Goal: Task Accomplishment & Management: Complete application form

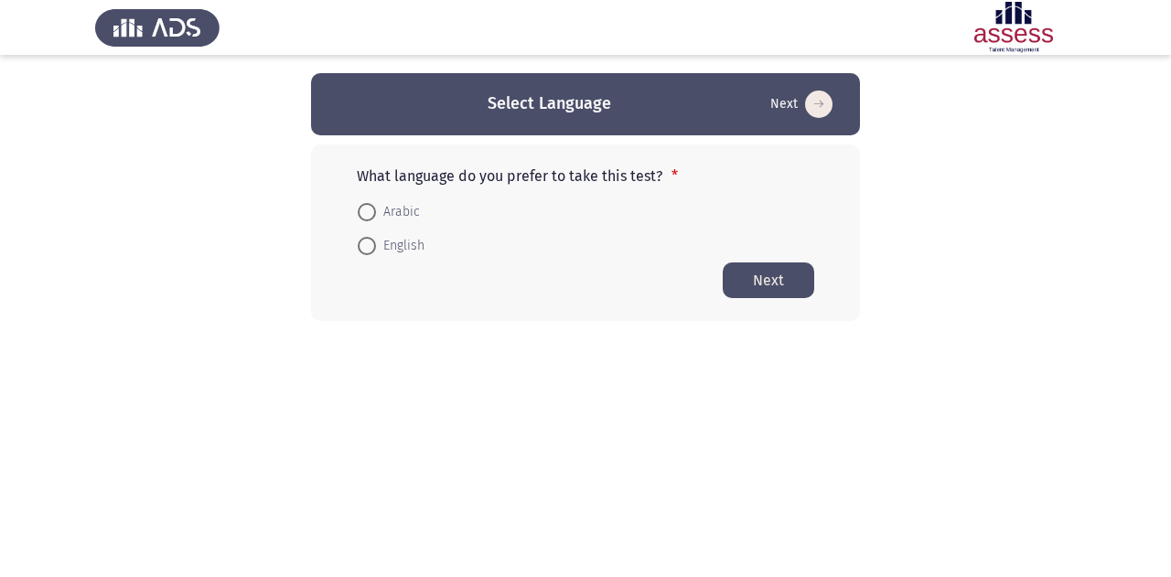
click at [399, 243] on span "English" at bounding box center [400, 246] width 48 height 22
click at [376, 243] on input "English" at bounding box center [367, 246] width 18 height 18
radio input "true"
click at [734, 282] on button "Next" at bounding box center [768, 280] width 91 height 36
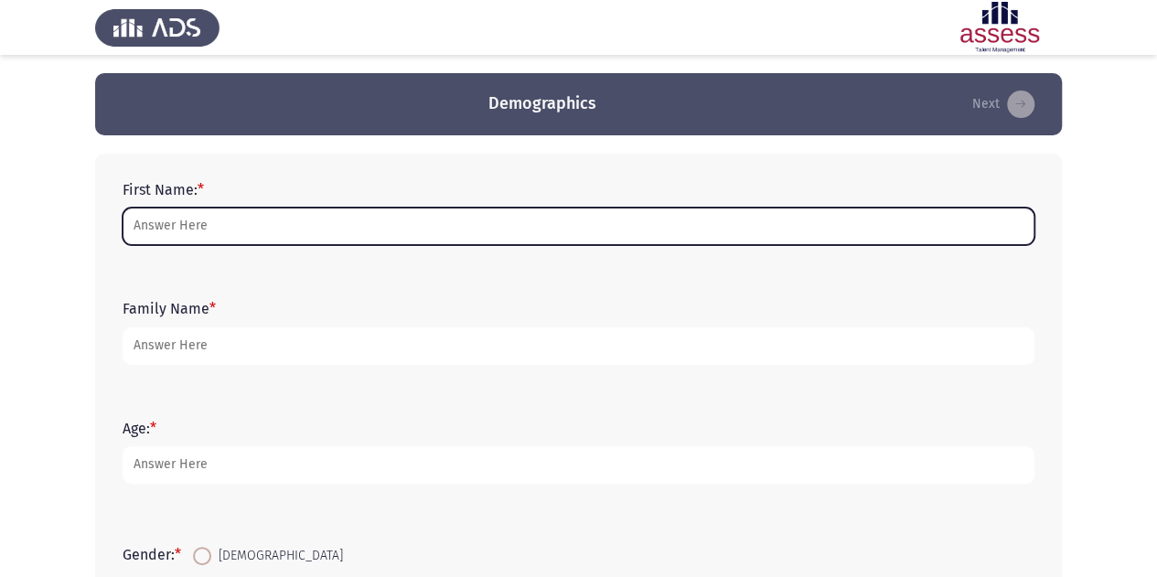
click at [388, 220] on input "First Name: *" at bounding box center [579, 227] width 912 height 38
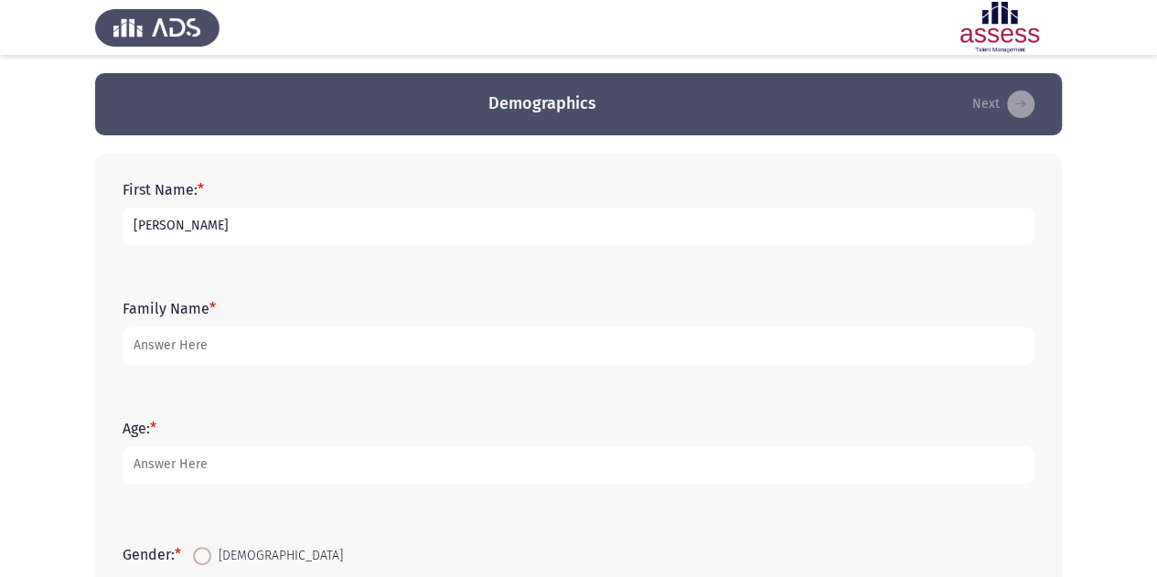
type input "[PERSON_NAME]"
type input "27"
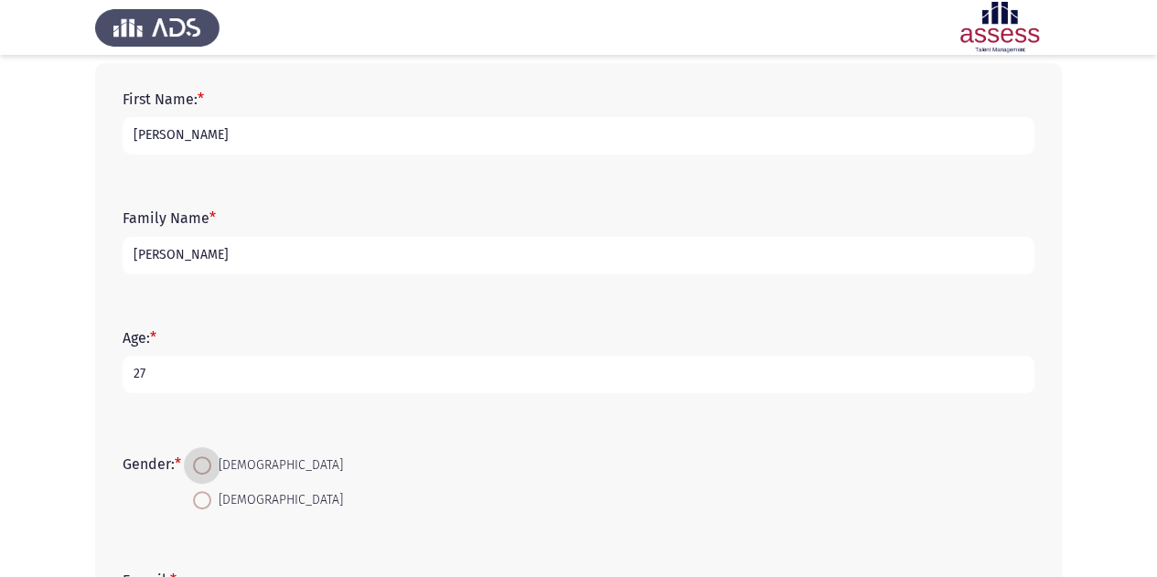
scroll to position [183, 0]
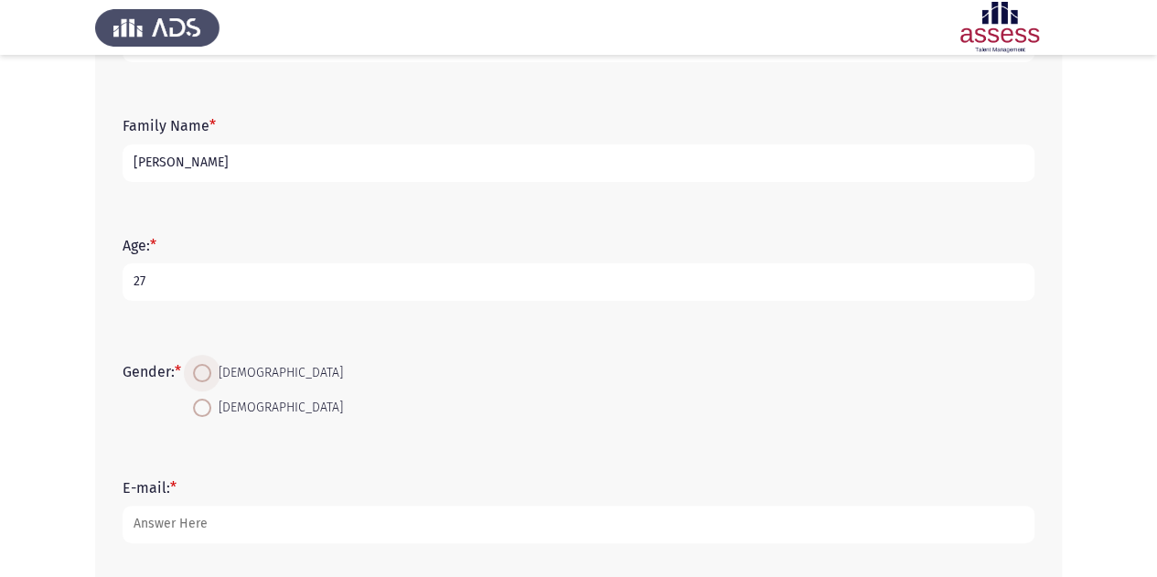
click at [207, 378] on span at bounding box center [202, 373] width 18 height 18
click at [207, 378] on input "[DEMOGRAPHIC_DATA]" at bounding box center [202, 373] width 18 height 18
radio input "true"
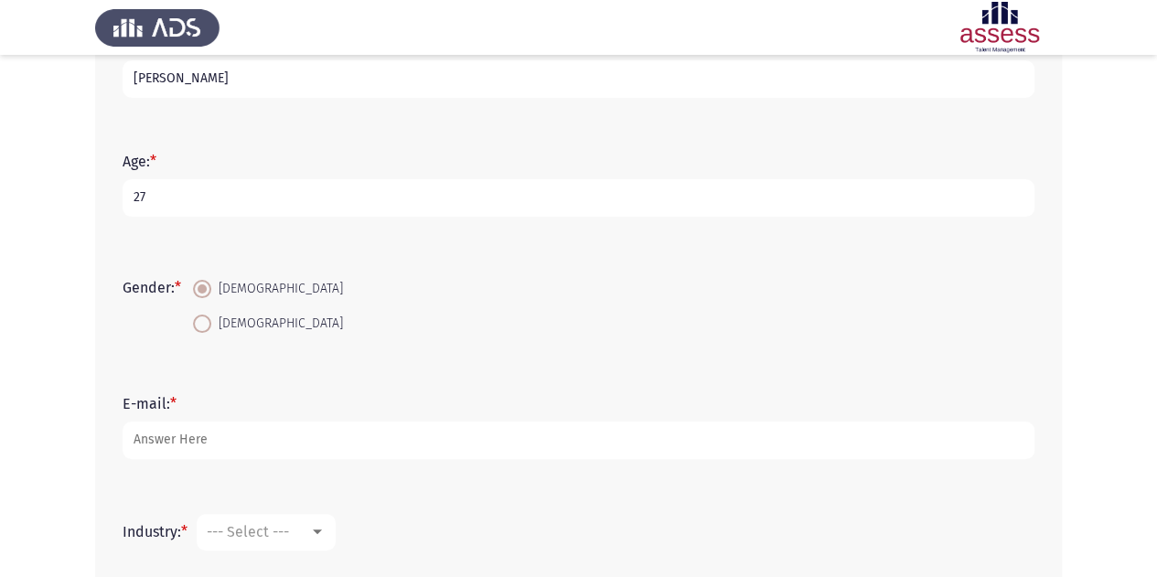
scroll to position [366, 0]
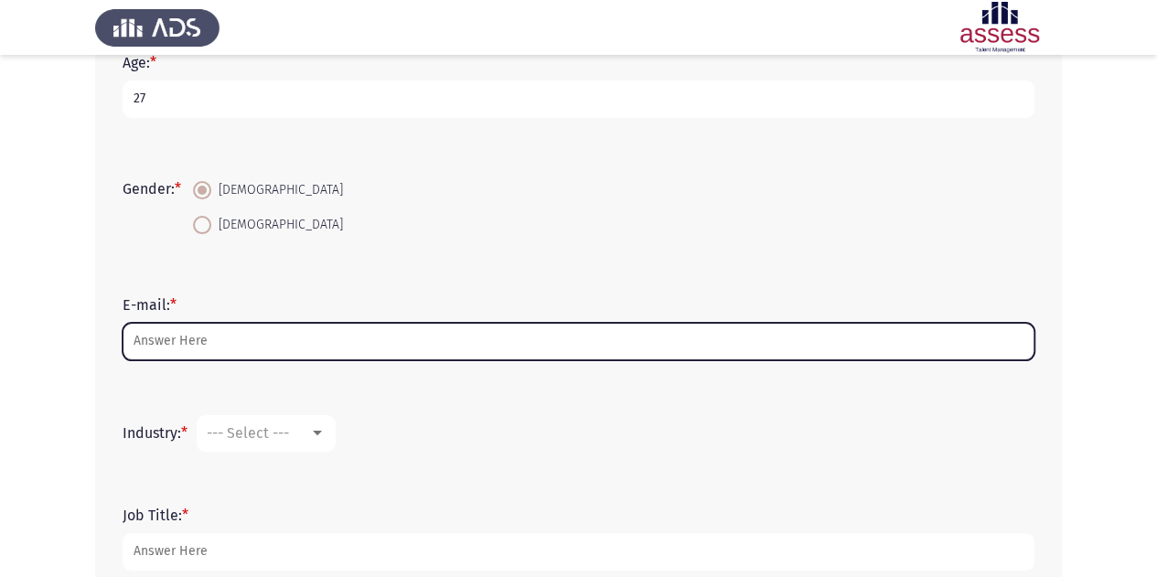
click at [287, 352] on input "E-mail: *" at bounding box center [579, 342] width 912 height 38
click at [289, 343] on input "[PERSON_NAME].[PERSON_NAME]" at bounding box center [579, 342] width 912 height 38
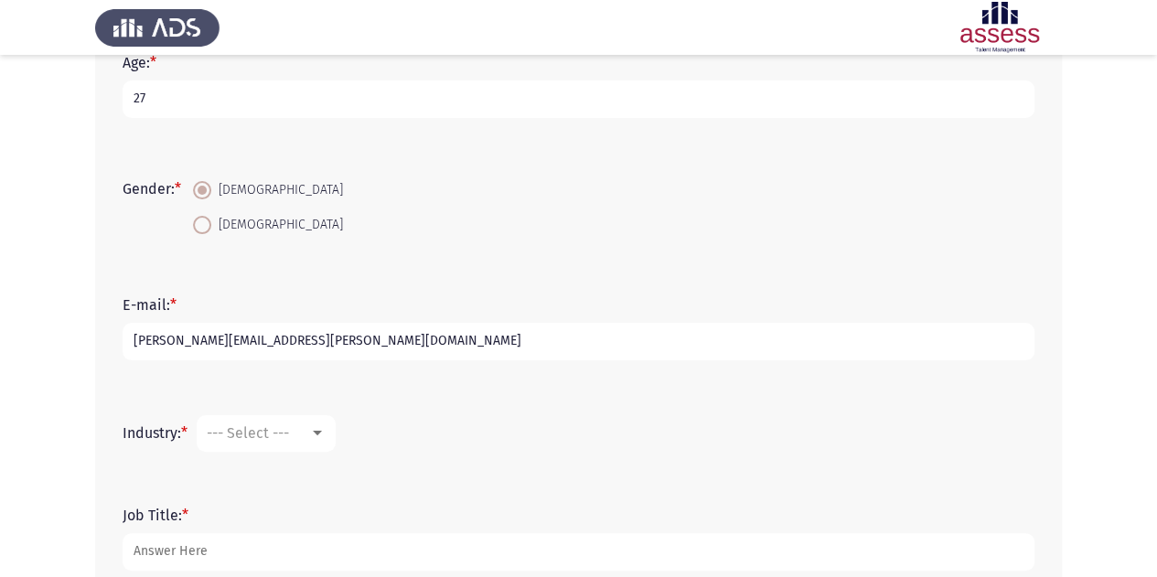
type input "[PERSON_NAME][EMAIL_ADDRESS][PERSON_NAME][DOMAIN_NAME]"
click at [300, 438] on div "--- Select ---" at bounding box center [258, 432] width 102 height 17
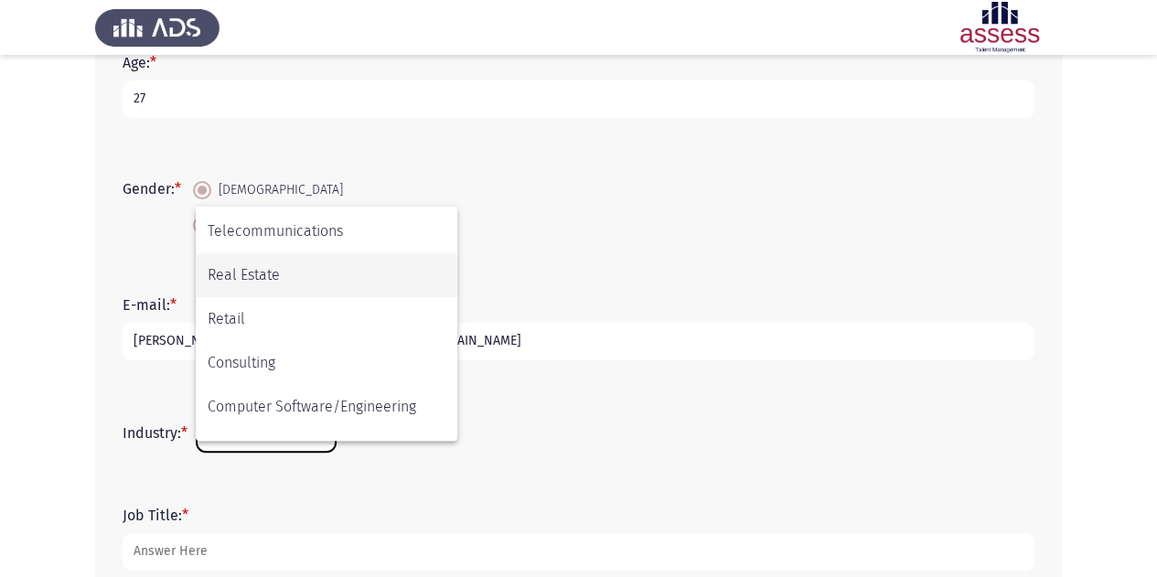
scroll to position [600, 0]
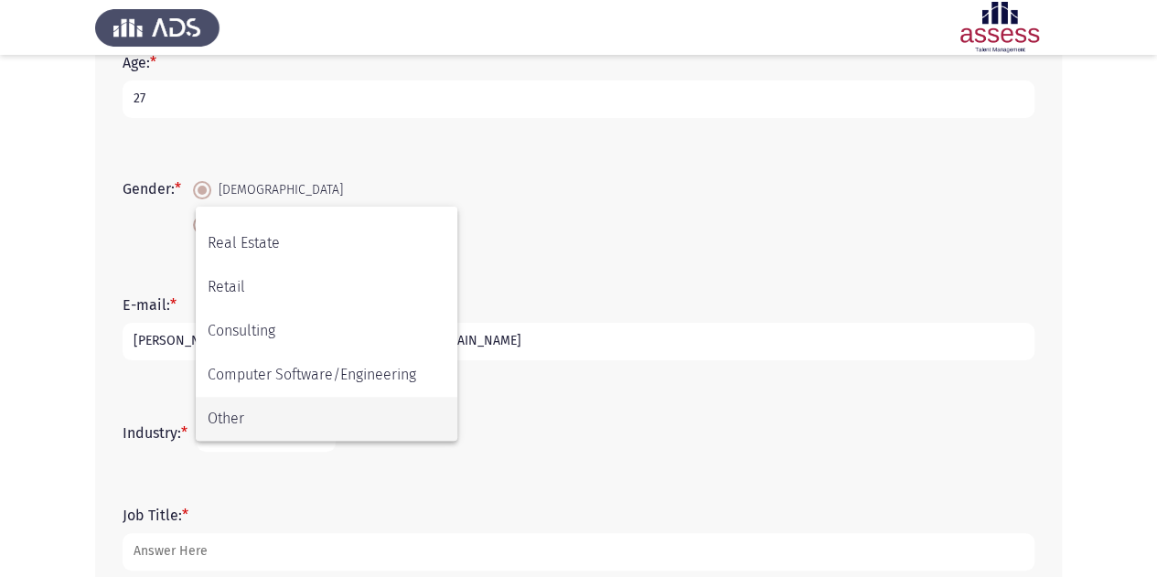
click at [295, 413] on span "Other" at bounding box center [327, 419] width 238 height 44
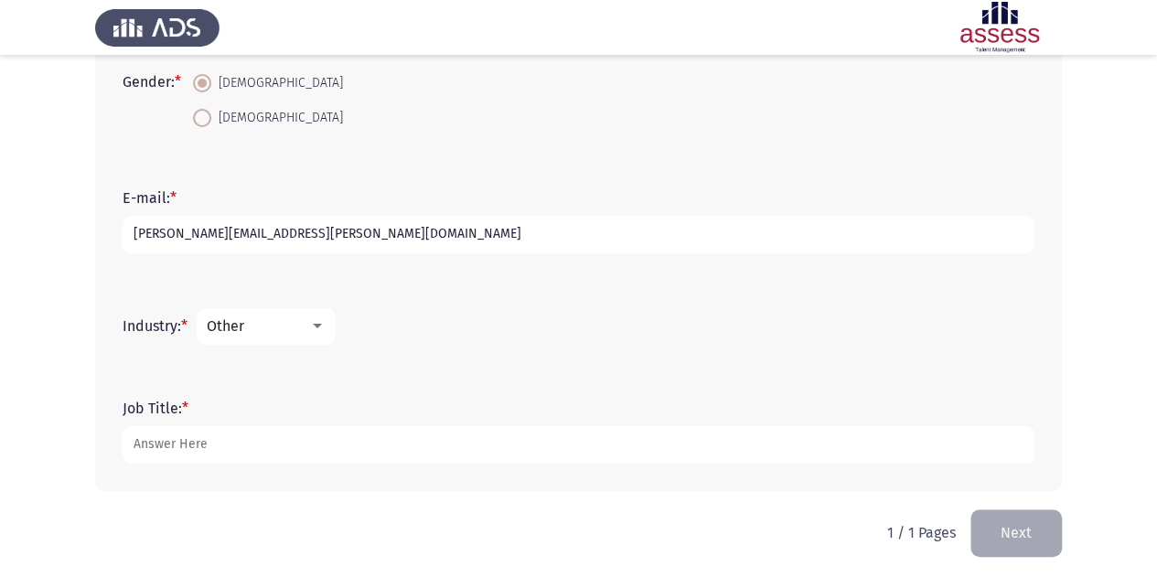
scroll to position [478, 0]
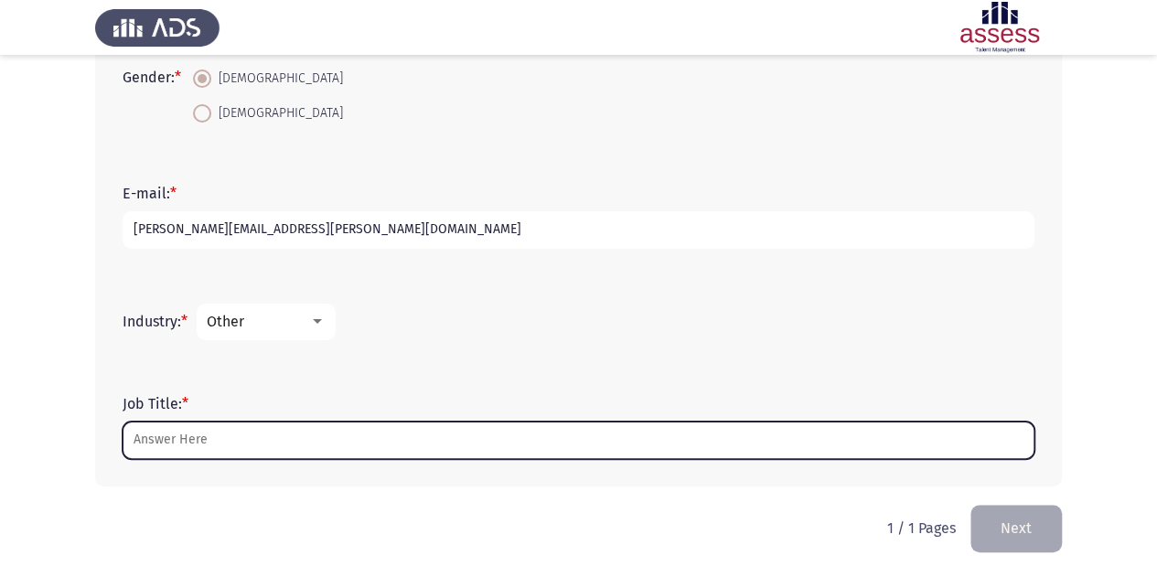
click at [276, 424] on input "Job Title: *" at bounding box center [579, 441] width 912 height 38
type input "M"
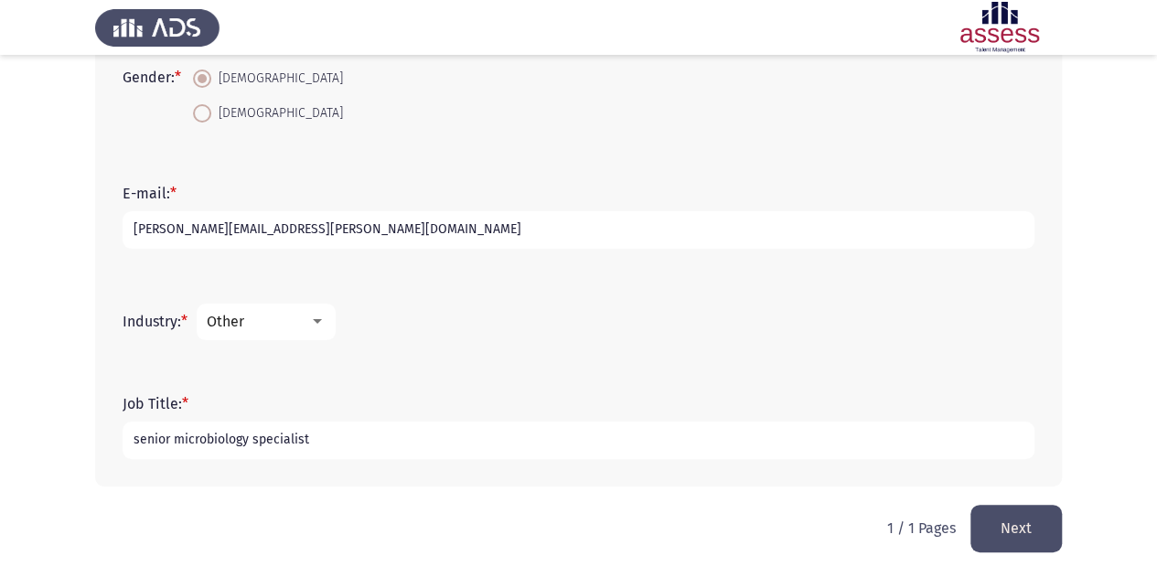
type input "senior microbiology specialist"
click at [999, 528] on button "Next" at bounding box center [1016, 528] width 91 height 47
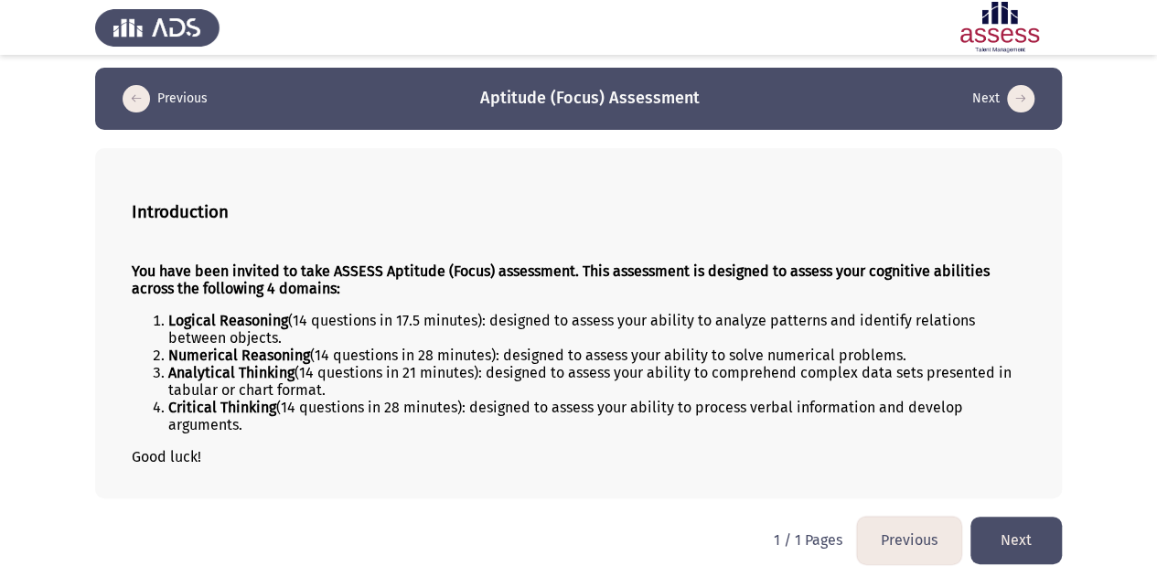
scroll to position [7, 0]
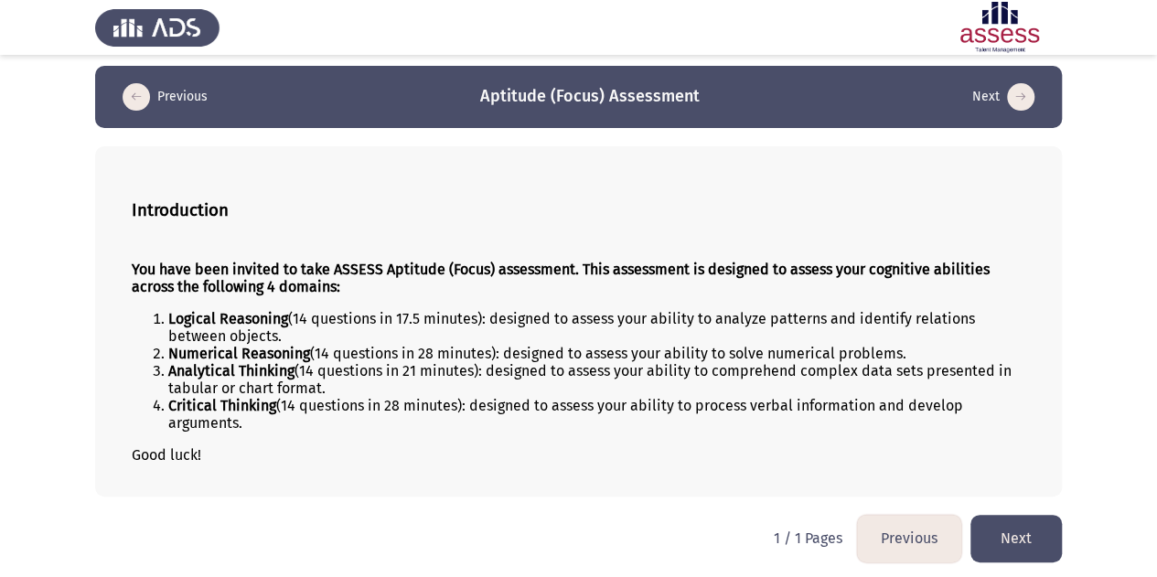
click at [1036, 537] on button "Next" at bounding box center [1016, 538] width 91 height 47
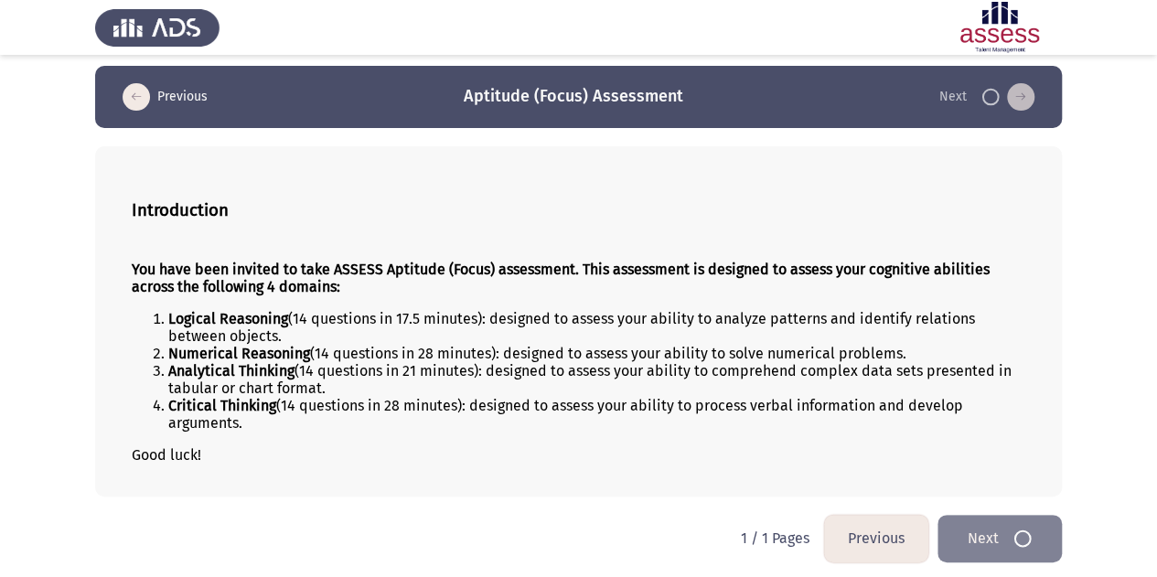
scroll to position [0, 0]
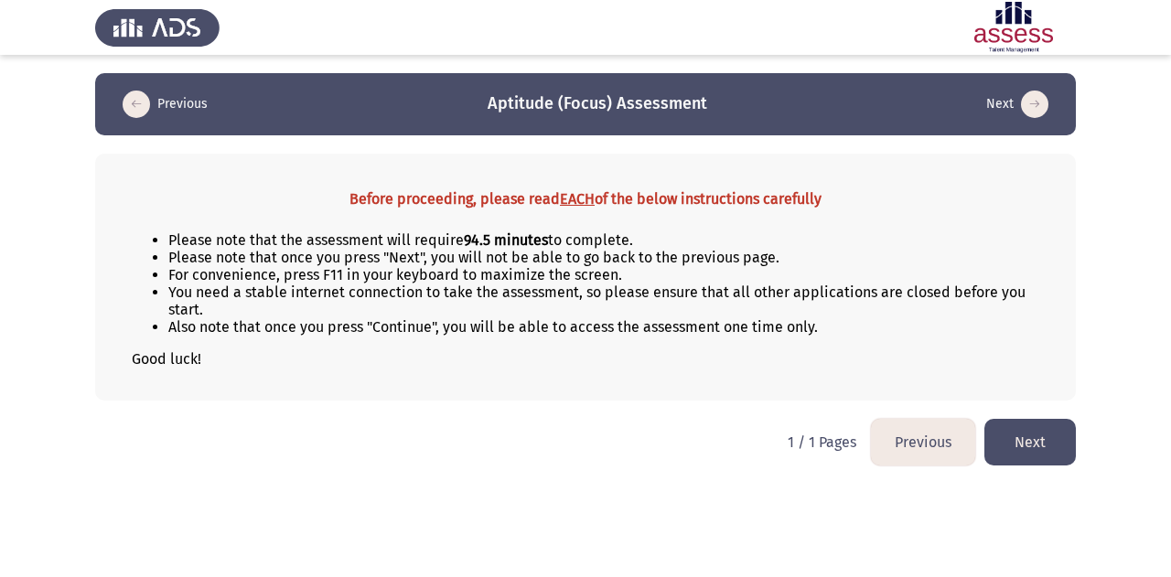
click at [1038, 435] on button "Next" at bounding box center [1029, 442] width 91 height 47
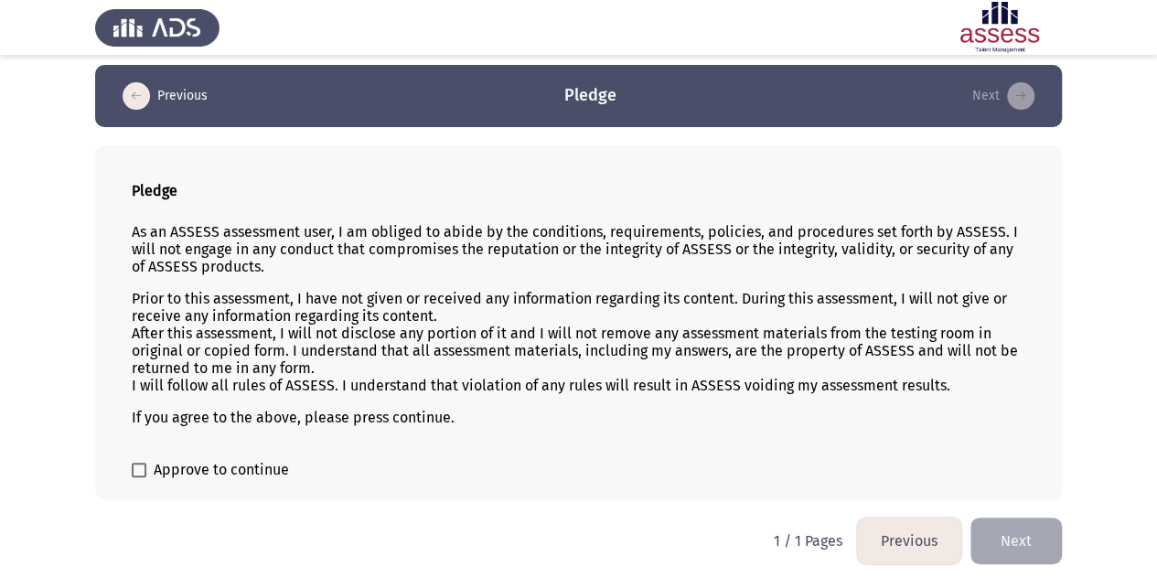
scroll to position [10, 0]
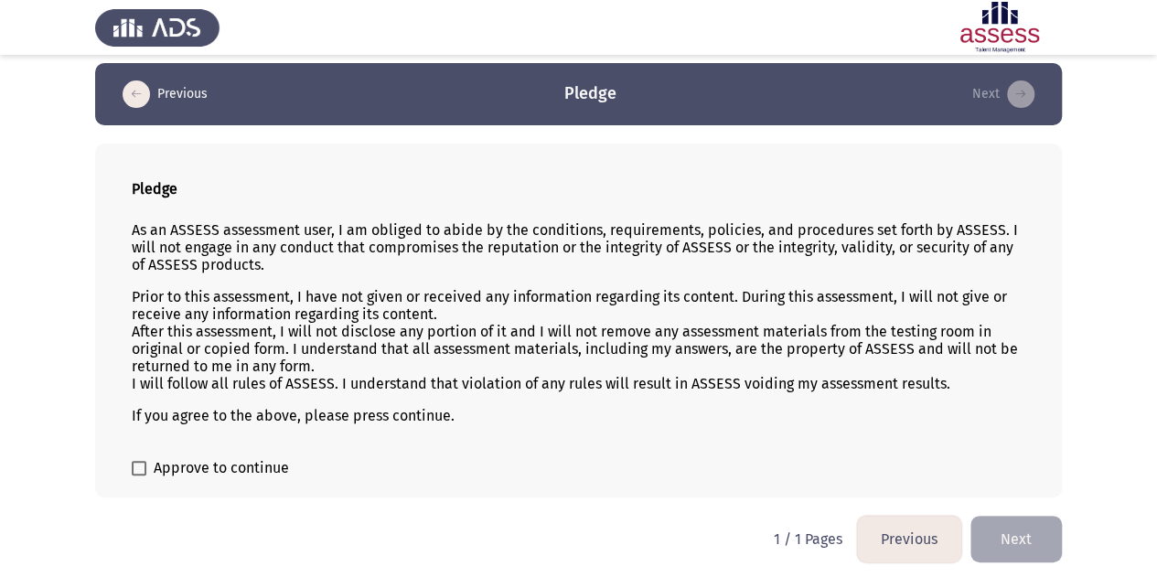
click at [181, 459] on span "Approve to continue" at bounding box center [221, 468] width 135 height 22
click at [139, 476] on input "Approve to continue" at bounding box center [138, 476] width 1 height 1
checkbox input "true"
click at [1019, 539] on button "Next" at bounding box center [1016, 539] width 91 height 47
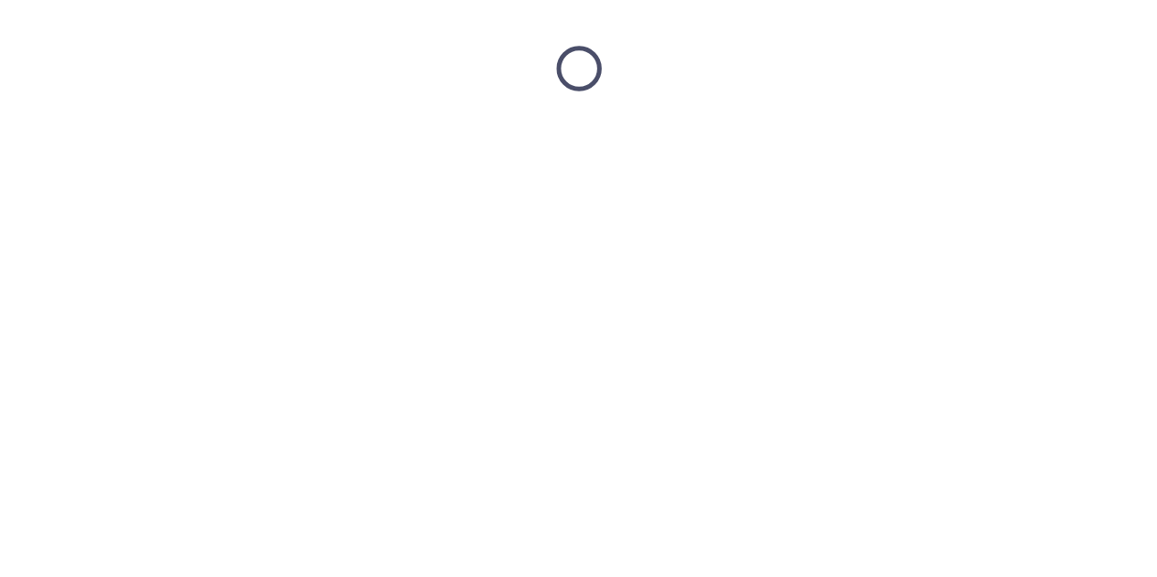
scroll to position [0, 0]
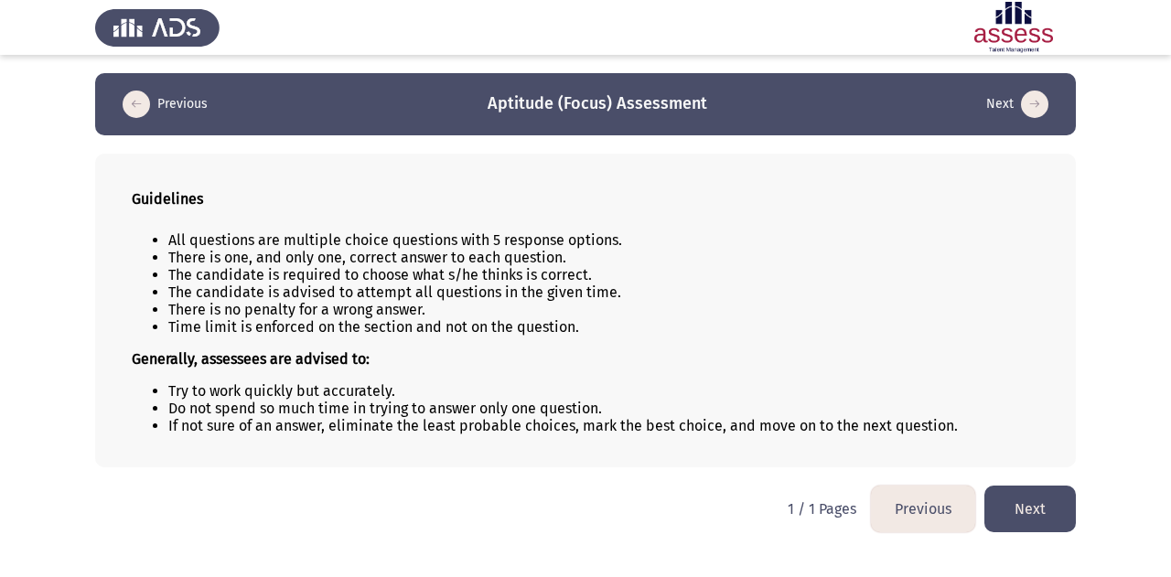
click at [1015, 500] on button "Next" at bounding box center [1029, 509] width 91 height 47
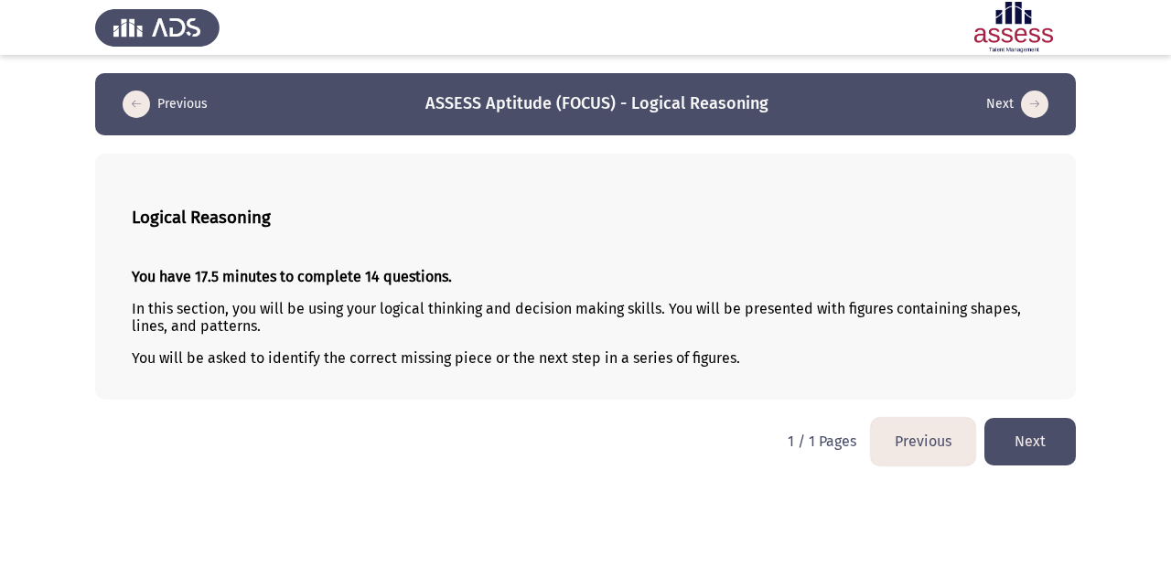
click at [1022, 439] on button "Next" at bounding box center [1029, 441] width 91 height 47
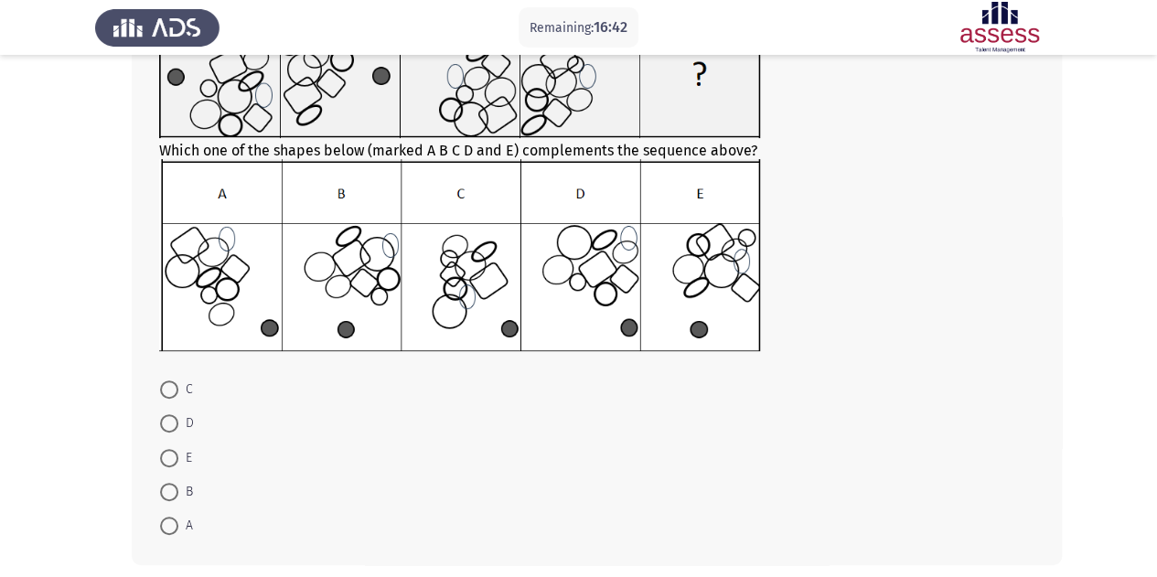
scroll to position [247, 0]
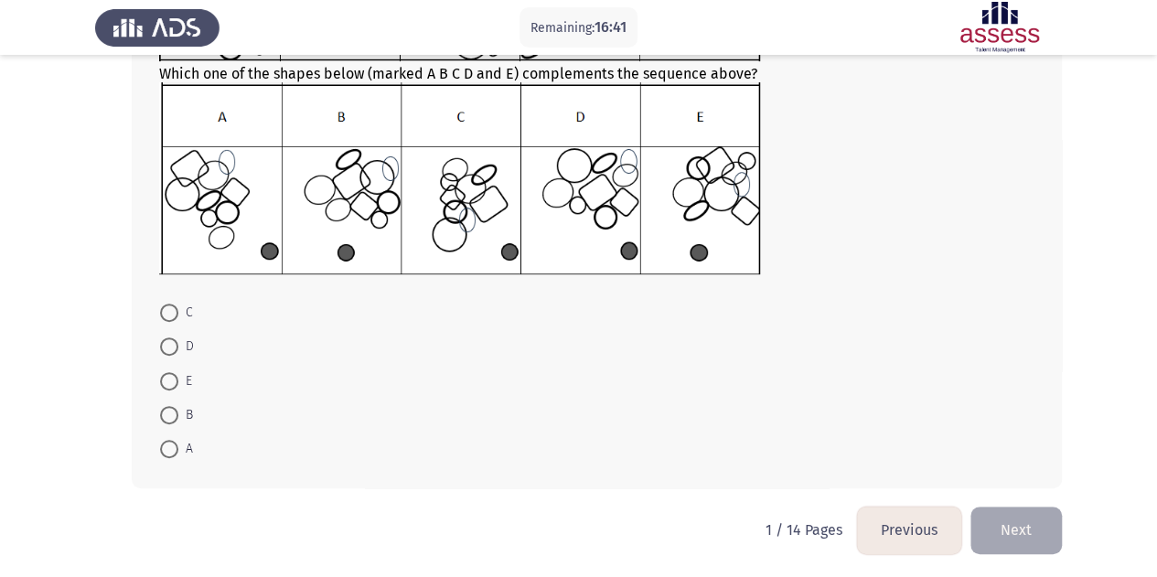
click at [166, 314] on span at bounding box center [169, 313] width 18 height 18
click at [166, 314] on input "C" at bounding box center [169, 313] width 18 height 18
radio input "true"
click at [1004, 524] on button "Next" at bounding box center [1016, 529] width 91 height 47
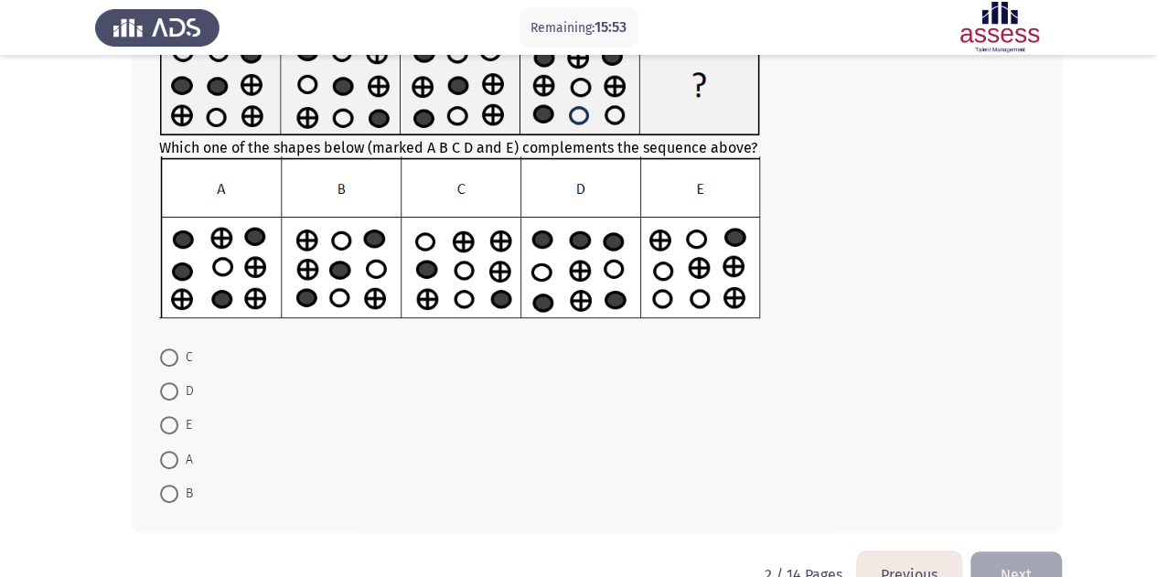
scroll to position [183, 0]
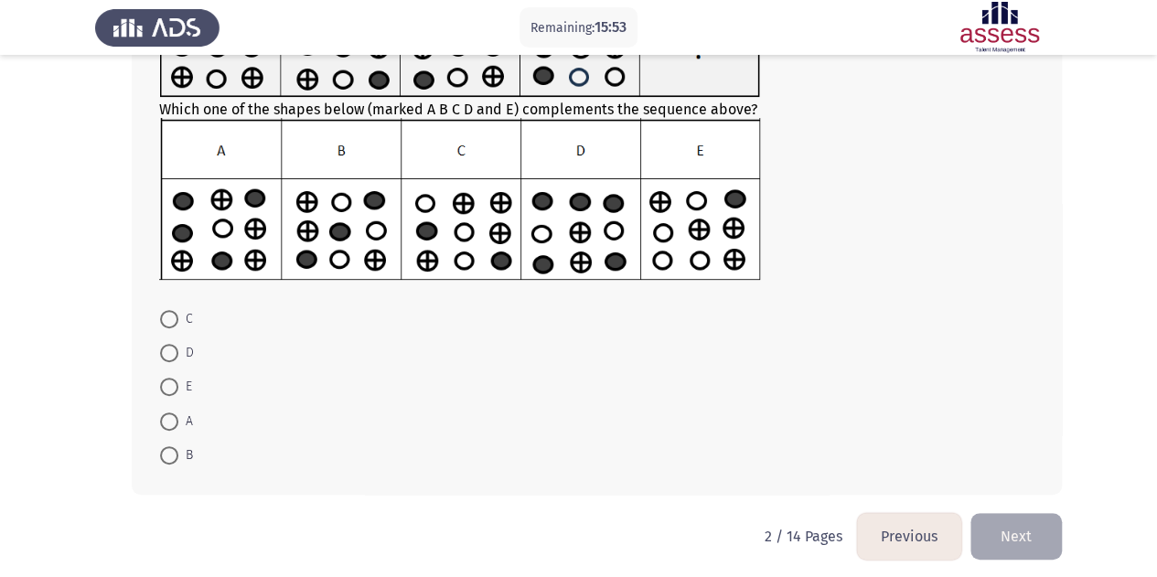
click at [157, 351] on mat-radio-button "D" at bounding box center [177, 353] width 58 height 34
click at [166, 352] on span at bounding box center [169, 353] width 18 height 18
click at [166, 352] on input "D" at bounding box center [169, 353] width 18 height 18
radio input "true"
click at [1041, 542] on button "Next" at bounding box center [1016, 535] width 91 height 47
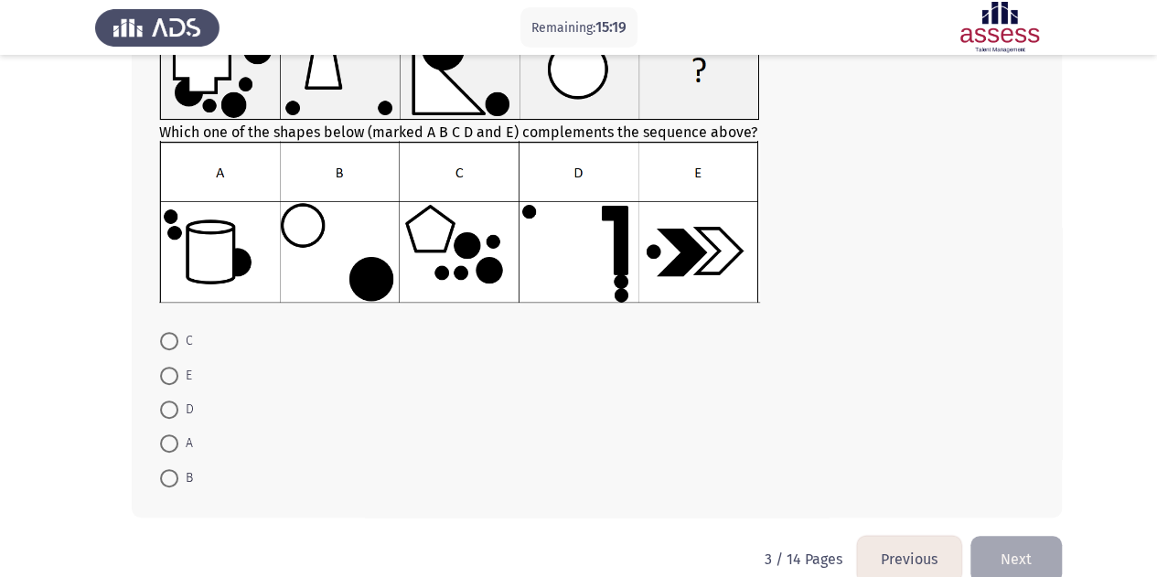
scroll to position [188, 0]
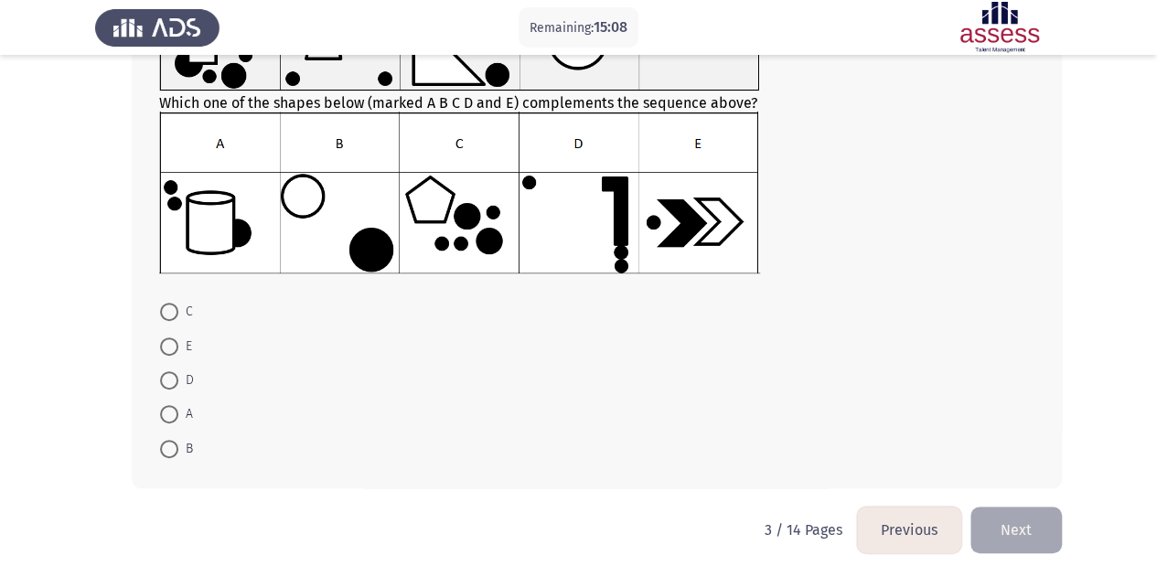
click at [174, 311] on span at bounding box center [169, 312] width 18 height 18
click at [174, 311] on input "C" at bounding box center [169, 312] width 18 height 18
radio input "true"
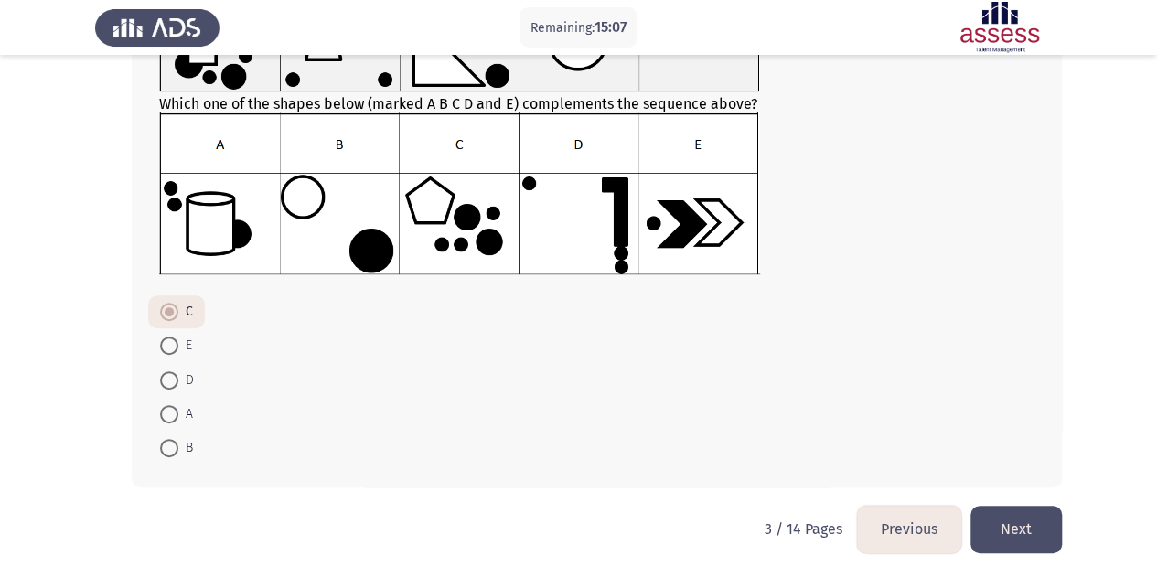
click at [1014, 512] on button "Next" at bounding box center [1016, 529] width 91 height 47
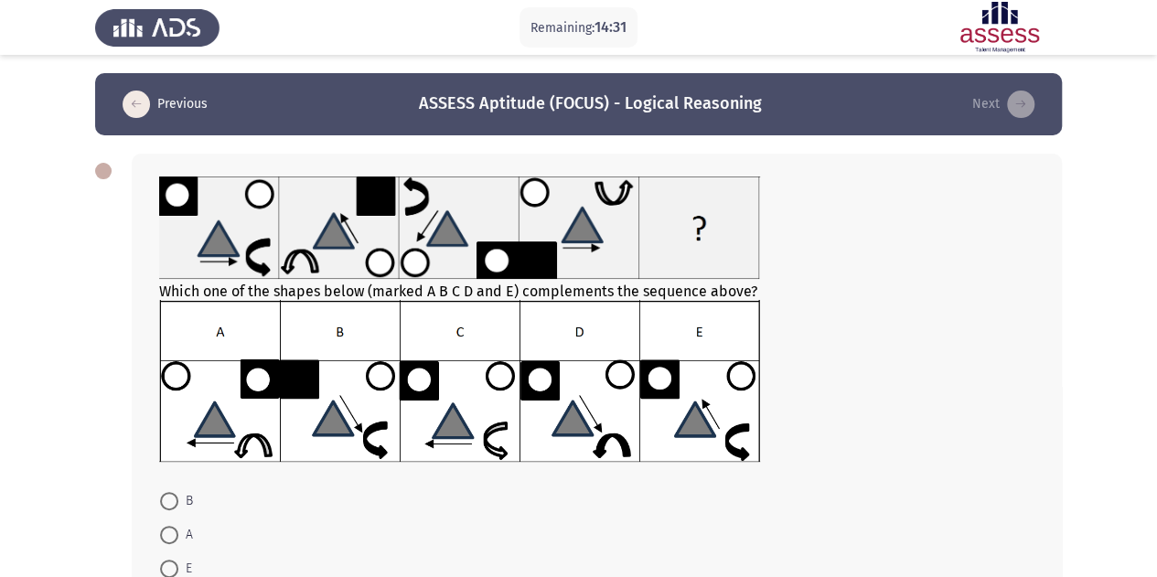
scroll to position [91, 0]
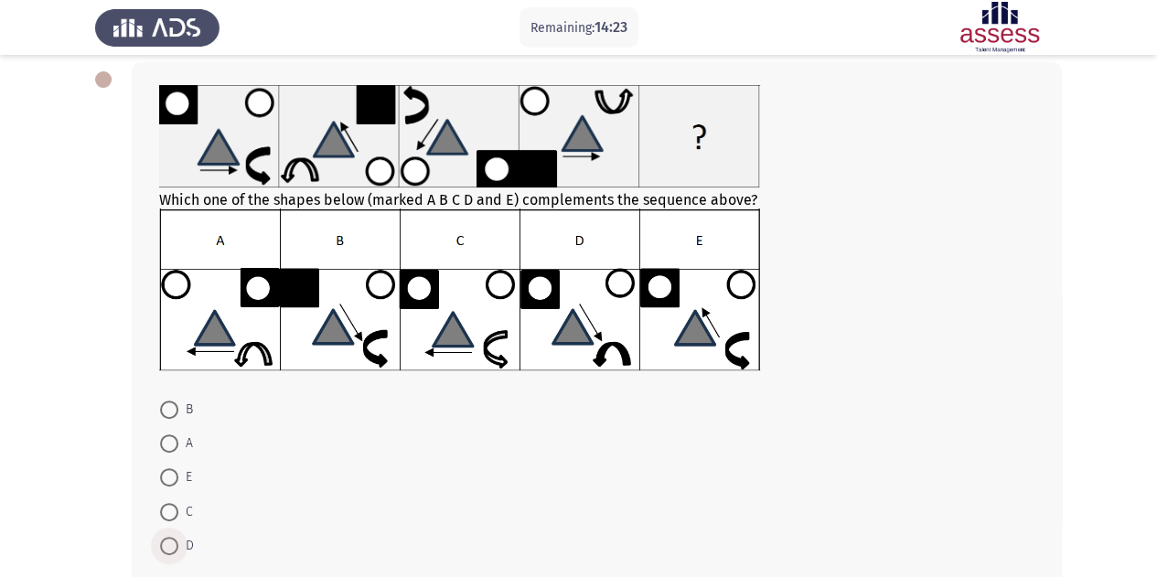
drag, startPoint x: 167, startPoint y: 544, endPoint x: 289, endPoint y: 479, distance: 137.9
click at [168, 543] on span at bounding box center [169, 546] width 18 height 18
click at [168, 543] on input "D" at bounding box center [169, 546] width 18 height 18
radio input "true"
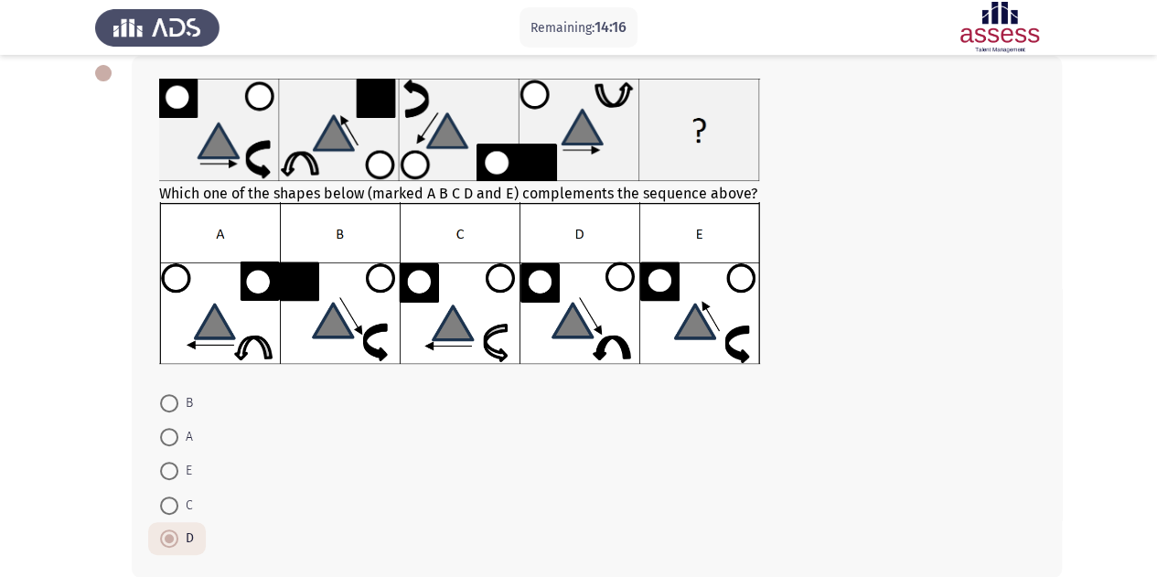
scroll to position [188, 0]
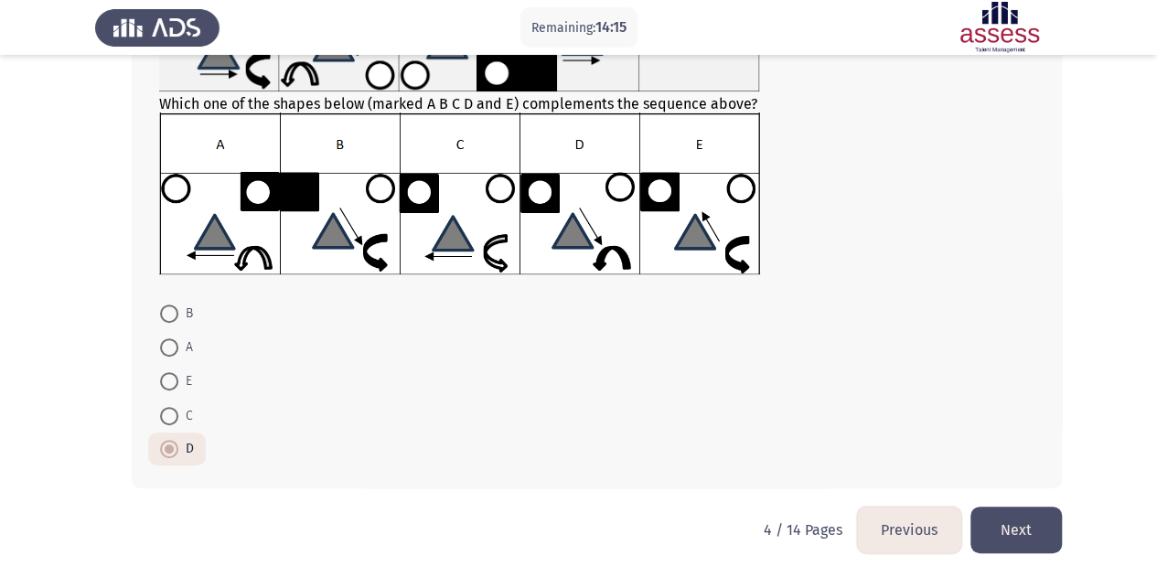
click at [998, 521] on button "Next" at bounding box center [1016, 530] width 91 height 47
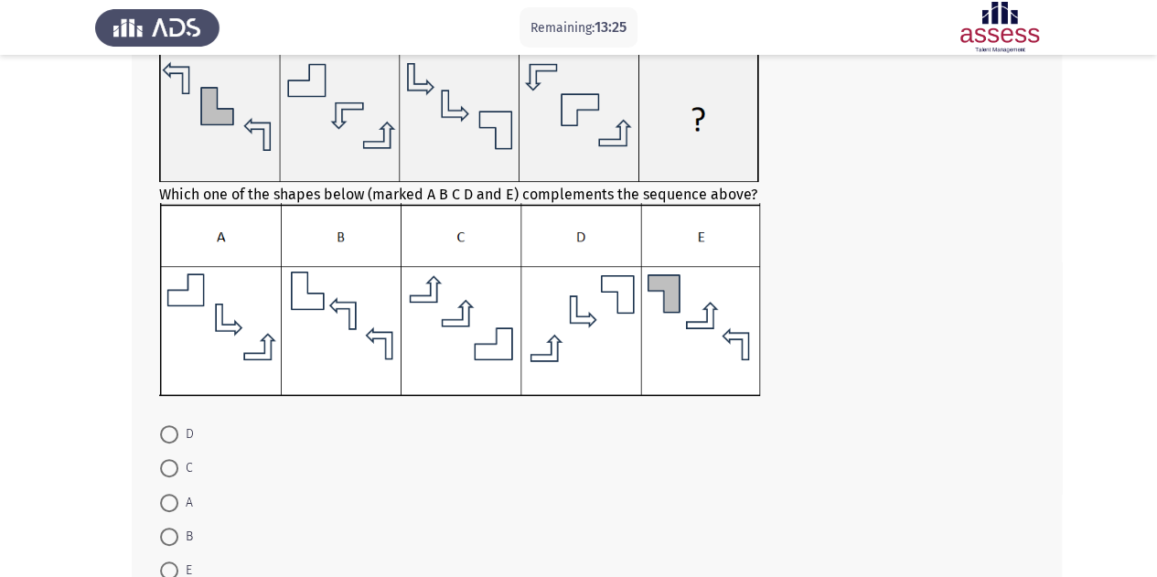
scroll to position [183, 0]
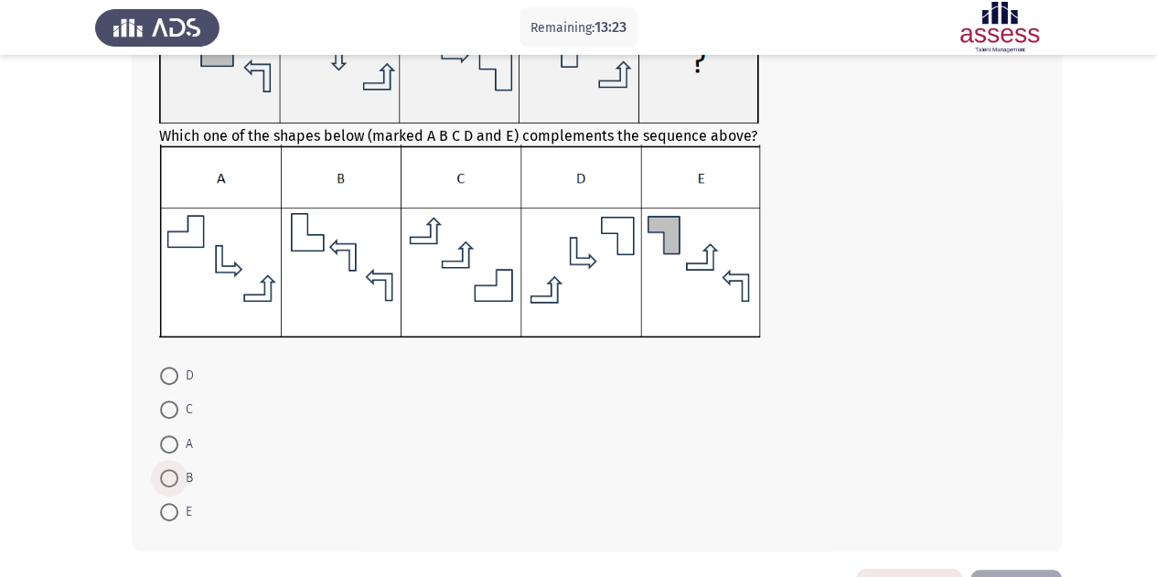
click at [176, 481] on span at bounding box center [169, 478] width 18 height 18
click at [176, 481] on input "B" at bounding box center [169, 478] width 18 height 18
radio input "true"
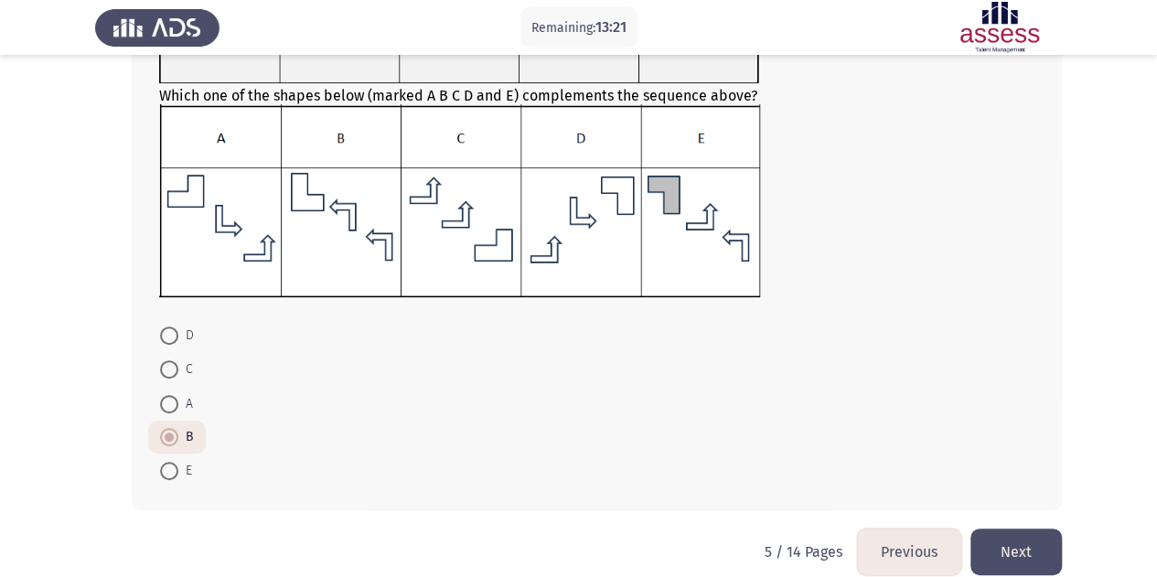
scroll to position [245, 0]
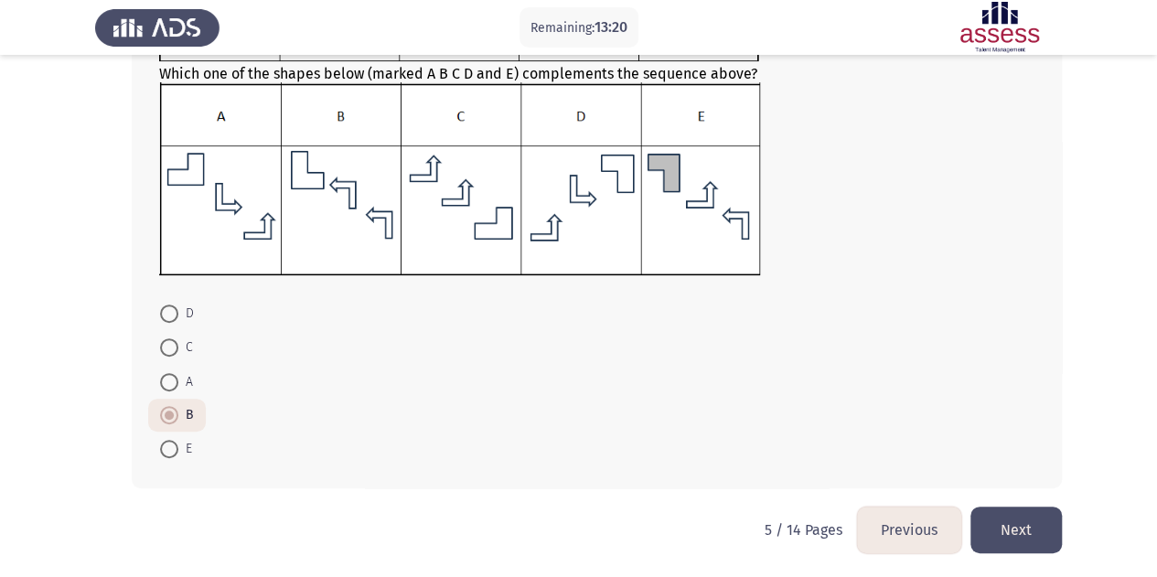
drag, startPoint x: 169, startPoint y: 350, endPoint x: 384, endPoint y: 408, distance: 222.6
click at [170, 349] on span at bounding box center [169, 347] width 18 height 18
click at [170, 349] on input "C" at bounding box center [169, 347] width 18 height 18
radio input "true"
click at [1026, 516] on button "Next" at bounding box center [1016, 530] width 91 height 47
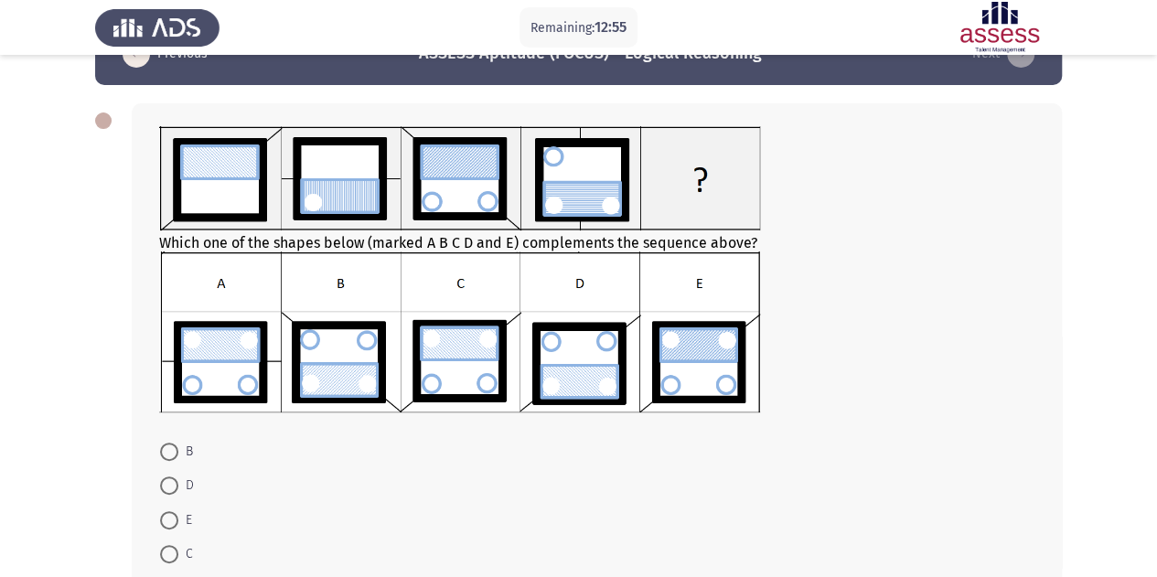
scroll to position [91, 0]
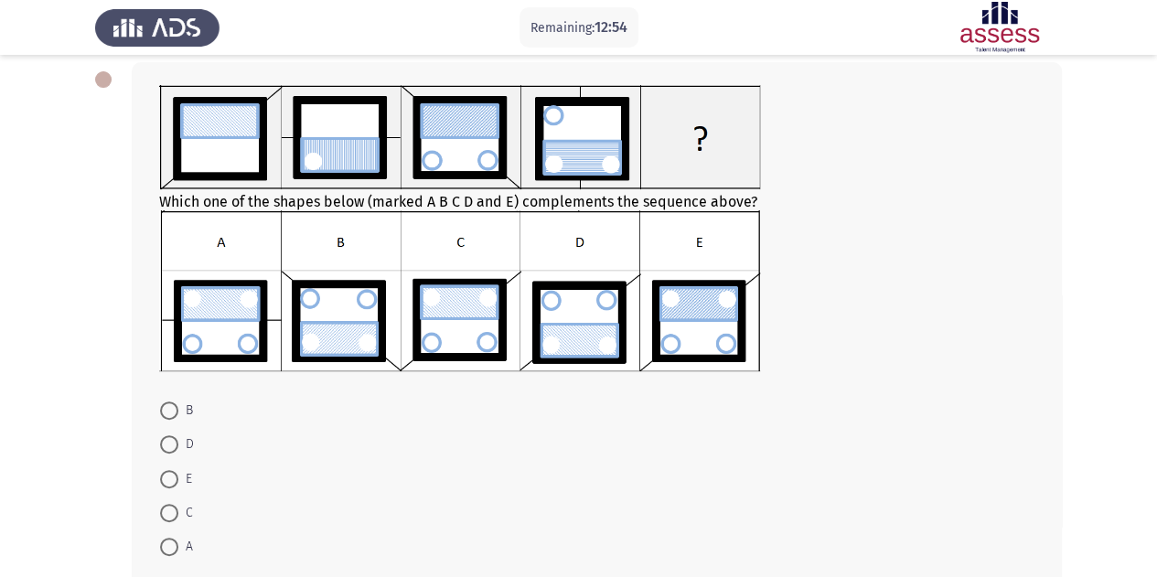
click at [166, 470] on span at bounding box center [169, 479] width 18 height 18
click at [166, 470] on input "E" at bounding box center [169, 479] width 18 height 18
radio input "true"
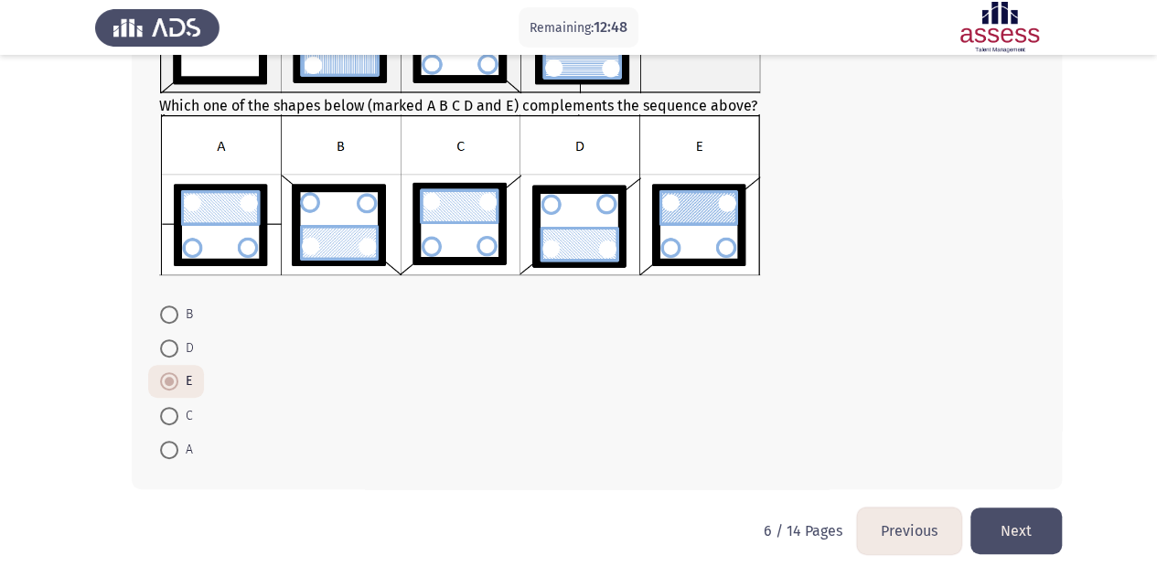
scroll to position [188, 0]
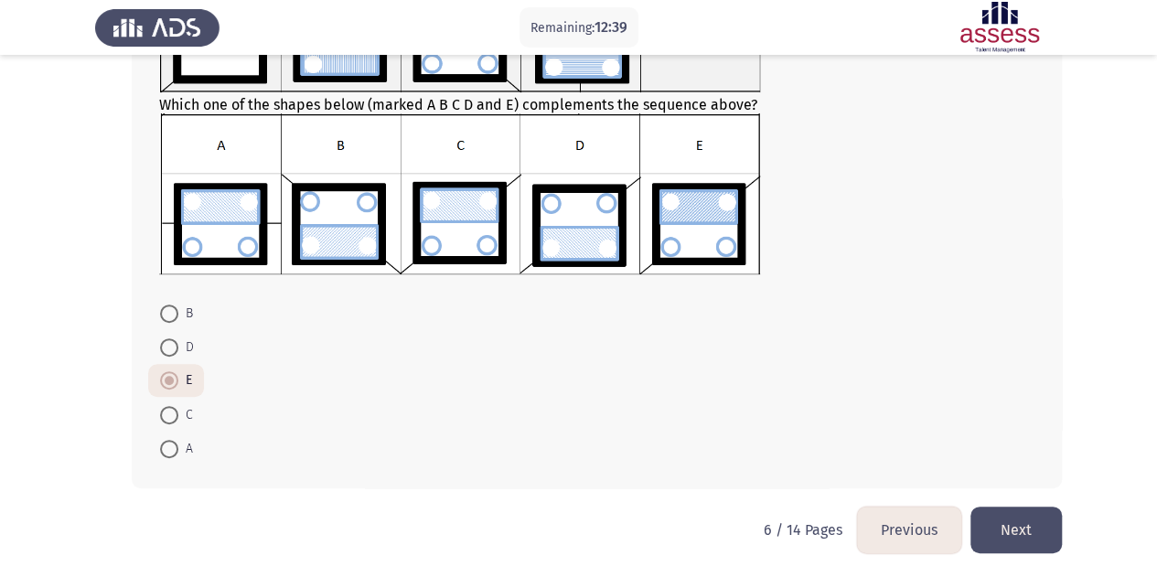
click at [1046, 528] on button "Next" at bounding box center [1016, 530] width 91 height 47
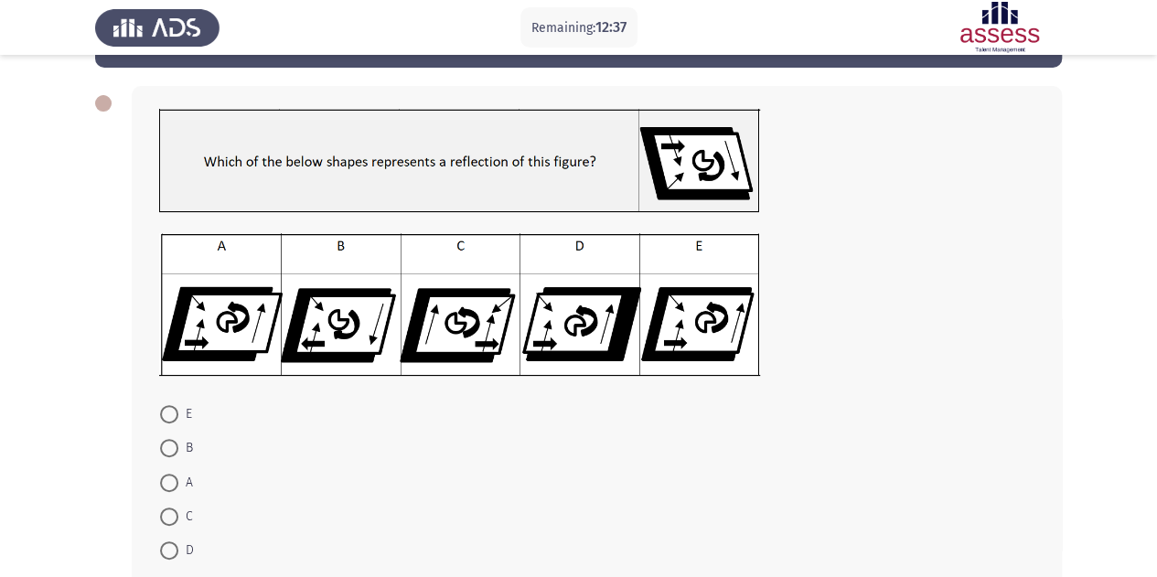
scroll to position [91, 0]
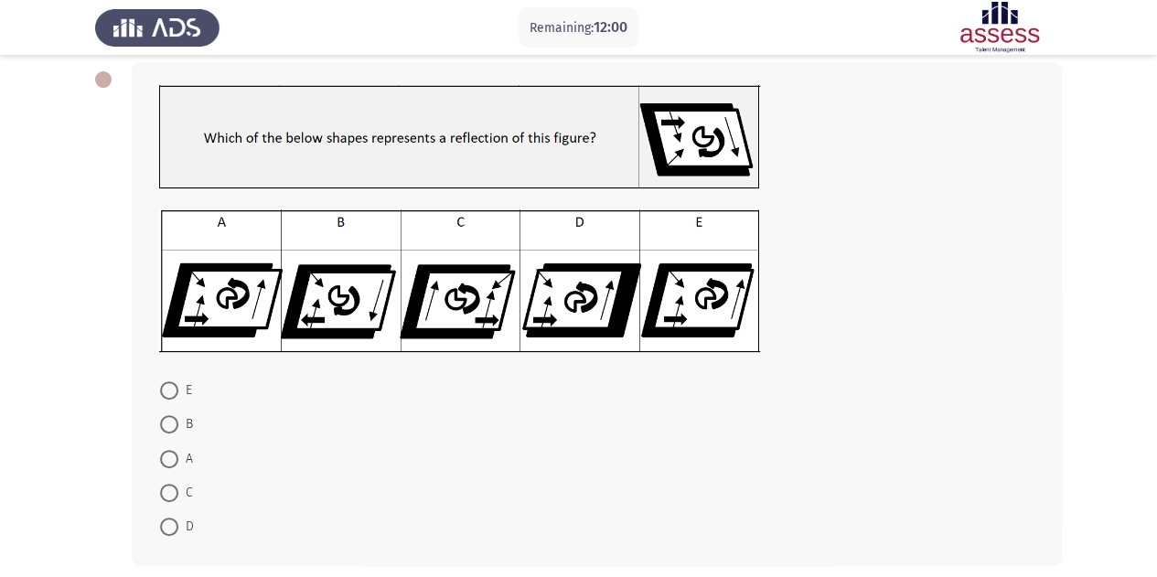
click at [170, 460] on span at bounding box center [169, 459] width 18 height 18
click at [170, 460] on input "A" at bounding box center [169, 459] width 18 height 18
radio input "true"
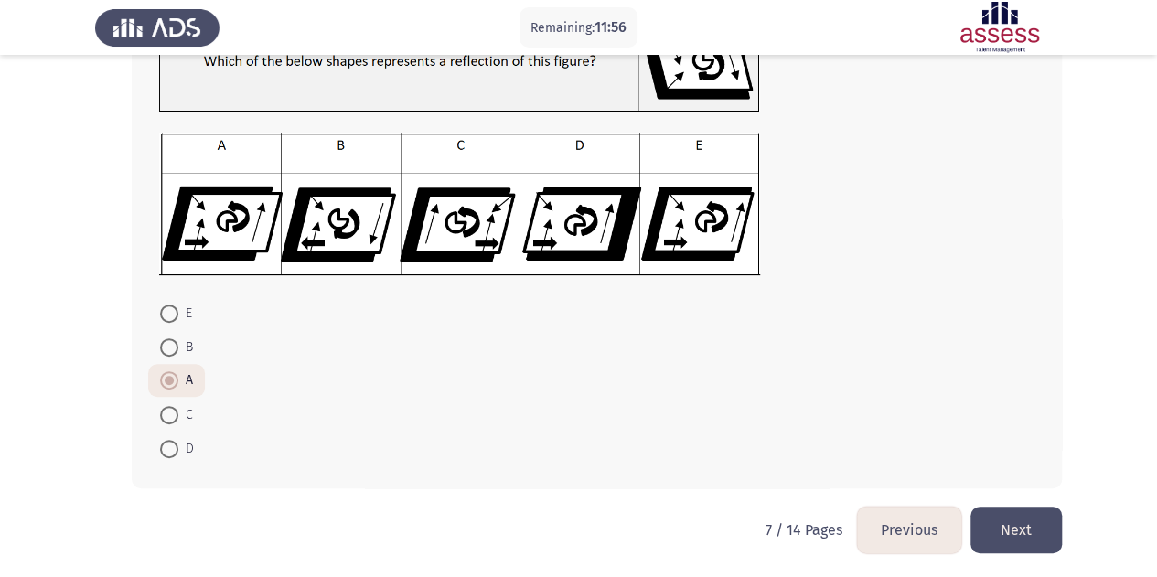
scroll to position [168, 0]
click at [172, 410] on span at bounding box center [169, 415] width 18 height 18
click at [172, 410] on input "C" at bounding box center [169, 415] width 18 height 18
radio input "true"
click at [1031, 531] on button "Next" at bounding box center [1016, 530] width 91 height 47
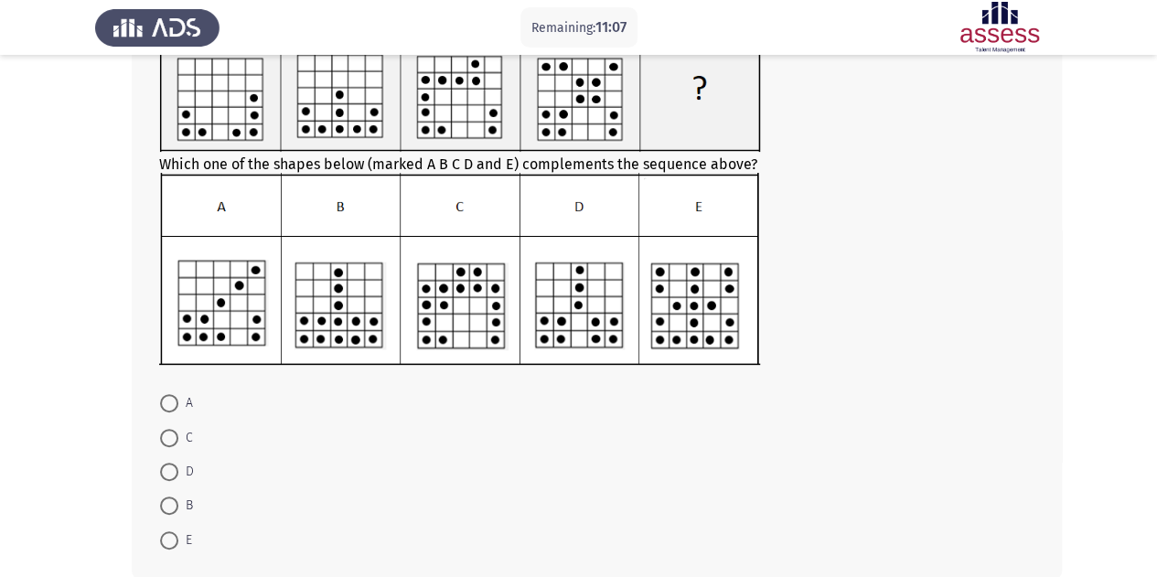
scroll to position [183, 0]
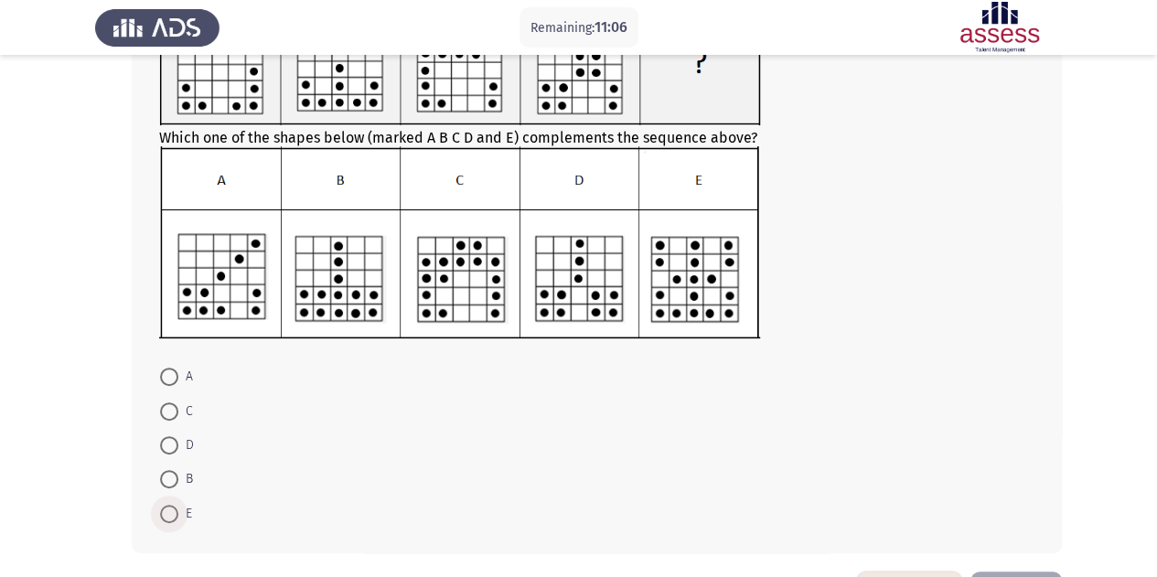
click at [163, 513] on span at bounding box center [169, 514] width 18 height 18
click at [163, 513] on input "E" at bounding box center [169, 514] width 18 height 18
radio input "true"
click at [166, 374] on span at bounding box center [169, 377] width 18 height 18
click at [166, 374] on input "A" at bounding box center [169, 377] width 18 height 18
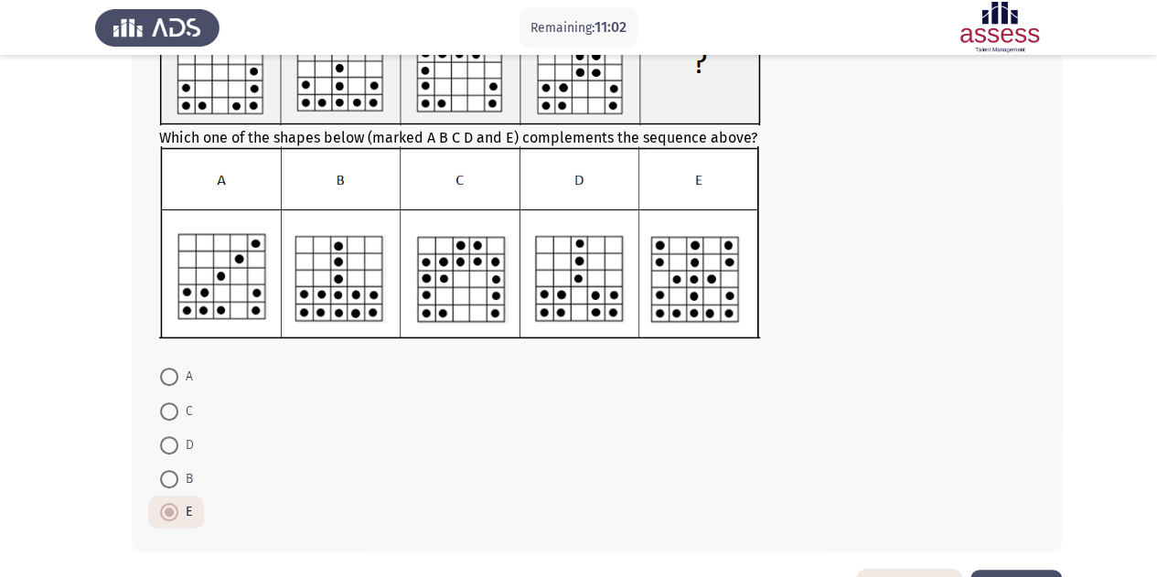
radio input "true"
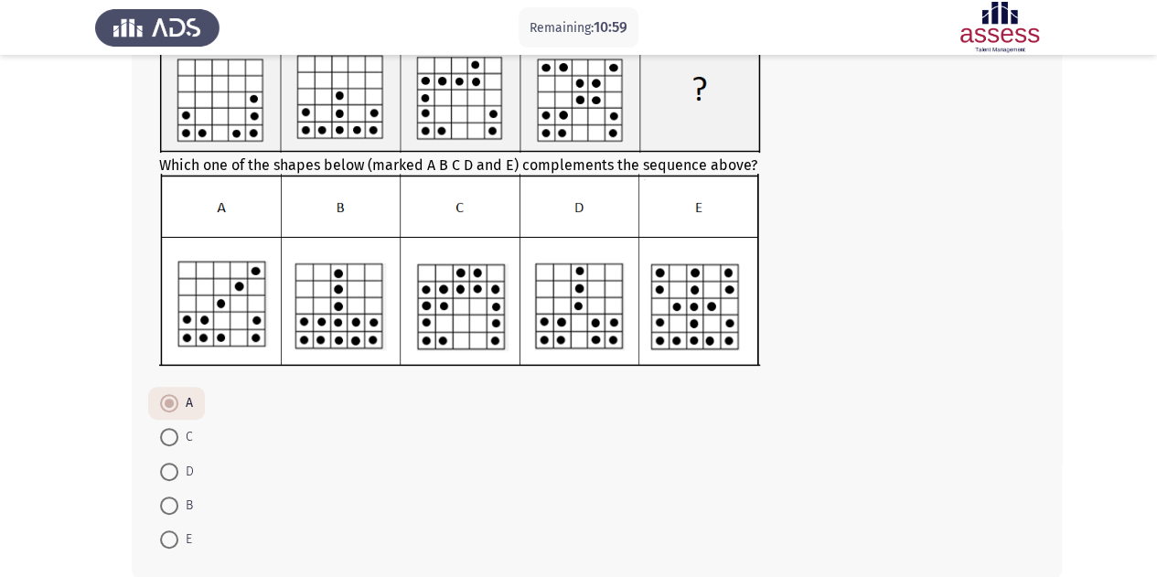
scroll to position [247, 0]
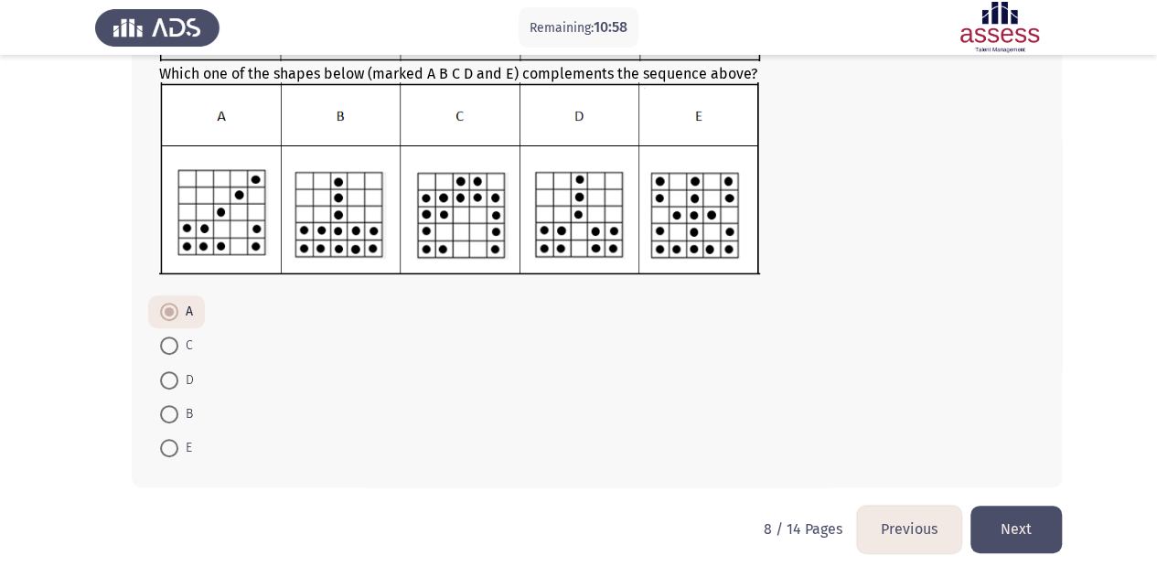
click at [1025, 531] on button "Next" at bounding box center [1016, 529] width 91 height 47
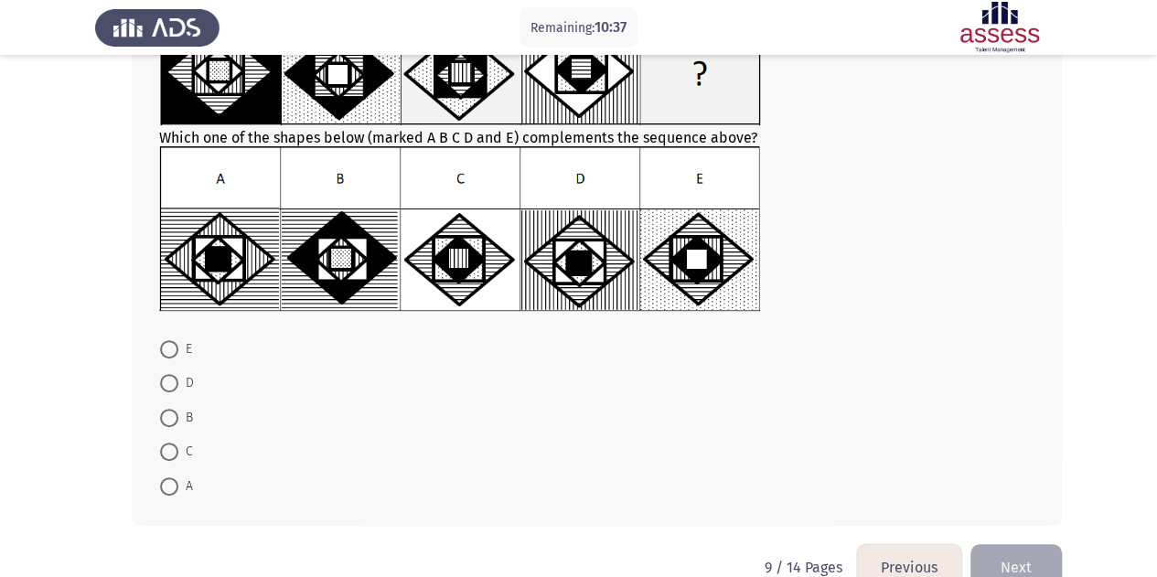
scroll to position [195, 0]
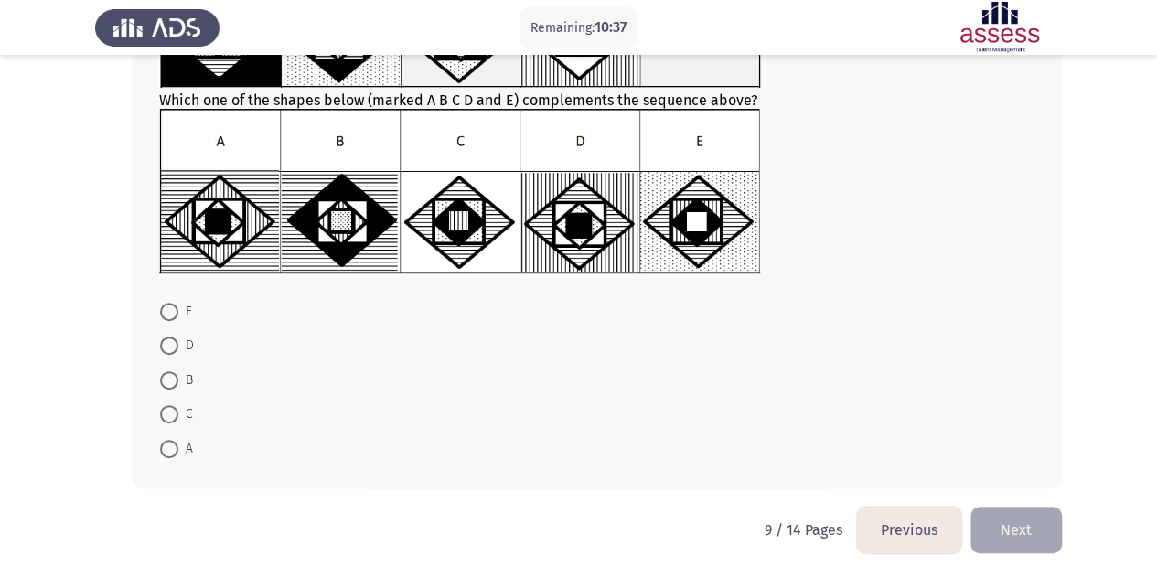
click at [915, 528] on button "Previous" at bounding box center [909, 530] width 104 height 47
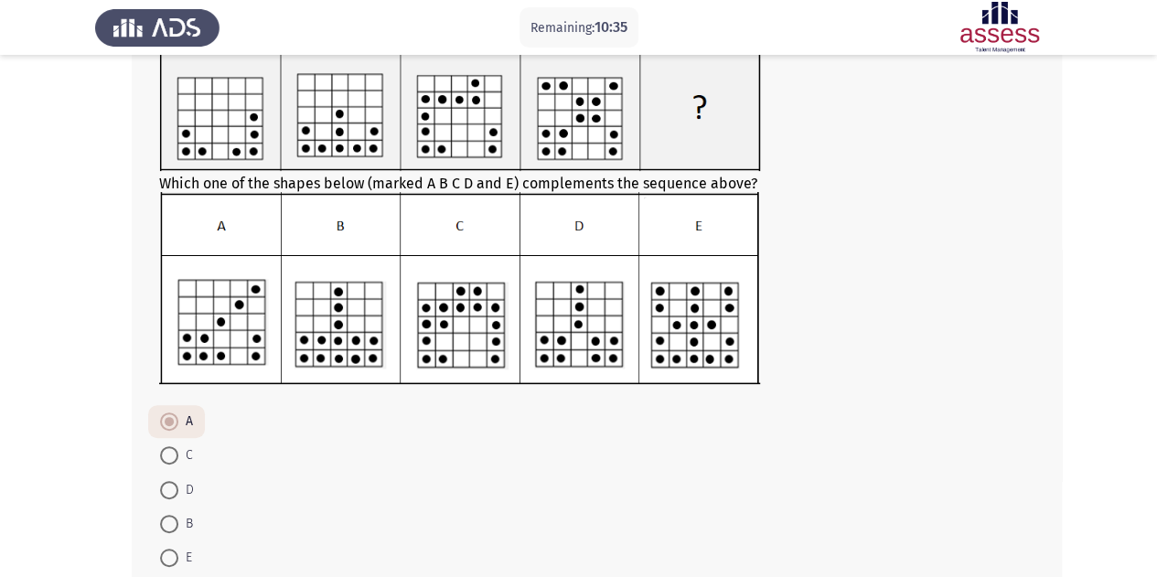
scroll to position [183, 0]
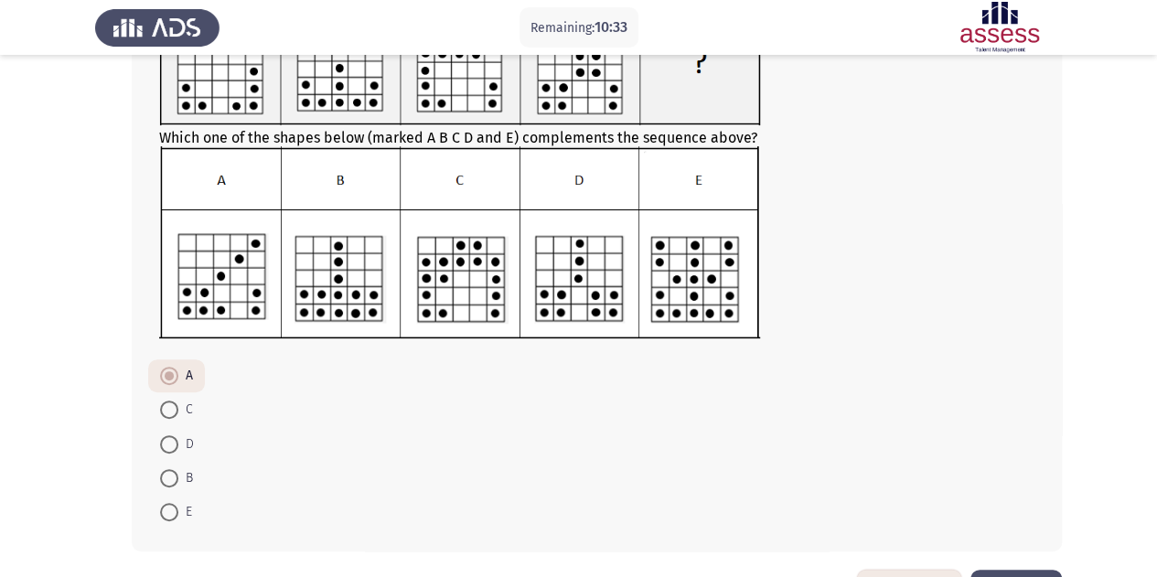
click at [175, 506] on span at bounding box center [169, 512] width 18 height 18
click at [175, 506] on input "E" at bounding box center [169, 512] width 18 height 18
radio input "true"
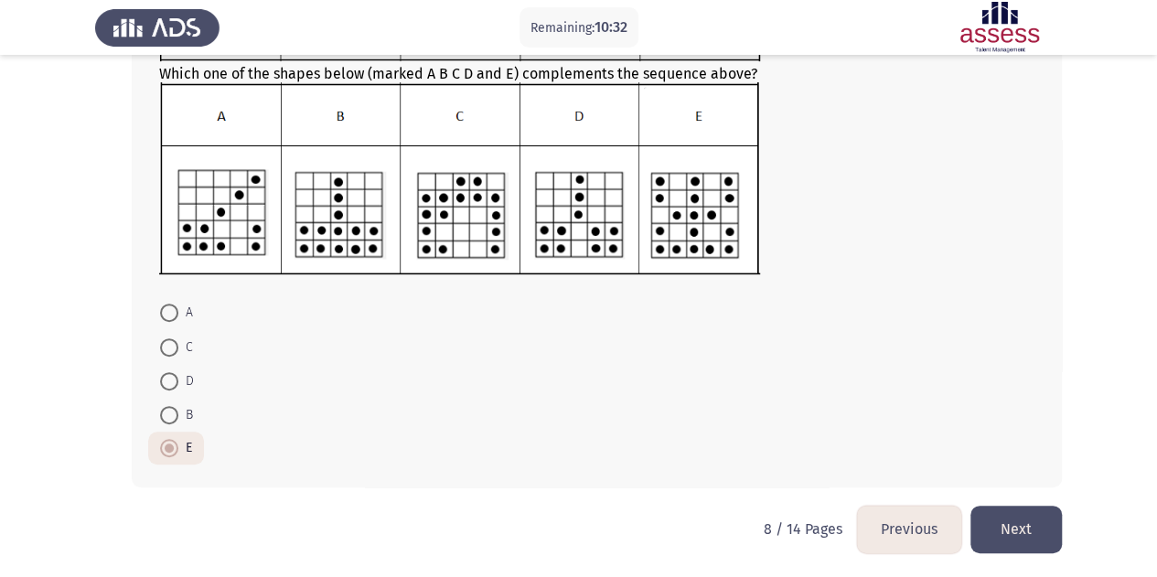
click at [993, 525] on button "Next" at bounding box center [1016, 529] width 91 height 47
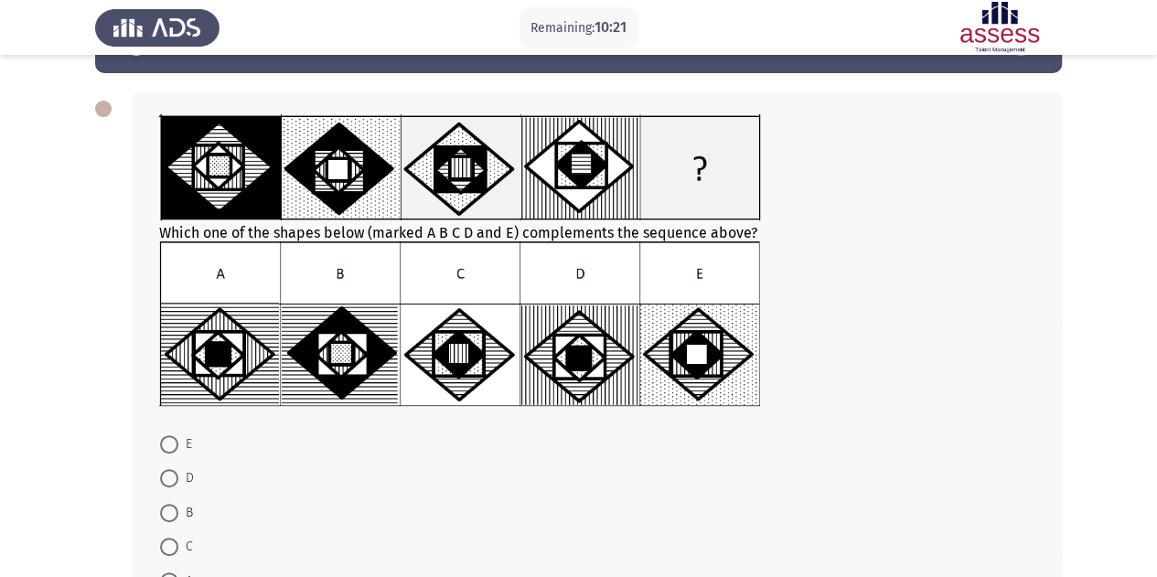
scroll to position [91, 0]
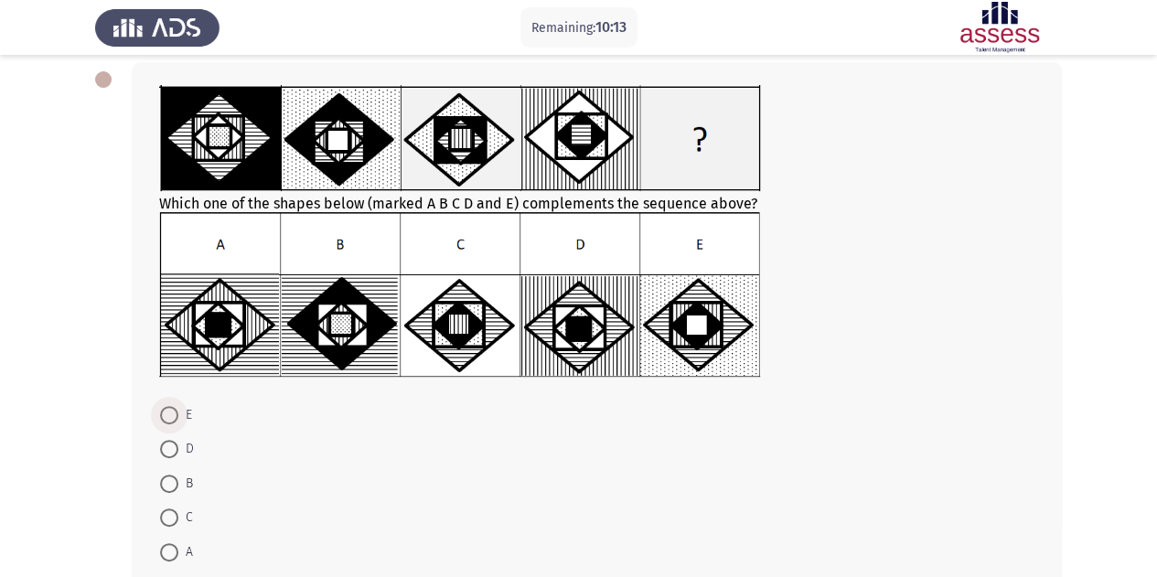
click at [167, 410] on span at bounding box center [169, 415] width 18 height 18
click at [167, 410] on input "E" at bounding box center [169, 415] width 18 height 18
radio input "true"
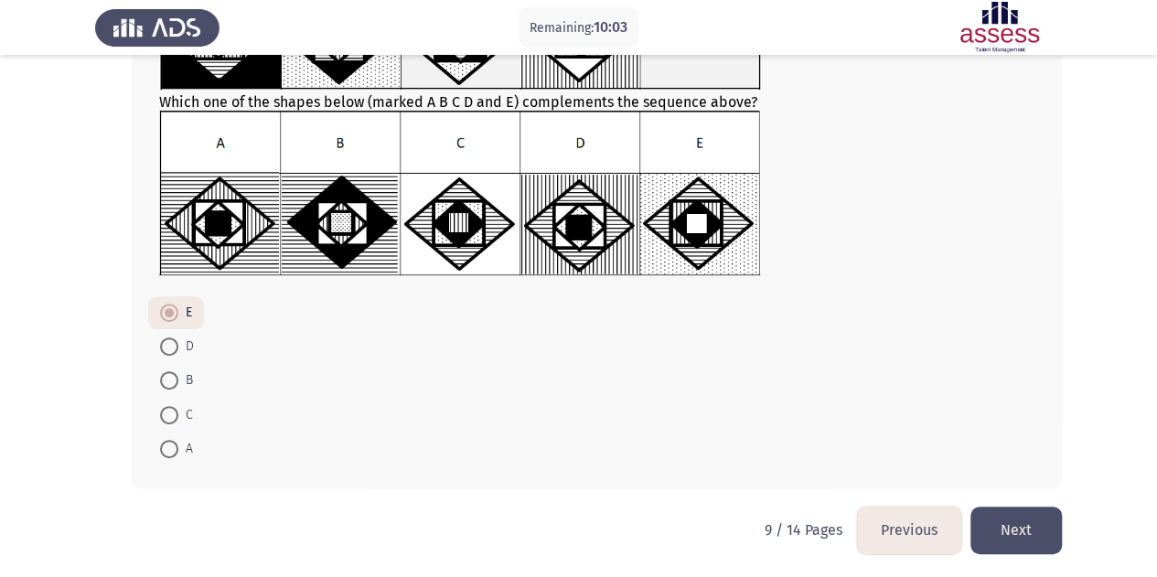
scroll to position [194, 0]
click at [993, 520] on button "Next" at bounding box center [1016, 529] width 91 height 47
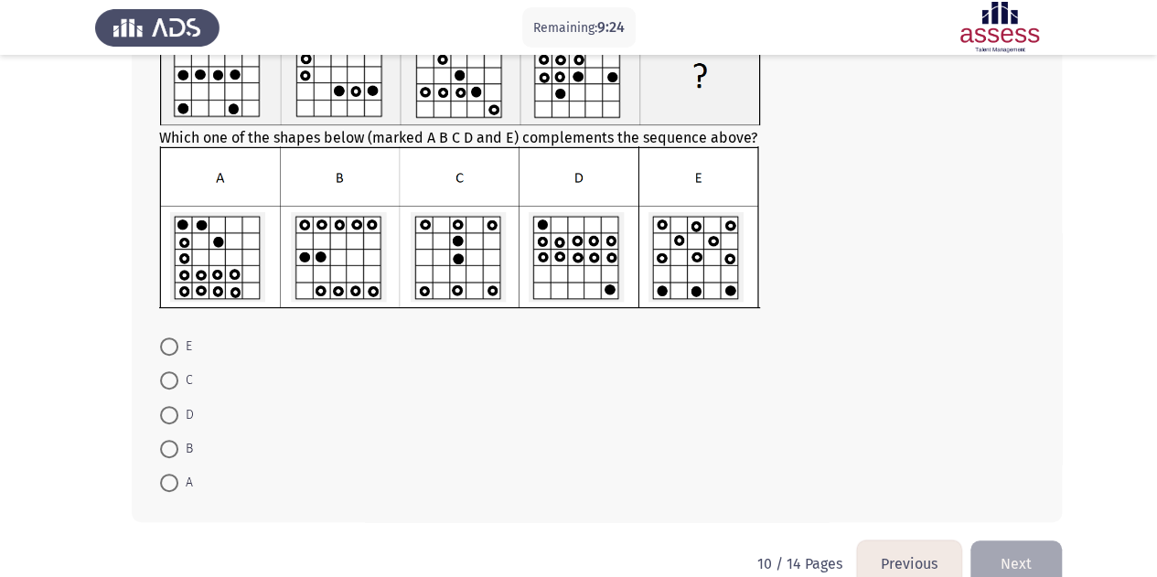
scroll to position [183, 0]
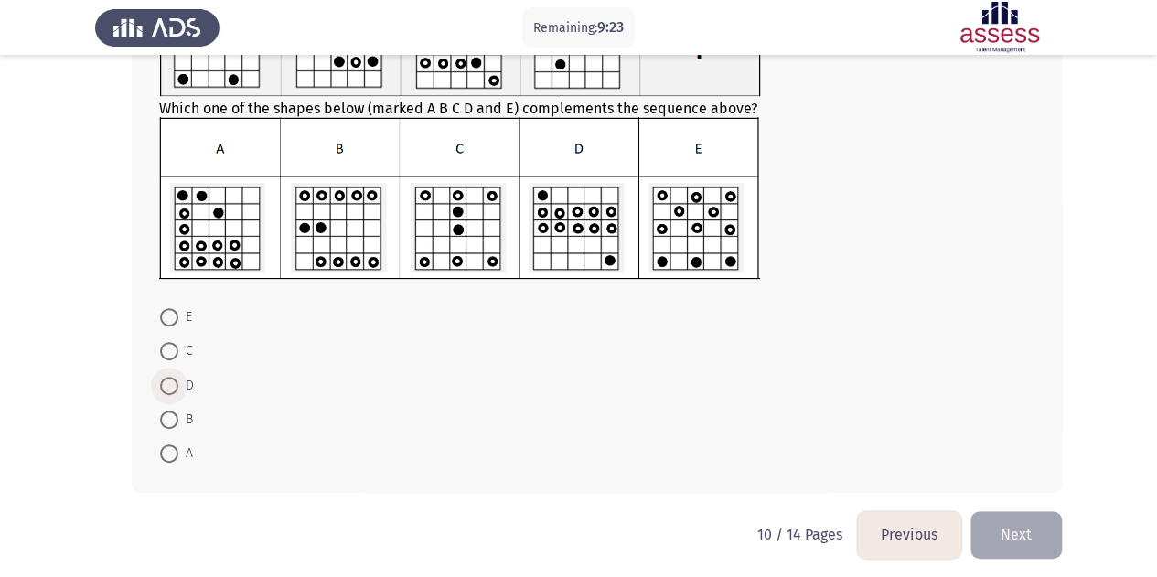
click at [176, 382] on span at bounding box center [169, 386] width 18 height 18
click at [176, 382] on input "D" at bounding box center [169, 386] width 18 height 18
radio input "true"
click at [187, 310] on span "E" at bounding box center [185, 317] width 14 height 22
click at [178, 310] on input "E" at bounding box center [169, 317] width 18 height 18
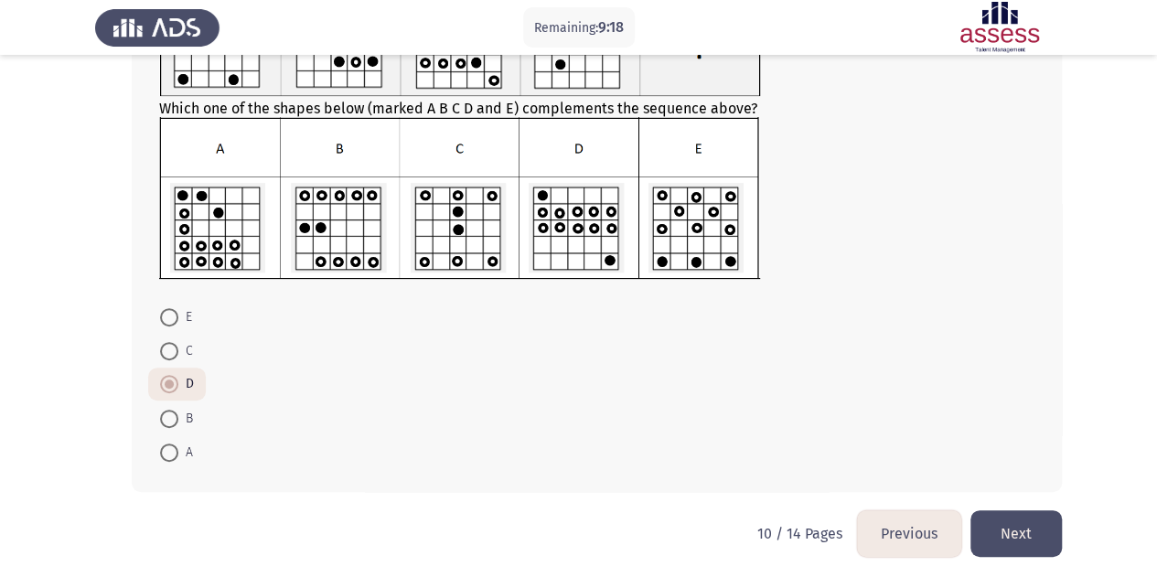
radio input "true"
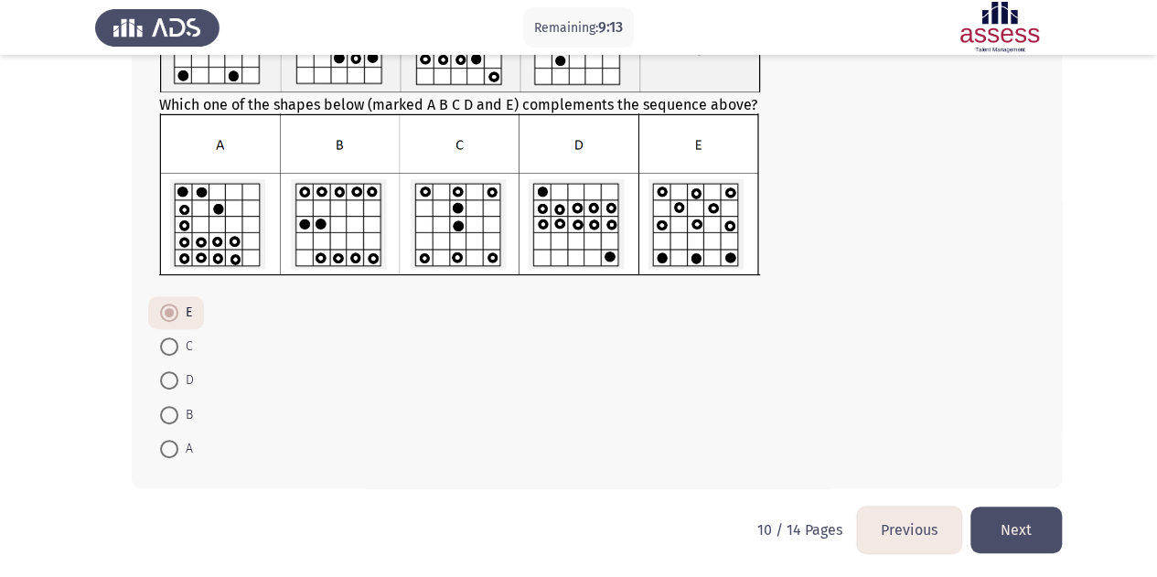
click at [1017, 520] on button "Next" at bounding box center [1016, 530] width 91 height 47
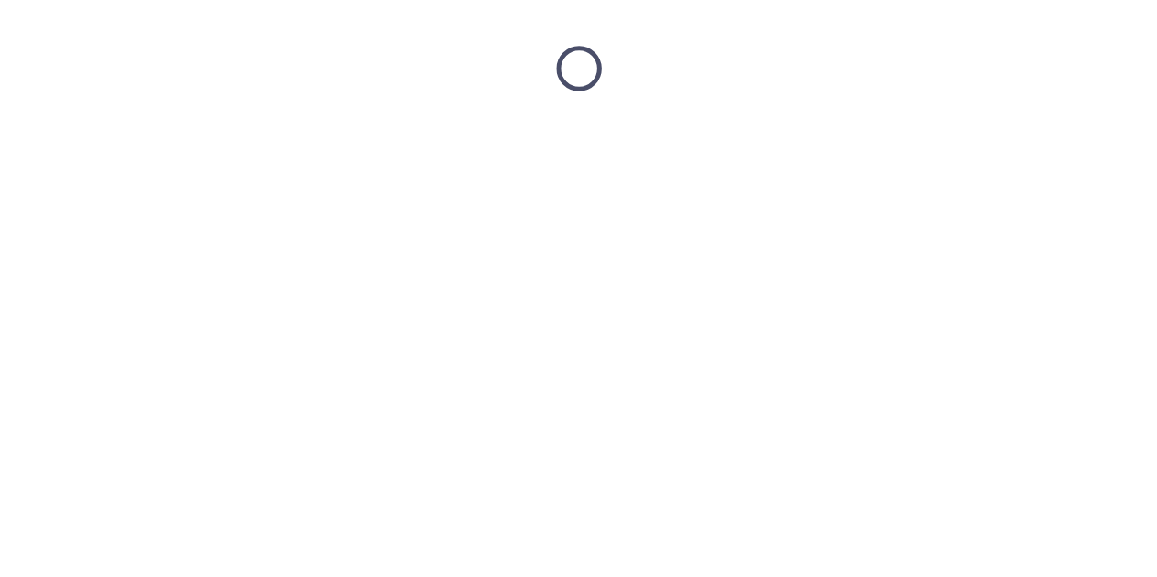
scroll to position [0, 0]
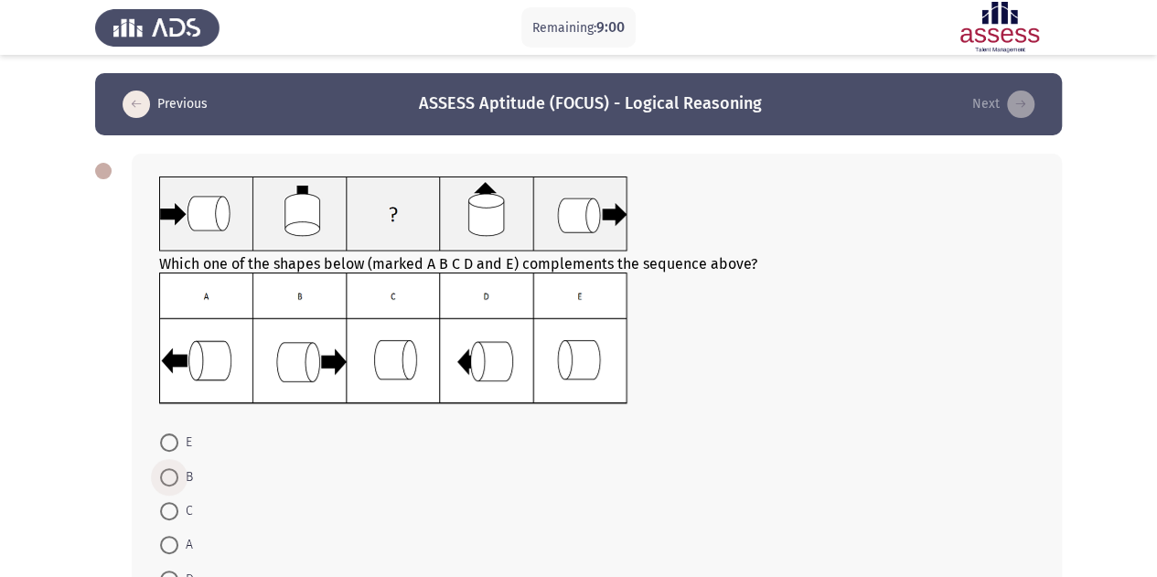
click at [160, 473] on span at bounding box center [169, 477] width 18 height 18
click at [160, 473] on input "B" at bounding box center [169, 477] width 18 height 18
radio input "true"
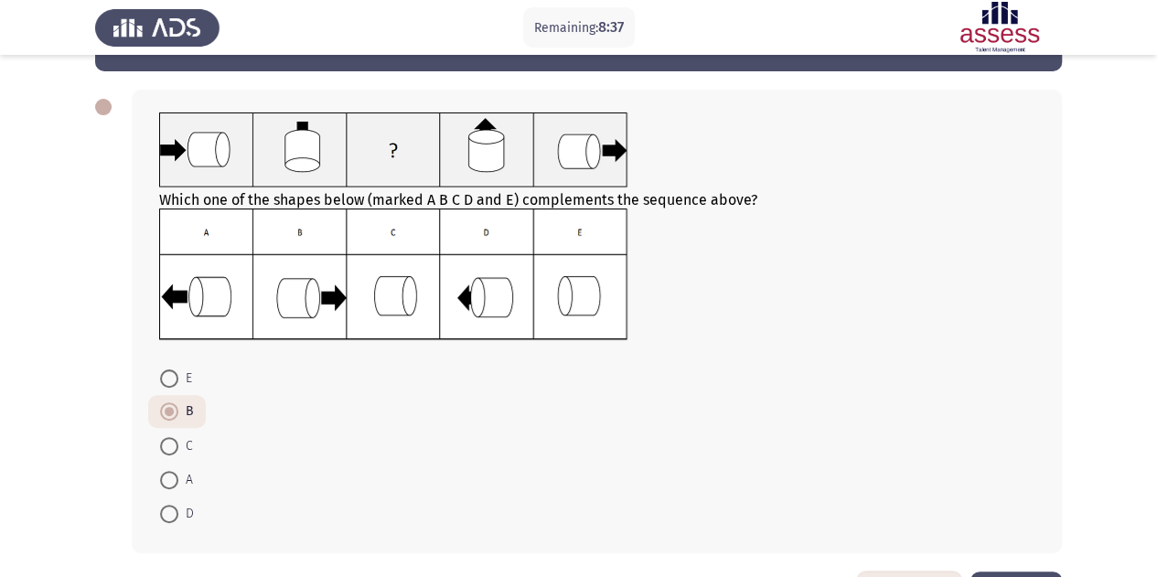
scroll to position [130, 0]
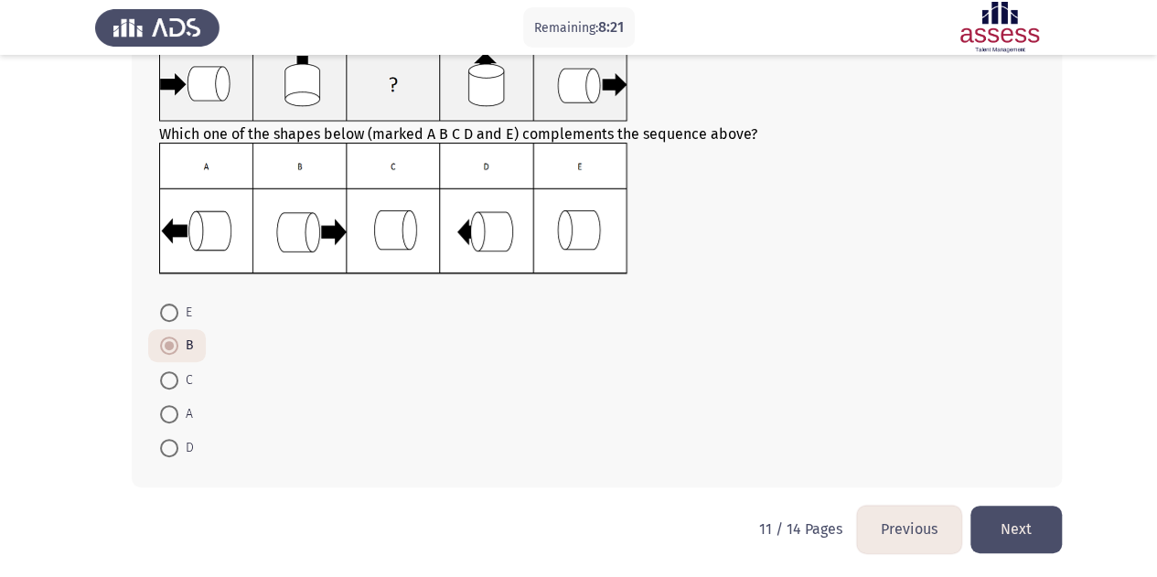
click at [163, 376] on span at bounding box center [169, 380] width 18 height 18
click at [163, 376] on input "C" at bounding box center [169, 380] width 18 height 18
radio input "true"
click at [1039, 523] on button "Next" at bounding box center [1016, 529] width 91 height 47
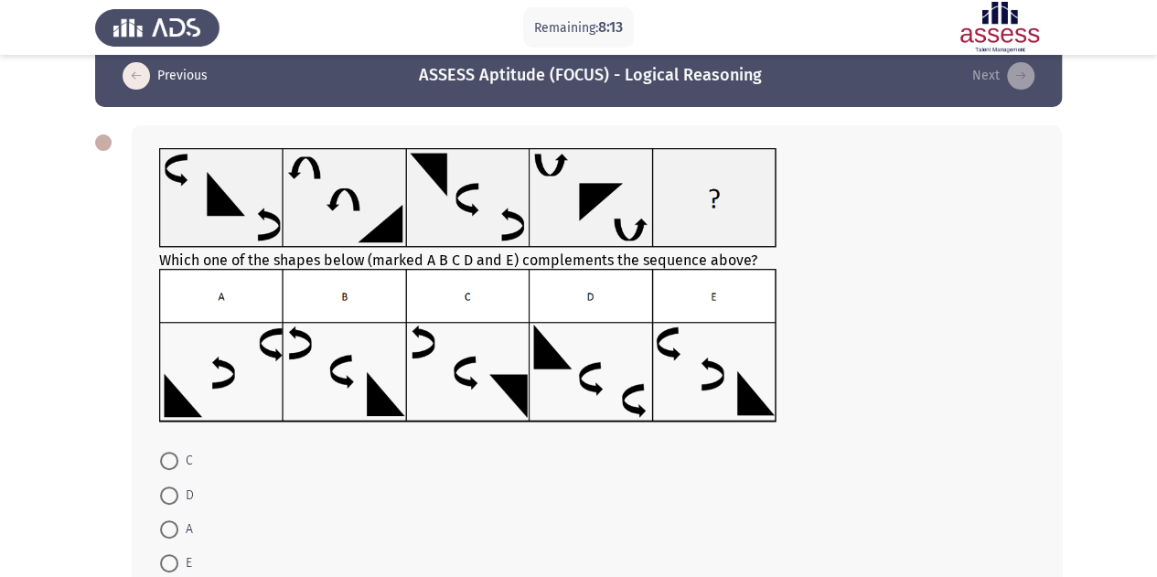
scroll to position [0, 0]
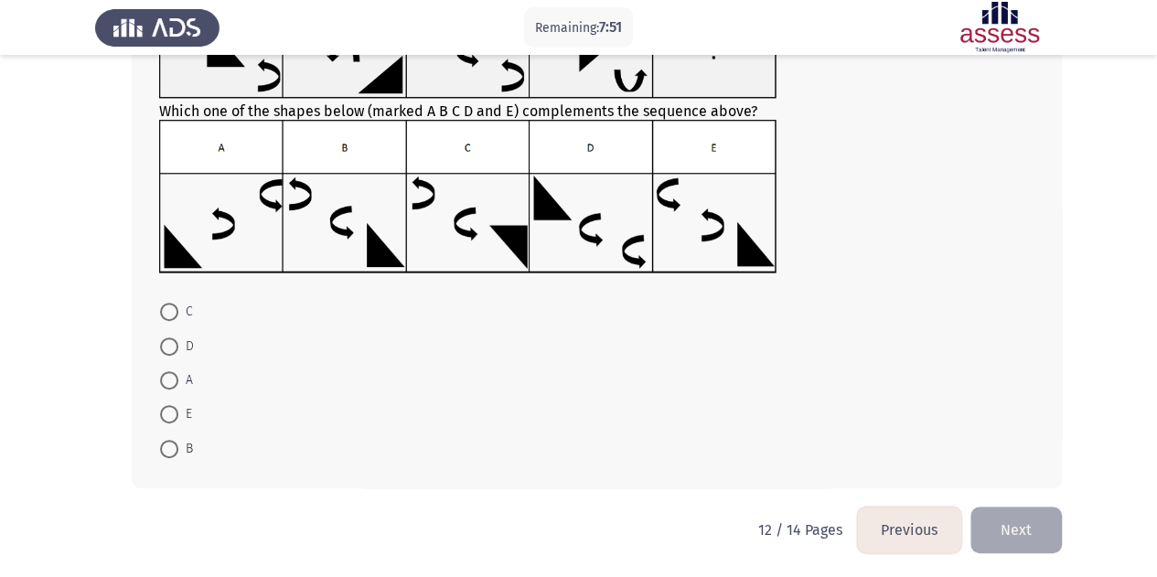
click at [178, 411] on span "E" at bounding box center [185, 414] width 14 height 22
click at [178, 411] on input "E" at bounding box center [169, 414] width 18 height 18
radio input "true"
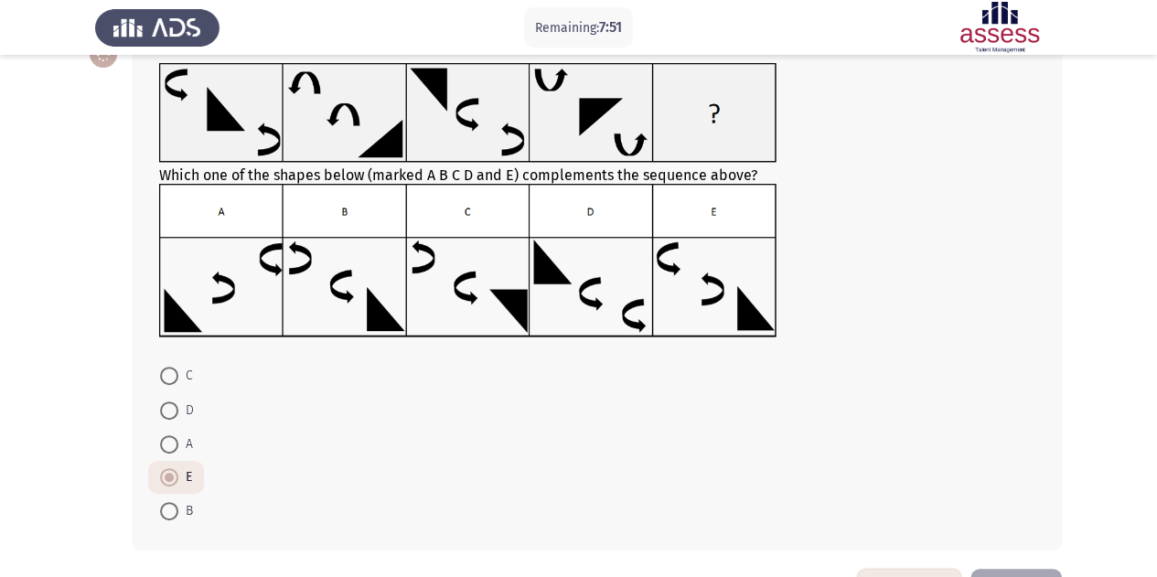
scroll to position [85, 0]
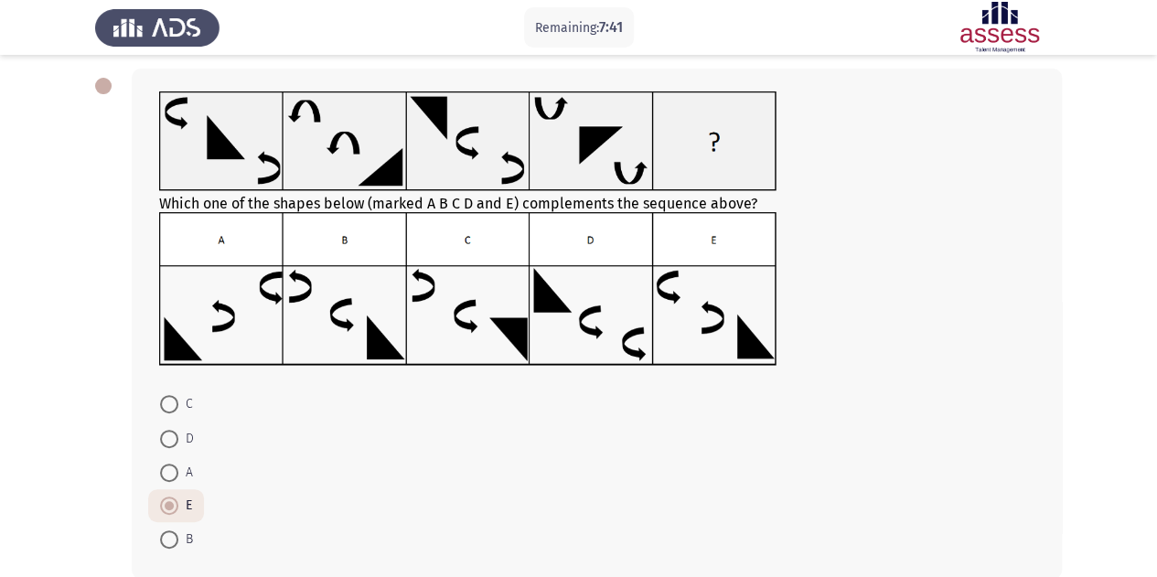
click at [174, 539] on span at bounding box center [169, 540] width 18 height 18
click at [174, 539] on input "B" at bounding box center [169, 540] width 18 height 18
radio input "true"
click at [177, 505] on span at bounding box center [169, 507] width 18 height 18
click at [177, 505] on input "E" at bounding box center [169, 507] width 18 height 18
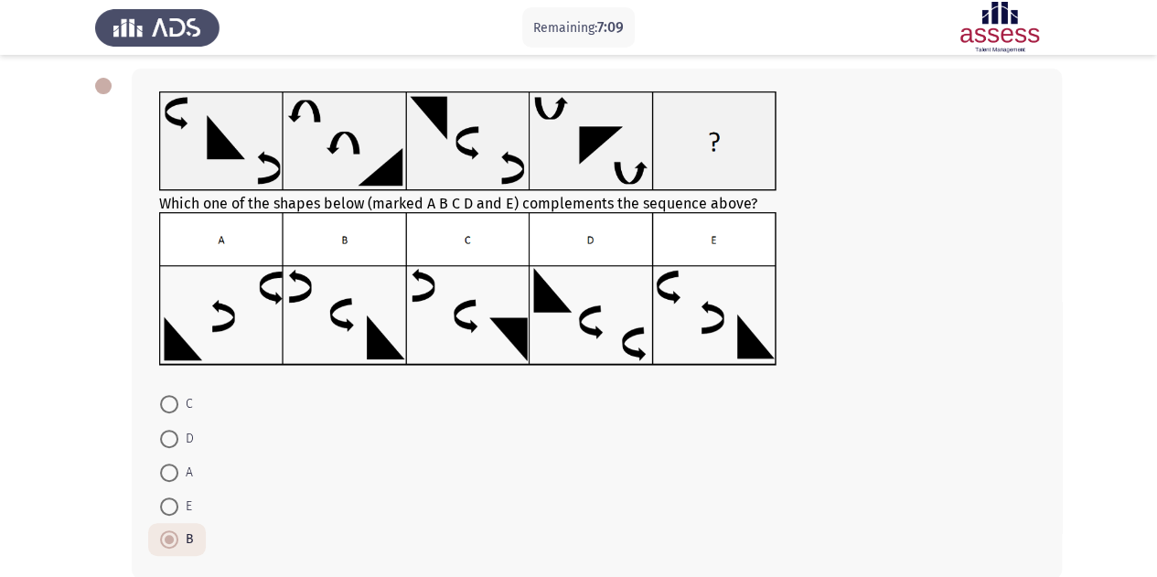
radio input "true"
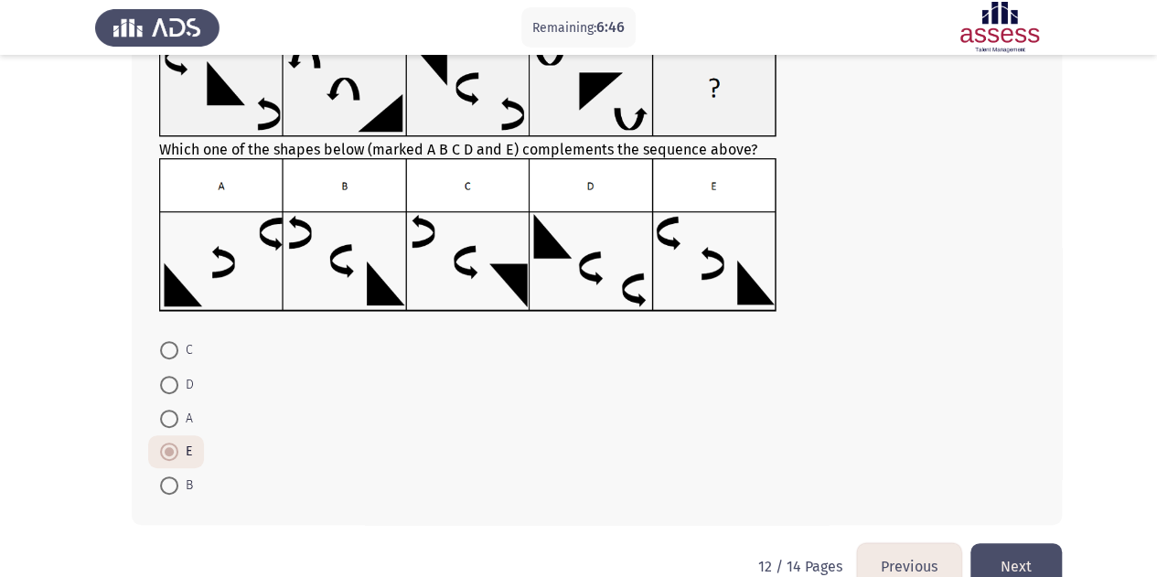
scroll to position [177, 0]
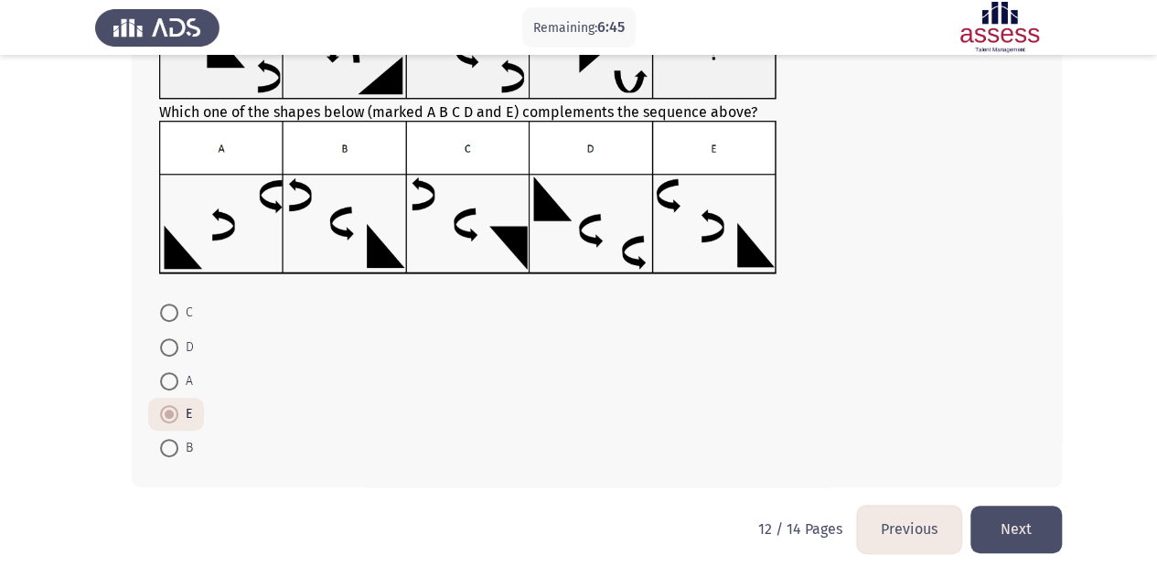
click at [1024, 530] on button "Next" at bounding box center [1016, 529] width 91 height 47
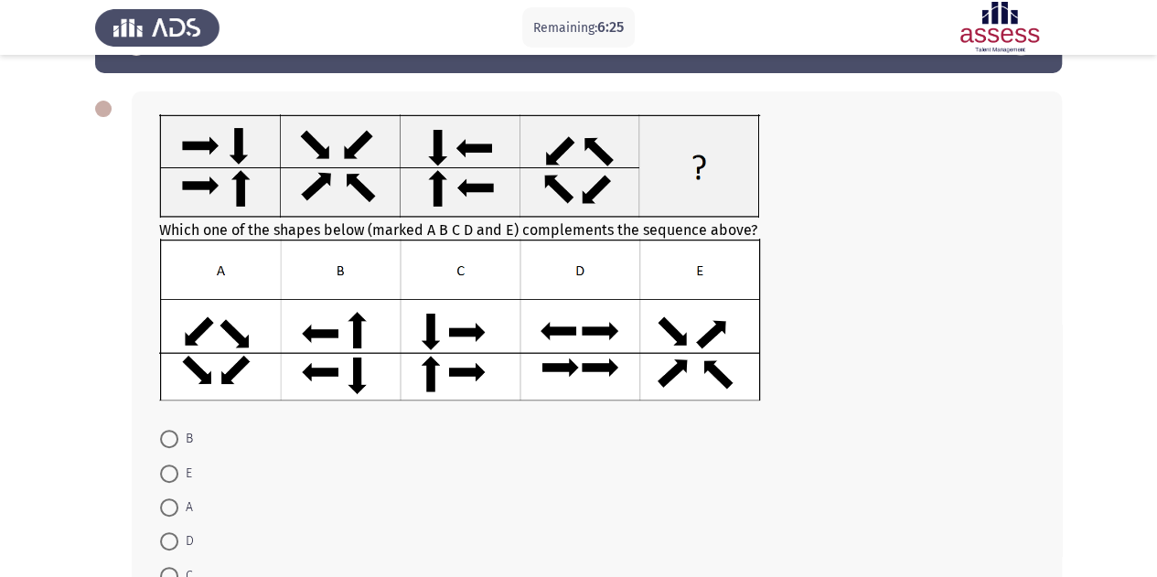
scroll to position [91, 0]
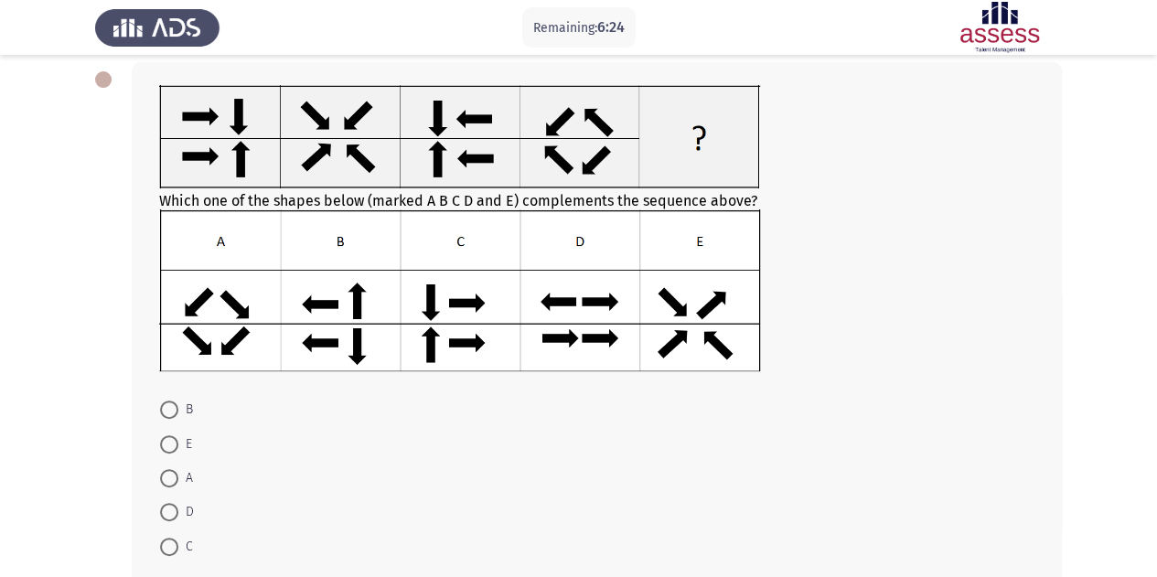
click at [166, 438] on span at bounding box center [169, 444] width 18 height 18
click at [166, 438] on input "E" at bounding box center [169, 444] width 18 height 18
radio input "true"
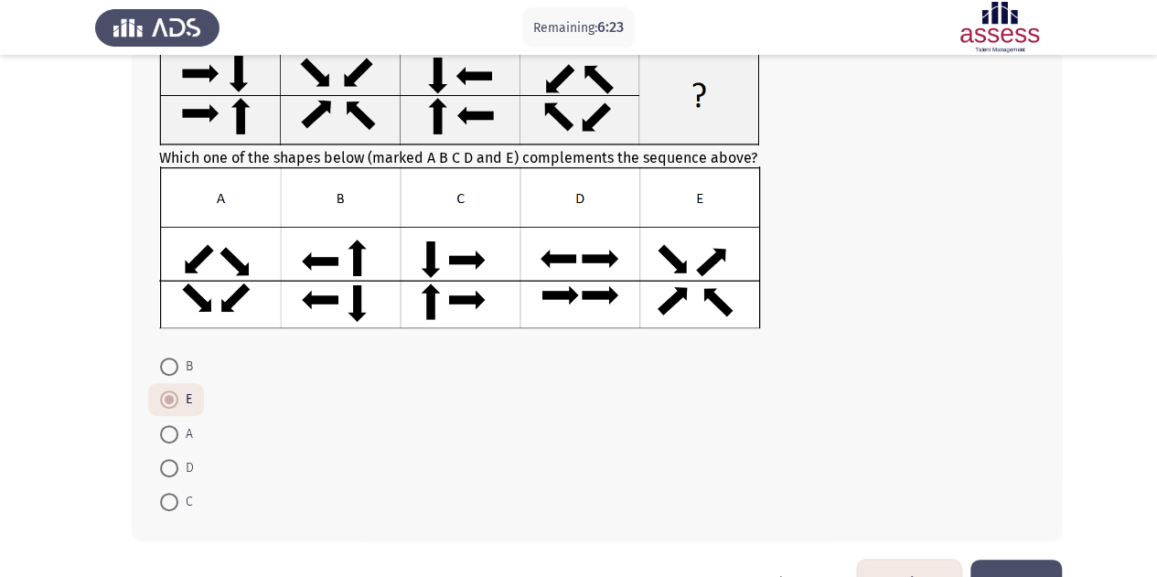
scroll to position [188, 0]
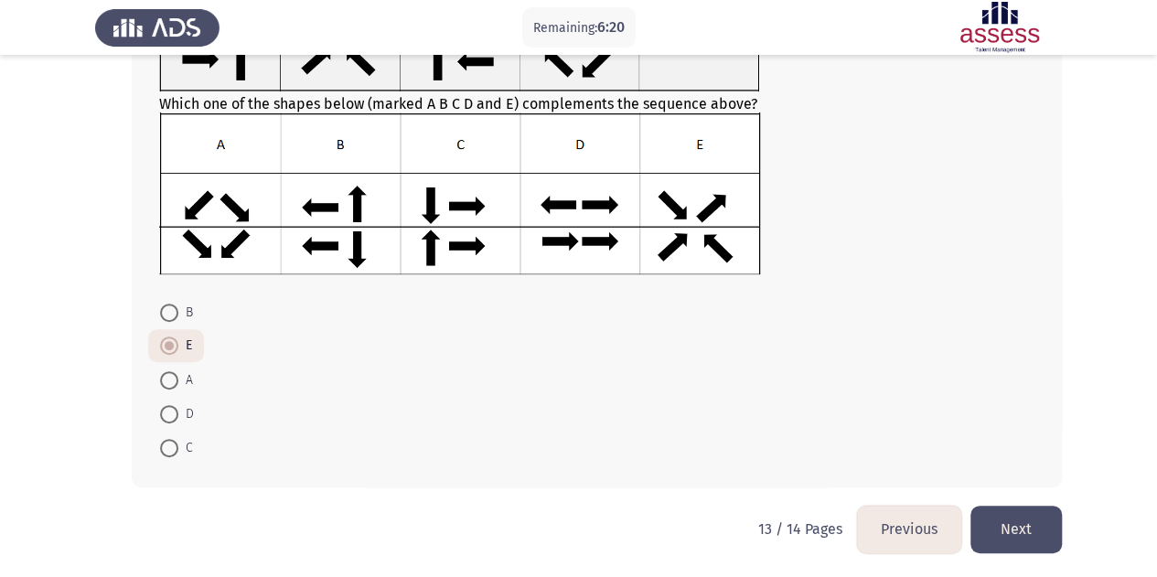
click at [1003, 535] on button "Next" at bounding box center [1016, 529] width 91 height 47
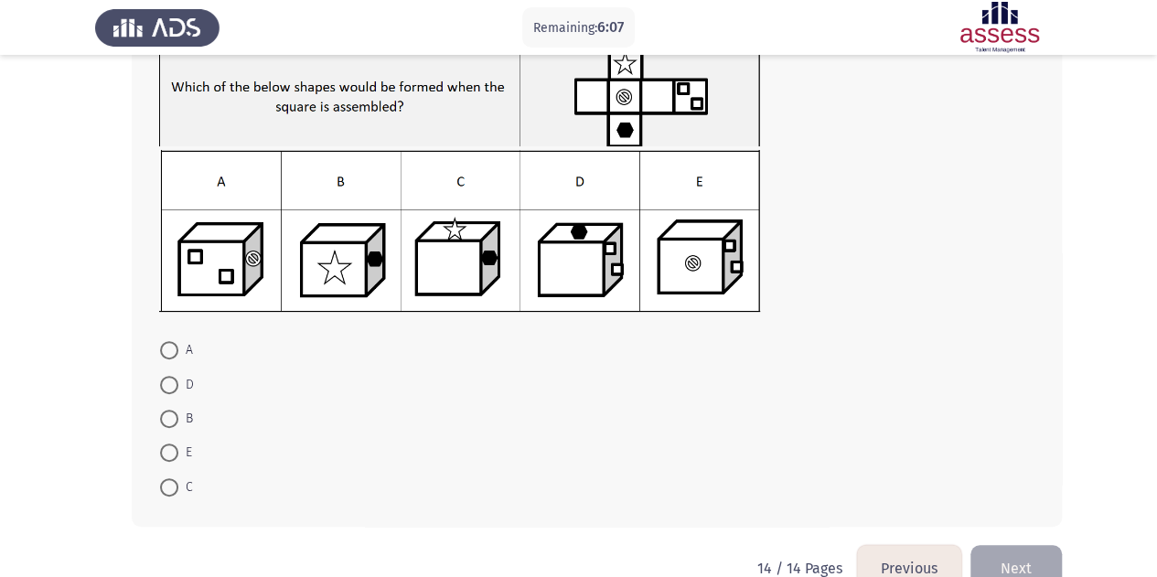
scroll to position [172, 0]
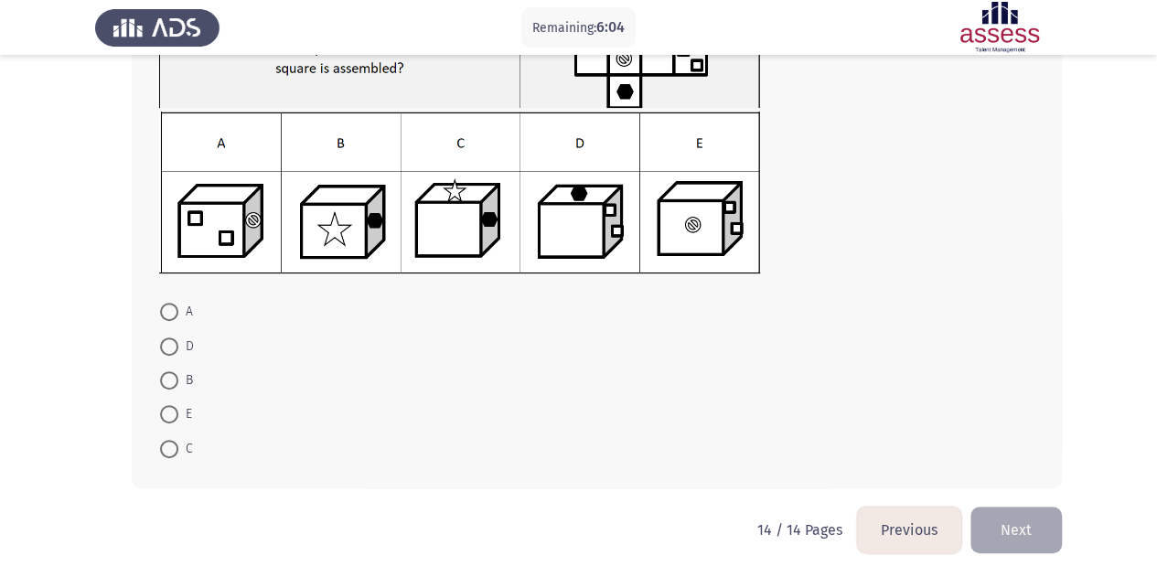
click at [904, 536] on button "Previous" at bounding box center [909, 530] width 104 height 47
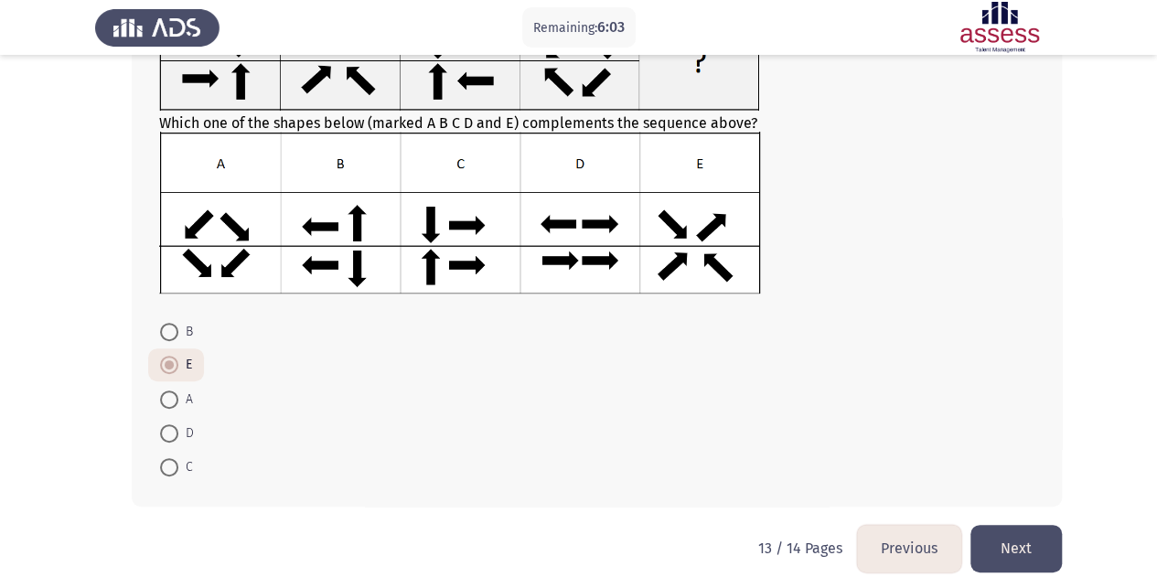
scroll to position [188, 0]
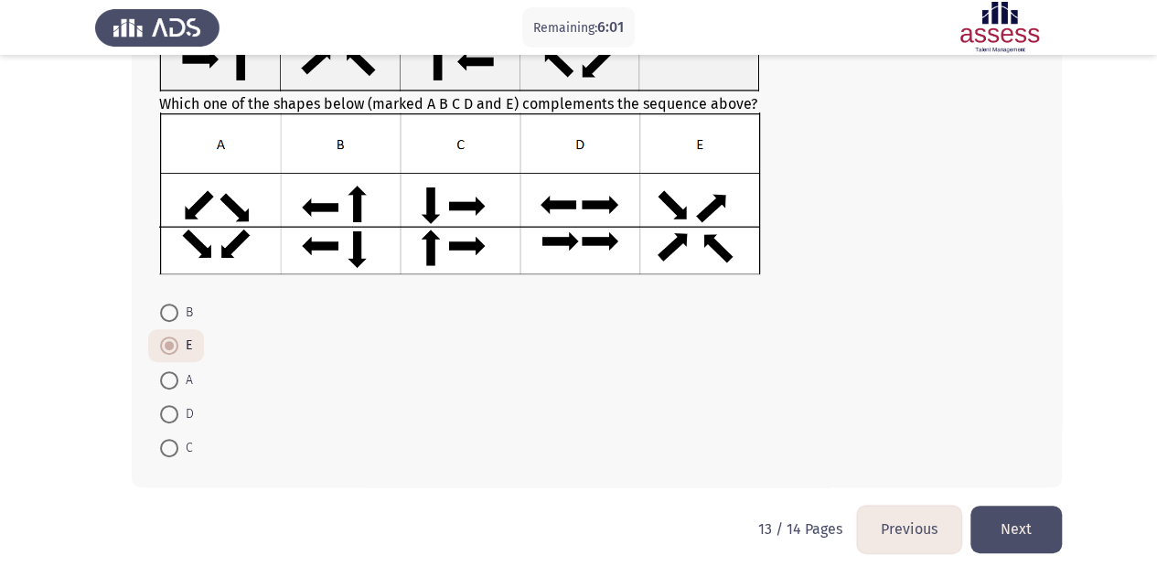
click at [904, 528] on button "Previous" at bounding box center [909, 529] width 104 height 47
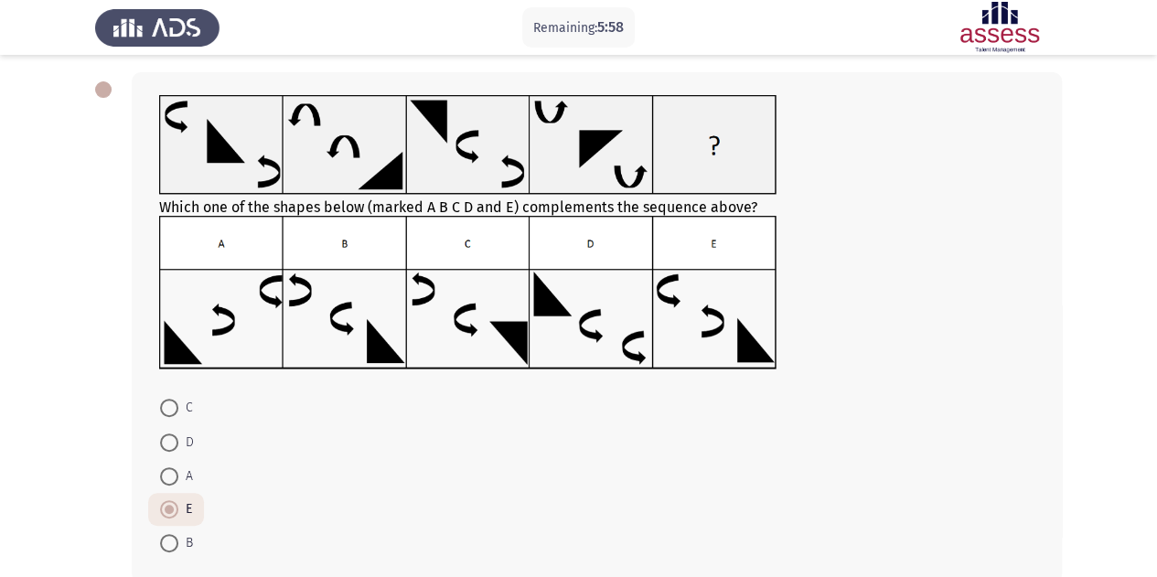
scroll to position [177, 0]
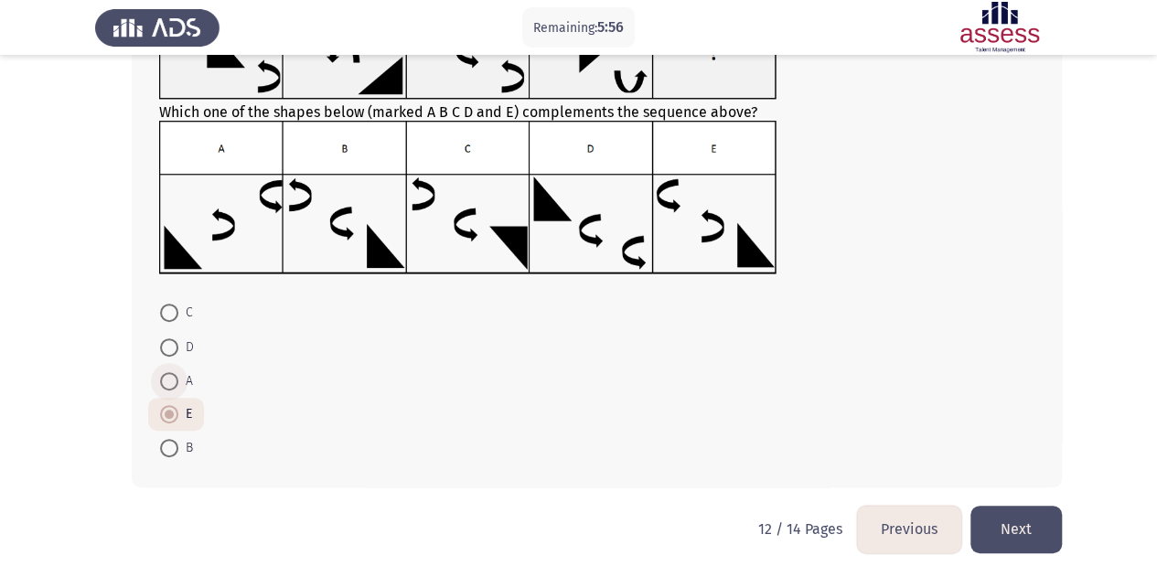
click at [166, 375] on span at bounding box center [169, 381] width 18 height 18
click at [166, 375] on input "A" at bounding box center [169, 381] width 18 height 18
radio input "true"
click at [1023, 528] on button "Next" at bounding box center [1016, 529] width 91 height 47
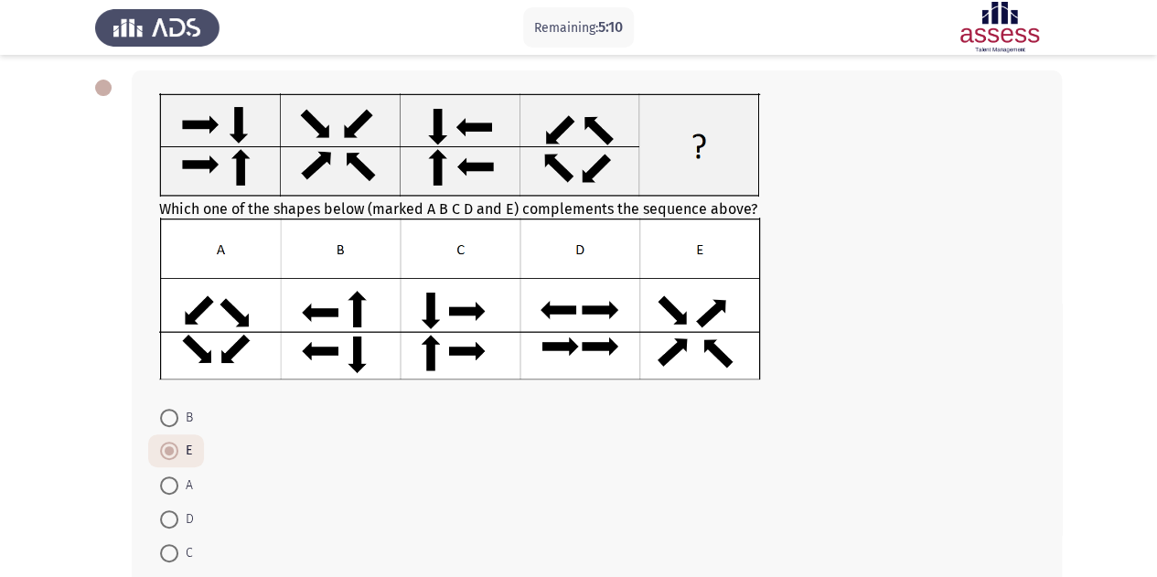
scroll to position [183, 0]
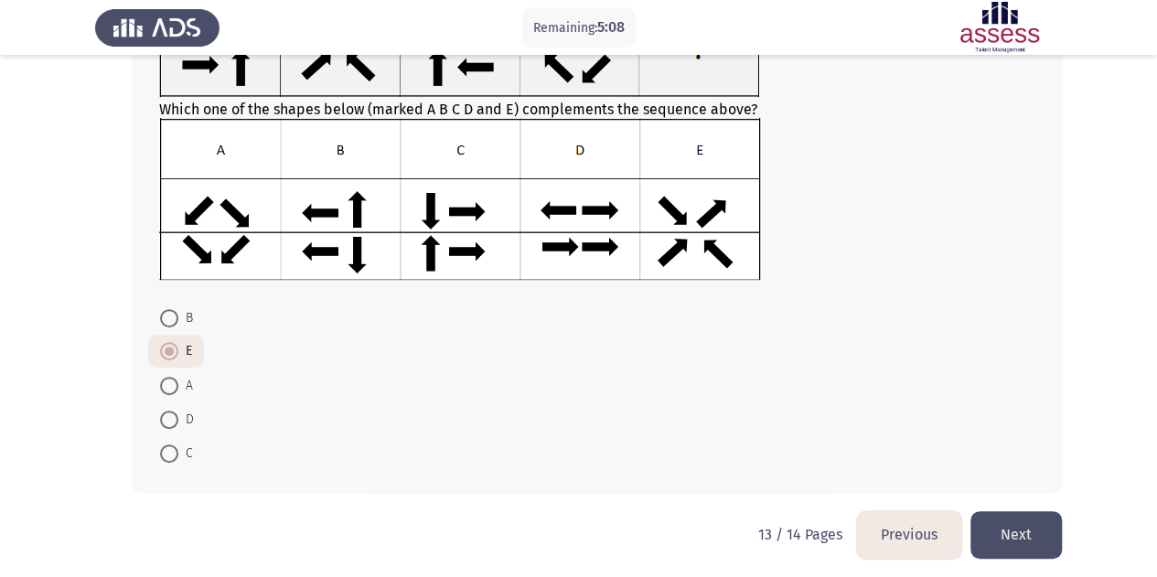
click at [997, 531] on button "Next" at bounding box center [1016, 534] width 91 height 47
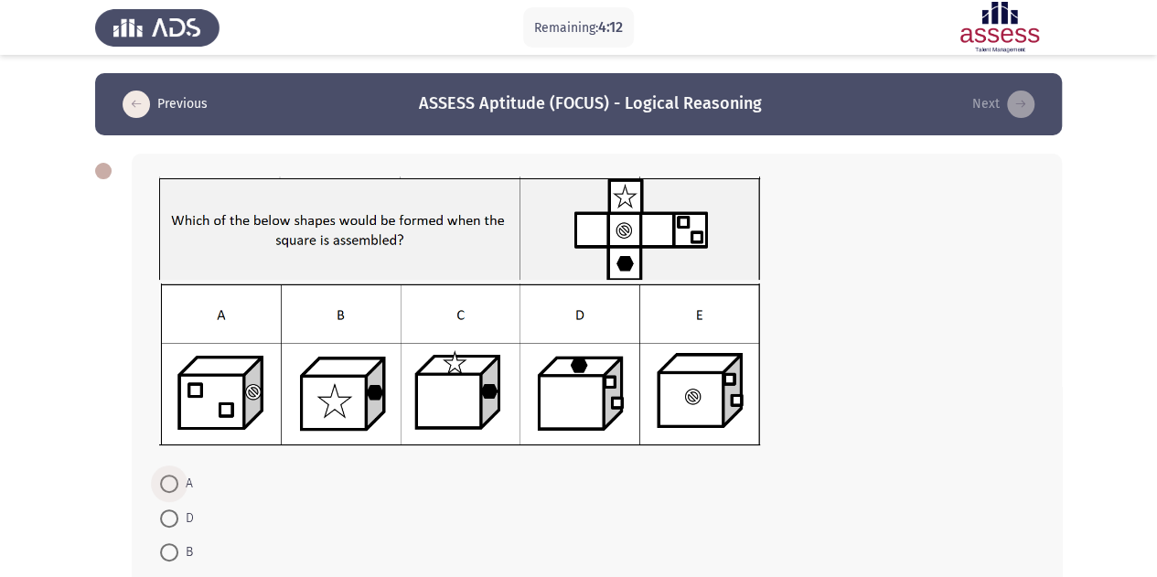
click at [171, 483] on span at bounding box center [169, 484] width 18 height 18
click at [171, 483] on input "A" at bounding box center [169, 484] width 18 height 18
radio input "true"
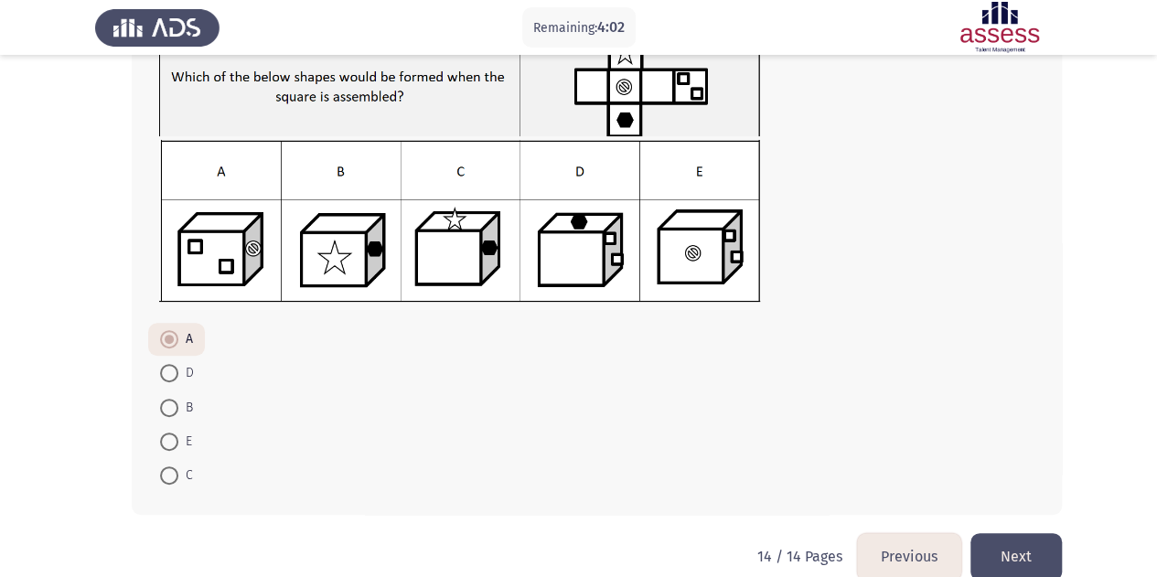
scroll to position [171, 0]
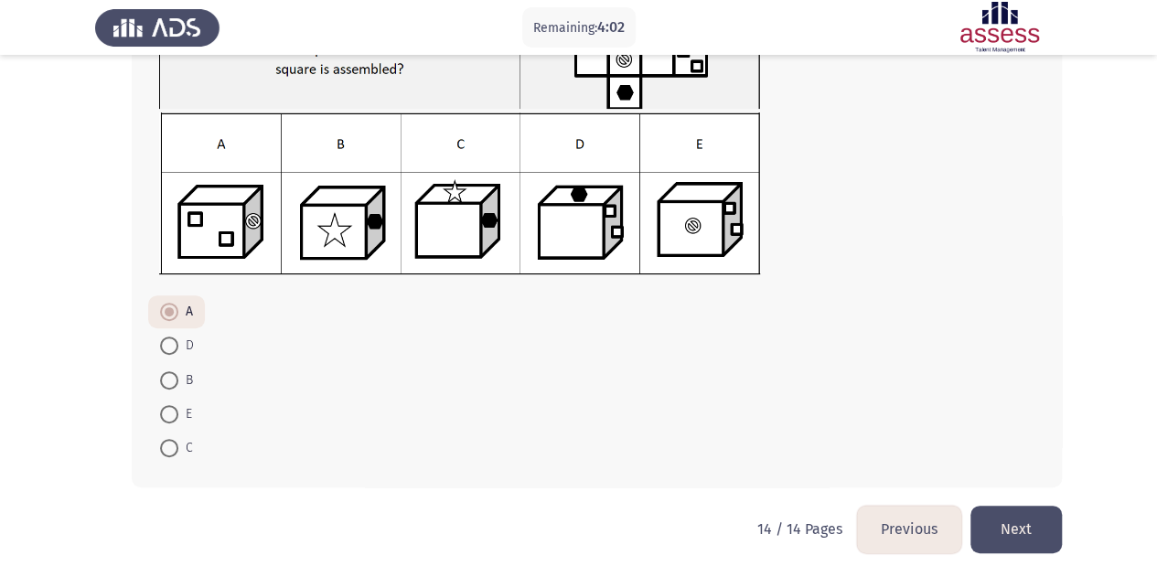
click at [886, 524] on button "Previous" at bounding box center [909, 529] width 104 height 47
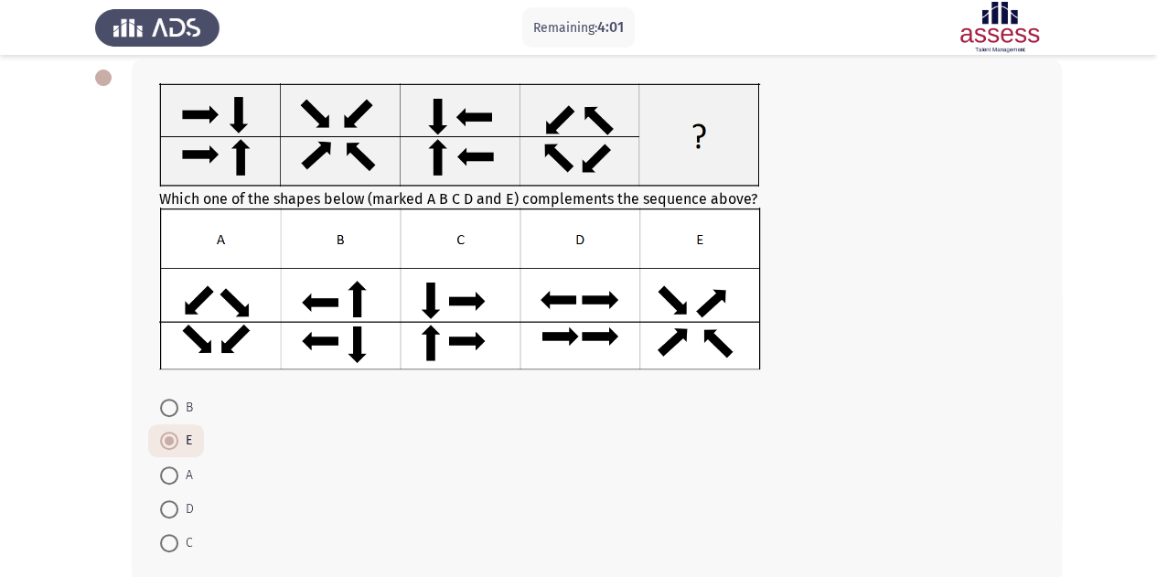
scroll to position [188, 0]
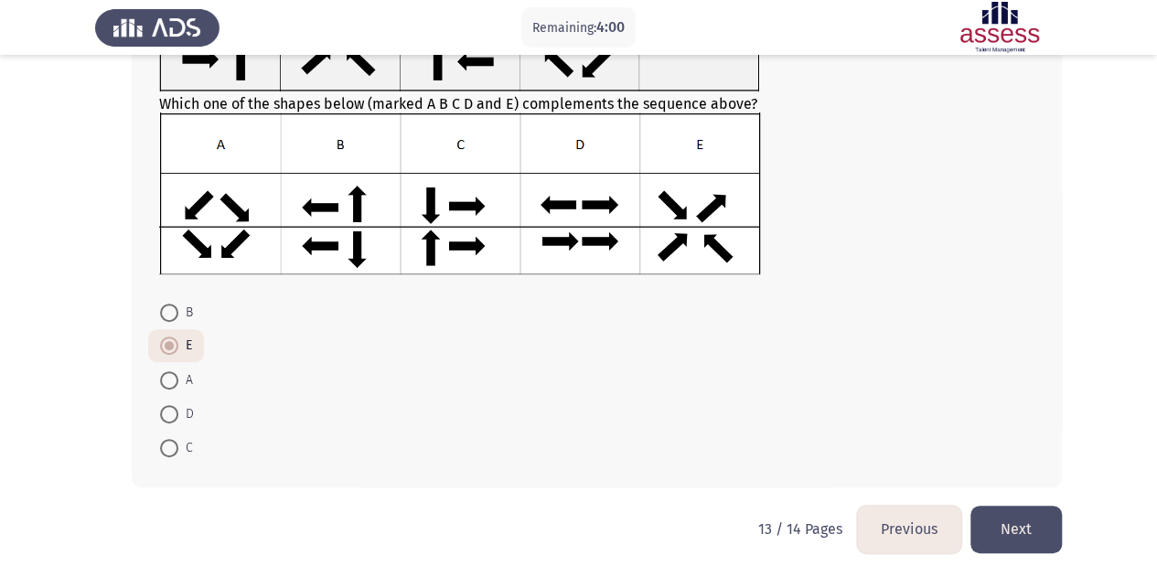
click at [878, 531] on button "Previous" at bounding box center [909, 529] width 104 height 47
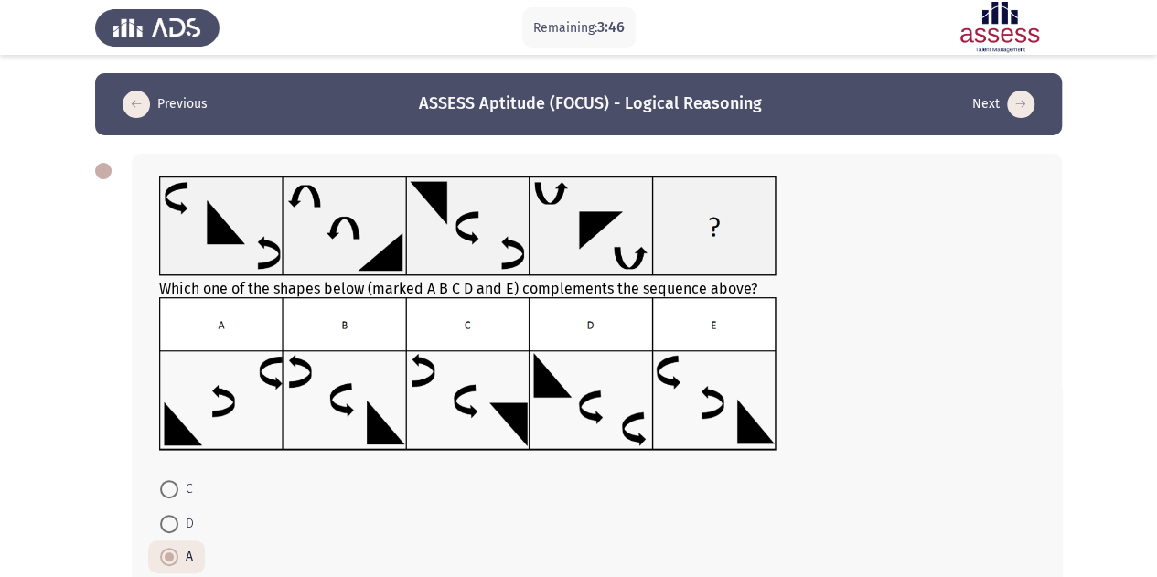
scroll to position [177, 0]
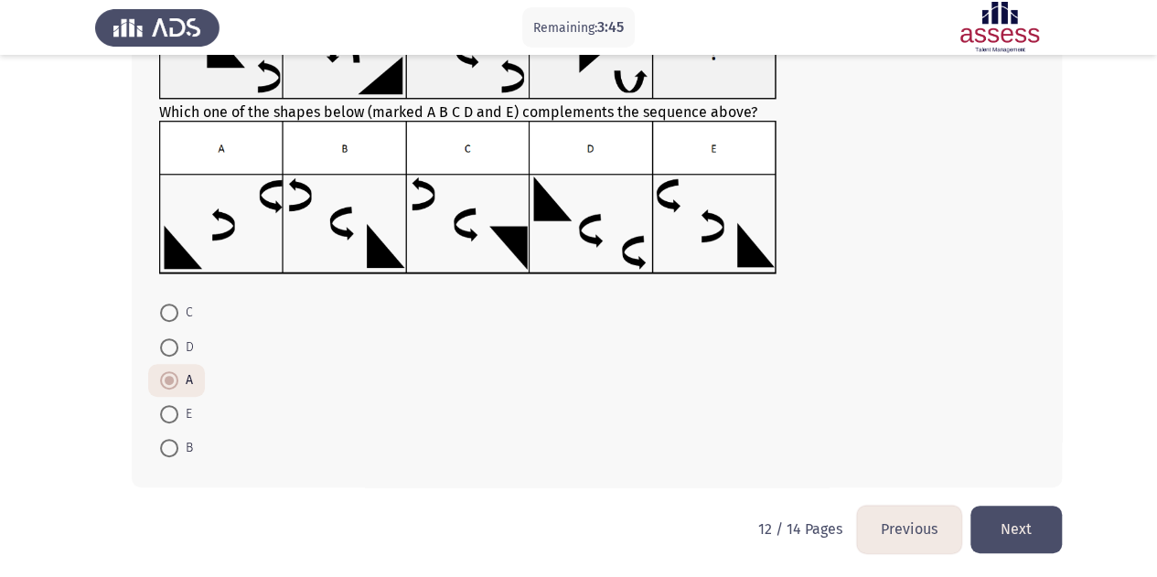
click at [994, 516] on button "Next" at bounding box center [1016, 529] width 91 height 47
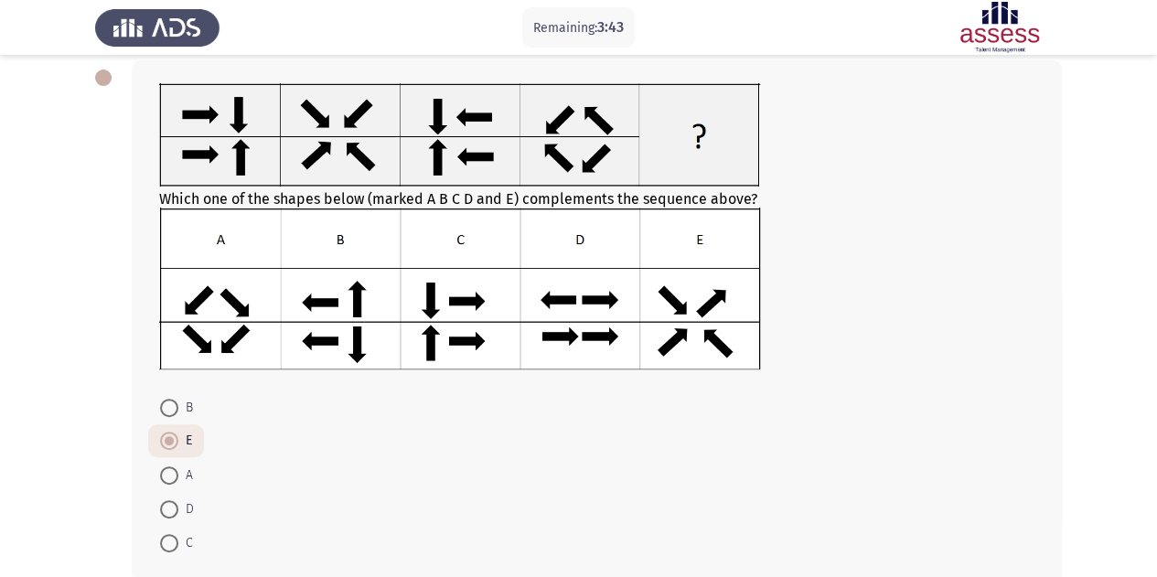
scroll to position [183, 0]
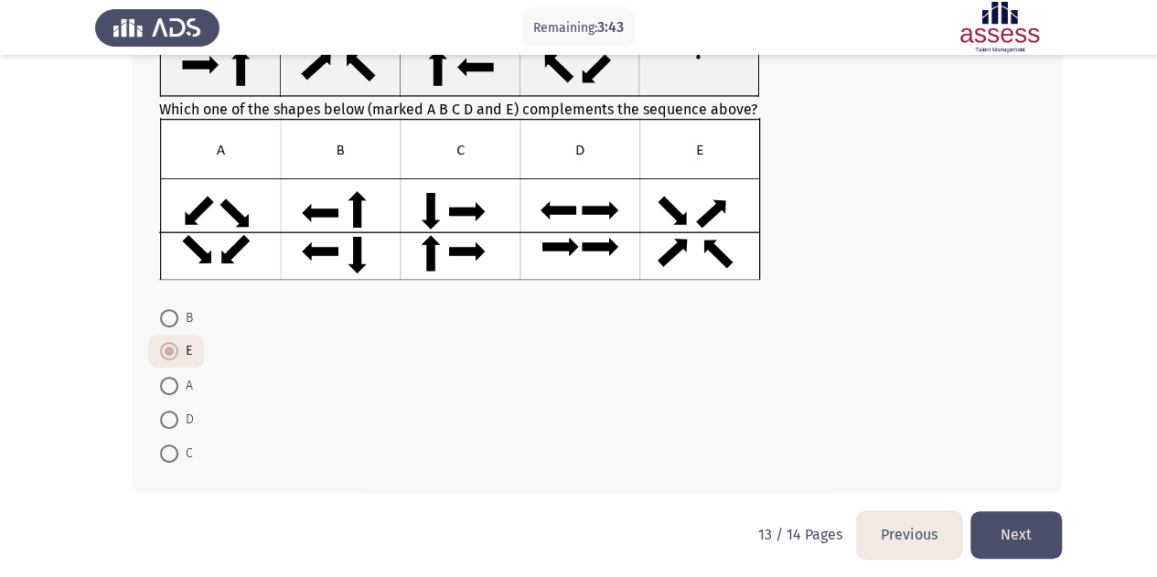
click at [993, 520] on button "Next" at bounding box center [1016, 534] width 91 height 47
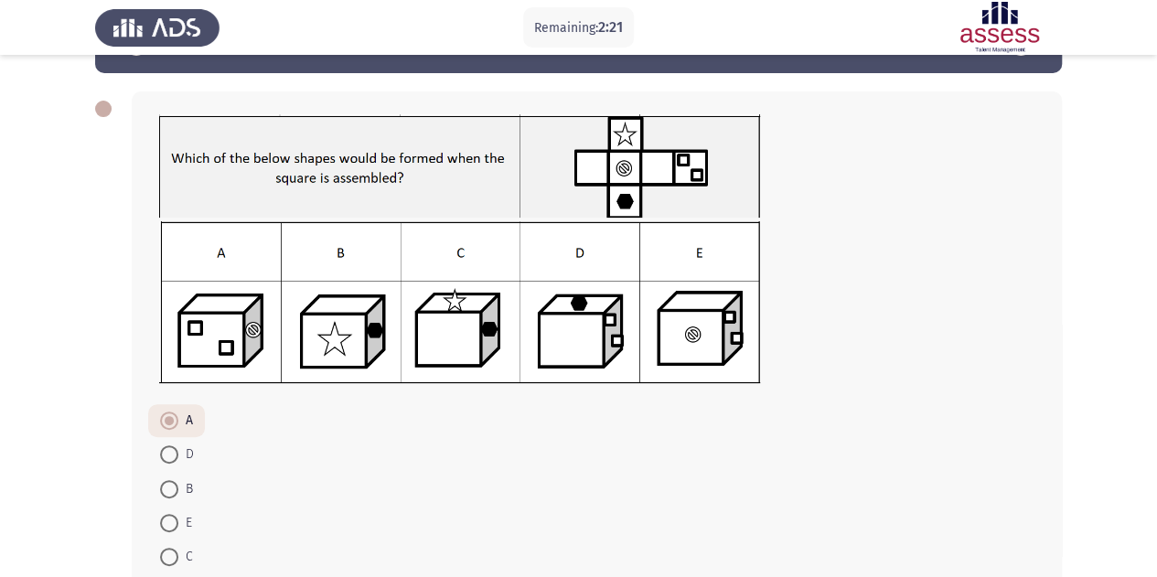
scroll to position [171, 0]
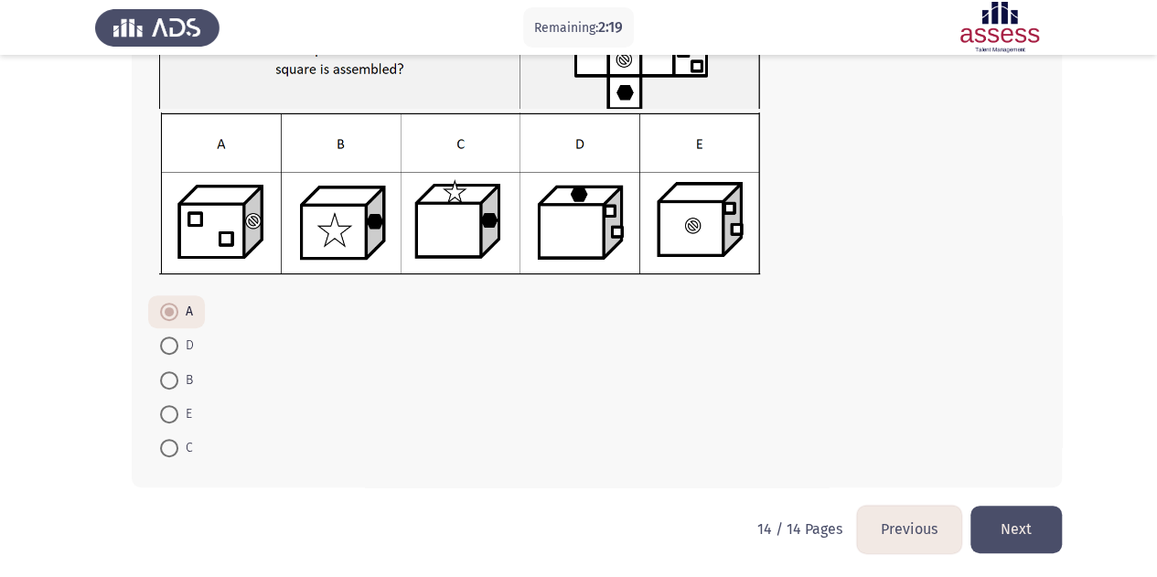
click at [1027, 528] on button "Next" at bounding box center [1016, 529] width 91 height 47
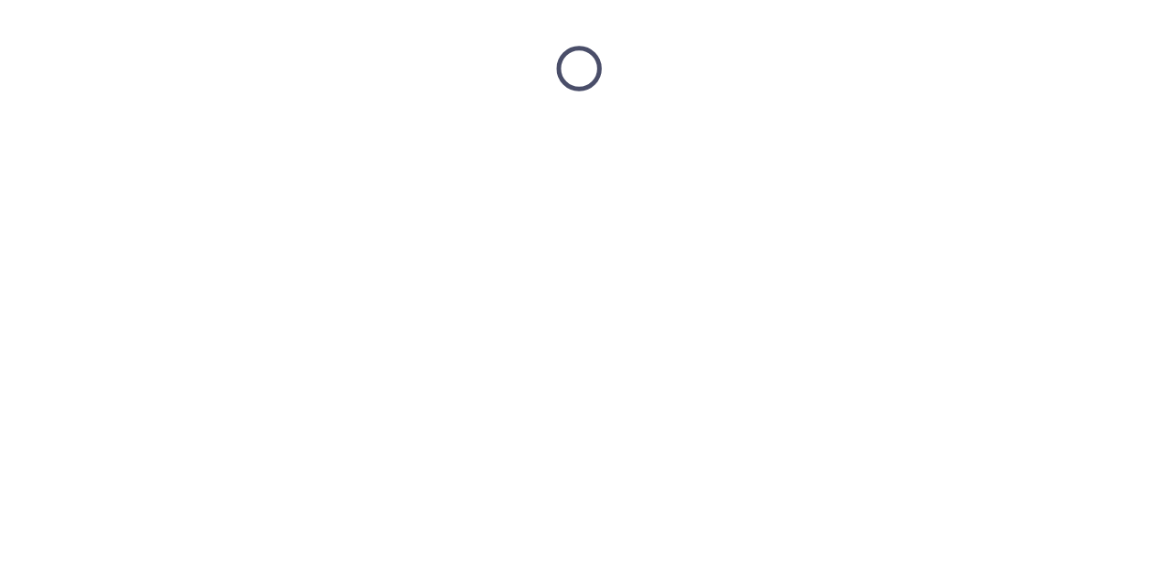
scroll to position [0, 0]
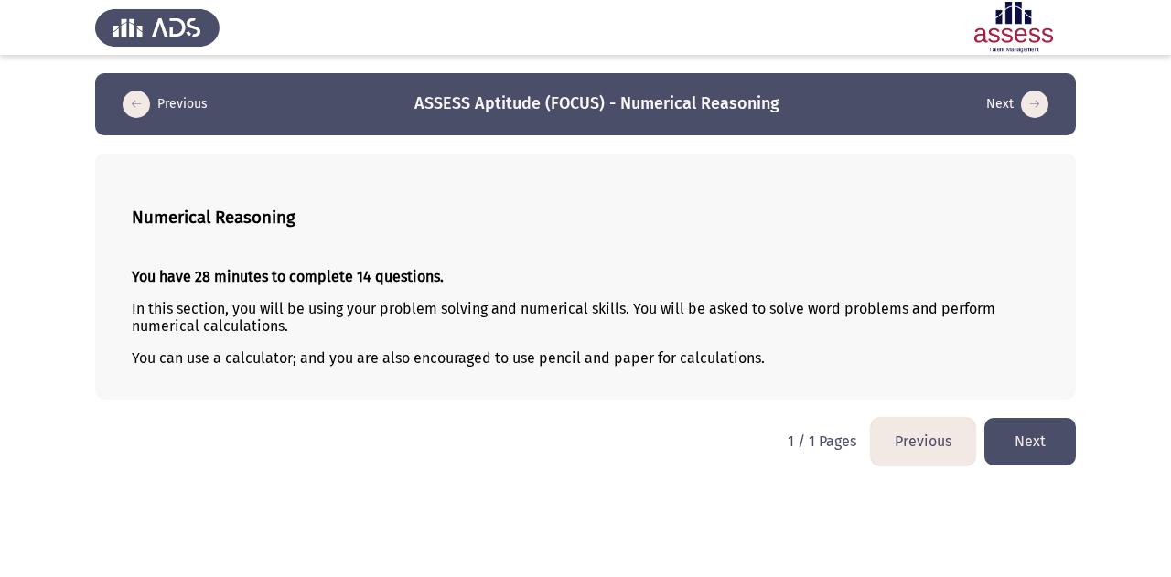
click at [1045, 429] on button "Next" at bounding box center [1029, 441] width 91 height 47
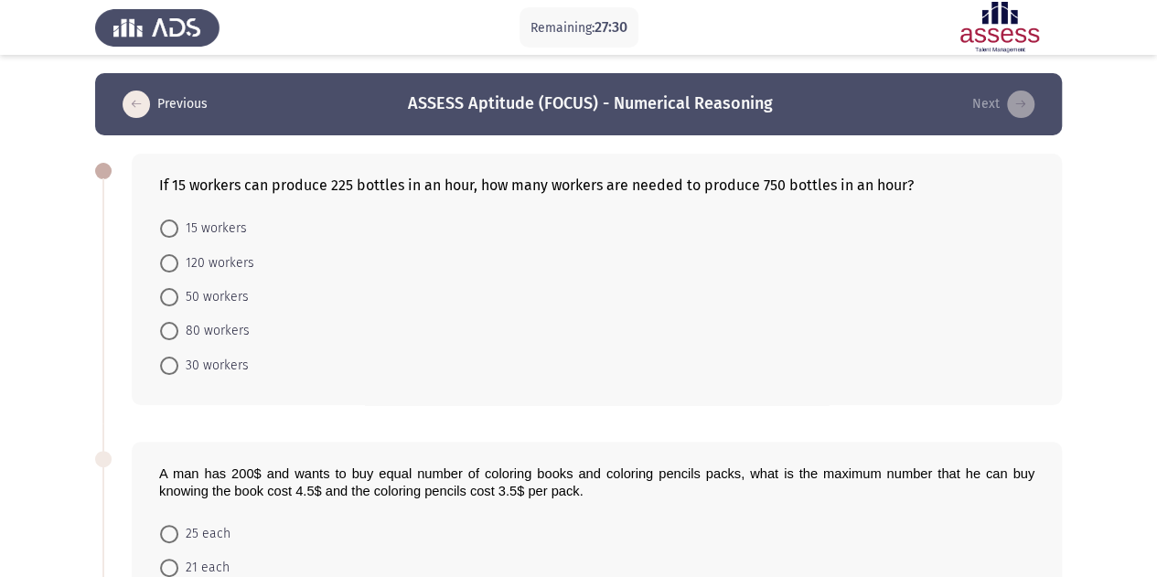
click at [217, 303] on span "50 workers" at bounding box center [213, 297] width 70 height 22
click at [178, 303] on input "50 workers" at bounding box center [169, 297] width 18 height 18
radio input "true"
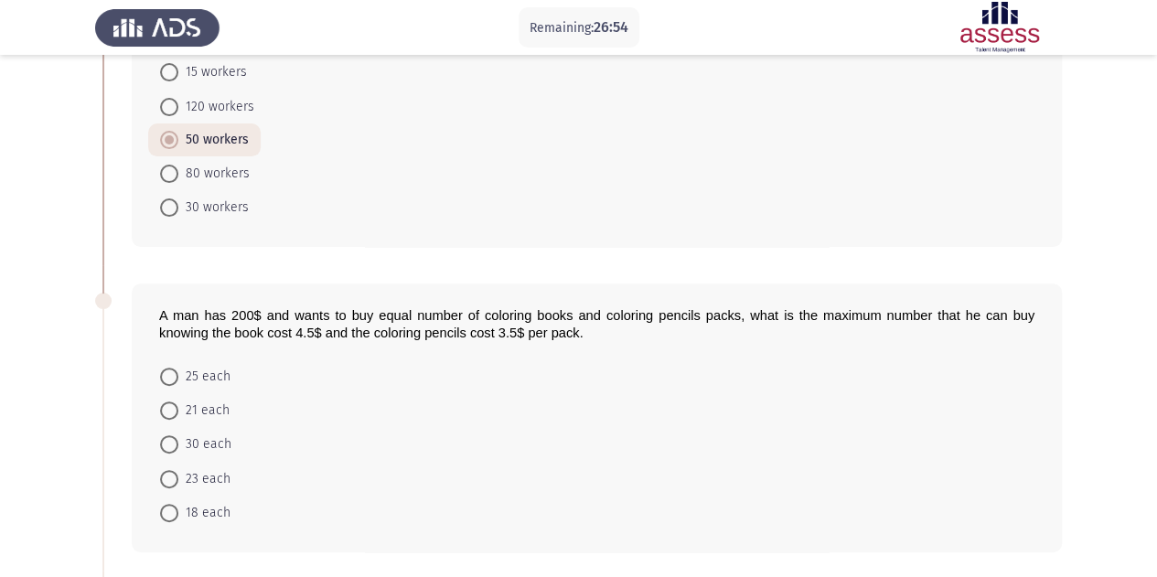
scroll to position [183, 0]
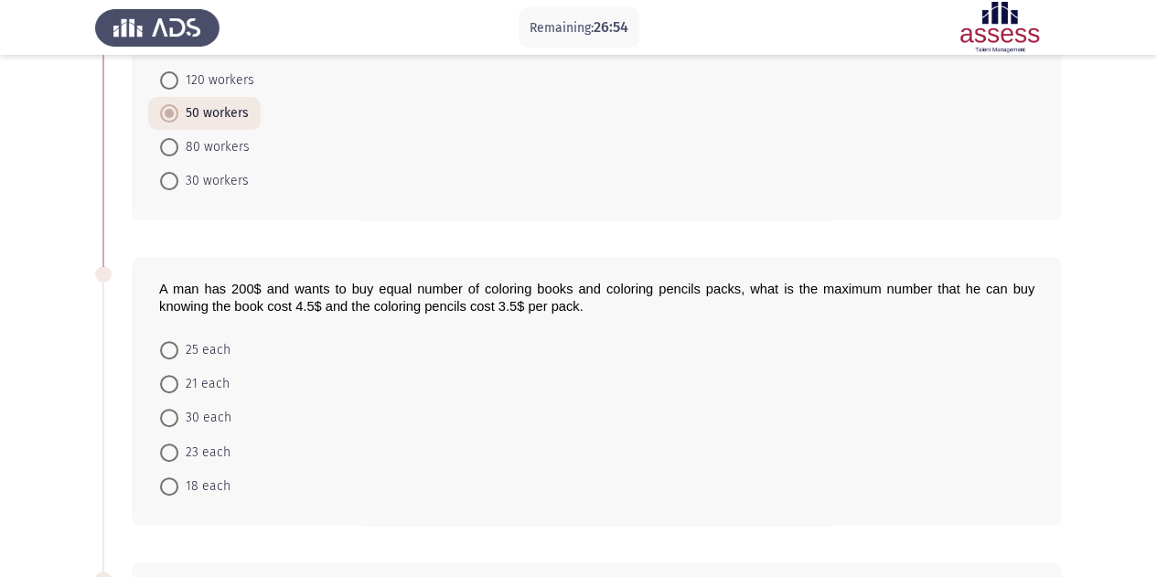
click at [196, 348] on span "25 each" at bounding box center [204, 350] width 52 height 22
click at [178, 348] on input "25 each" at bounding box center [169, 350] width 18 height 18
radio input "true"
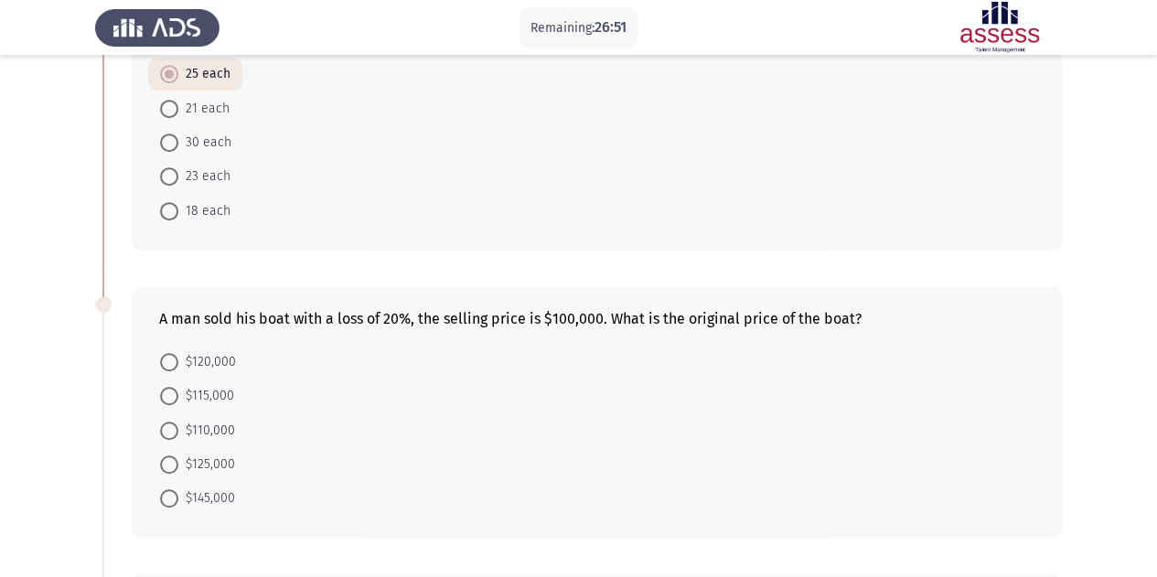
scroll to position [549, 0]
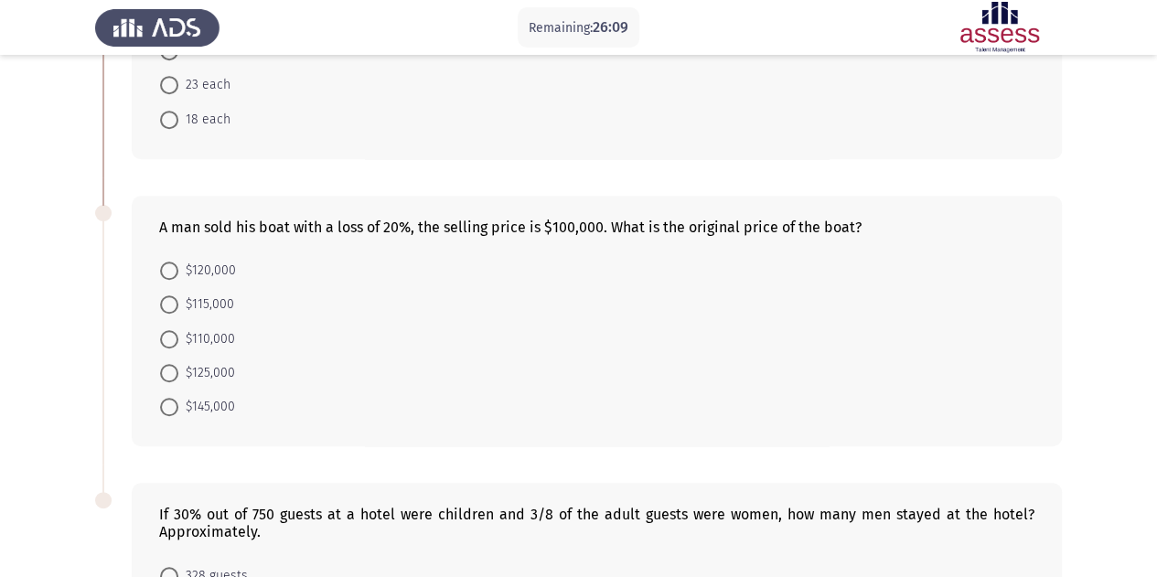
click at [220, 362] on span "$125,000" at bounding box center [206, 373] width 57 height 22
click at [178, 364] on input "$125,000" at bounding box center [169, 373] width 18 height 18
radio input "true"
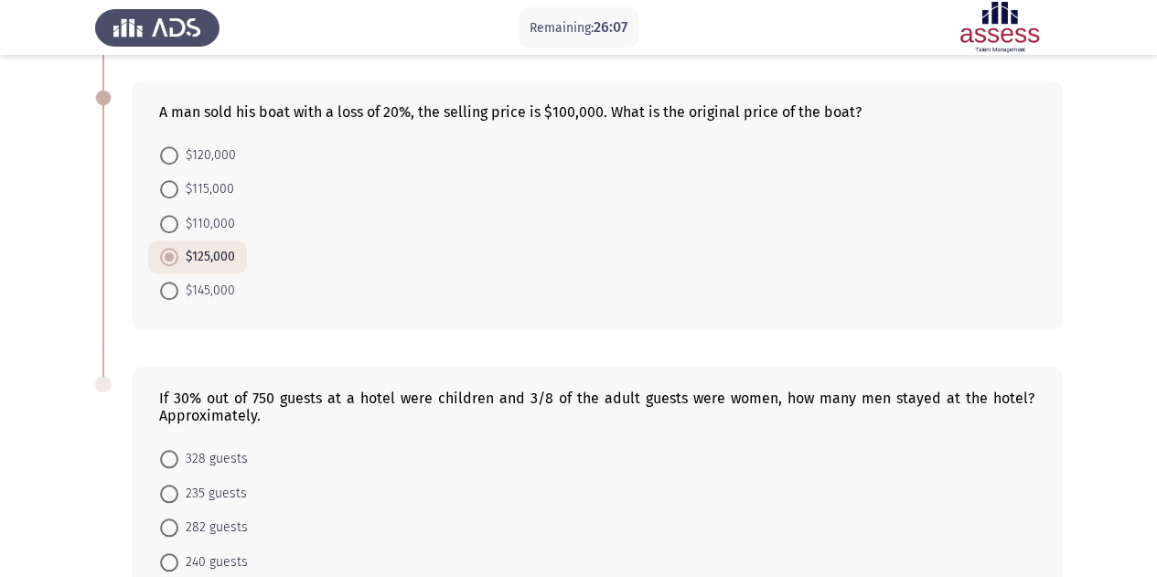
scroll to position [806, 0]
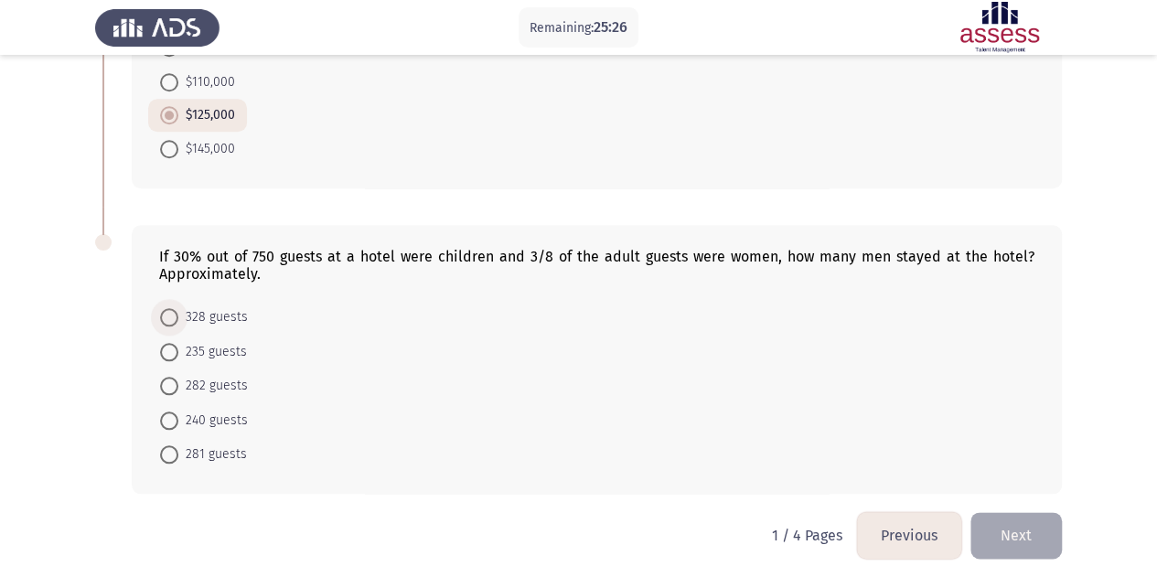
click at [204, 308] on span "328 guests" at bounding box center [213, 317] width 70 height 22
click at [178, 308] on input "328 guests" at bounding box center [169, 317] width 18 height 18
radio input "true"
click at [1014, 531] on button "Next" at bounding box center [1016, 535] width 91 height 47
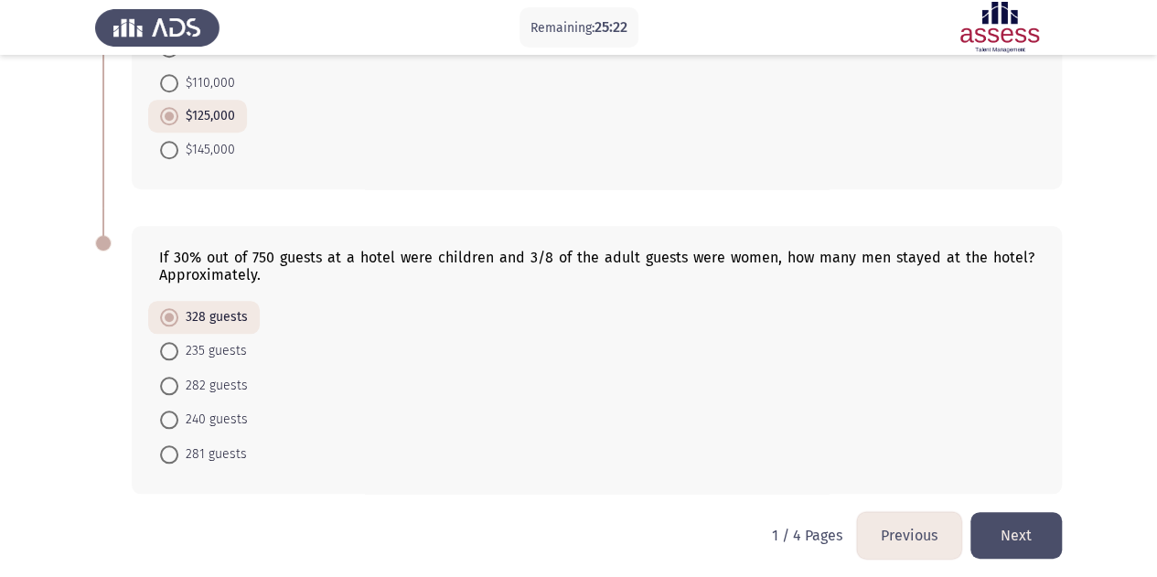
scroll to position [0, 0]
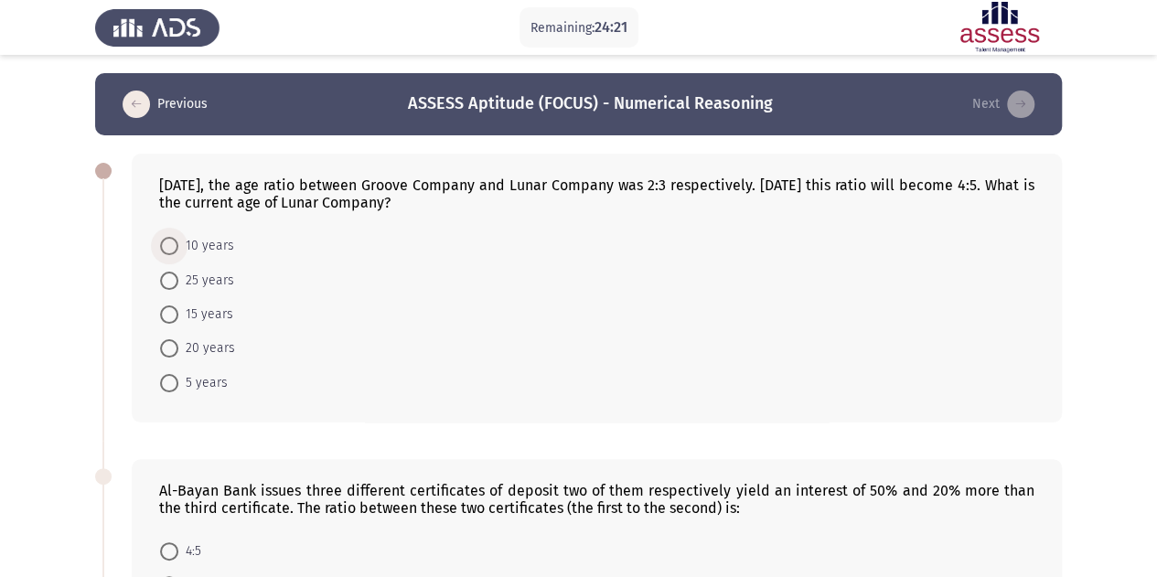
drag, startPoint x: 202, startPoint y: 243, endPoint x: 260, endPoint y: 239, distance: 57.8
click at [202, 241] on span "10 years" at bounding box center [206, 246] width 56 height 22
click at [178, 241] on input "10 years" at bounding box center [169, 246] width 18 height 18
radio input "true"
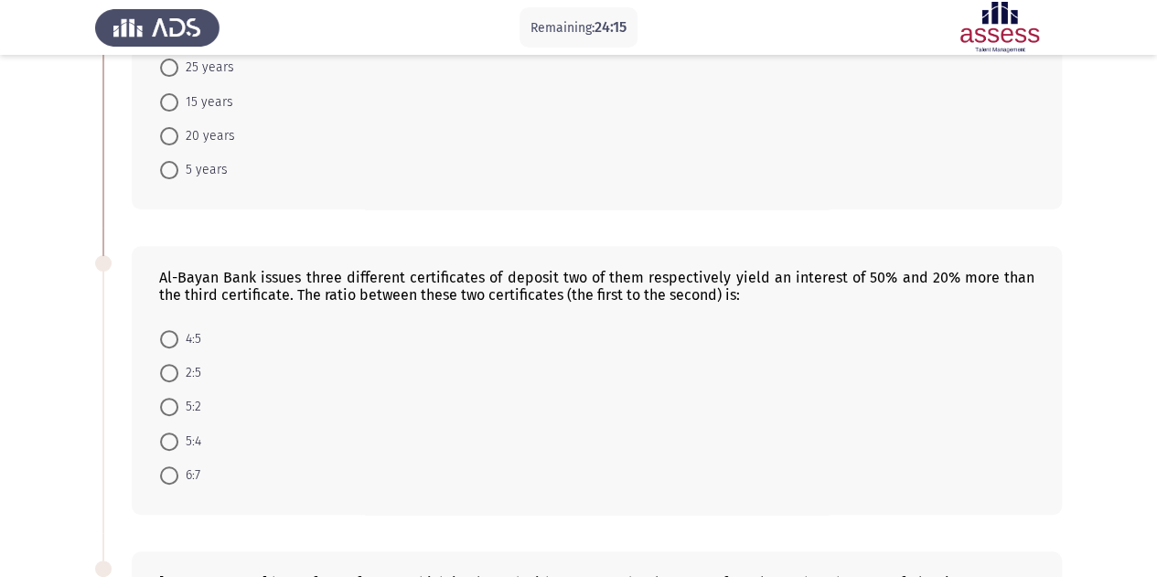
scroll to position [209, 0]
click at [174, 330] on label "4:5" at bounding box center [180, 341] width 41 height 22
click at [174, 332] on input "4:5" at bounding box center [169, 341] width 18 height 18
radio input "true"
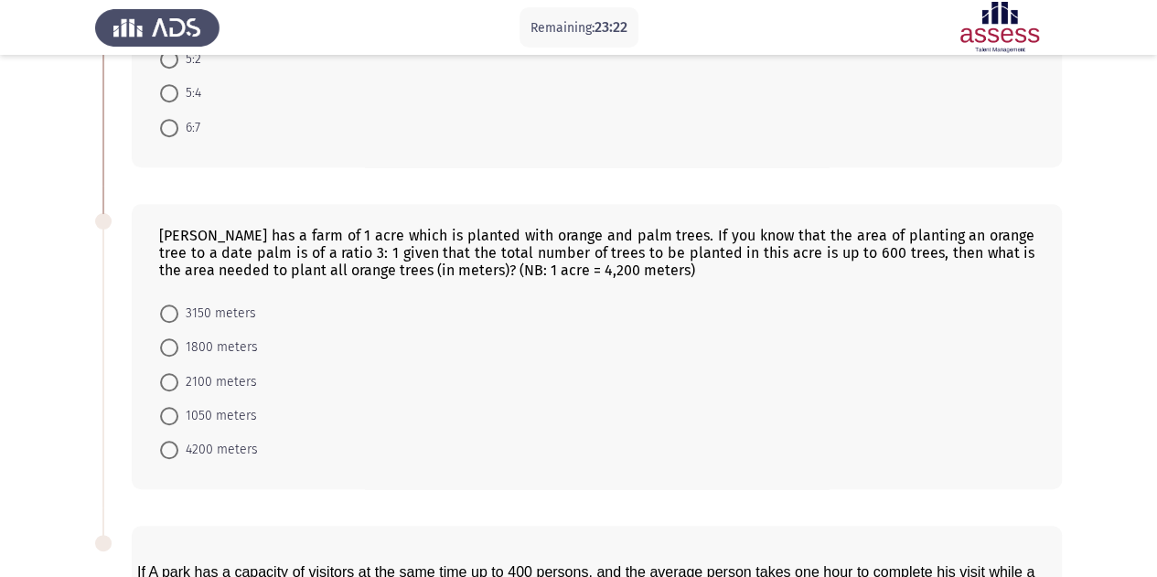
scroll to position [575, 0]
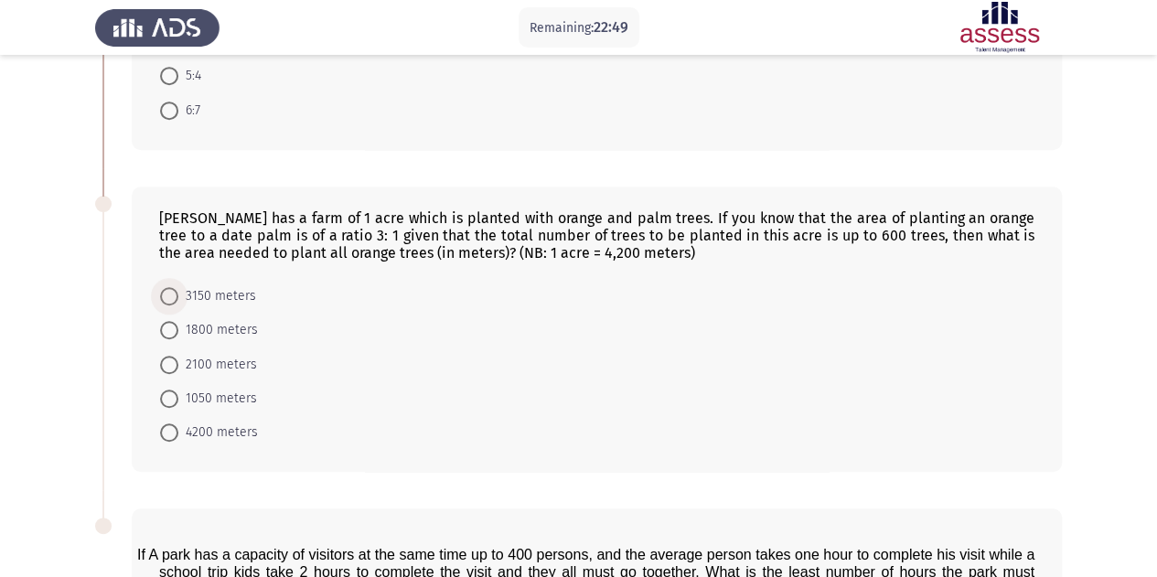
click at [207, 292] on span "3150 meters" at bounding box center [217, 296] width 78 height 22
click at [178, 292] on input "3150 meters" at bounding box center [169, 296] width 18 height 18
radio input "true"
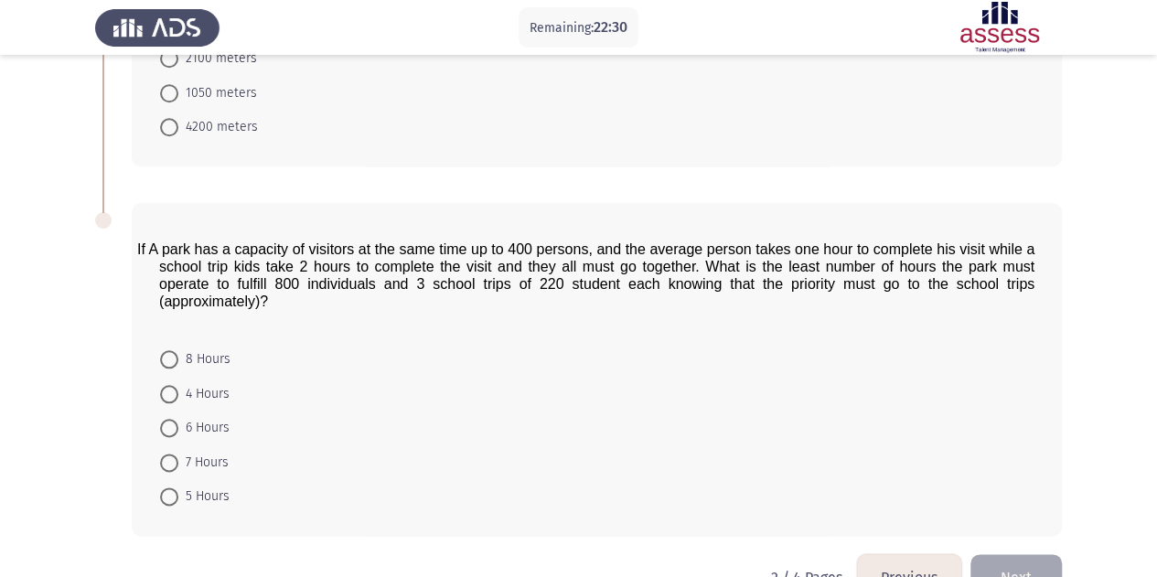
scroll to position [920, 0]
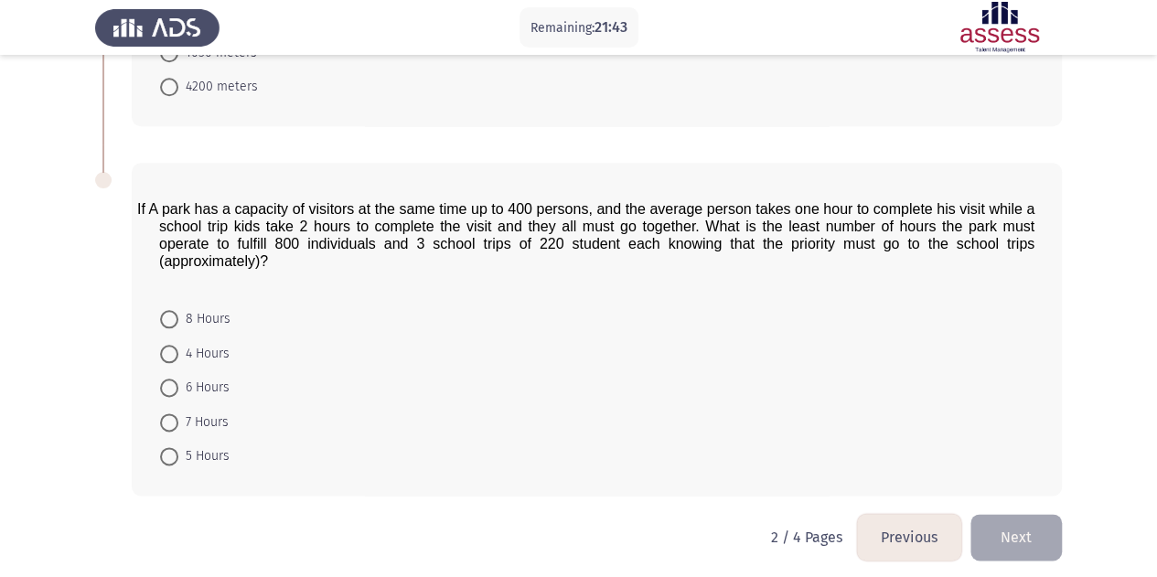
click at [200, 312] on span "8 Hours" at bounding box center [204, 319] width 52 height 22
click at [178, 312] on input "8 Hours" at bounding box center [169, 319] width 18 height 18
radio input "true"
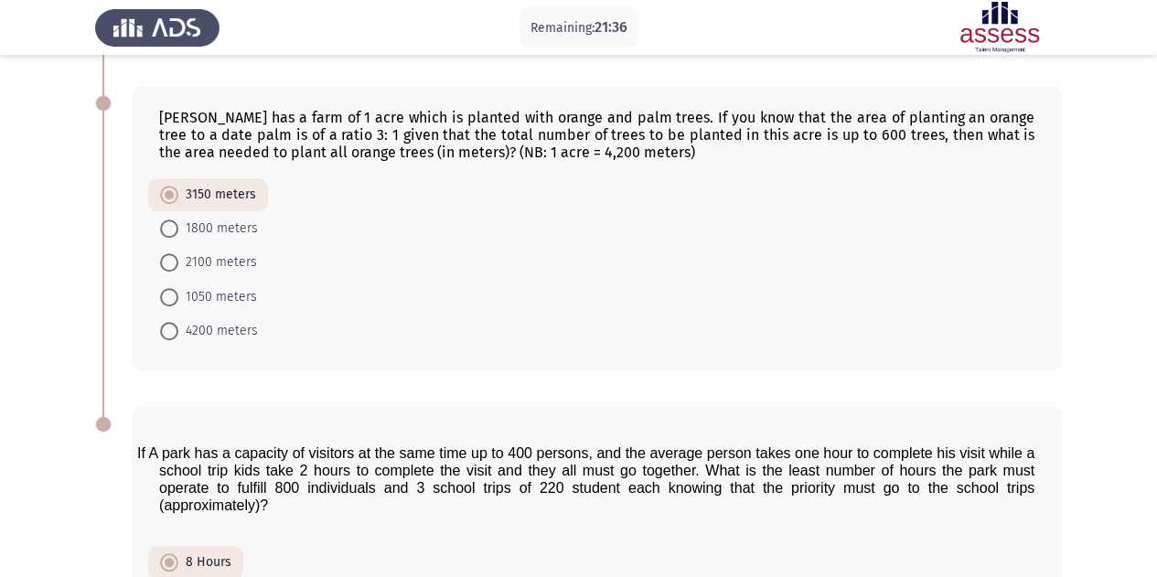
scroll to position [919, 0]
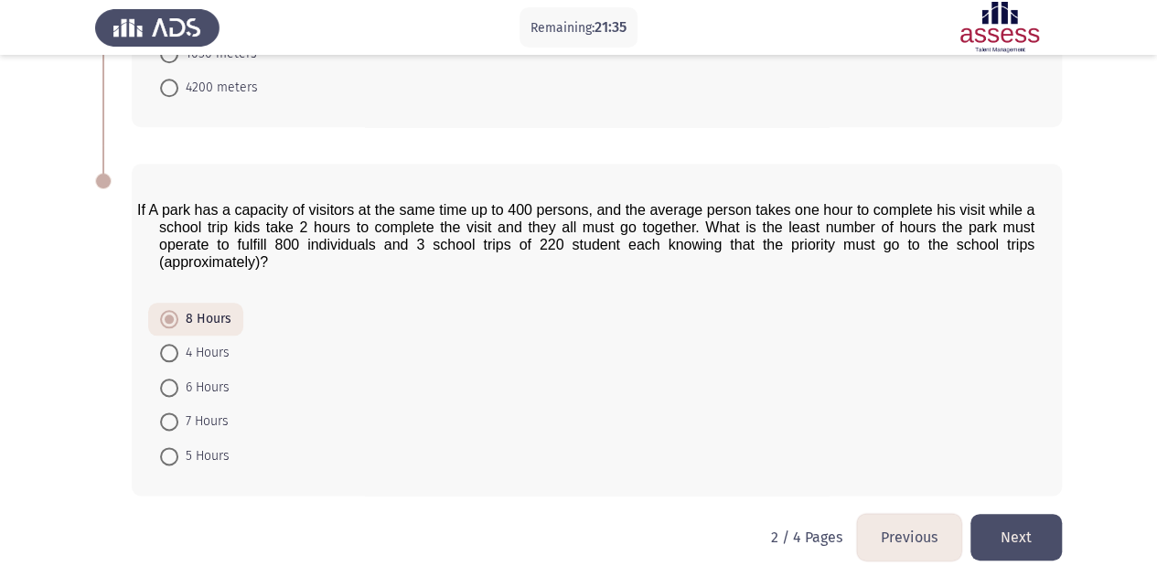
click at [1023, 520] on button "Next" at bounding box center [1016, 537] width 91 height 47
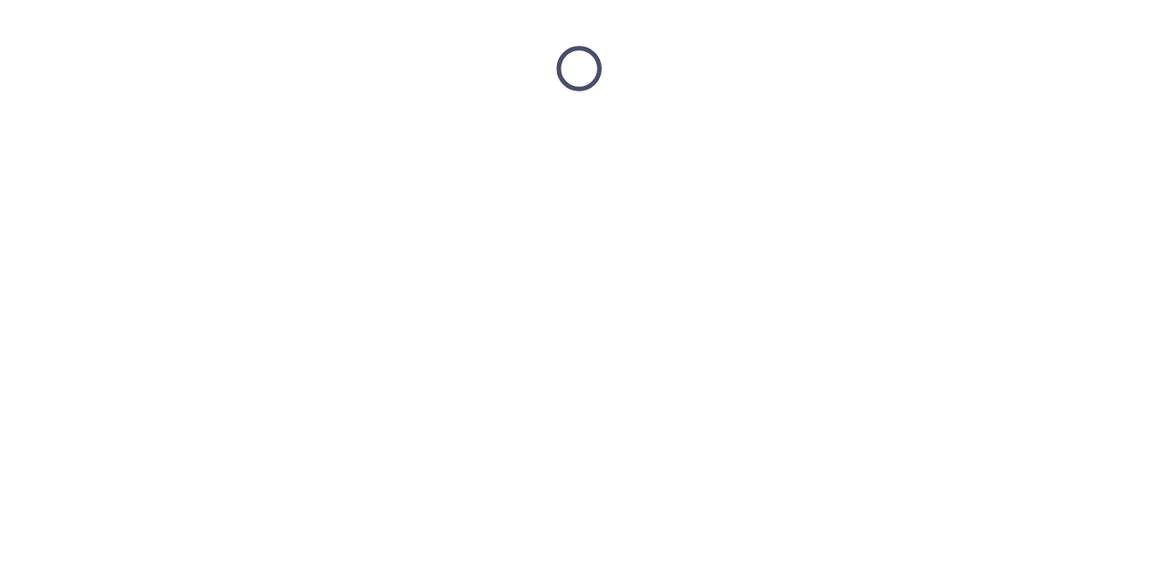
scroll to position [0, 0]
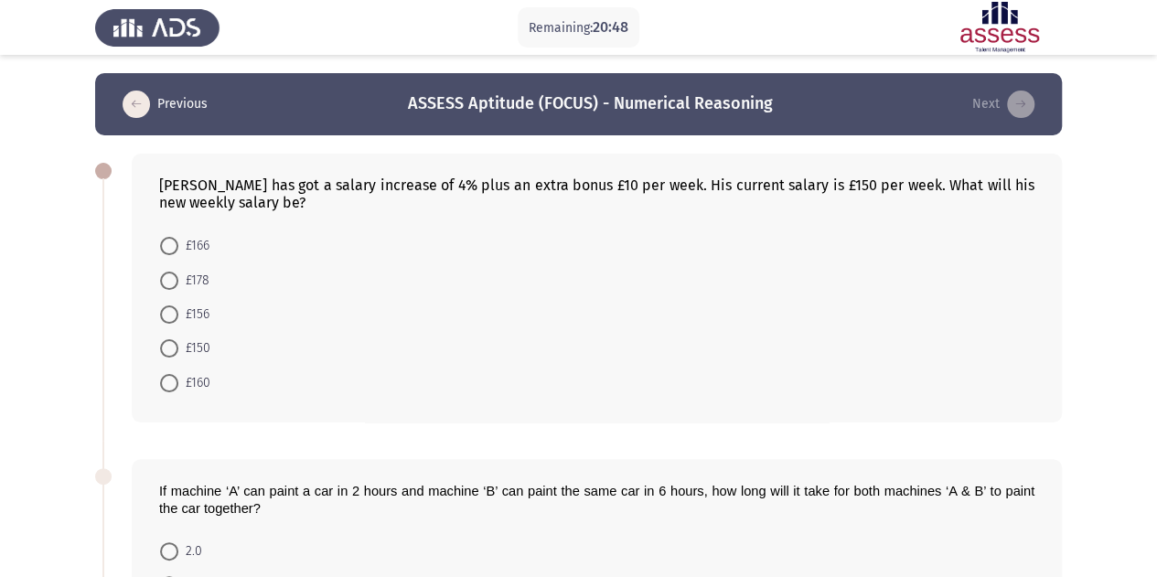
click at [191, 251] on span "£166" at bounding box center [193, 246] width 31 height 22
click at [178, 251] on input "£166" at bounding box center [169, 246] width 18 height 18
radio input "true"
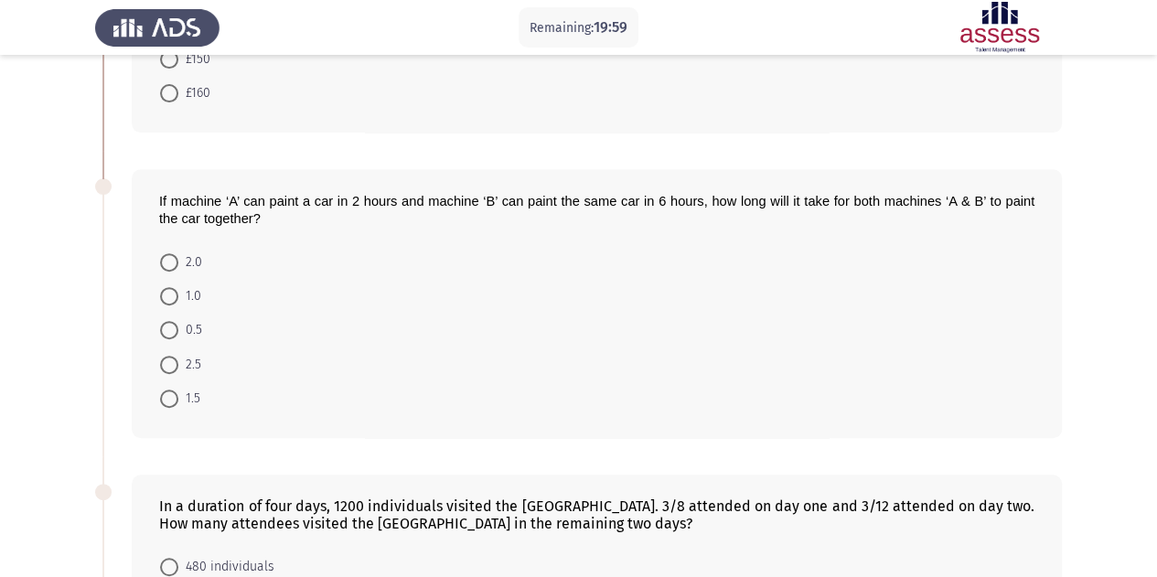
scroll to position [327, 0]
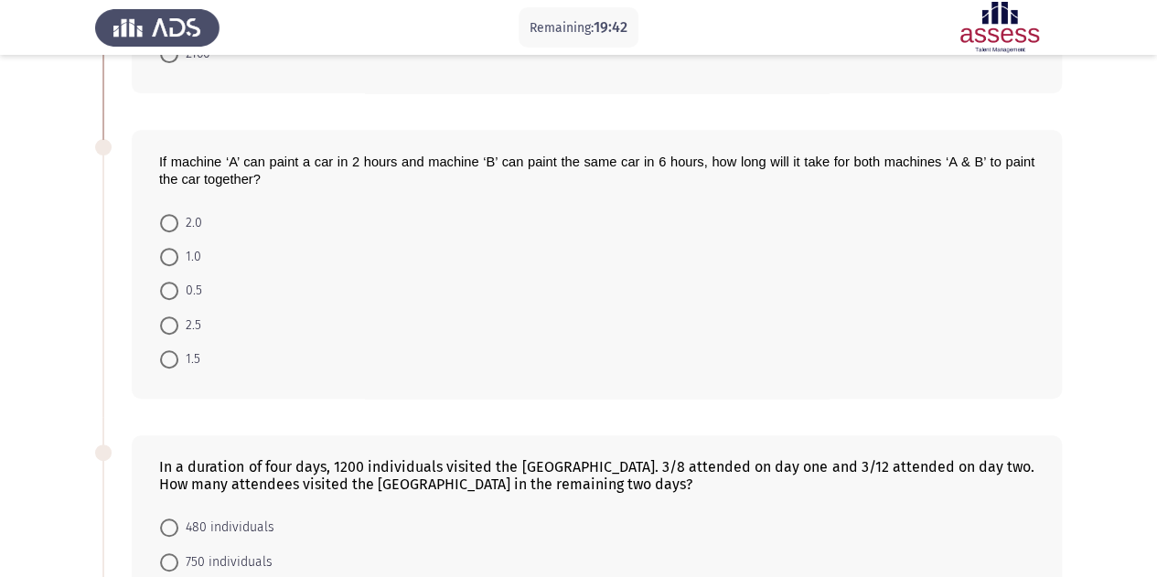
click at [181, 364] on span "1.5" at bounding box center [189, 360] width 22 height 22
click at [178, 364] on input "1.5" at bounding box center [169, 359] width 18 height 18
radio input "true"
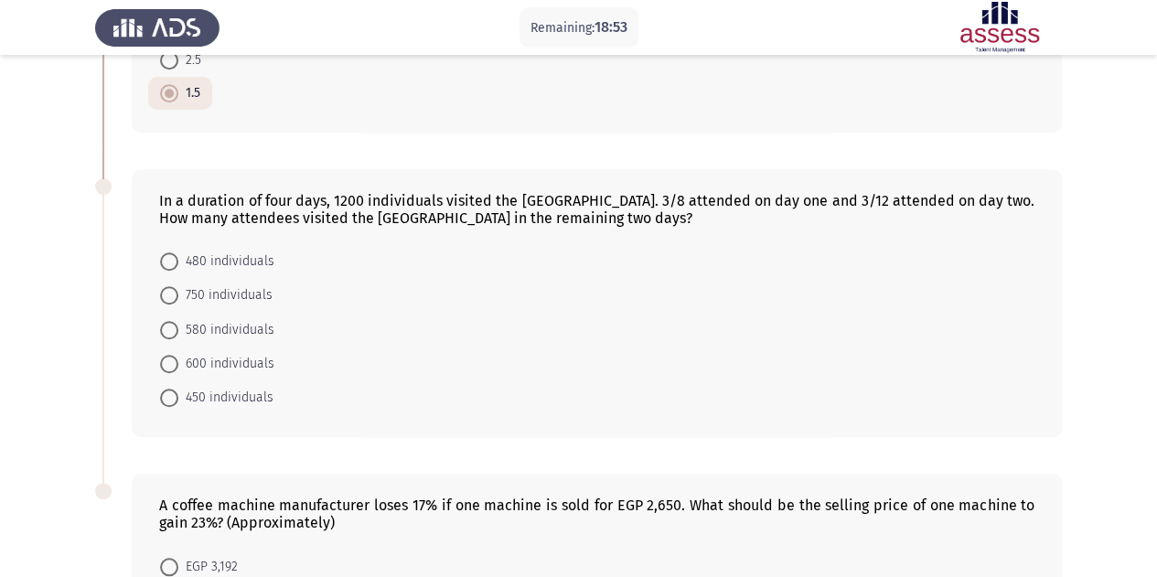
scroll to position [510, 0]
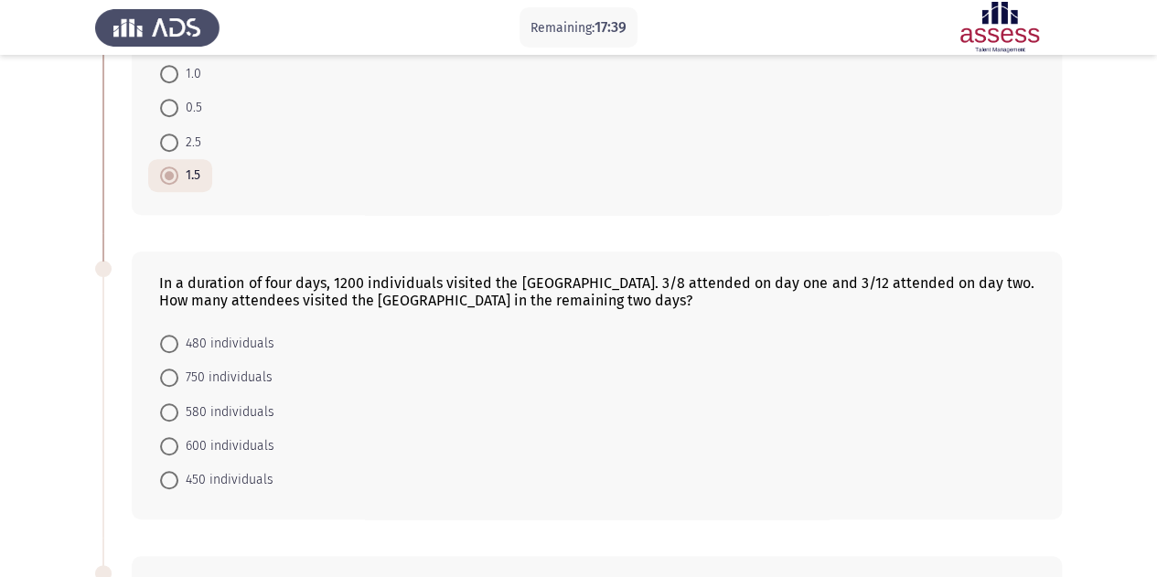
click at [230, 475] on span "450 individuals" at bounding box center [225, 480] width 95 height 22
click at [178, 475] on input "450 individuals" at bounding box center [169, 480] width 18 height 18
radio input "true"
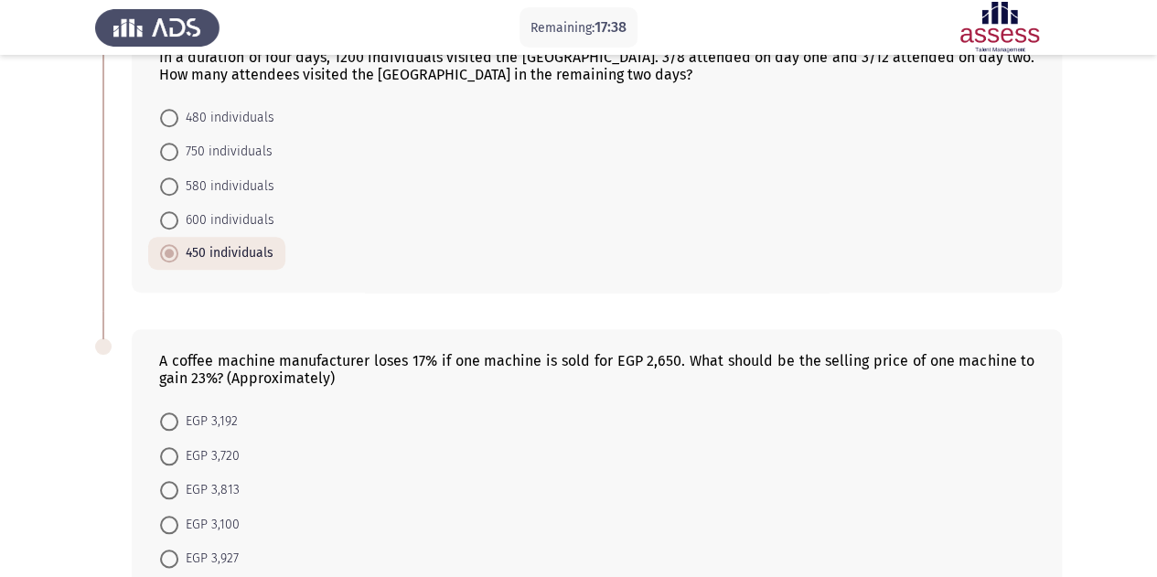
scroll to position [840, 0]
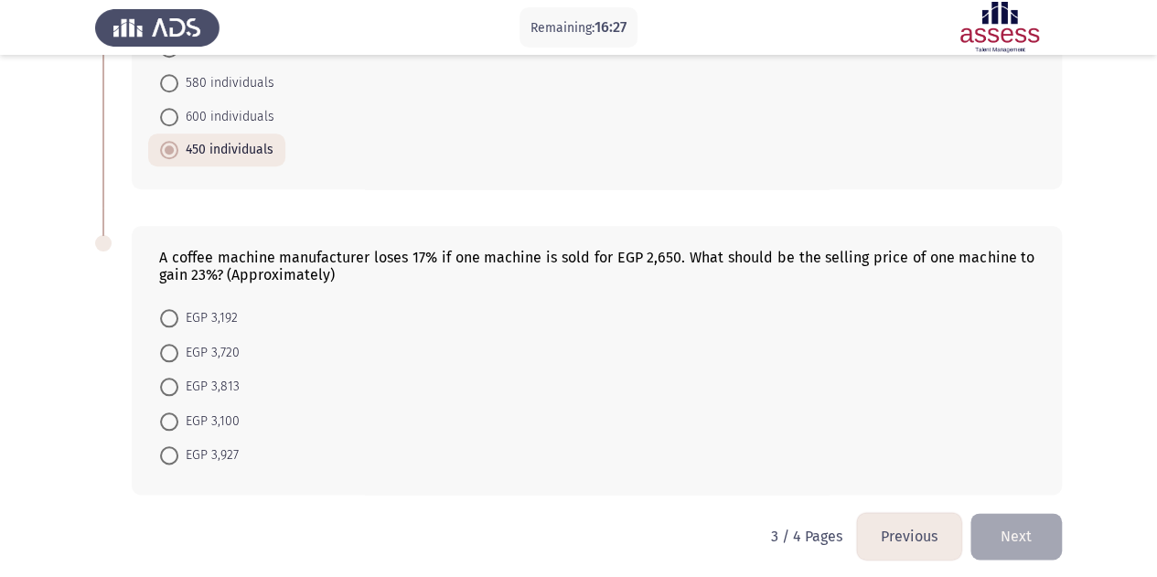
click at [230, 450] on span "EGP 3,927" at bounding box center [208, 456] width 60 height 22
click at [178, 450] on input "EGP 3,927" at bounding box center [169, 455] width 18 height 18
radio input "true"
click at [1030, 521] on button "Next" at bounding box center [1016, 536] width 91 height 47
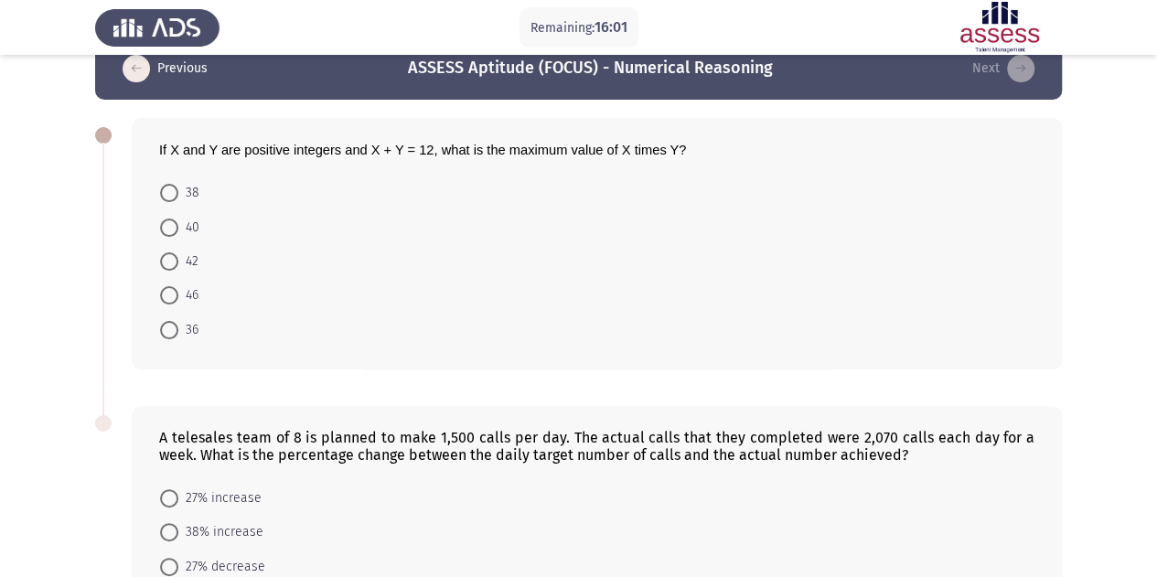
scroll to position [0, 0]
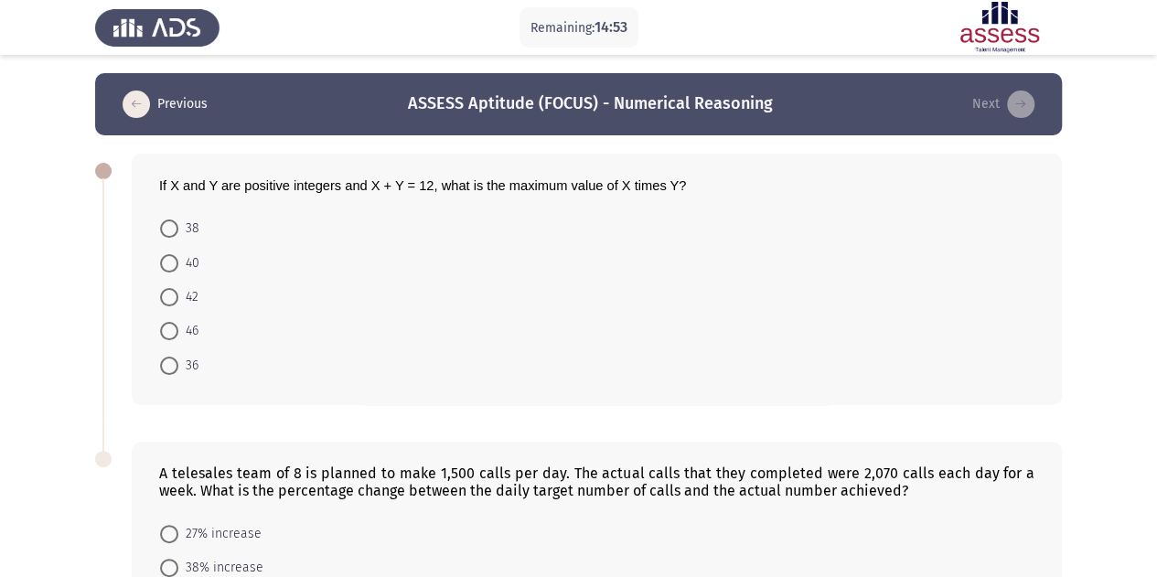
click at [187, 366] on span "36" at bounding box center [188, 366] width 20 height 22
click at [178, 366] on input "36" at bounding box center [169, 366] width 18 height 18
radio input "true"
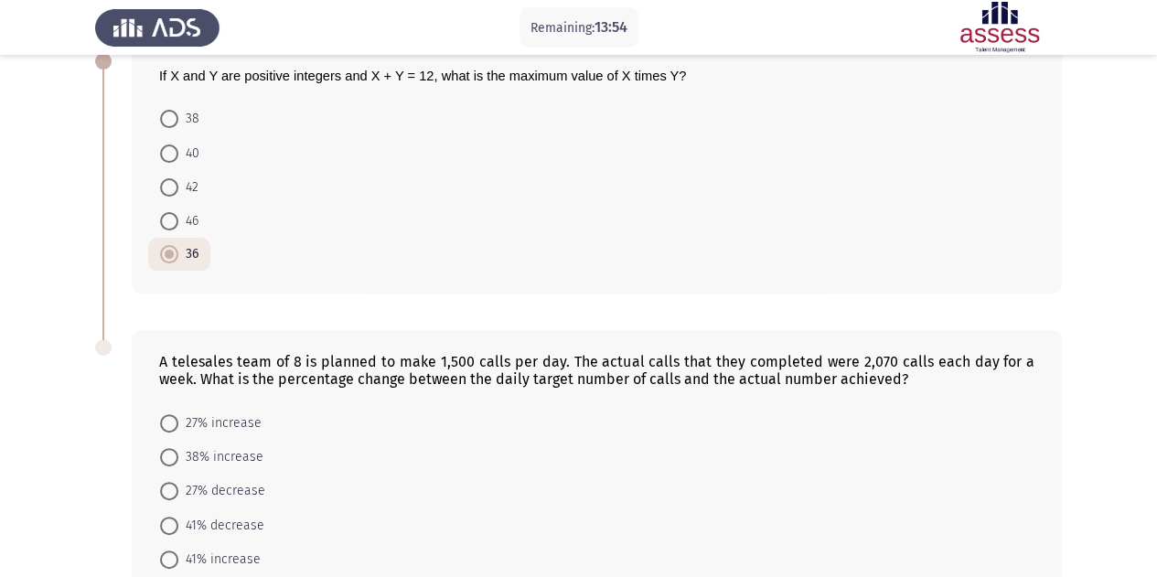
scroll to position [219, 0]
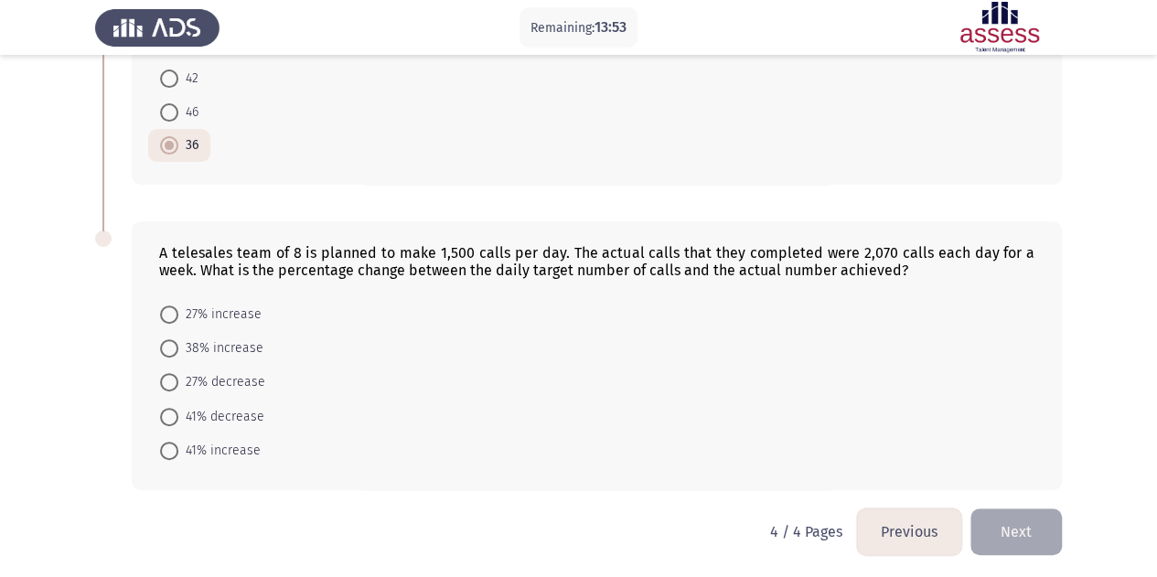
click at [211, 345] on span "38% increase" at bounding box center [220, 349] width 85 height 22
click at [178, 345] on input "38% increase" at bounding box center [169, 348] width 18 height 18
radio input "true"
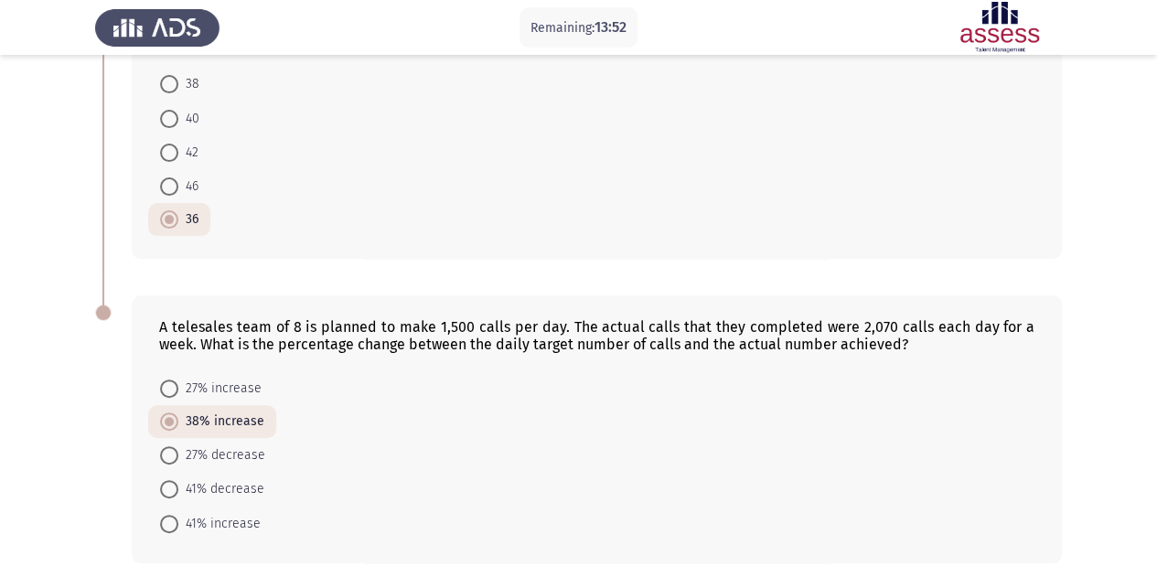
scroll to position [218, 0]
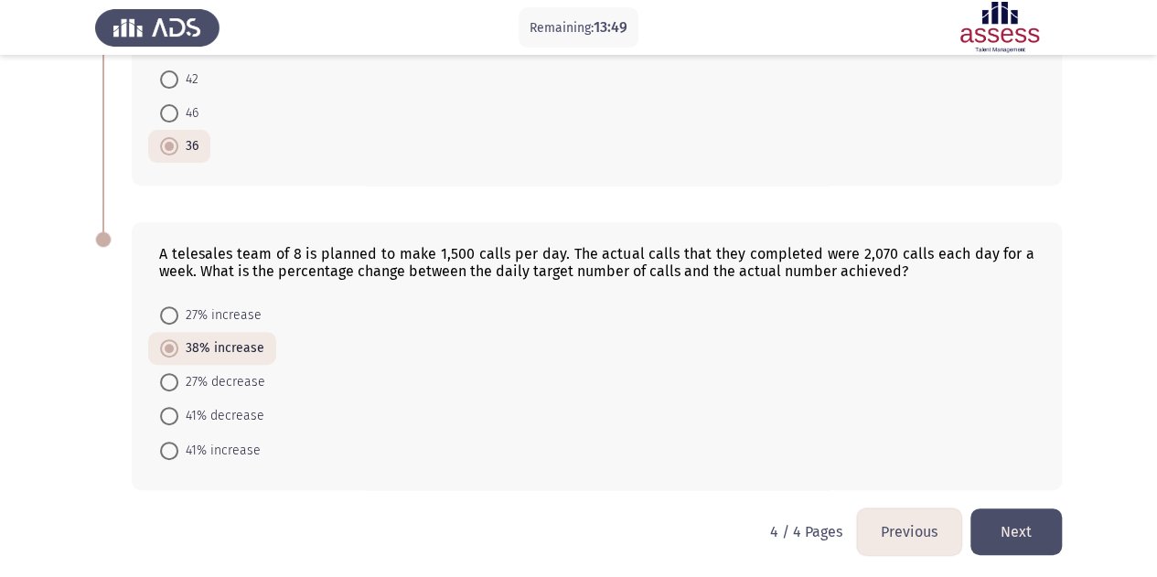
click at [904, 534] on button "Previous" at bounding box center [909, 532] width 104 height 47
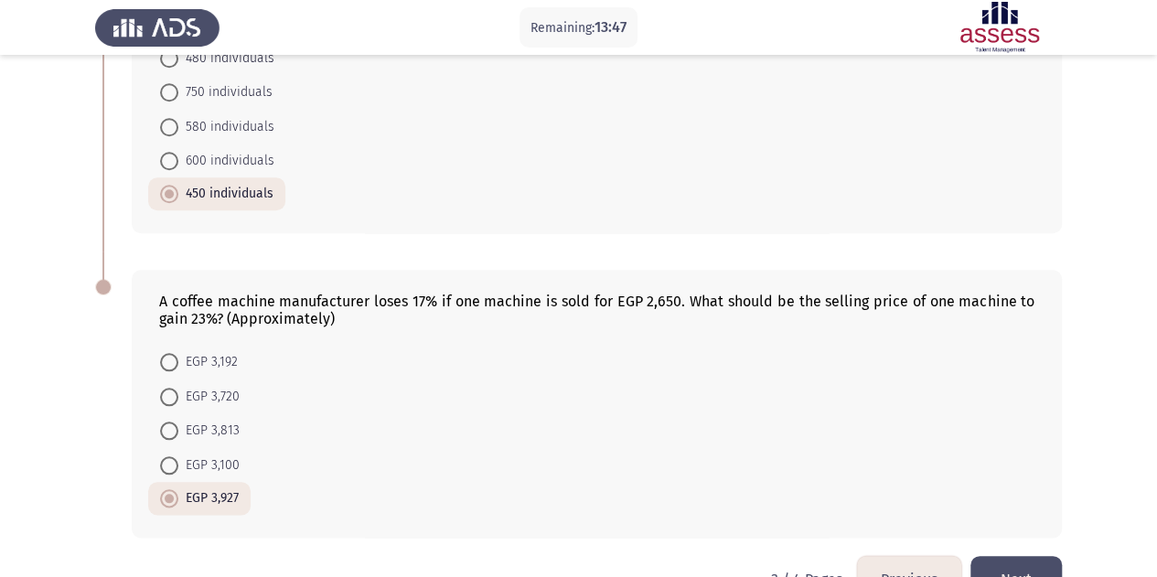
scroll to position [839, 0]
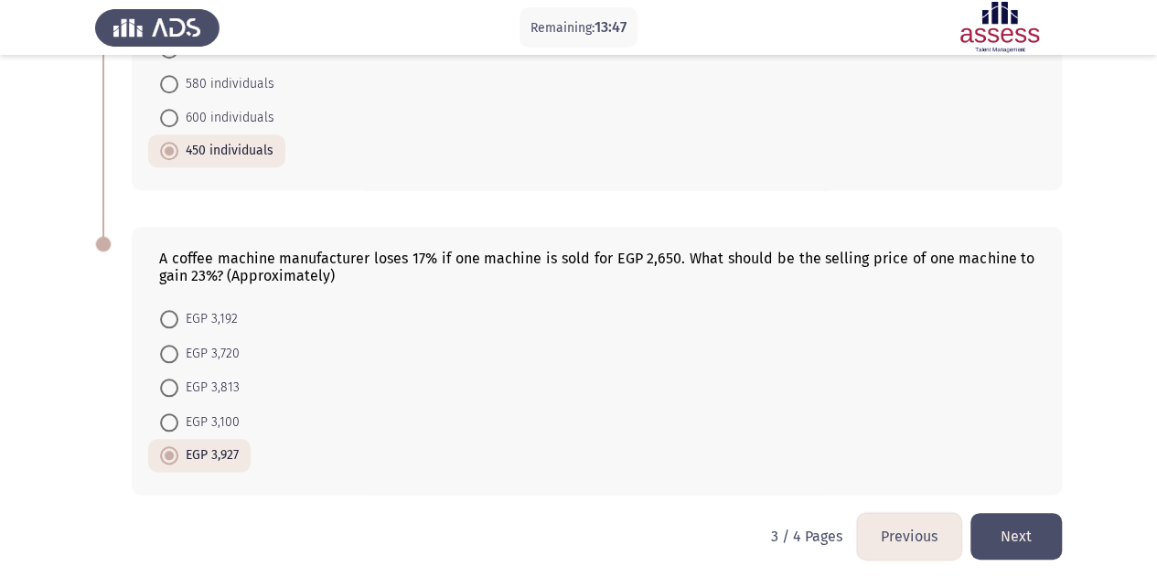
click at [883, 517] on button "Previous" at bounding box center [909, 536] width 104 height 47
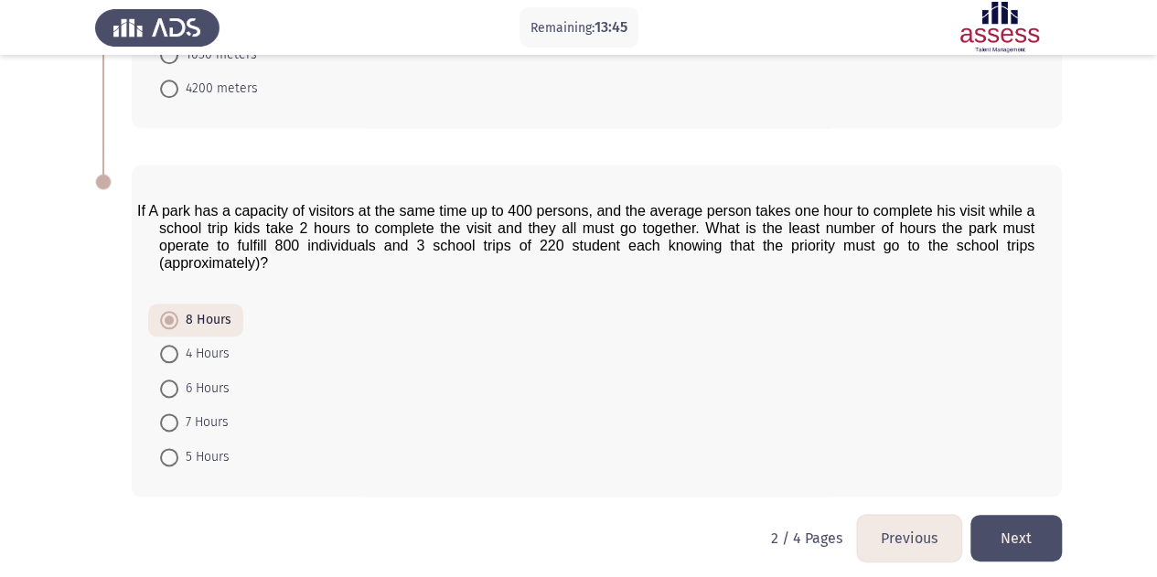
scroll to position [919, 0]
click at [891, 516] on button "Previous" at bounding box center [909, 537] width 104 height 47
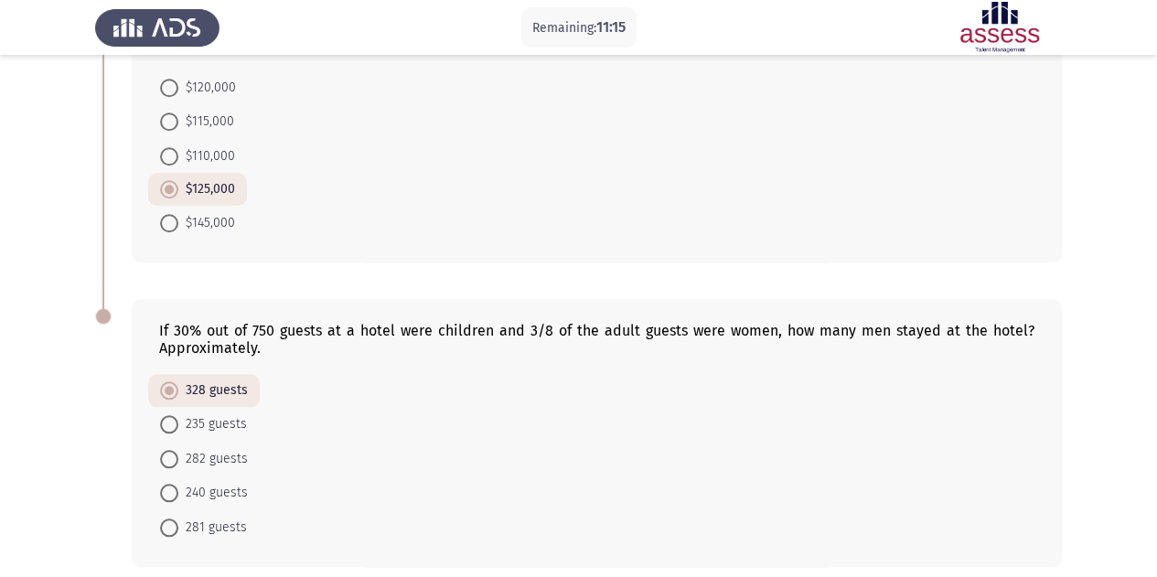
scroll to position [805, 0]
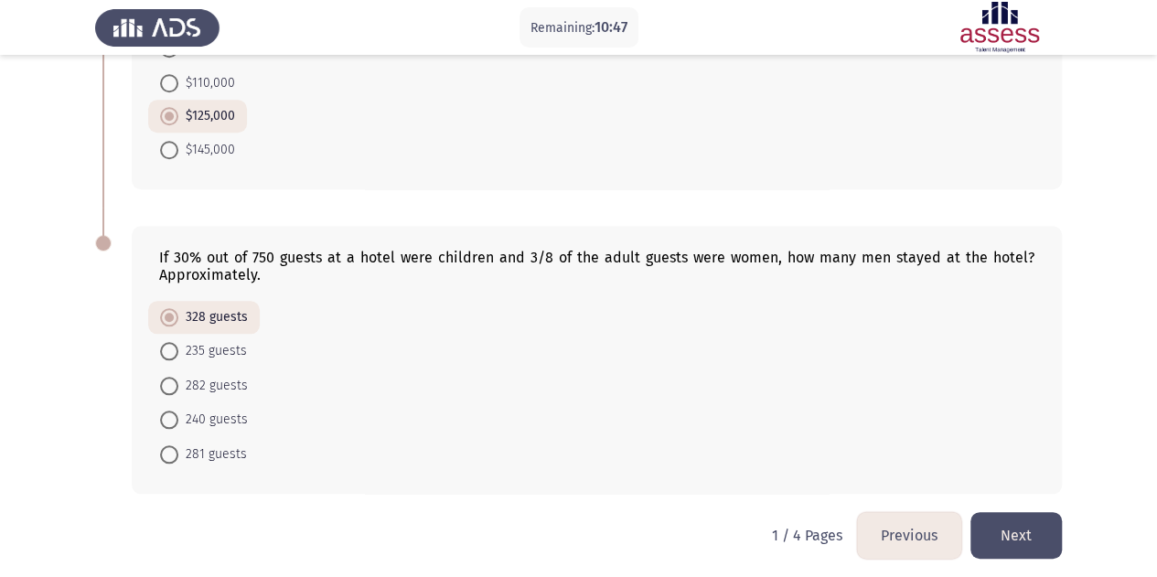
click at [1008, 530] on button "Next" at bounding box center [1016, 535] width 91 height 47
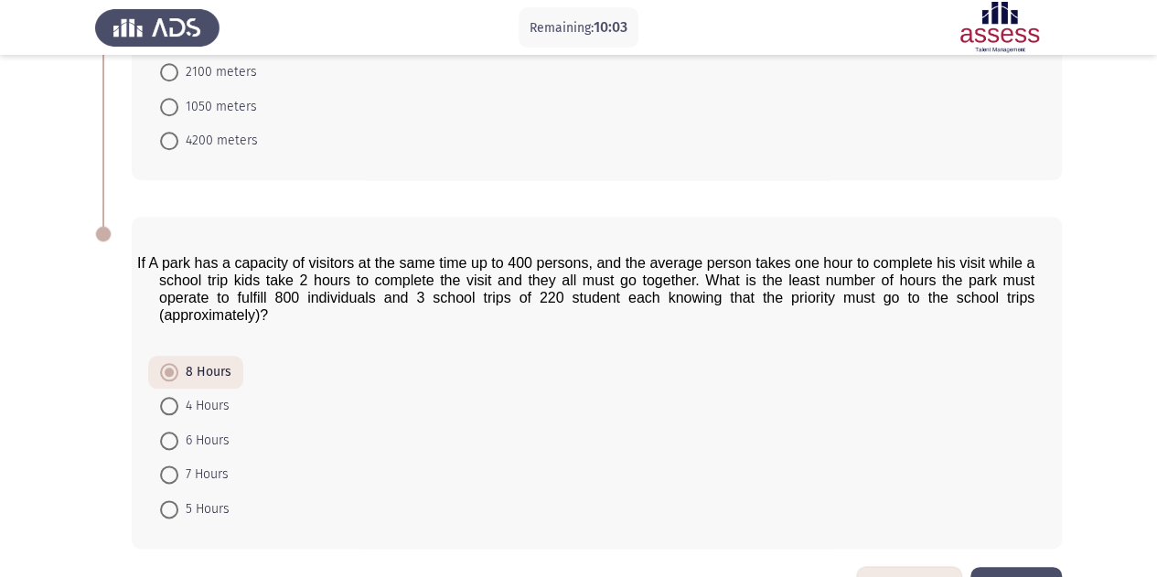
scroll to position [919, 0]
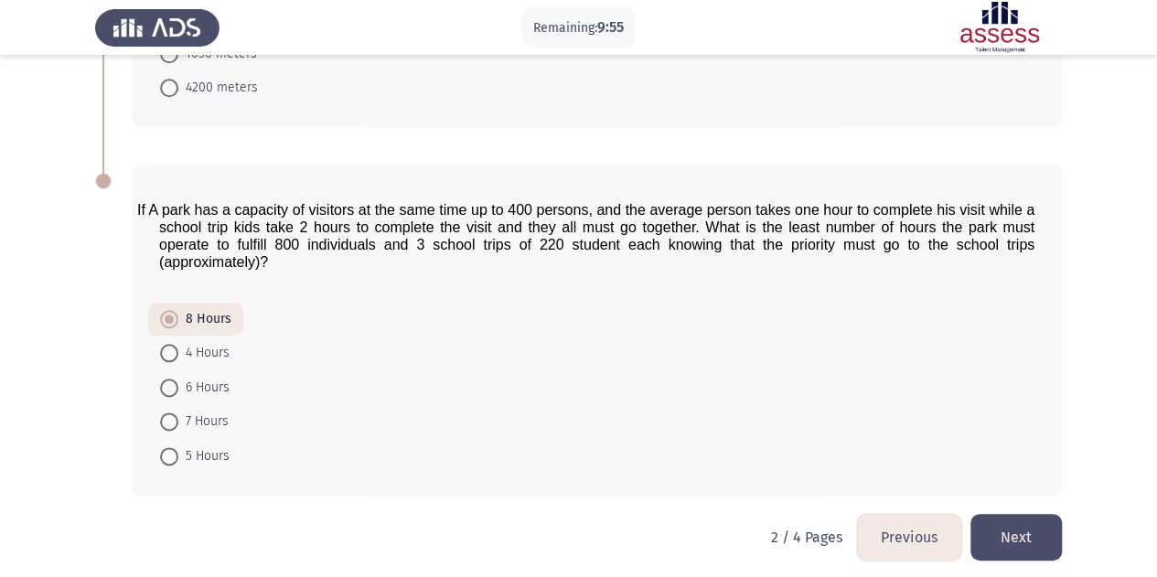
click at [1025, 537] on button "Next" at bounding box center [1016, 537] width 91 height 47
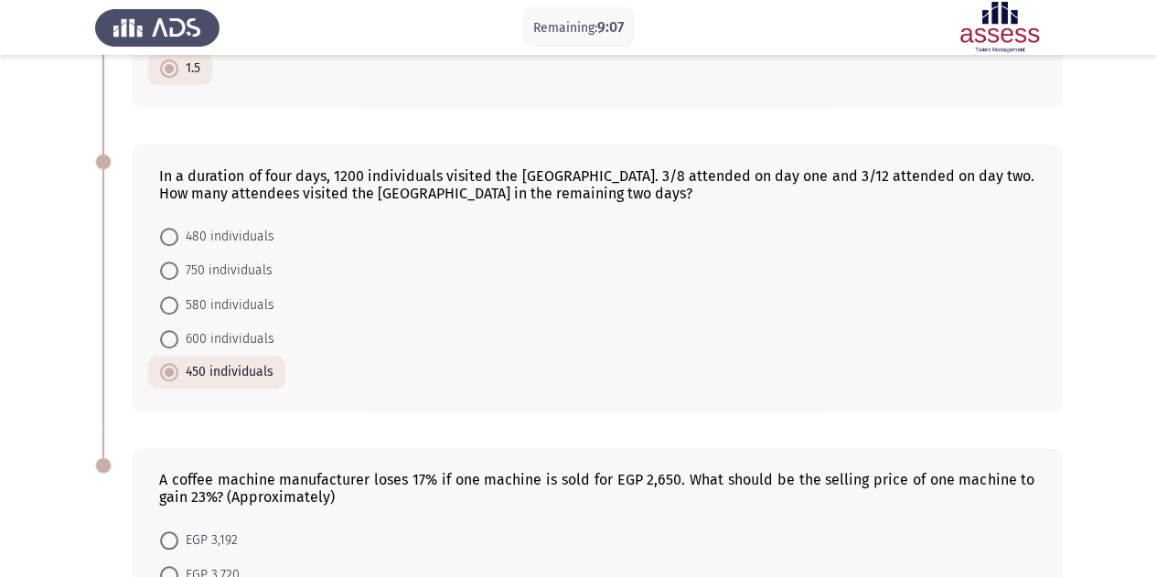
scroll to position [839, 0]
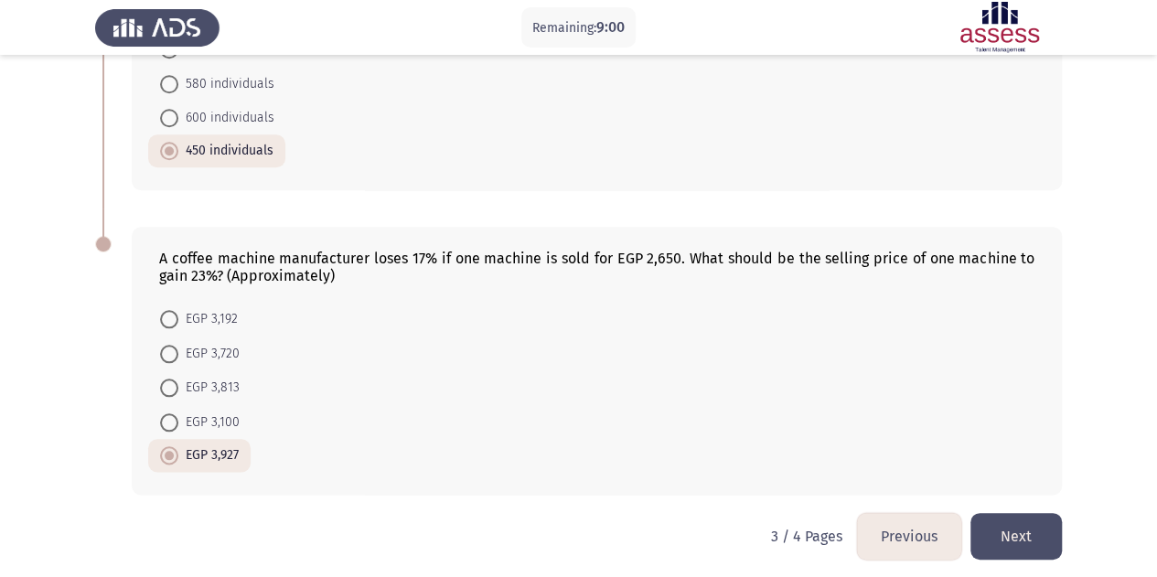
click at [1026, 528] on button "Next" at bounding box center [1016, 536] width 91 height 47
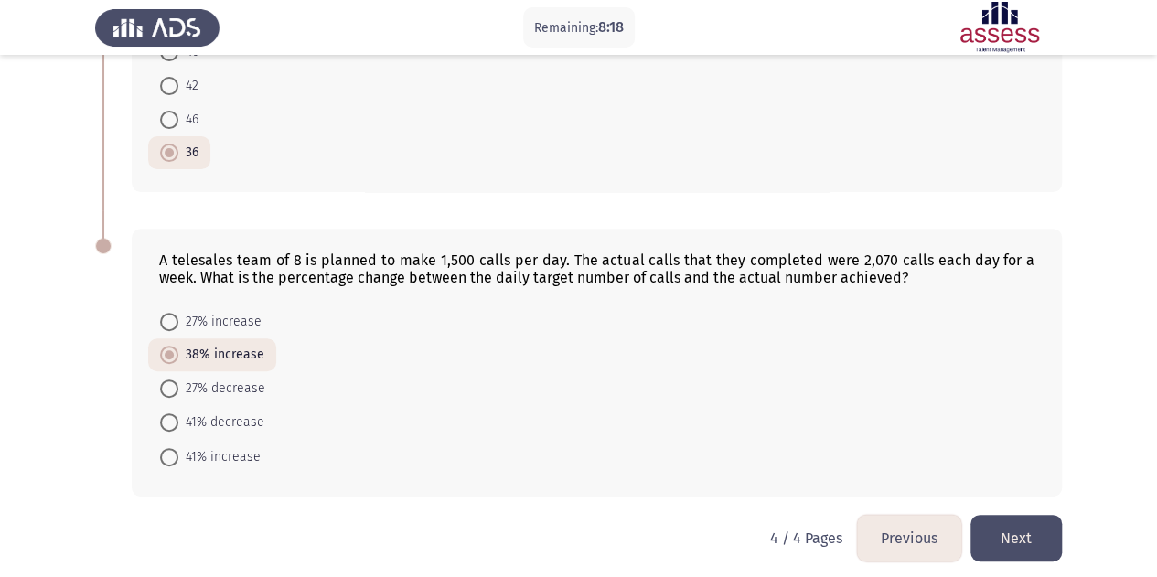
scroll to position [218, 0]
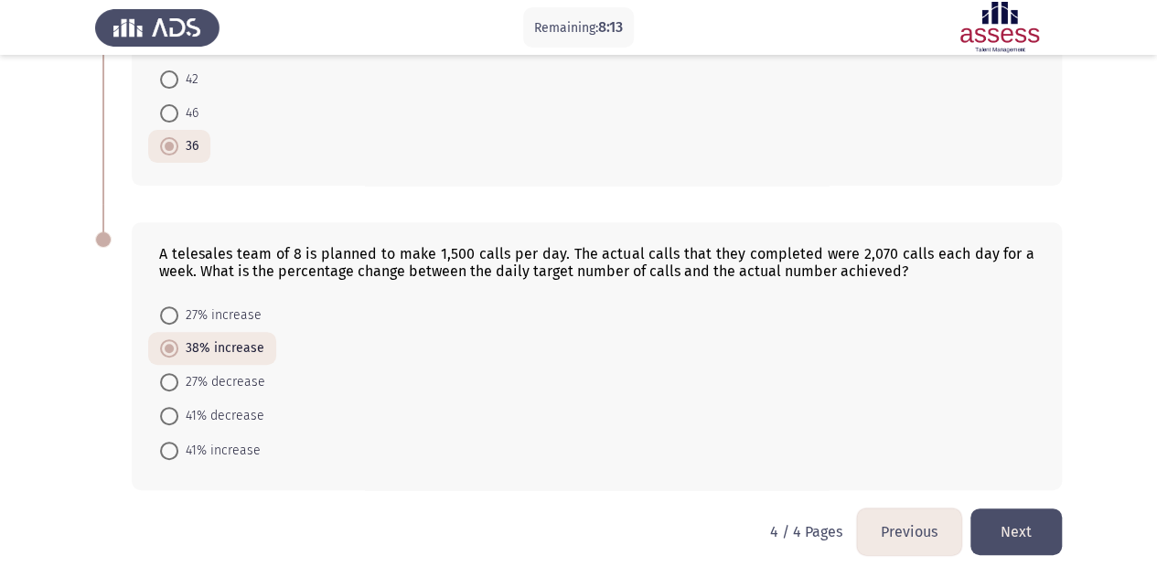
click at [1011, 527] on button "Next" at bounding box center [1016, 532] width 91 height 47
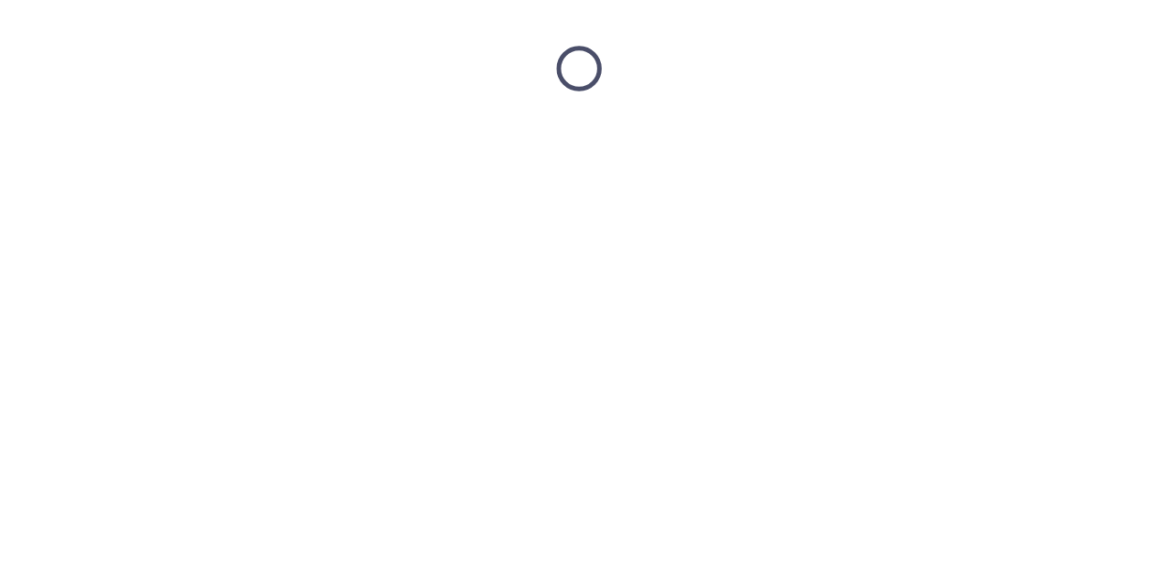
scroll to position [0, 0]
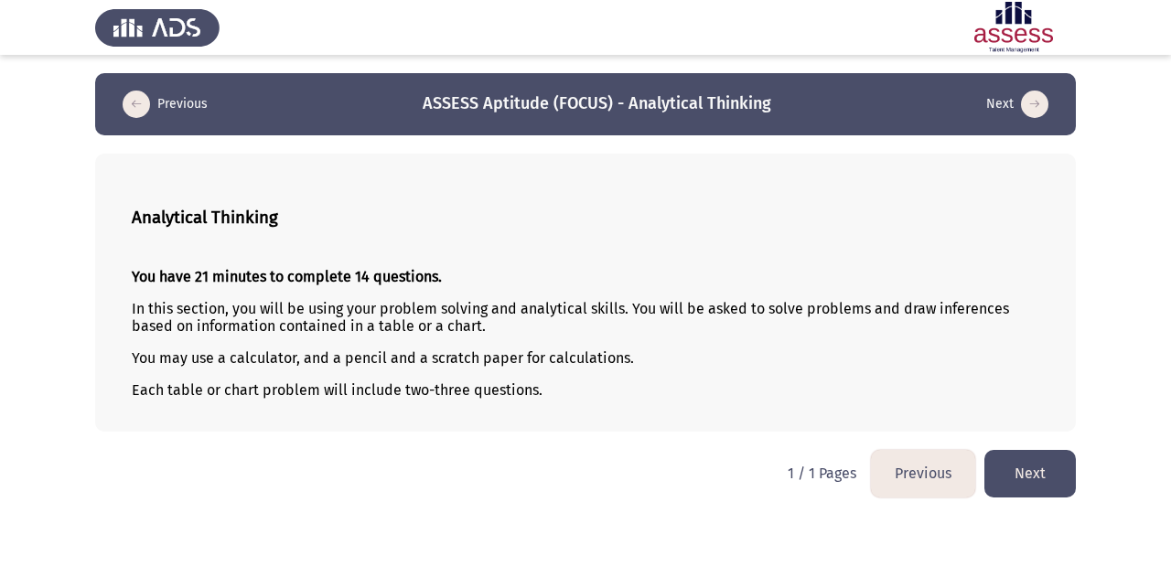
click at [913, 472] on button "Previous" at bounding box center [923, 473] width 104 height 47
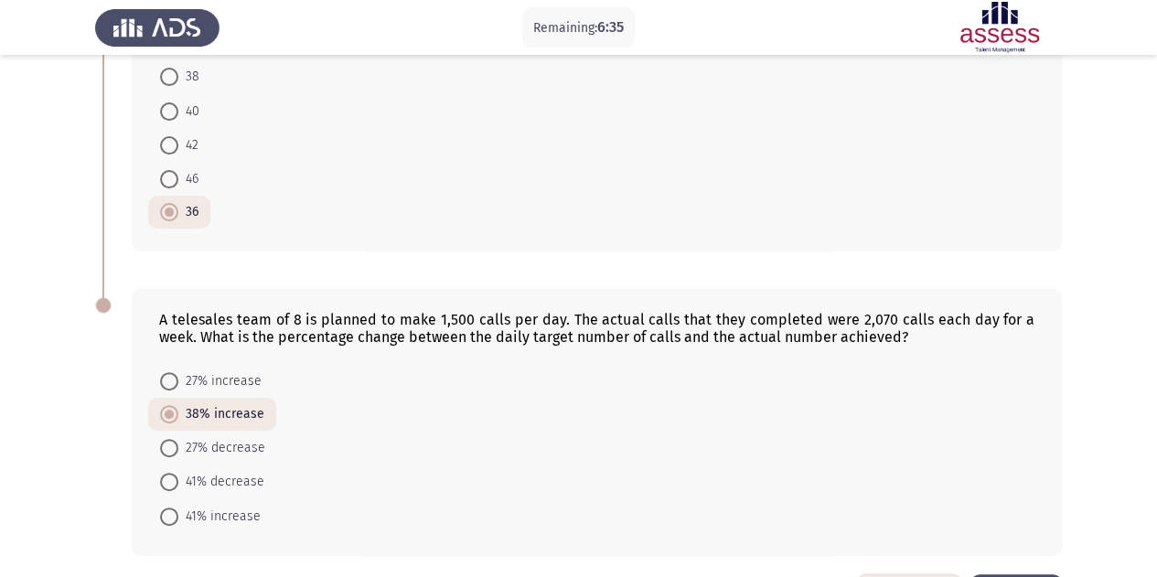
scroll to position [218, 0]
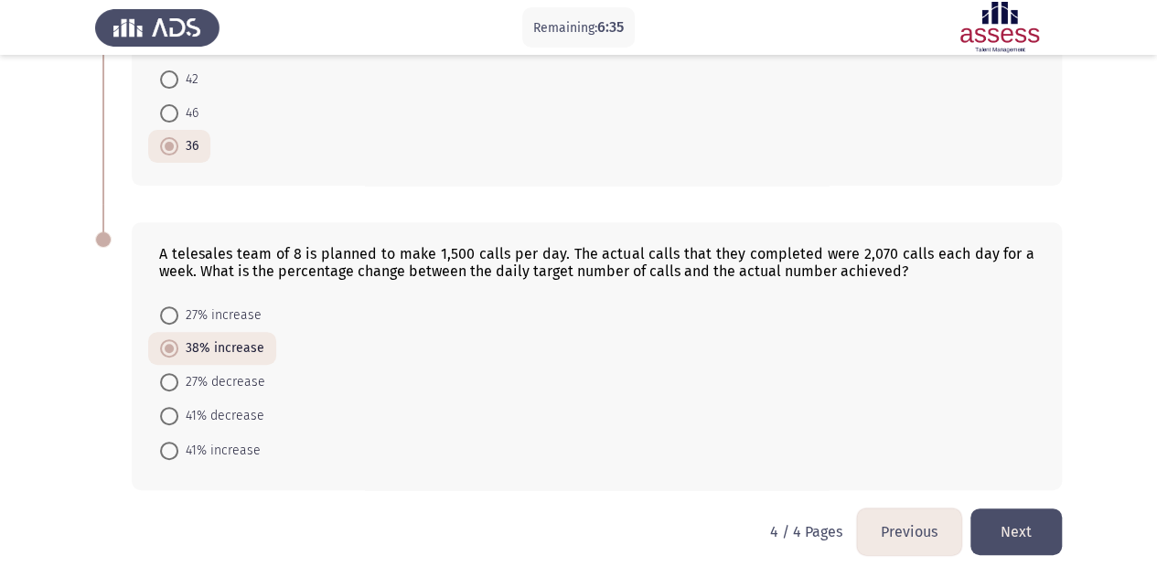
click at [880, 525] on button "Previous" at bounding box center [909, 532] width 104 height 47
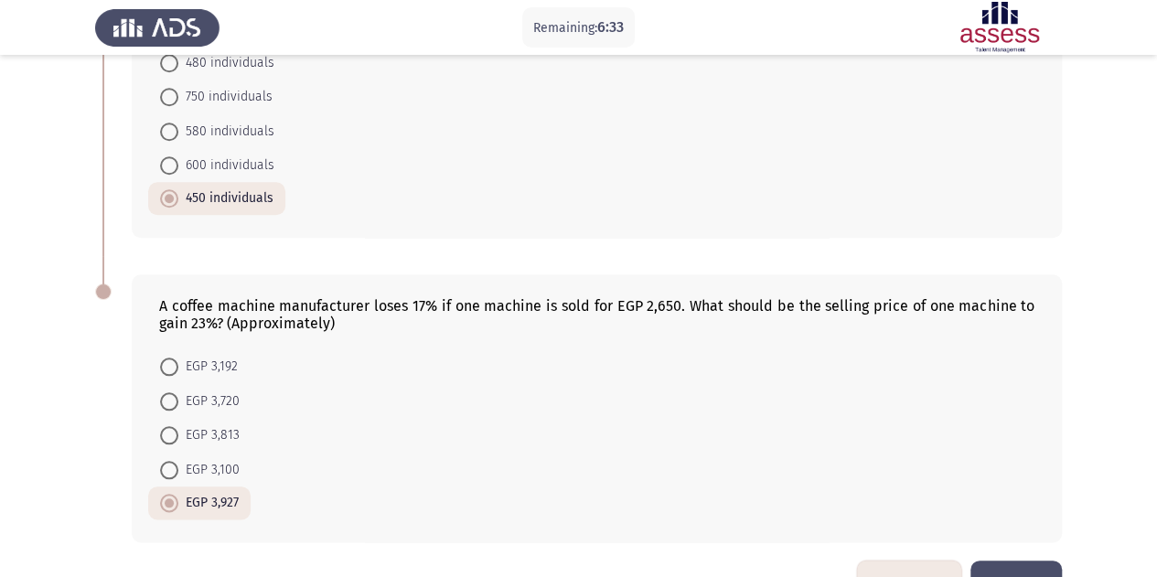
scroll to position [839, 0]
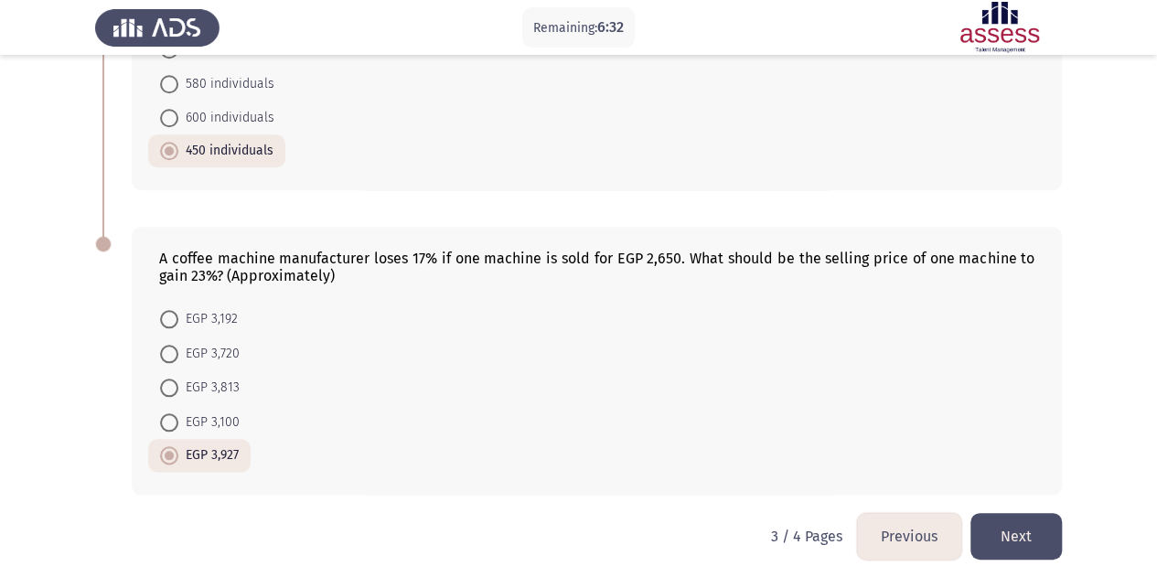
click at [895, 528] on button "Previous" at bounding box center [909, 536] width 104 height 47
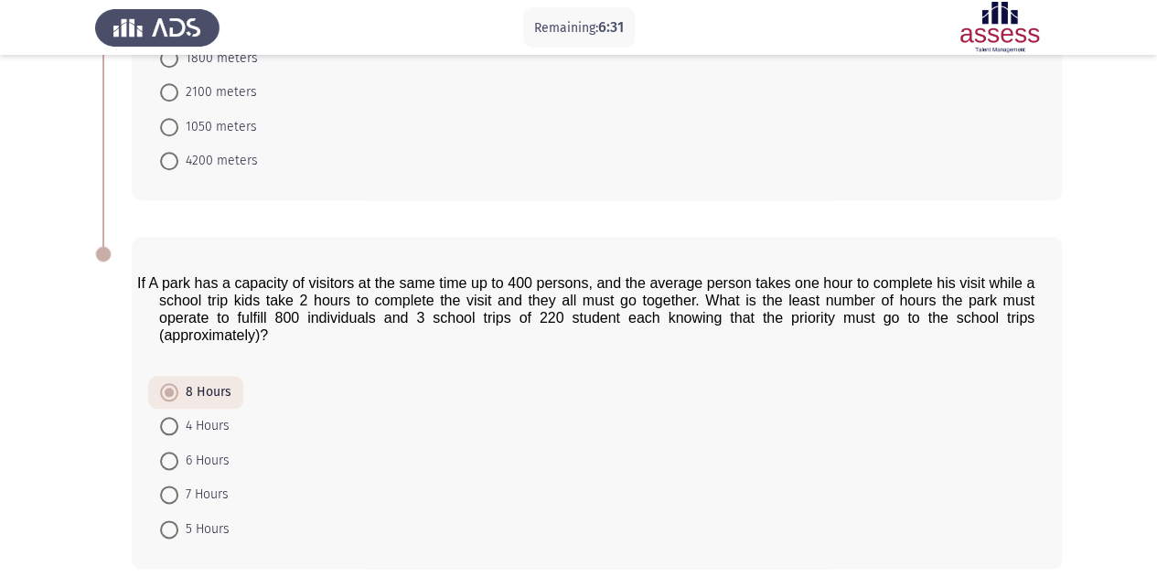
scroll to position [919, 0]
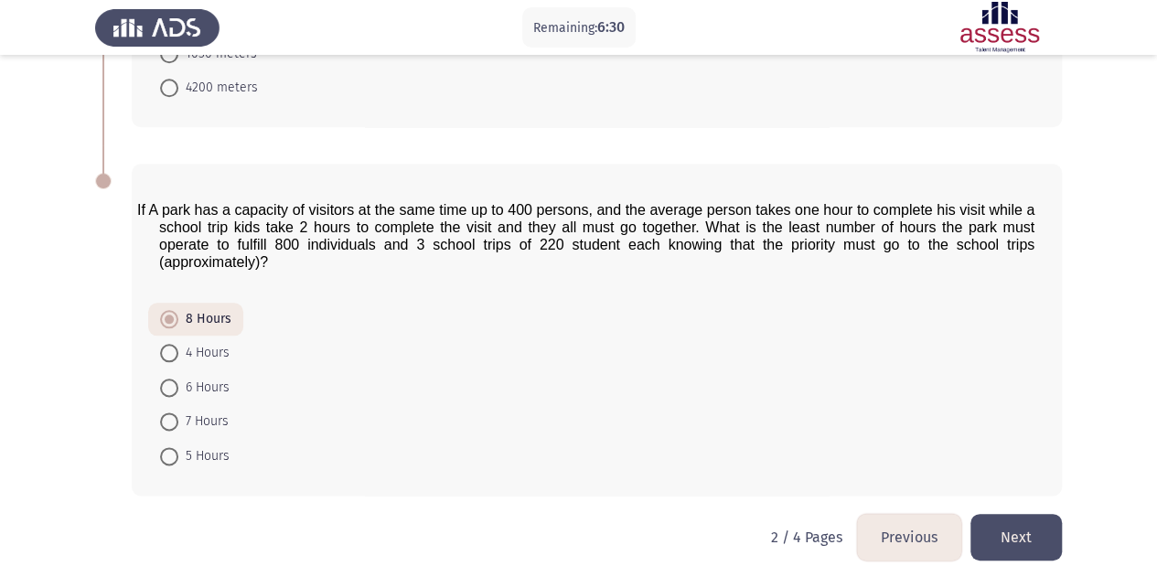
click at [904, 514] on button "Previous" at bounding box center [909, 537] width 104 height 47
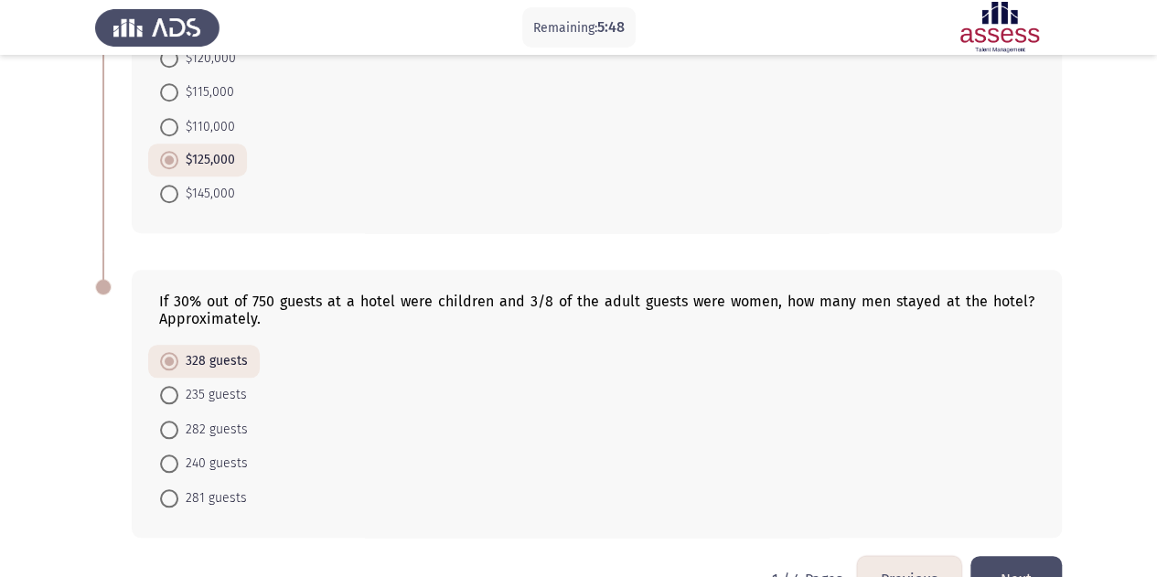
scroll to position [805, 0]
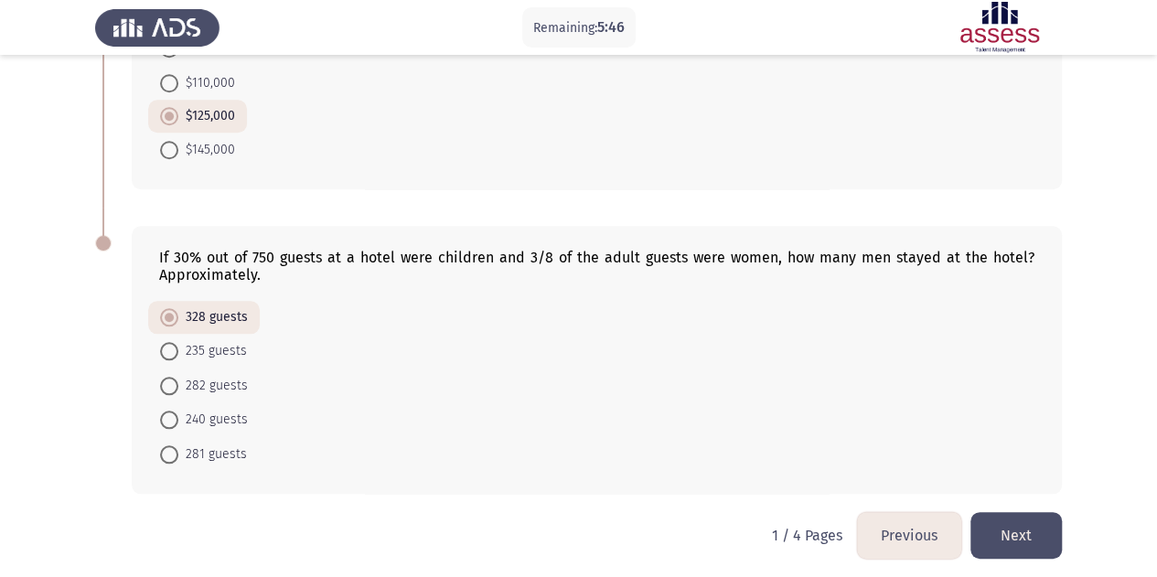
click at [992, 524] on button "Next" at bounding box center [1016, 535] width 91 height 47
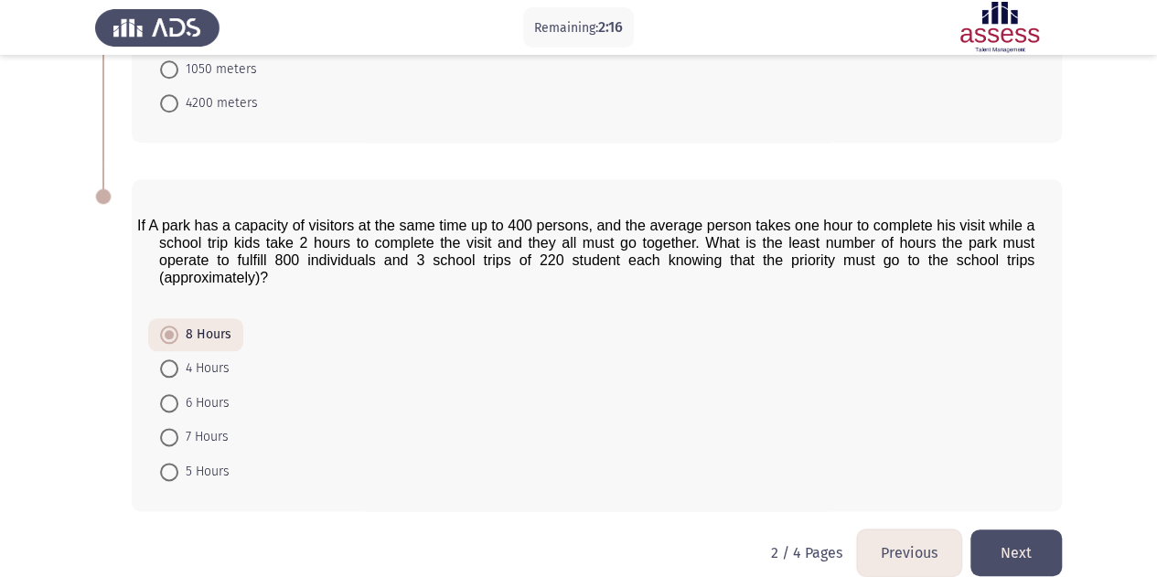
scroll to position [919, 0]
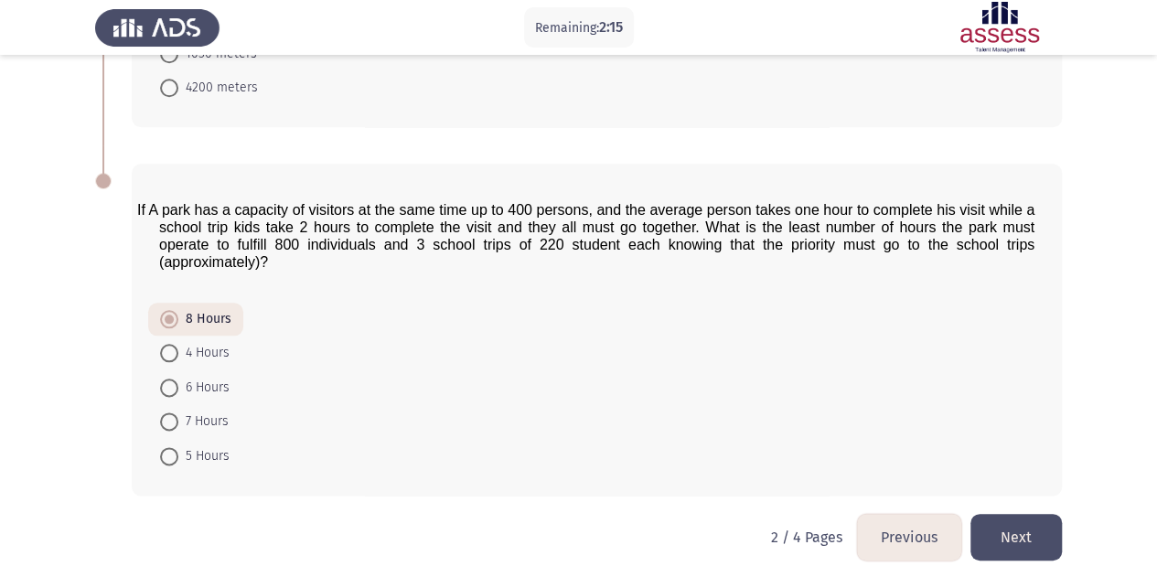
click at [1021, 519] on button "Next" at bounding box center [1016, 537] width 91 height 47
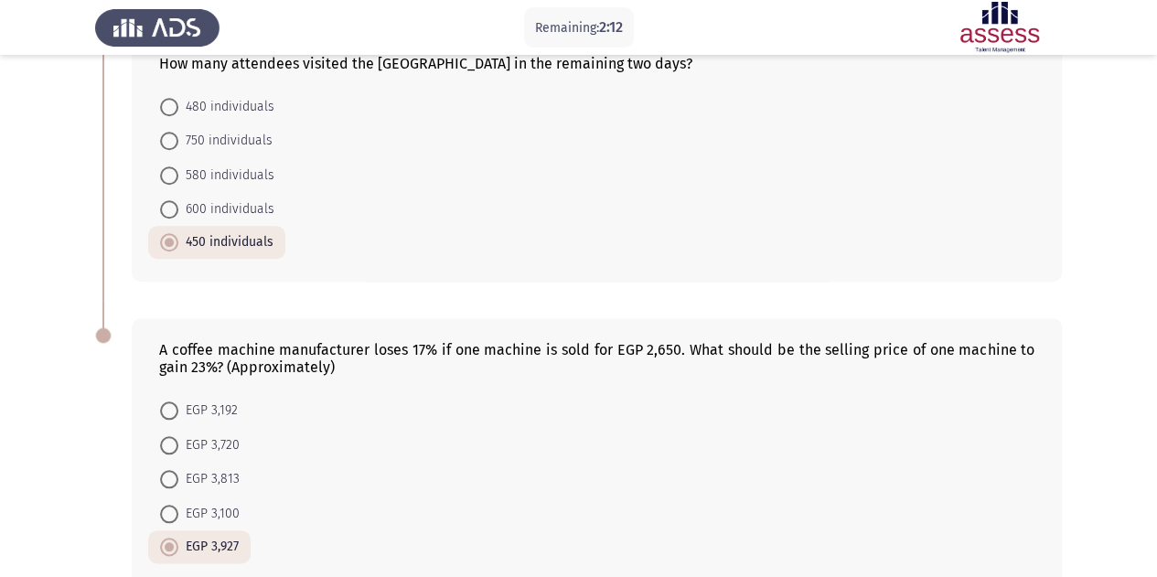
scroll to position [839, 0]
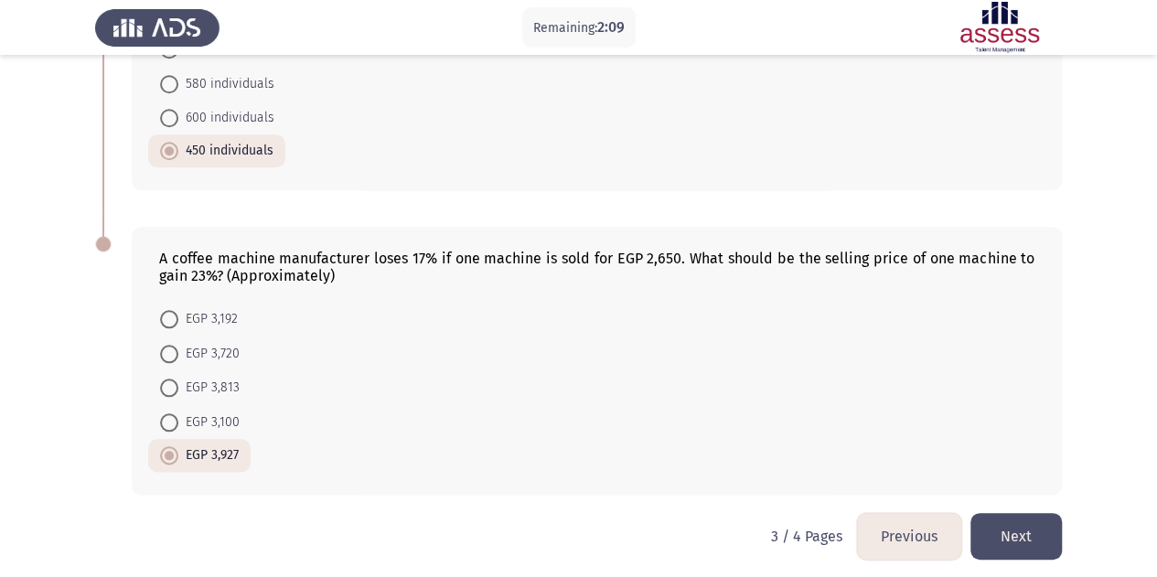
click at [1014, 530] on button "Next" at bounding box center [1016, 536] width 91 height 47
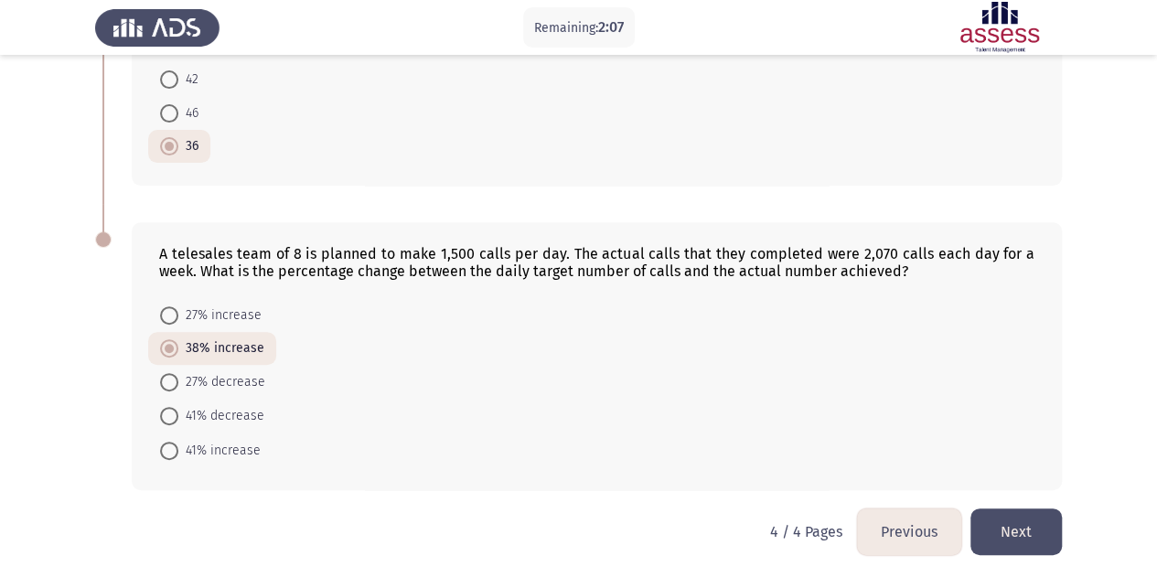
scroll to position [218, 0]
click at [1009, 523] on button "Next" at bounding box center [1016, 532] width 91 height 47
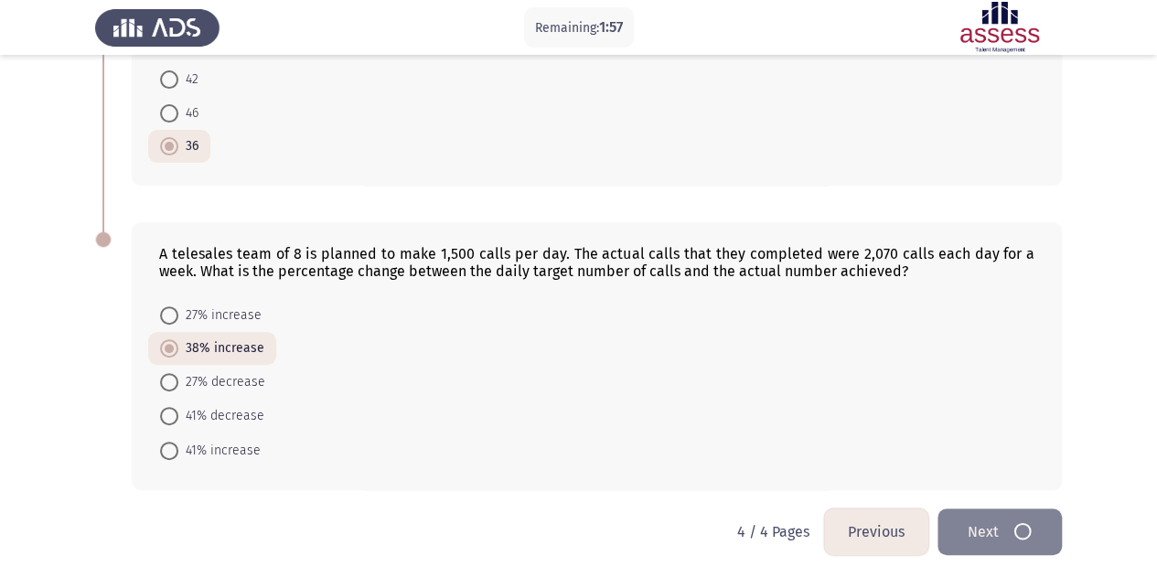
scroll to position [0, 0]
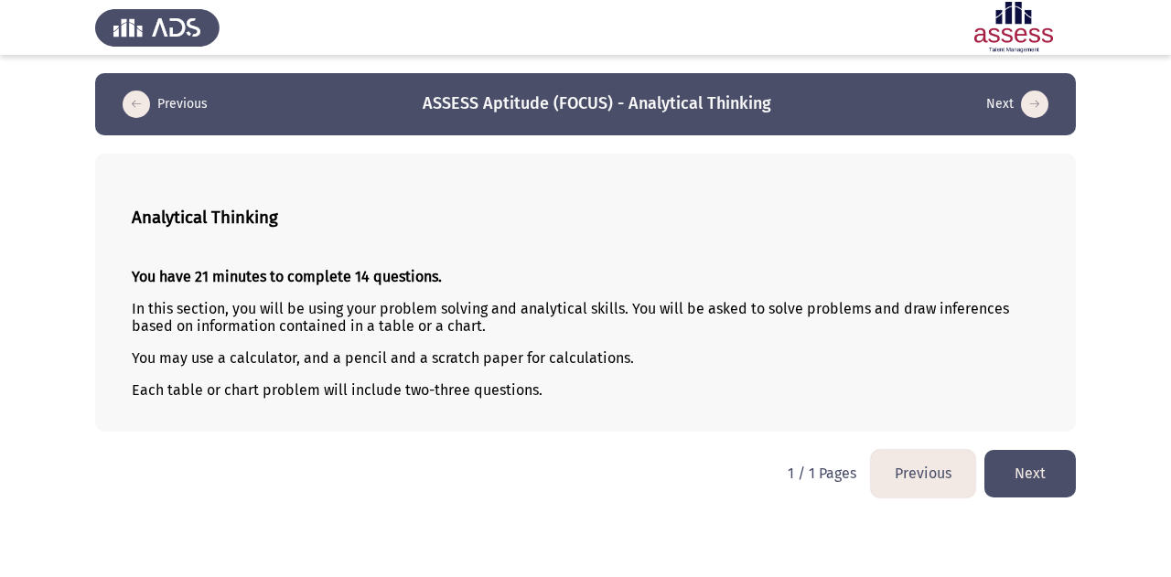
click at [1035, 471] on button "Next" at bounding box center [1029, 473] width 91 height 47
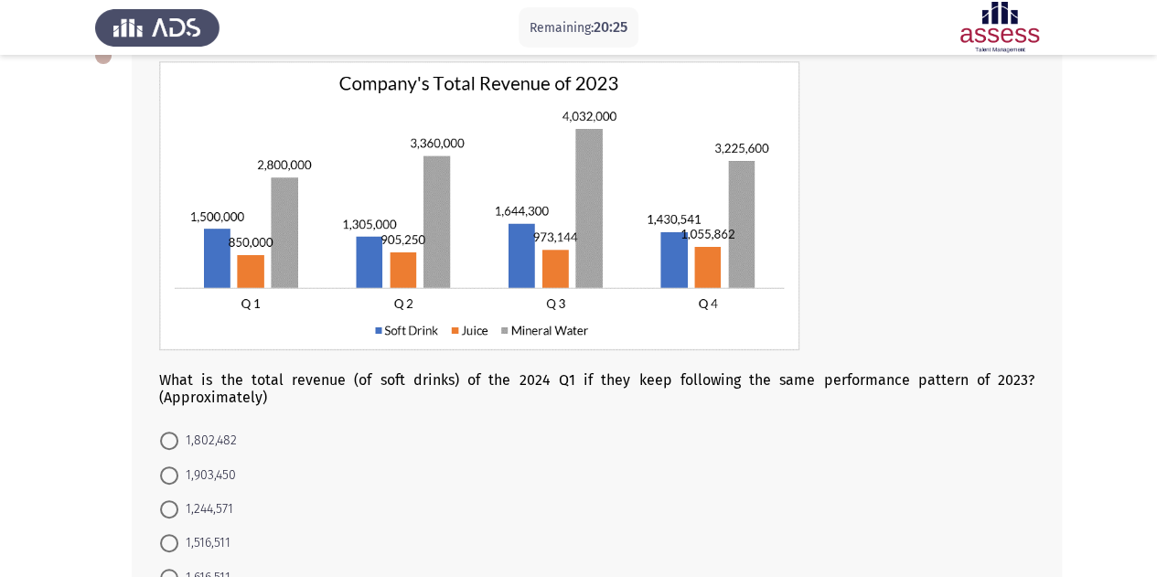
scroll to position [183, 0]
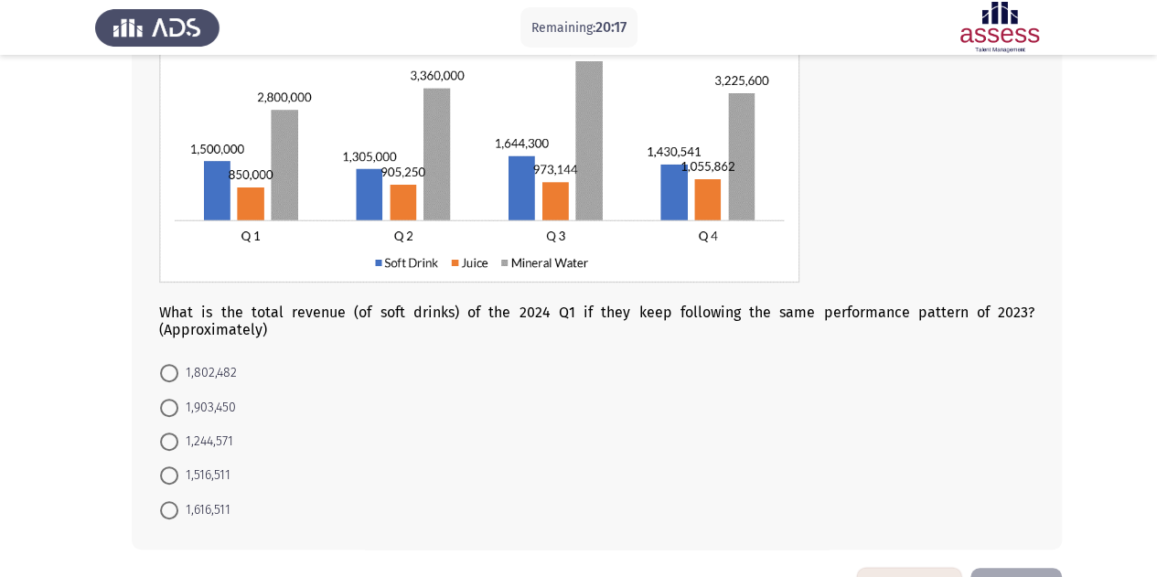
click at [217, 407] on span "1,903,450" at bounding box center [207, 408] width 58 height 22
click at [178, 407] on input "1,903,450" at bounding box center [169, 408] width 18 height 18
radio input "true"
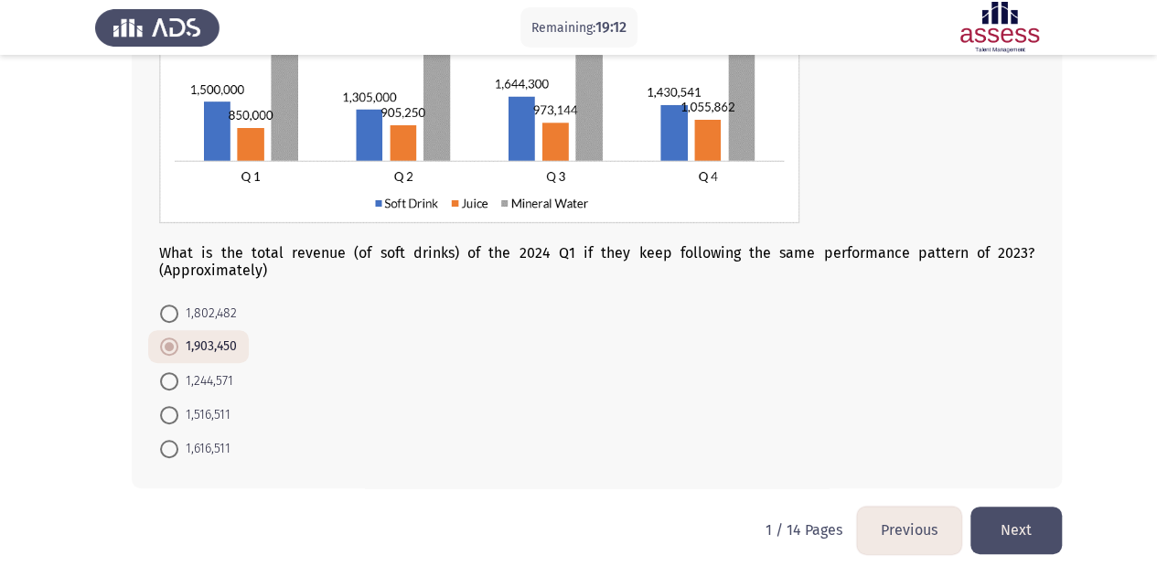
click at [1048, 542] on button "Next" at bounding box center [1016, 530] width 91 height 47
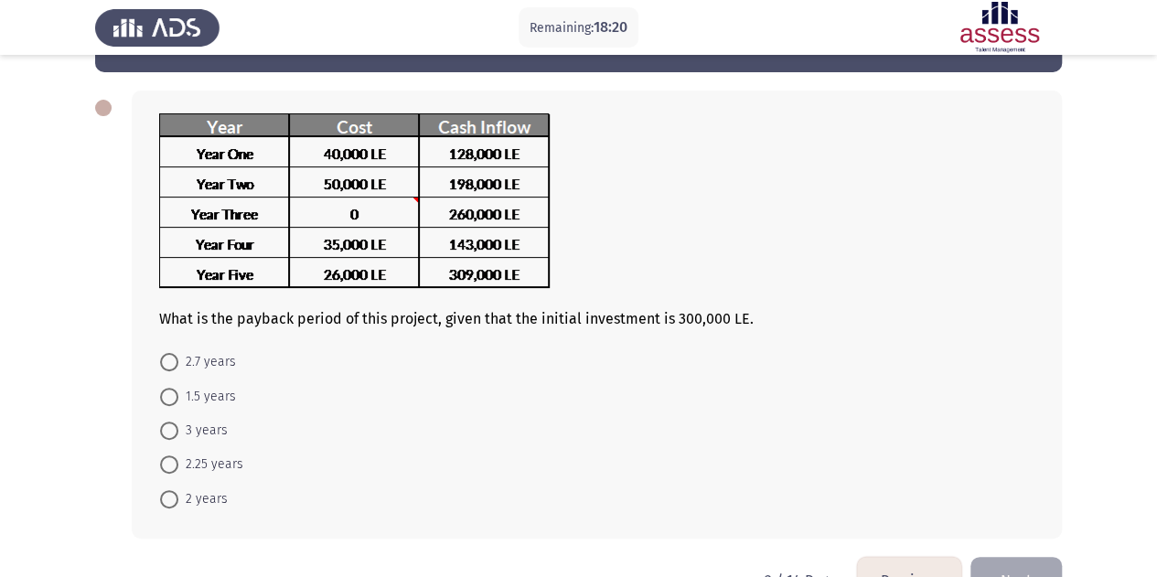
scroll to position [91, 0]
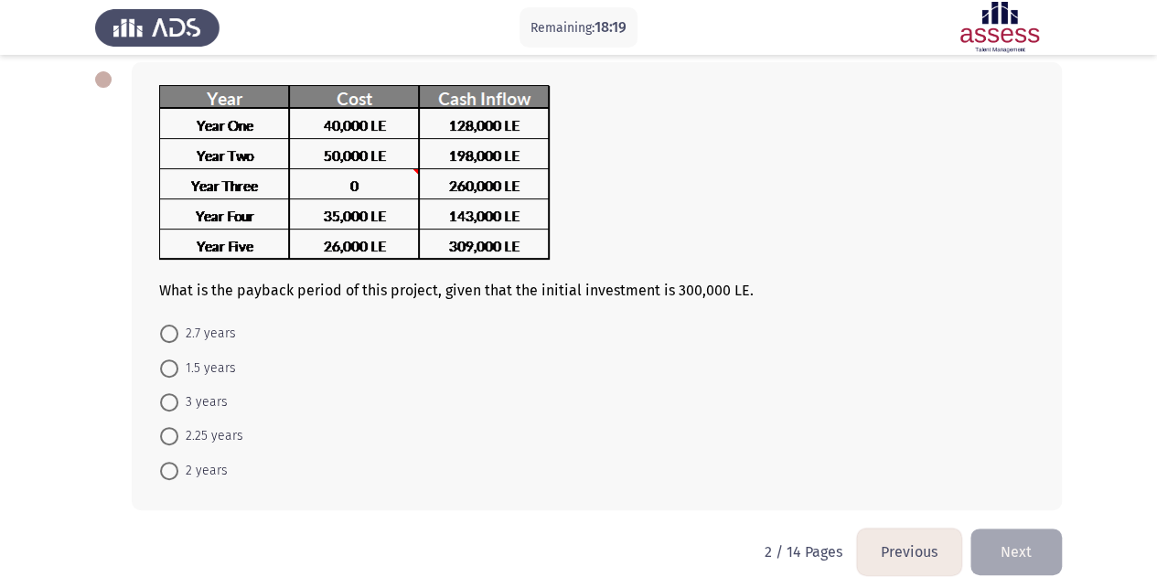
click at [206, 436] on span "2.25 years" at bounding box center [210, 436] width 65 height 22
click at [178, 436] on input "2.25 years" at bounding box center [169, 436] width 18 height 18
radio input "true"
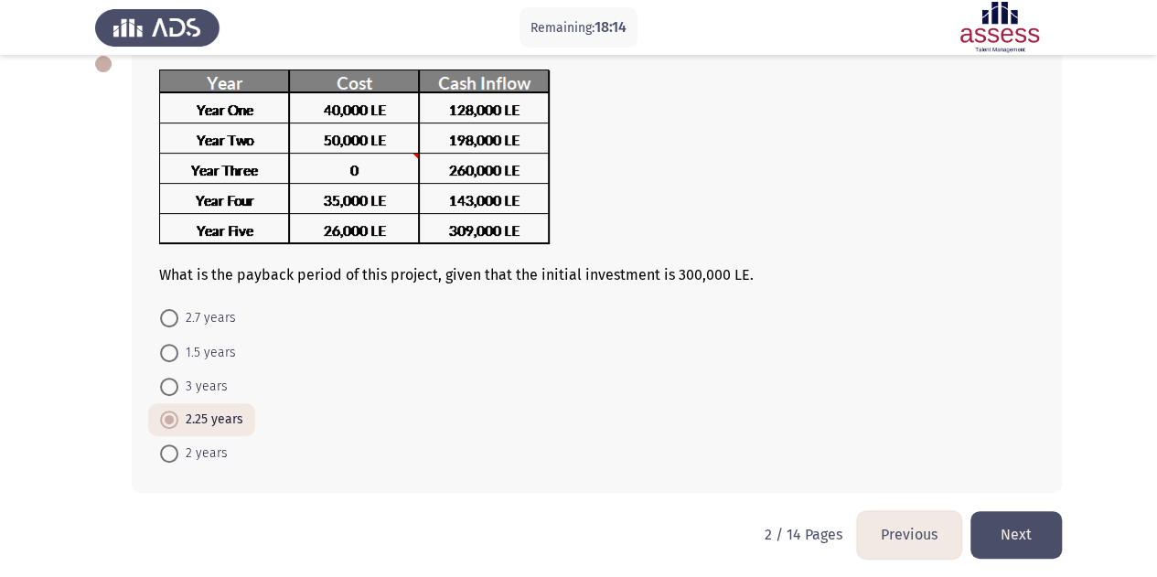
scroll to position [112, 0]
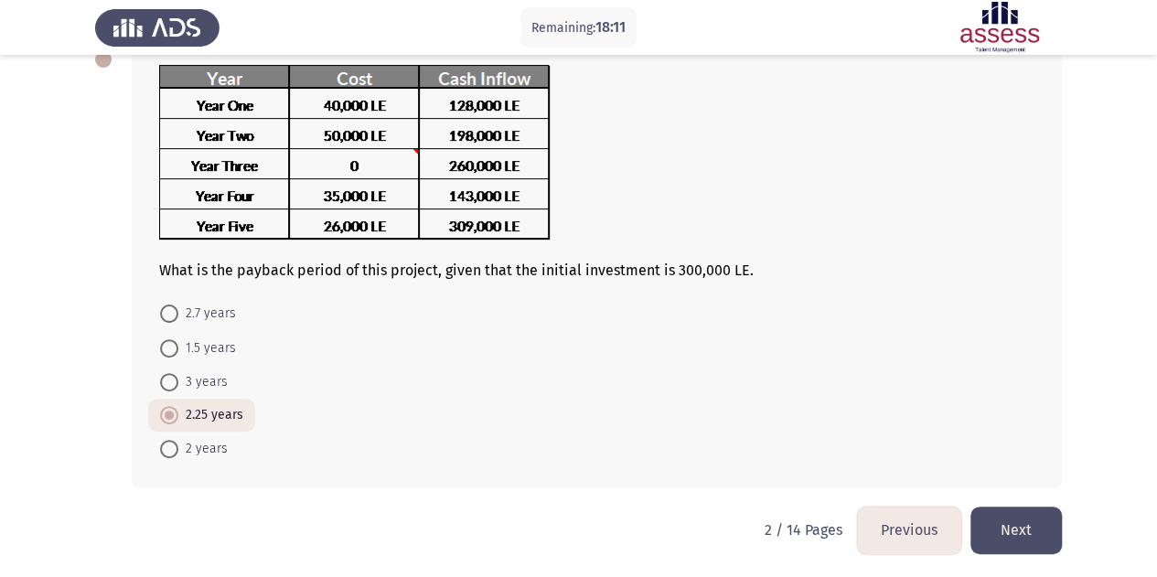
click at [1021, 522] on button "Next" at bounding box center [1016, 530] width 91 height 47
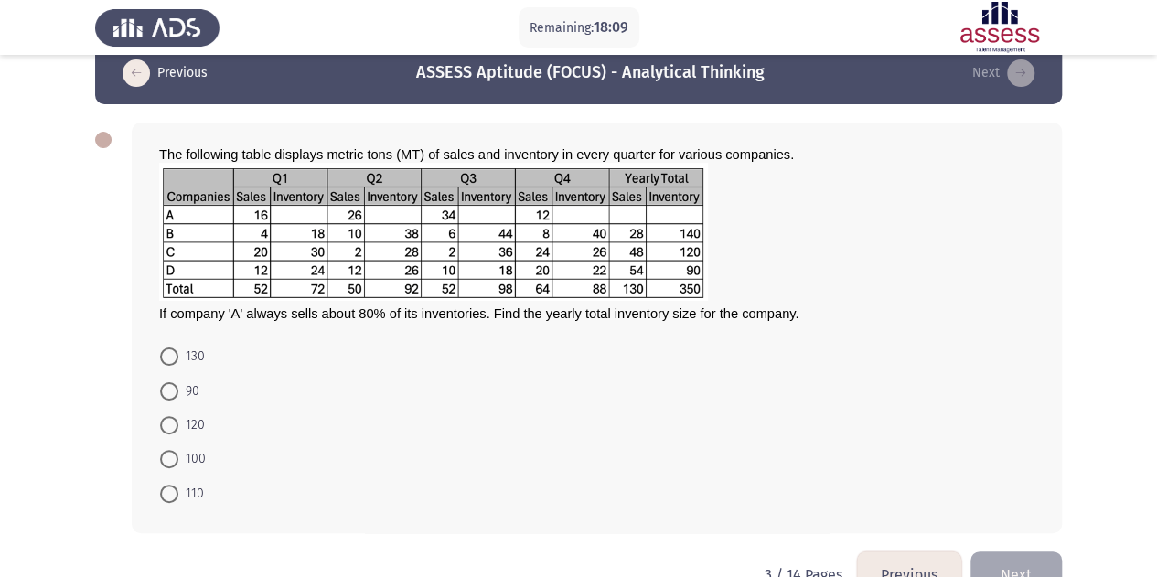
scroll to position [0, 0]
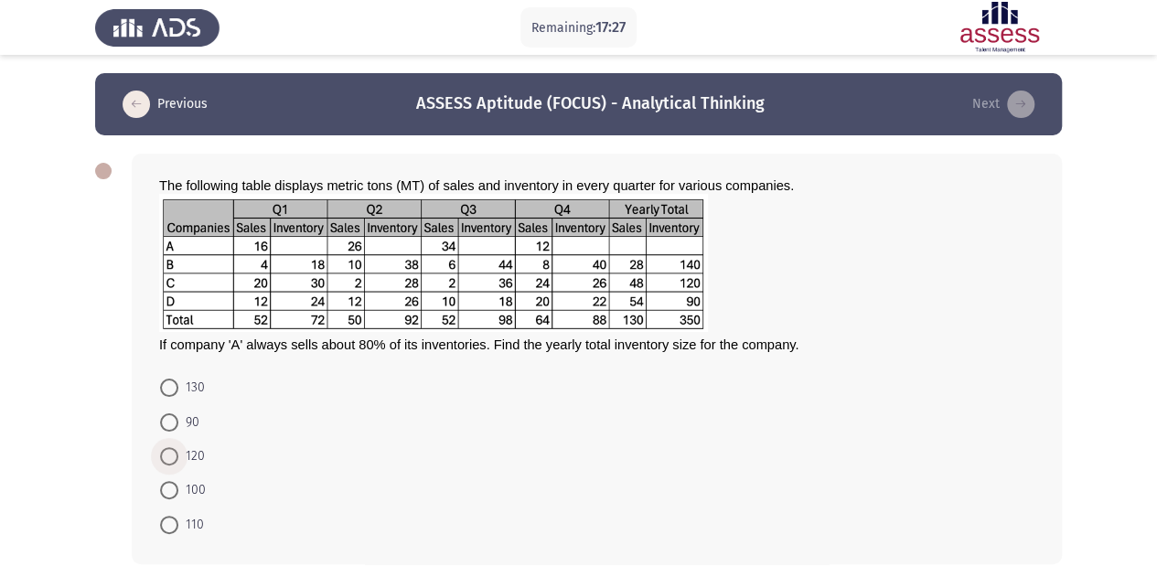
click at [193, 464] on span "120" at bounding box center [191, 456] width 27 height 22
click at [178, 464] on input "120" at bounding box center [169, 456] width 18 height 18
radio input "true"
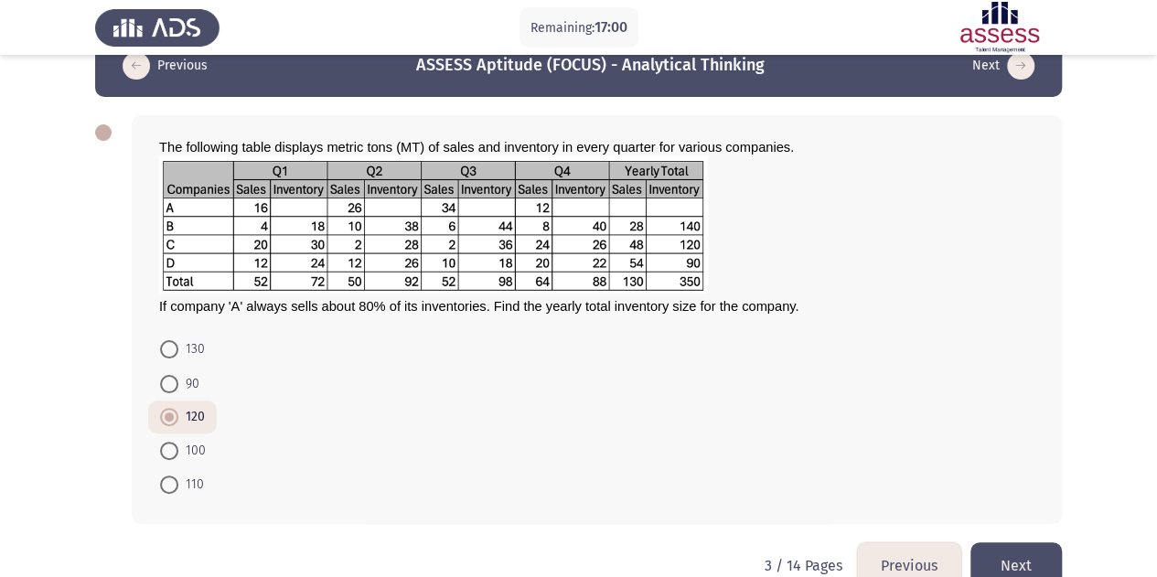
scroll to position [75, 0]
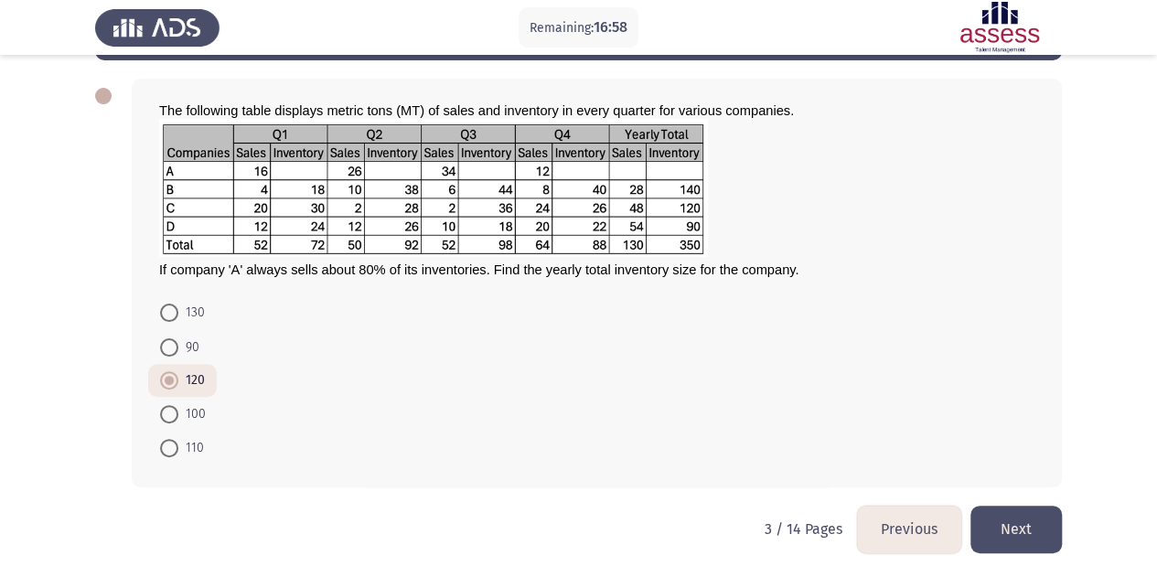
click at [1029, 524] on button "Next" at bounding box center [1016, 529] width 91 height 47
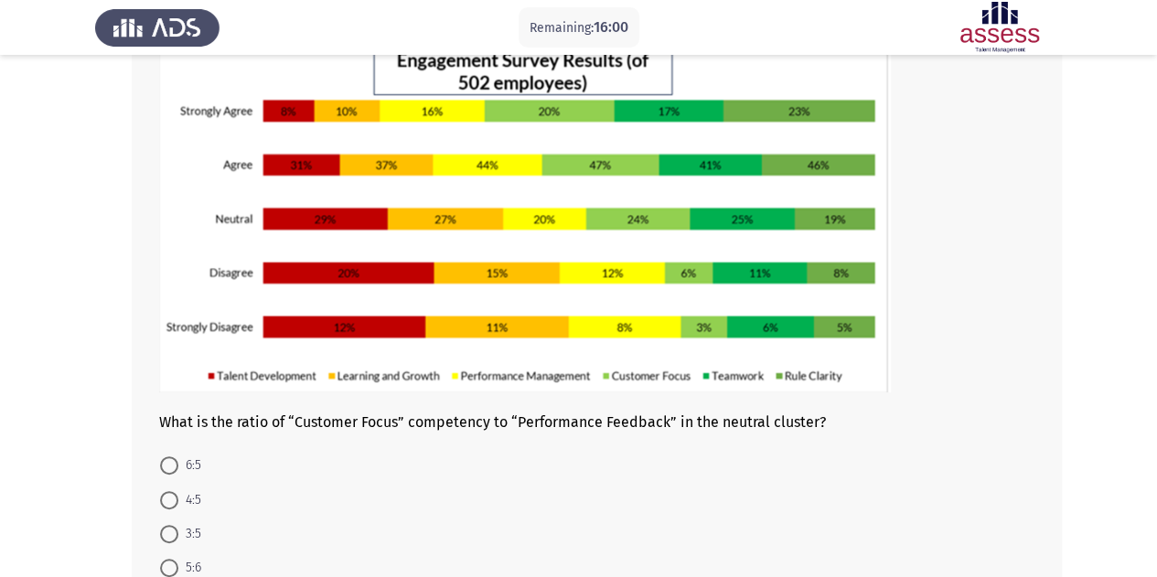
scroll to position [165, 0]
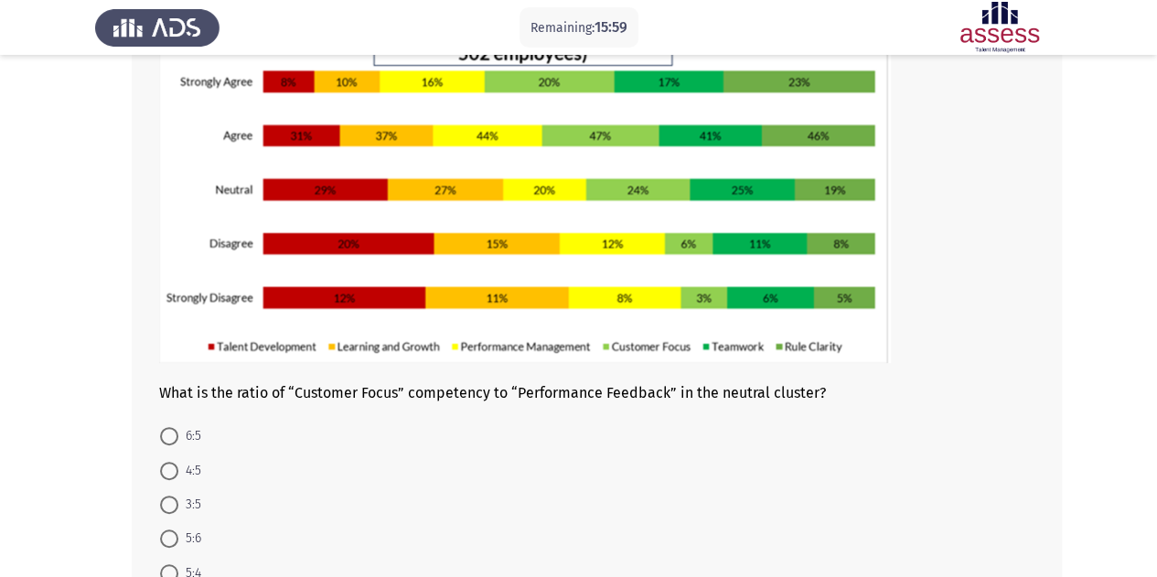
click at [188, 427] on span "6:5" at bounding box center [189, 436] width 23 height 22
click at [178, 427] on input "6:5" at bounding box center [169, 436] width 18 height 18
radio input "true"
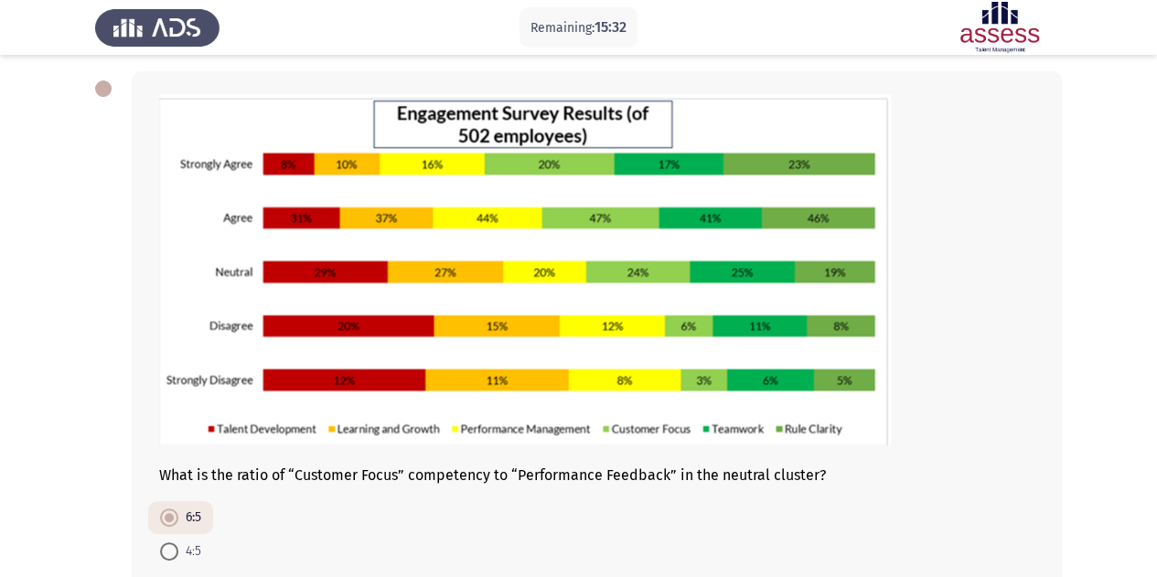
scroll to position [287, 0]
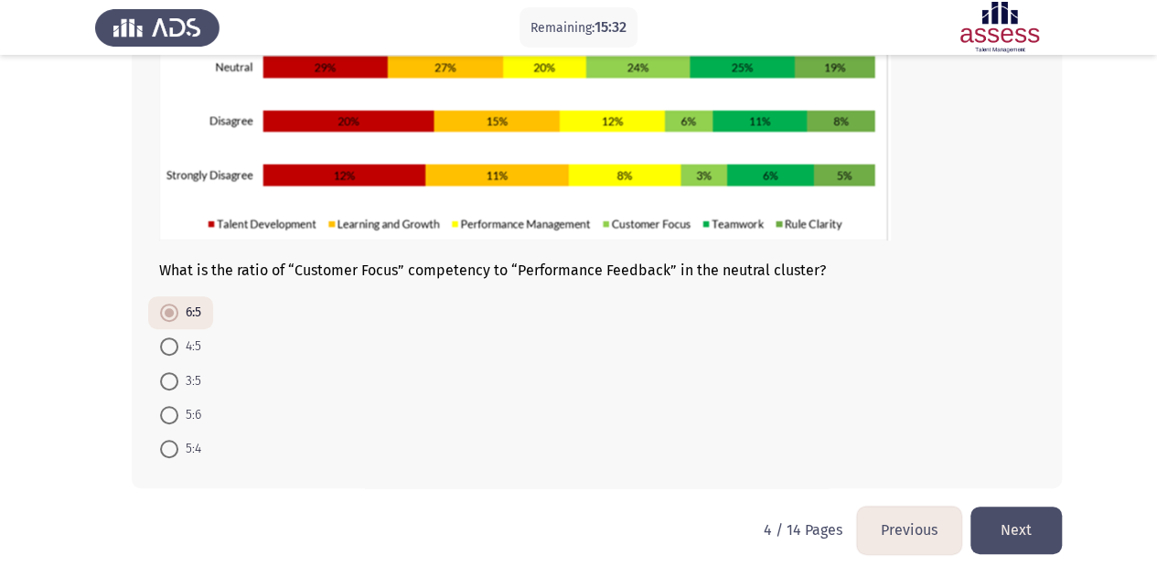
click at [1035, 537] on button "Next" at bounding box center [1016, 530] width 91 height 47
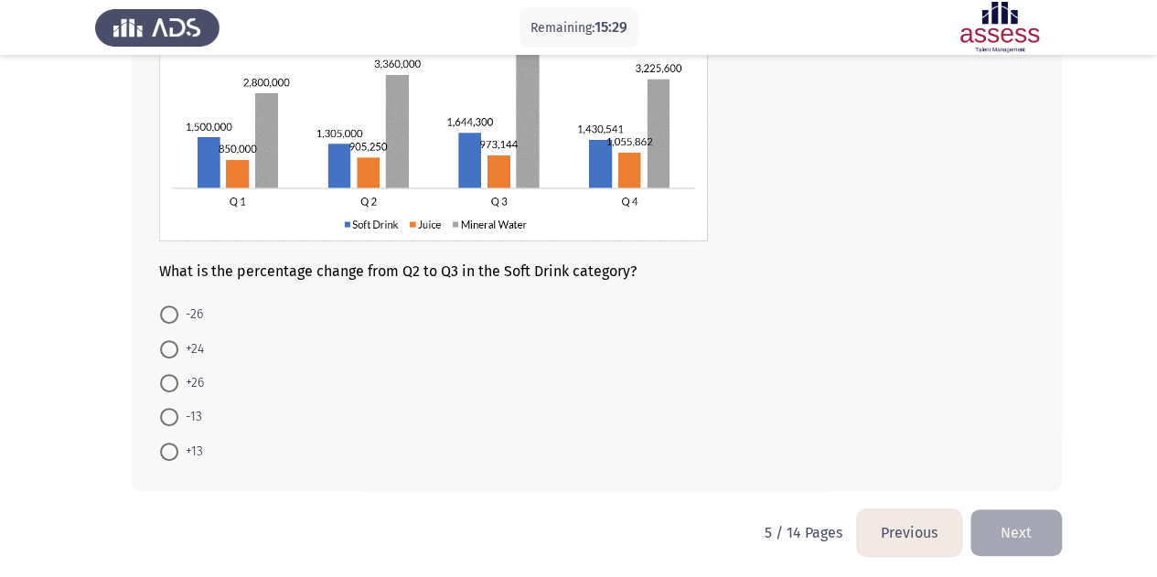
scroll to position [91, 0]
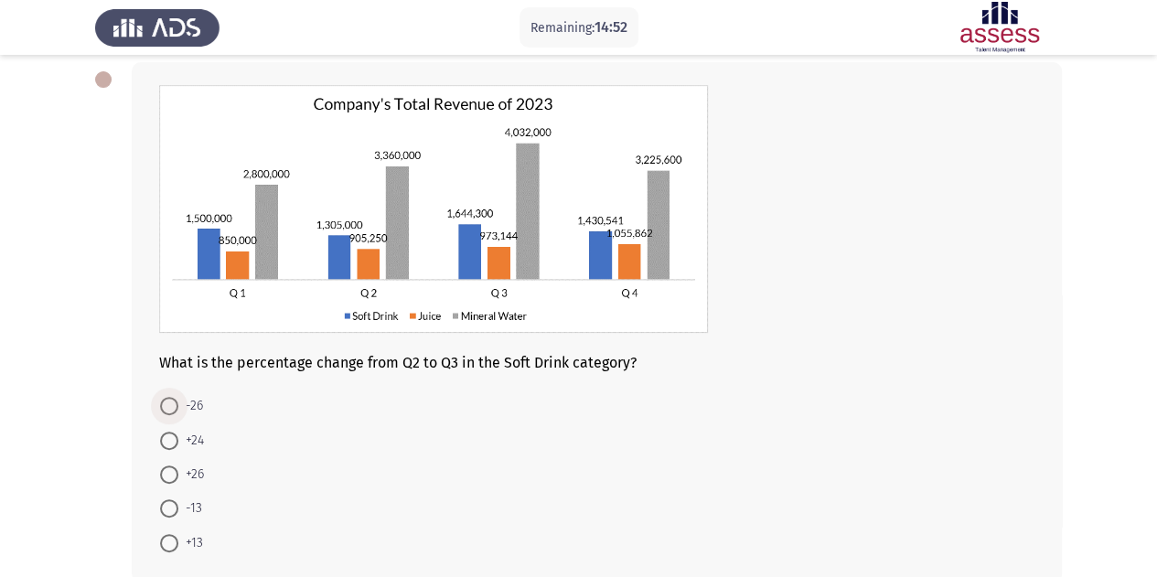
click at [177, 405] on span at bounding box center [169, 406] width 18 height 18
click at [177, 405] on input "-26" at bounding box center [169, 406] width 18 height 18
radio input "true"
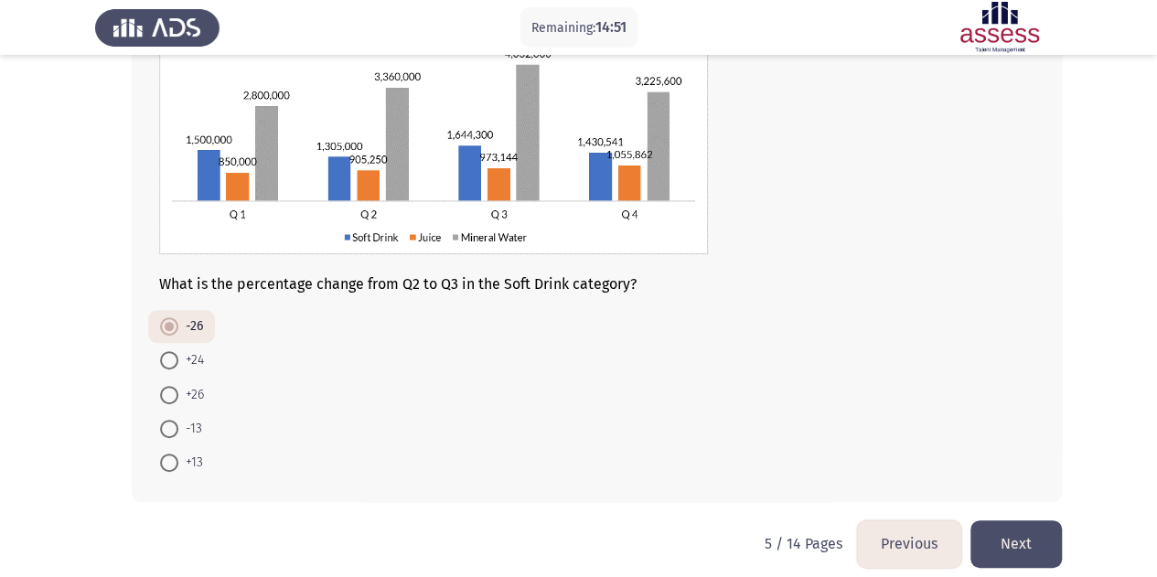
scroll to position [185, 0]
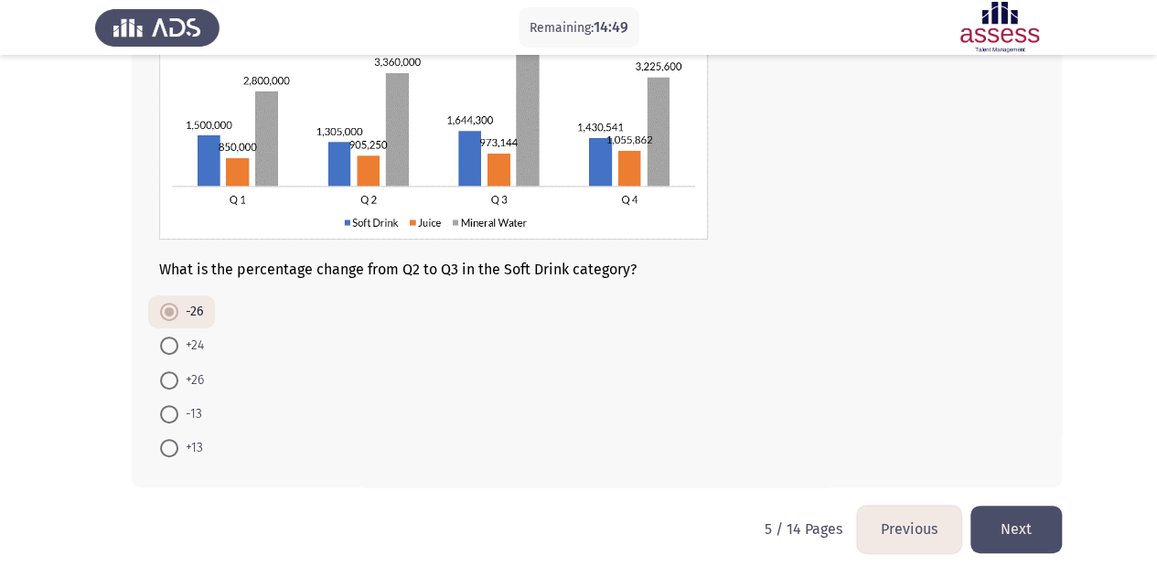
click at [192, 380] on span "+26" at bounding box center [191, 381] width 26 height 22
click at [178, 380] on input "+26" at bounding box center [169, 380] width 18 height 18
radio input "true"
click at [1025, 528] on button "Next" at bounding box center [1016, 529] width 91 height 47
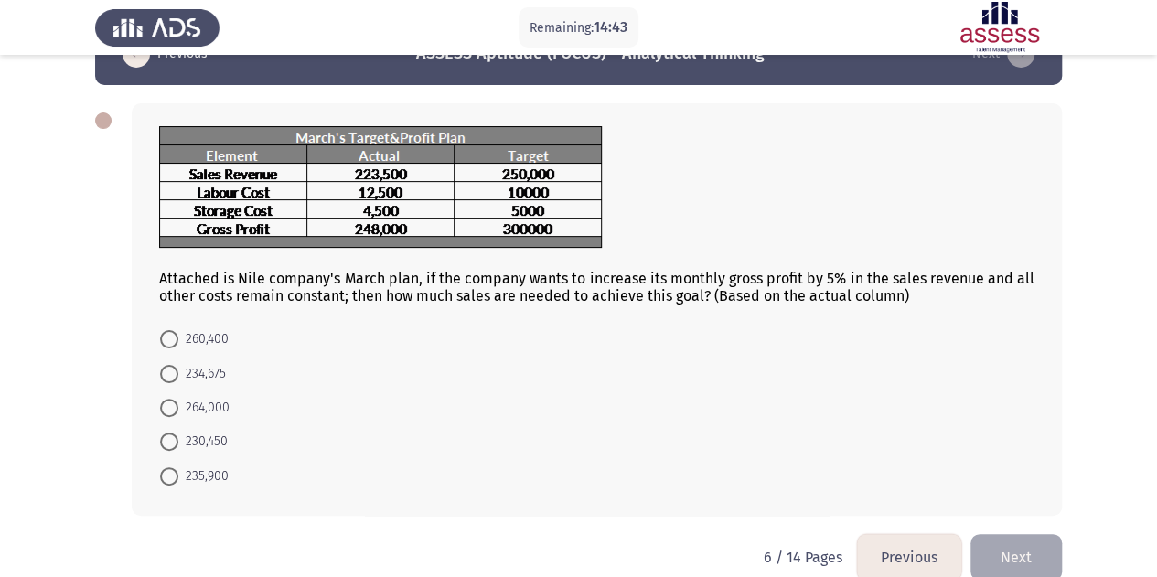
scroll to position [77, 0]
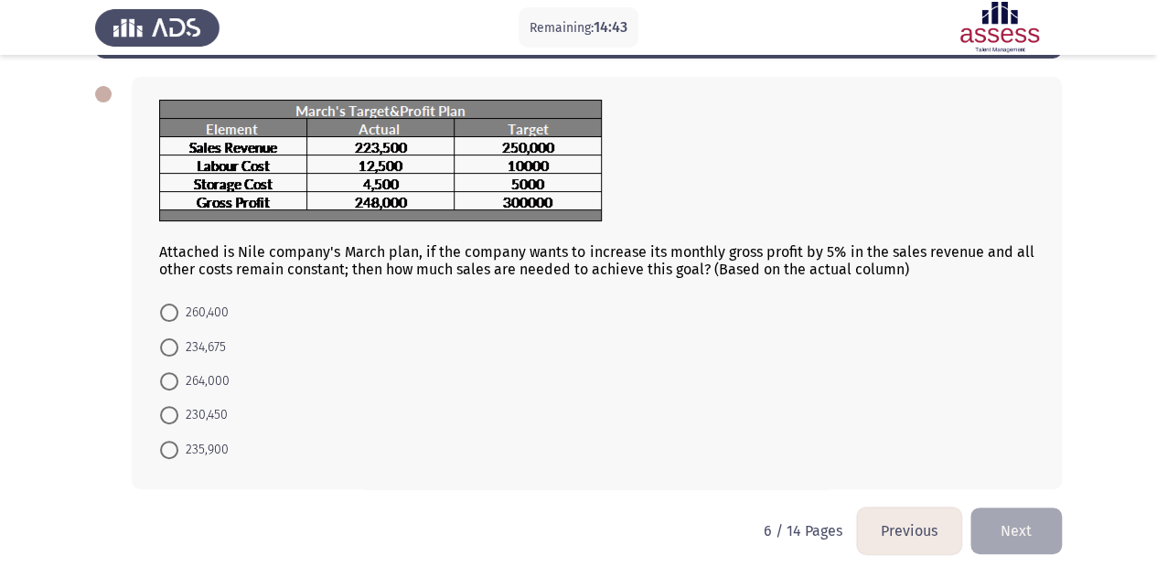
click at [923, 523] on button "Previous" at bounding box center [909, 531] width 104 height 47
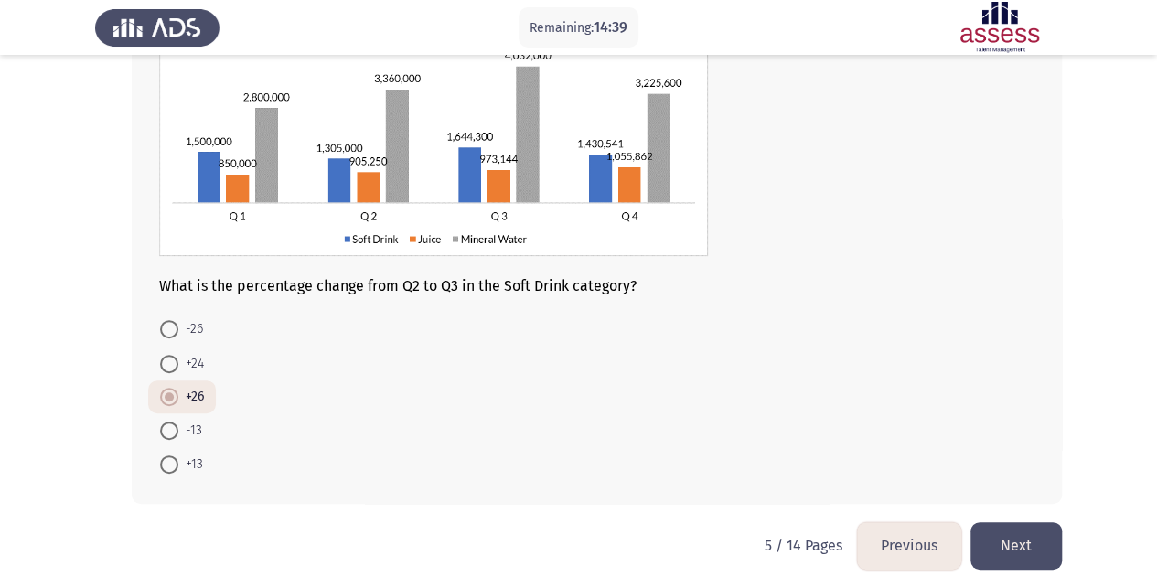
scroll to position [185, 0]
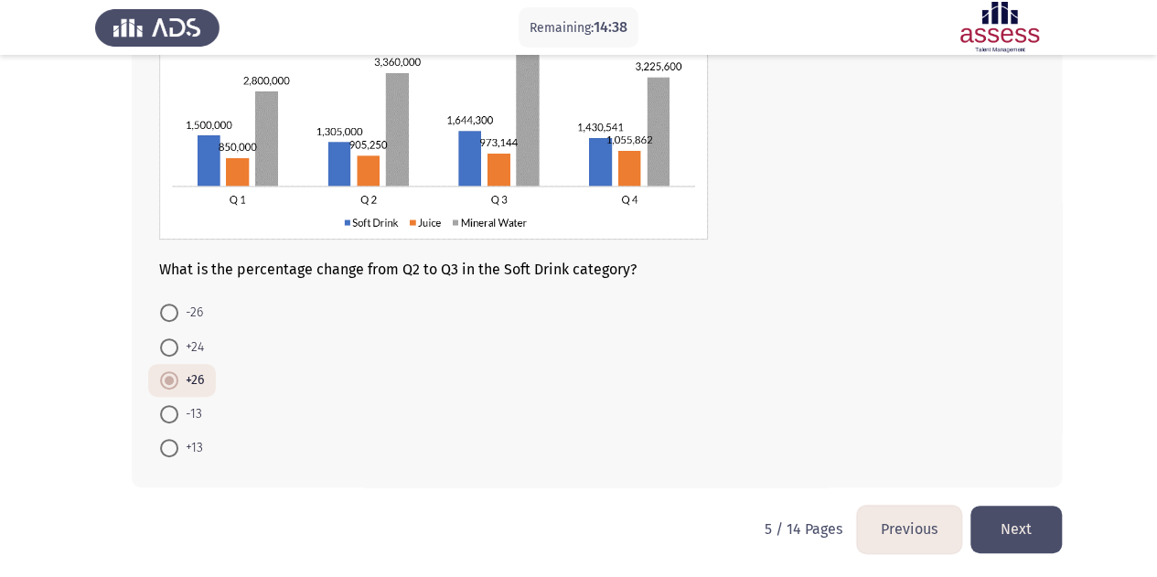
click at [1004, 522] on button "Next" at bounding box center [1016, 529] width 91 height 47
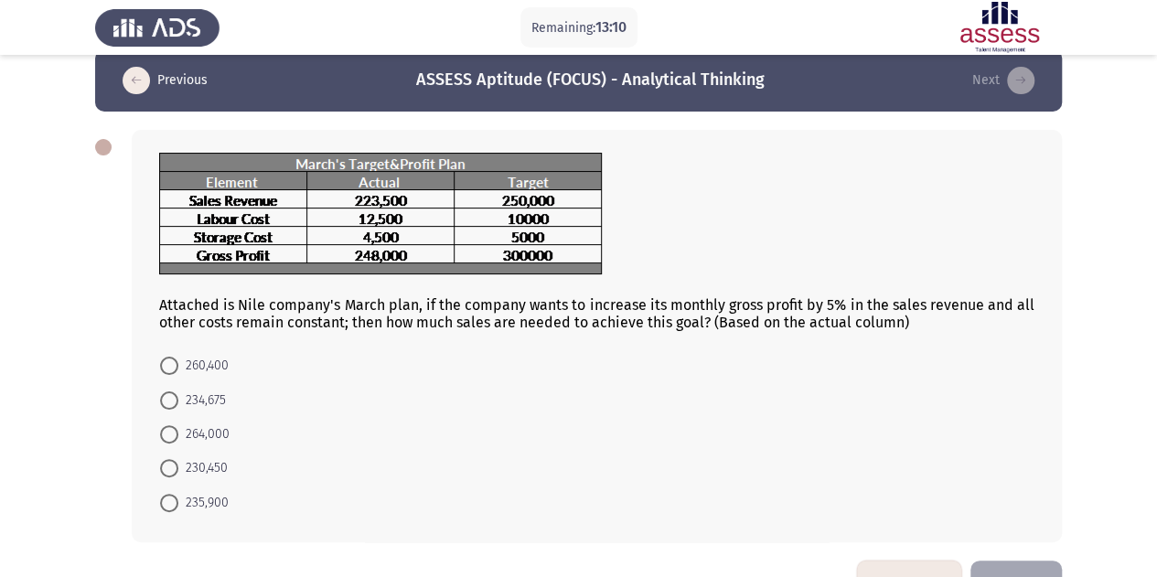
scroll to position [25, 0]
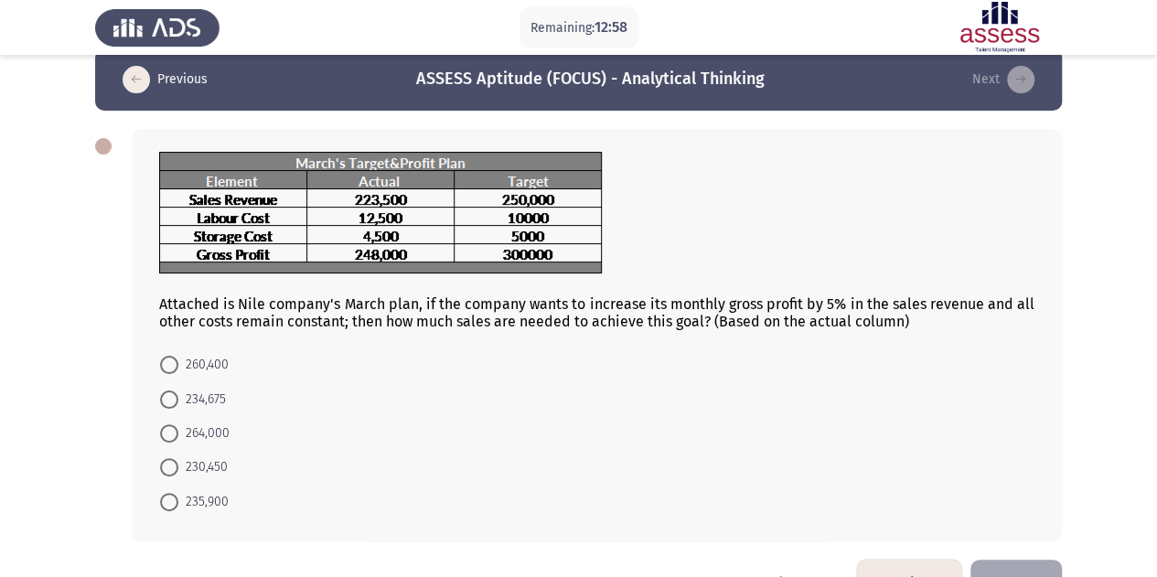
click at [214, 403] on span "234,675" at bounding box center [202, 400] width 48 height 22
click at [178, 403] on input "234,675" at bounding box center [169, 400] width 18 height 18
radio input "true"
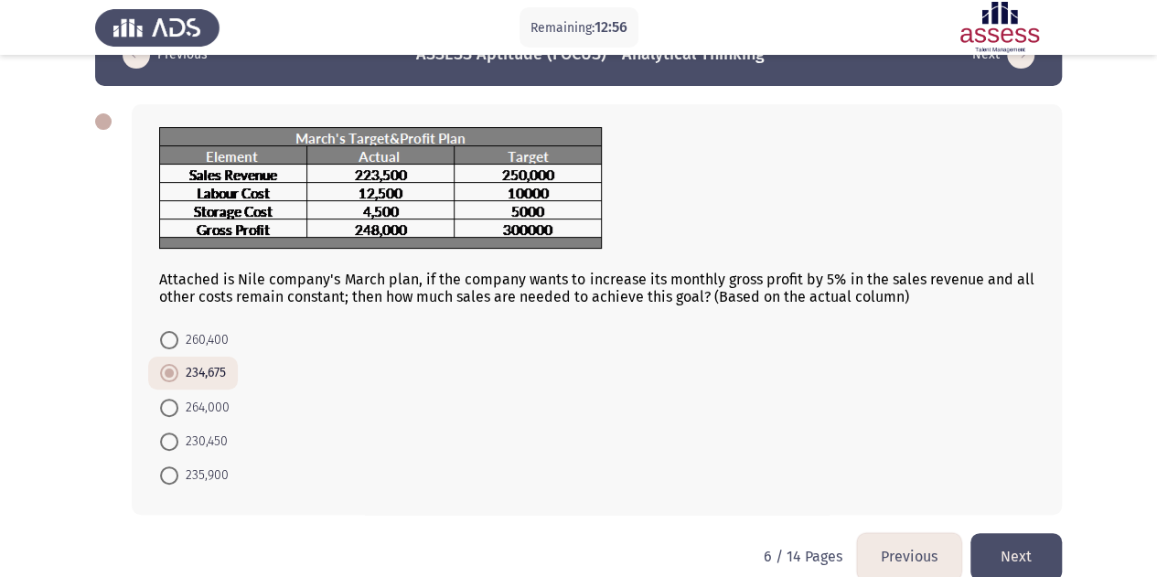
scroll to position [76, 0]
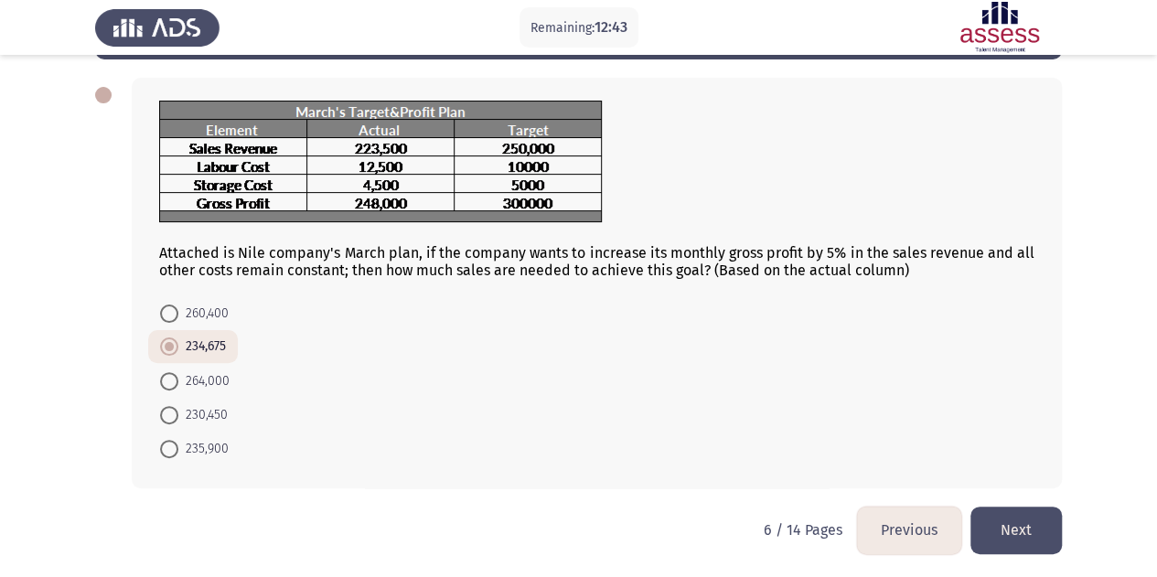
click at [1039, 526] on button "Next" at bounding box center [1016, 530] width 91 height 47
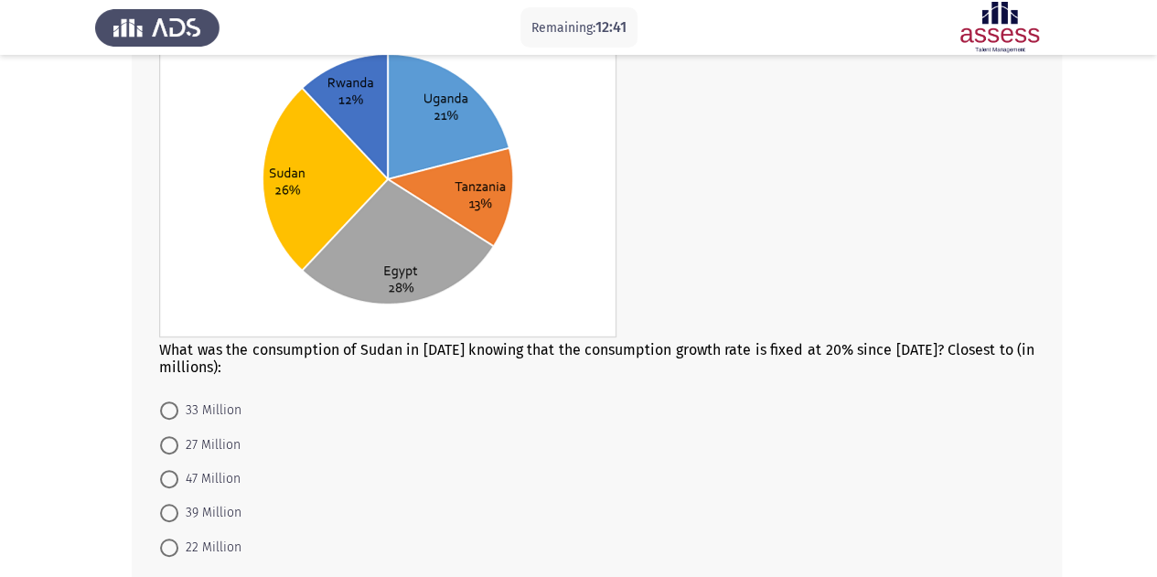
scroll to position [287, 0]
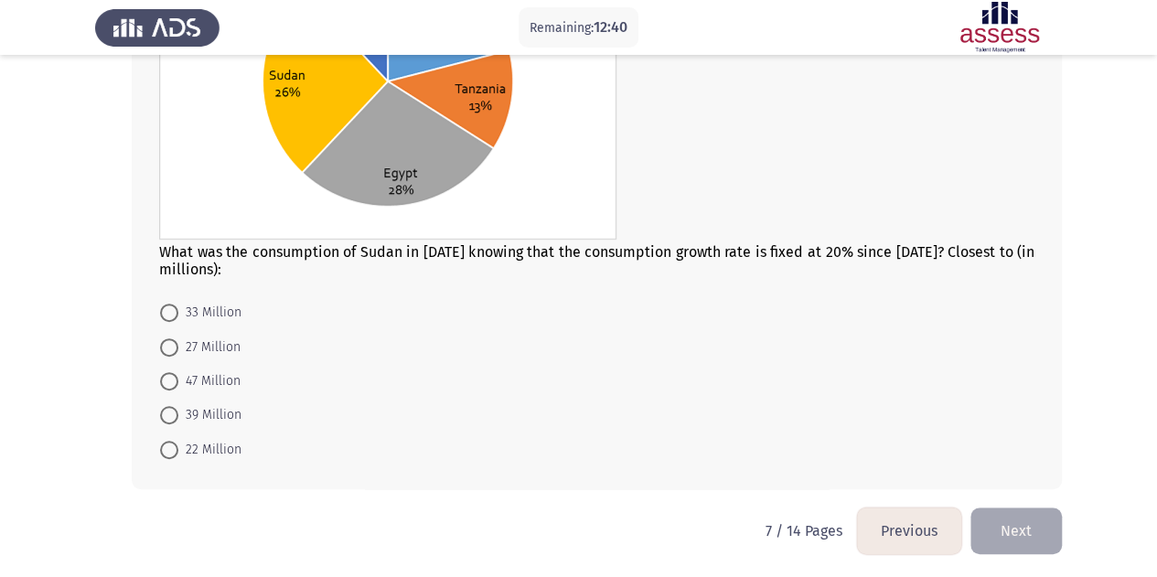
click at [920, 531] on button "Previous" at bounding box center [909, 531] width 104 height 47
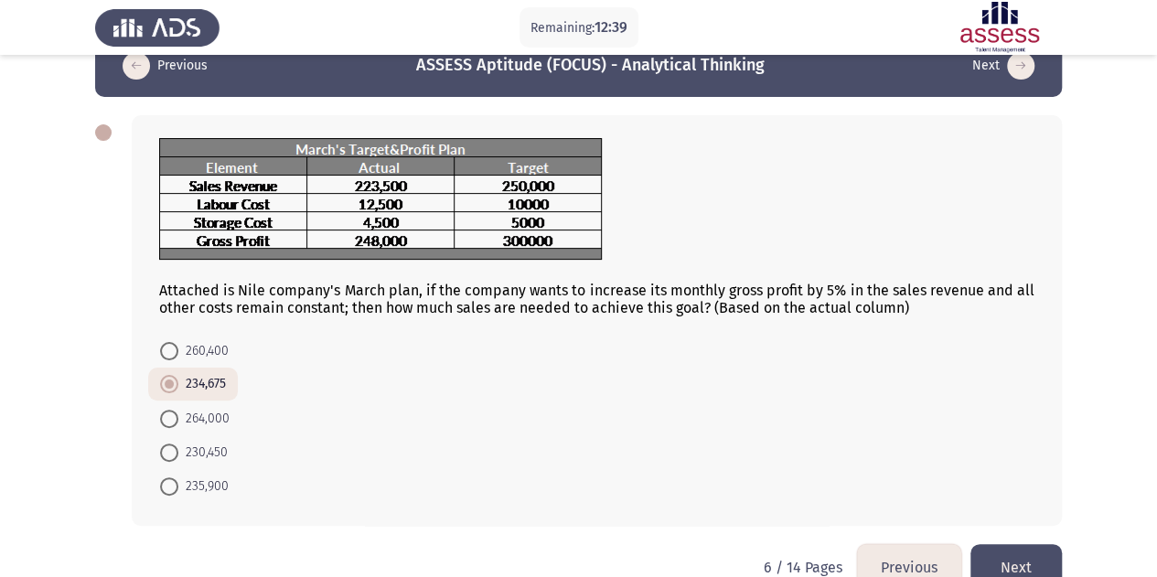
scroll to position [76, 0]
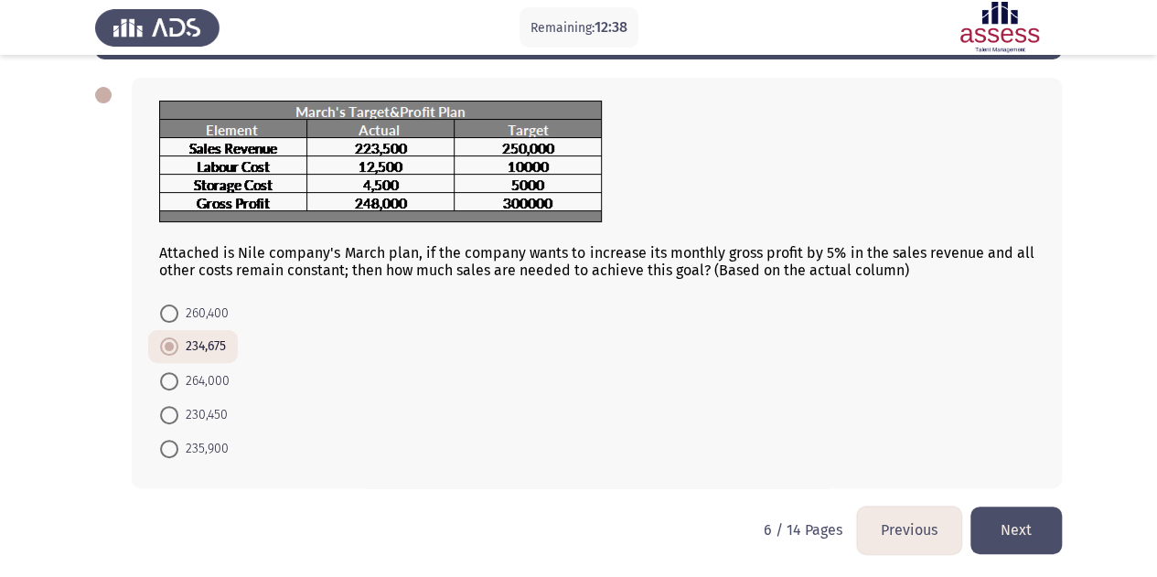
click at [1048, 530] on button "Next" at bounding box center [1016, 530] width 91 height 47
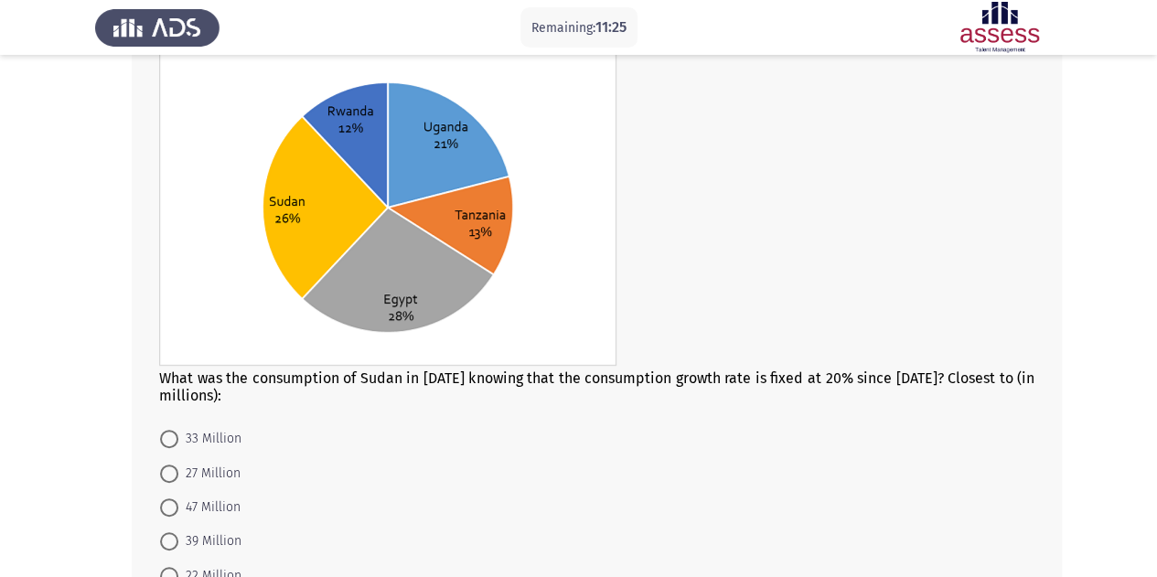
scroll to position [274, 0]
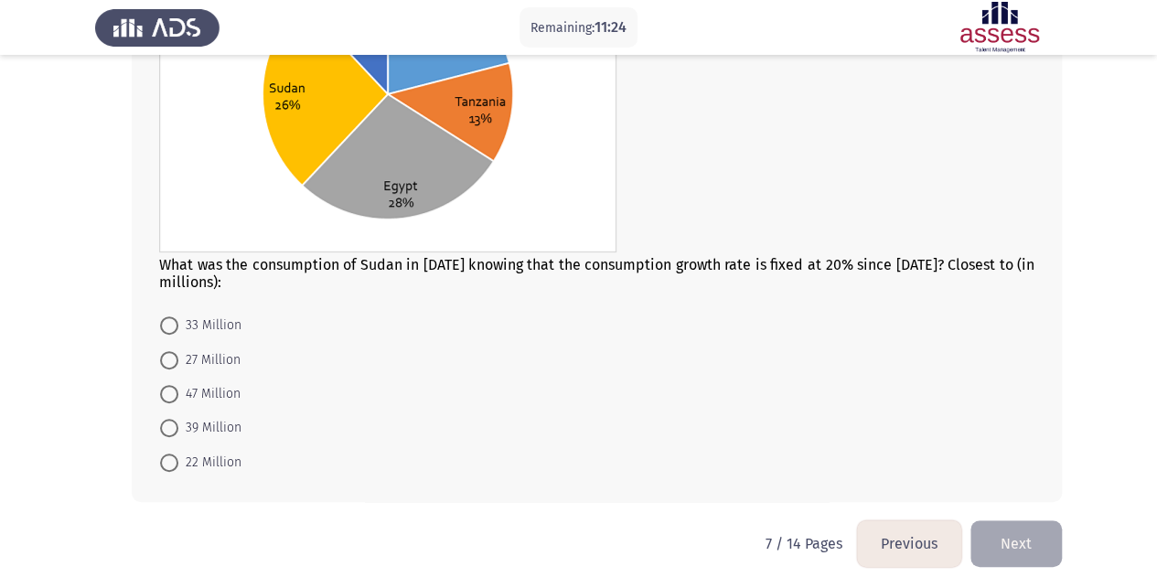
click at [172, 317] on span at bounding box center [169, 326] width 18 height 18
click at [172, 317] on input "33 Million" at bounding box center [169, 326] width 18 height 18
radio input "true"
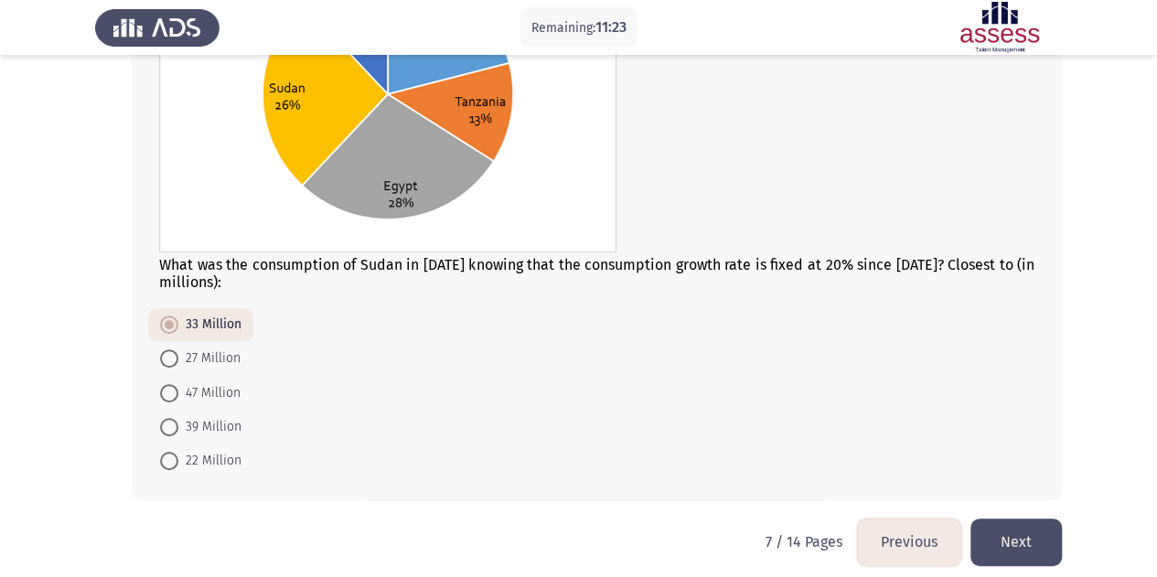
click at [1045, 535] on button "Next" at bounding box center [1016, 542] width 91 height 47
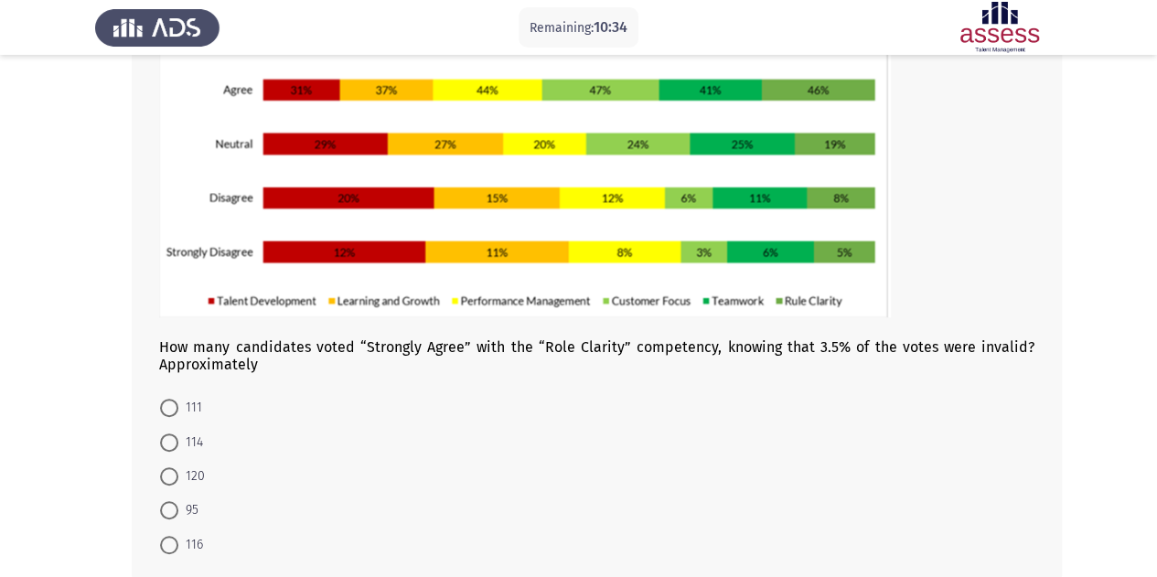
scroll to position [123, 0]
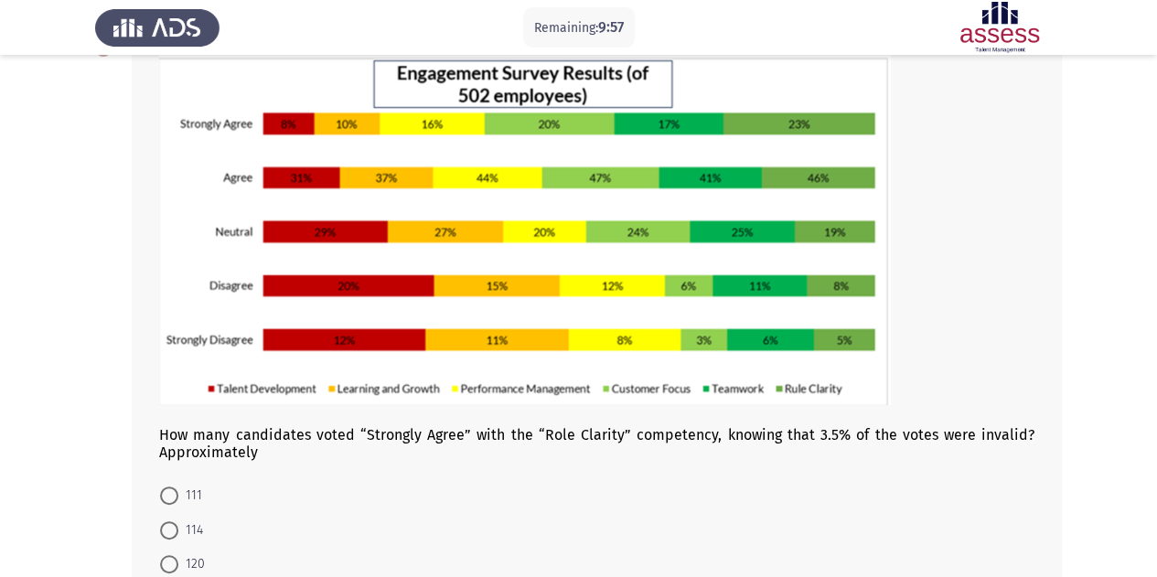
click at [165, 502] on span at bounding box center [169, 496] width 18 height 18
click at [165, 502] on input "111" at bounding box center [169, 496] width 18 height 18
radio input "true"
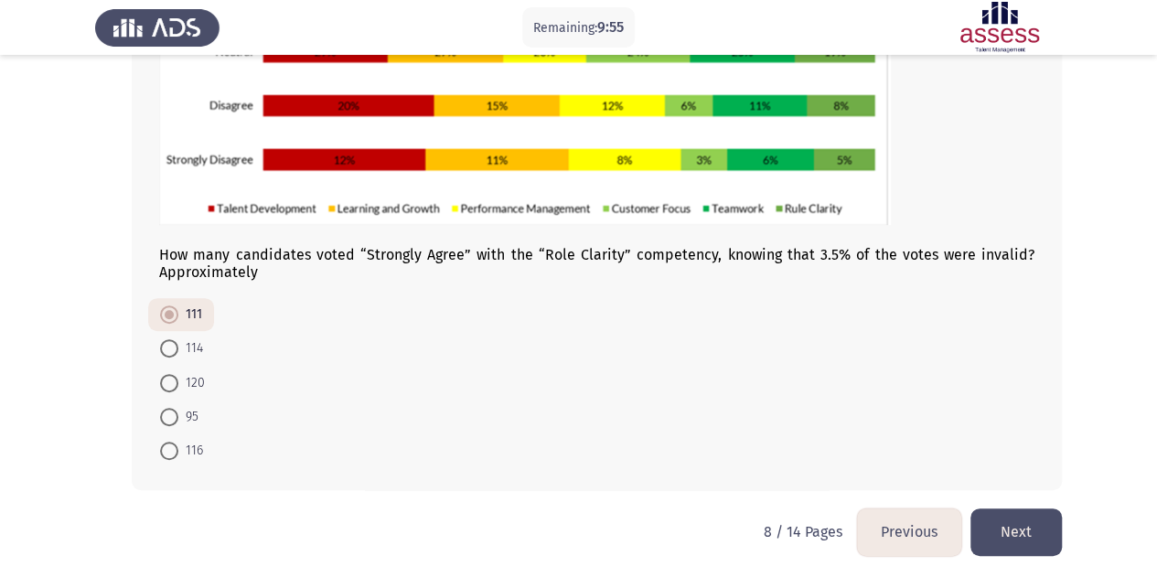
scroll to position [305, 0]
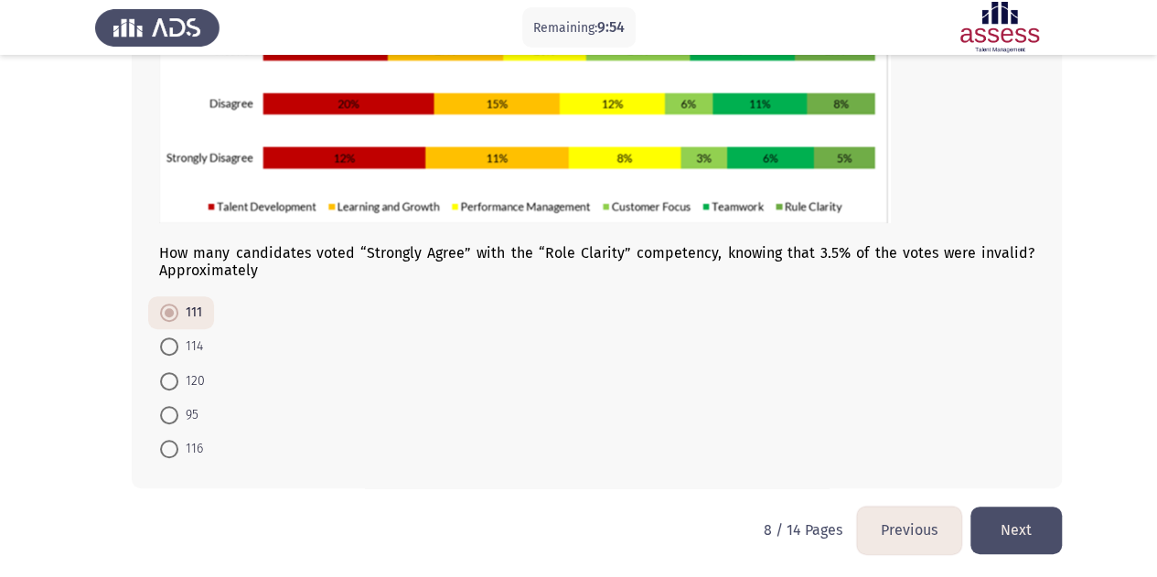
click at [1034, 537] on button "Next" at bounding box center [1016, 530] width 91 height 47
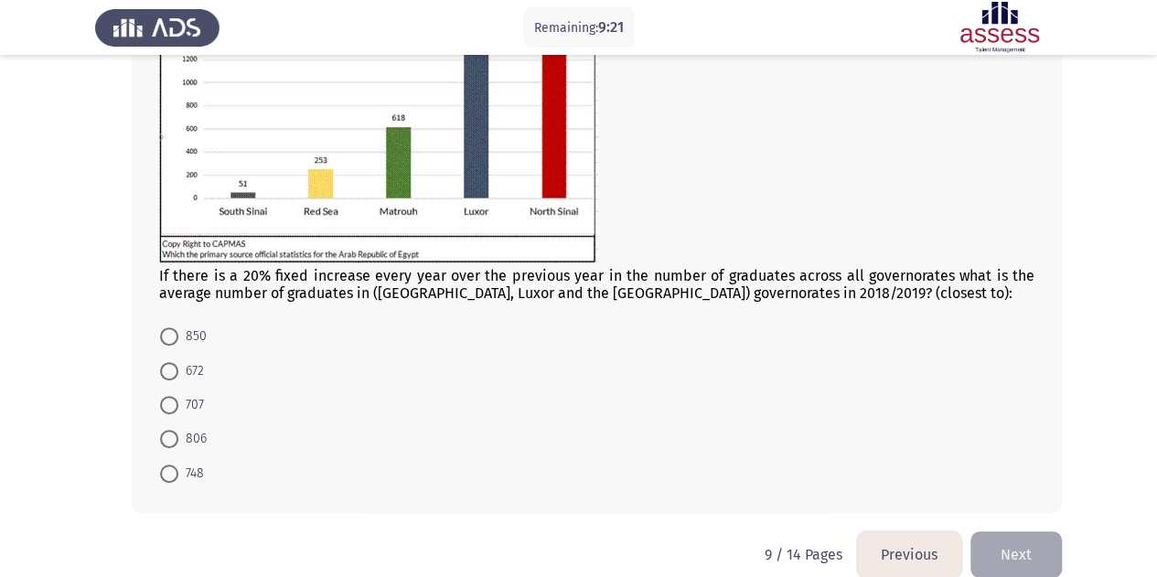
scroll to position [251, 0]
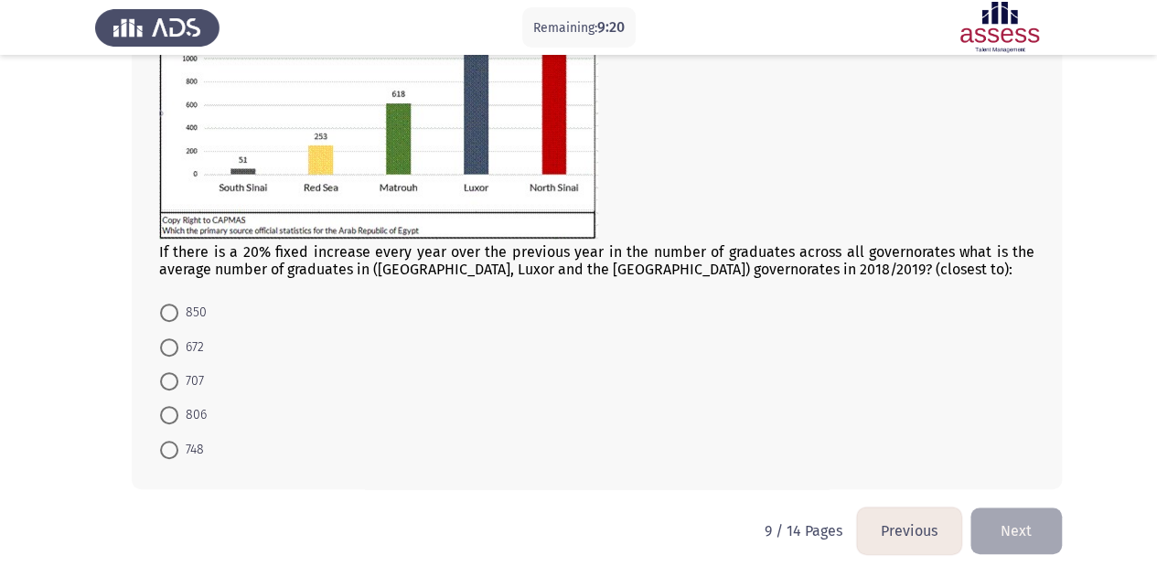
click at [905, 531] on button "Previous" at bounding box center [909, 531] width 104 height 47
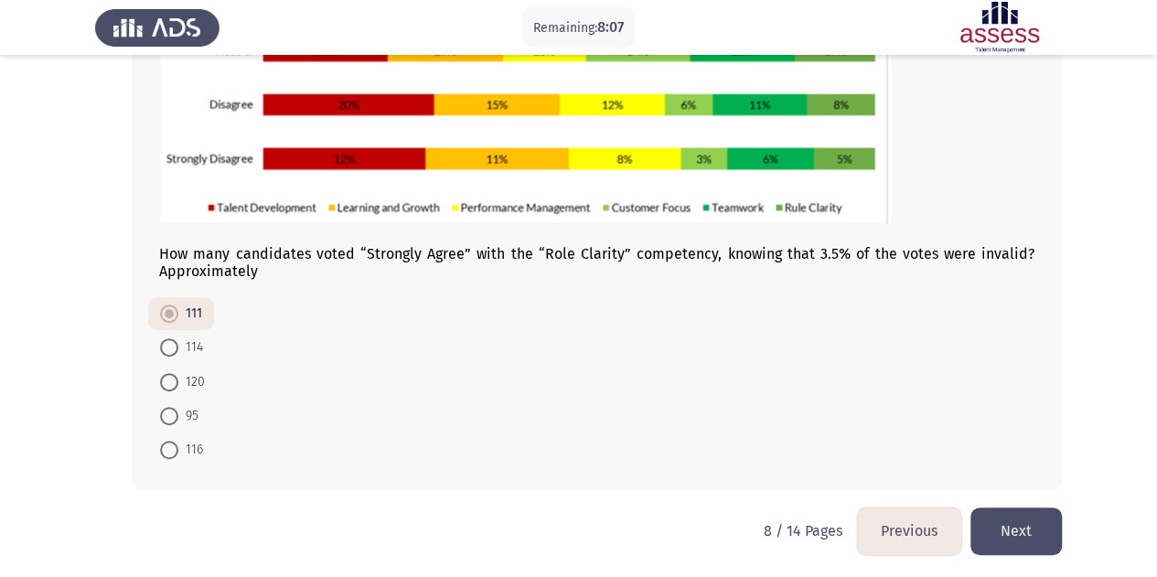
scroll to position [305, 0]
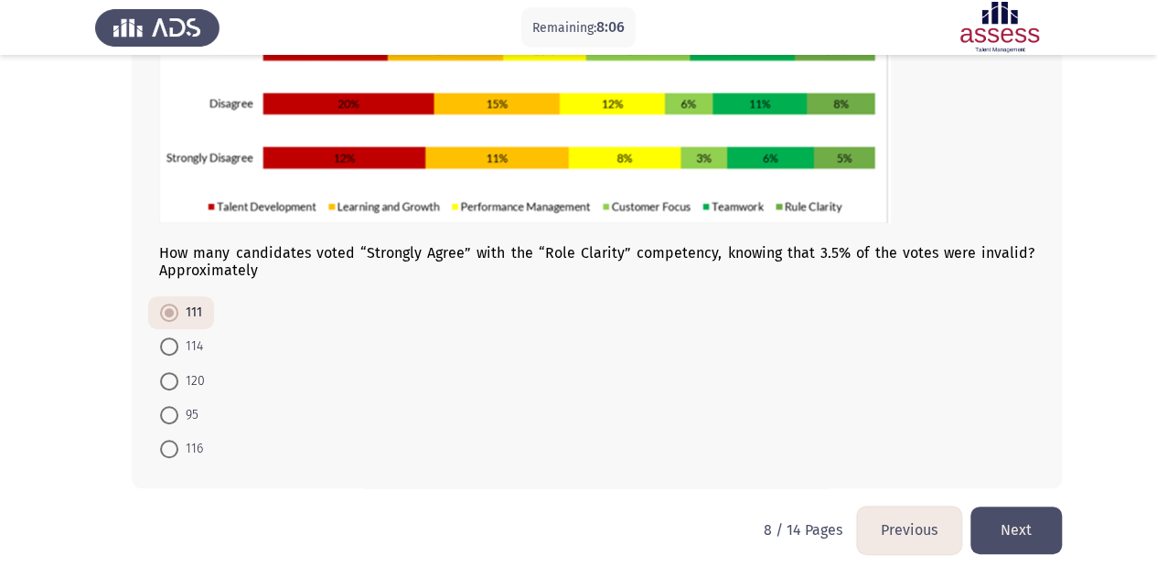
click at [1030, 525] on button "Next" at bounding box center [1016, 530] width 91 height 47
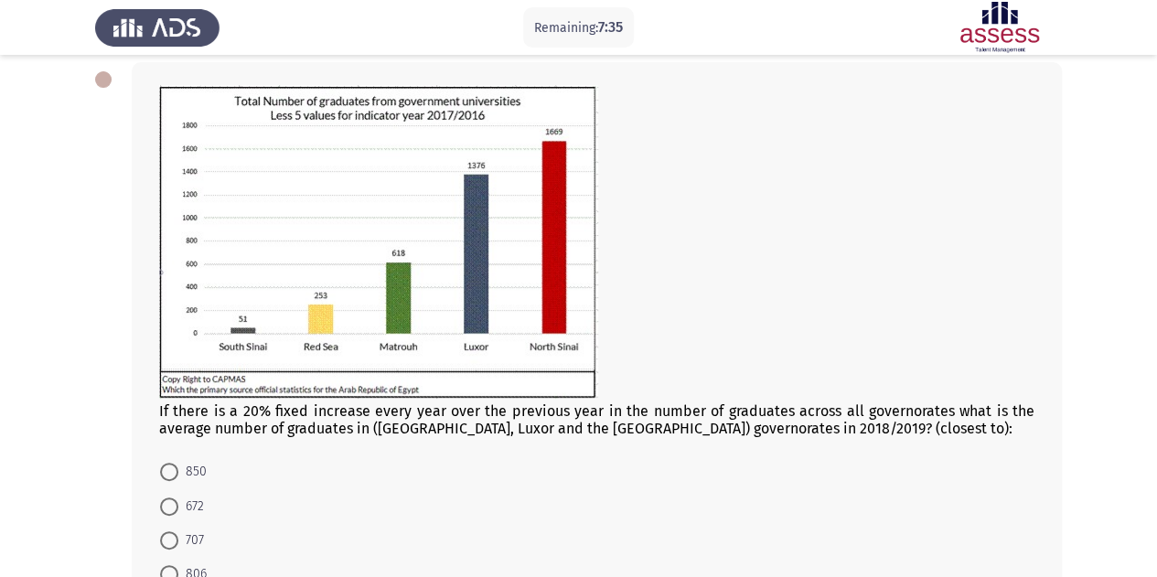
scroll to position [251, 0]
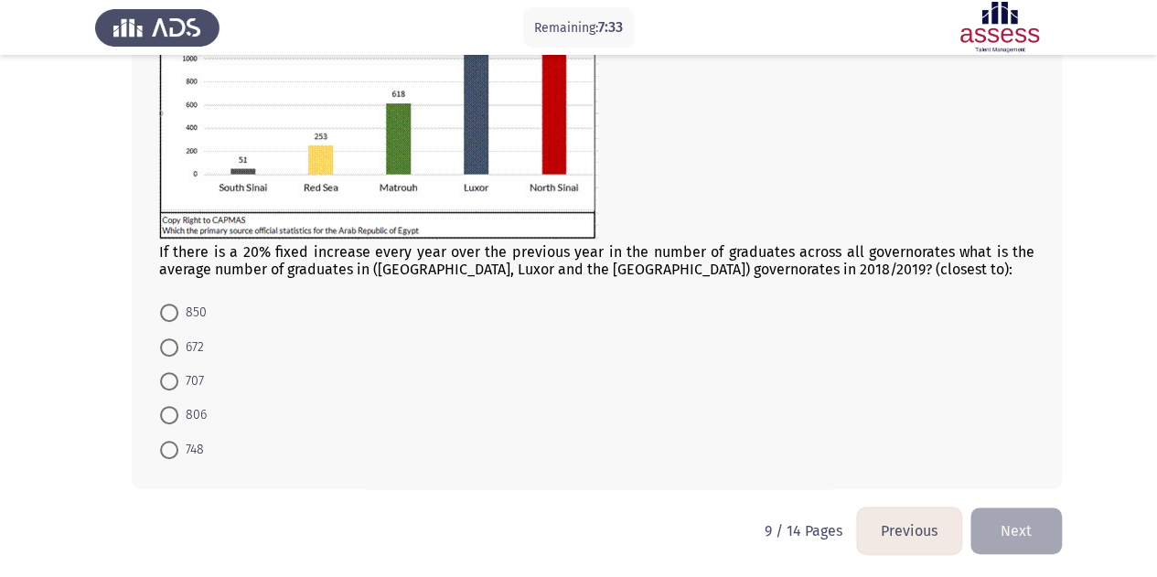
click at [177, 338] on span at bounding box center [169, 347] width 18 height 18
click at [177, 338] on input "672" at bounding box center [169, 347] width 18 height 18
radio input "true"
click at [995, 528] on button "Next" at bounding box center [1016, 529] width 91 height 47
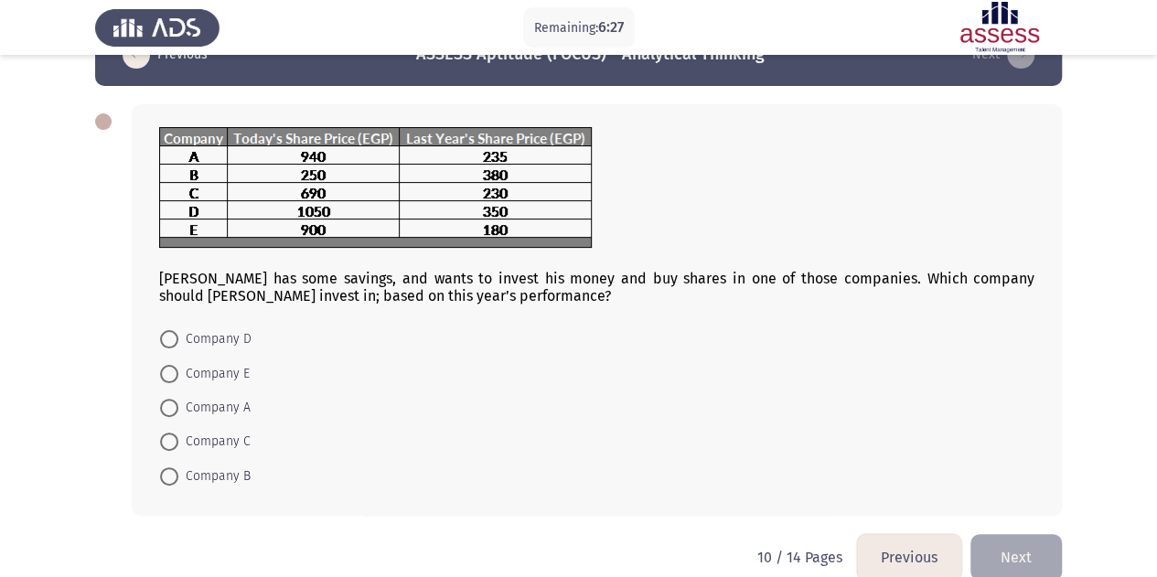
scroll to position [76, 0]
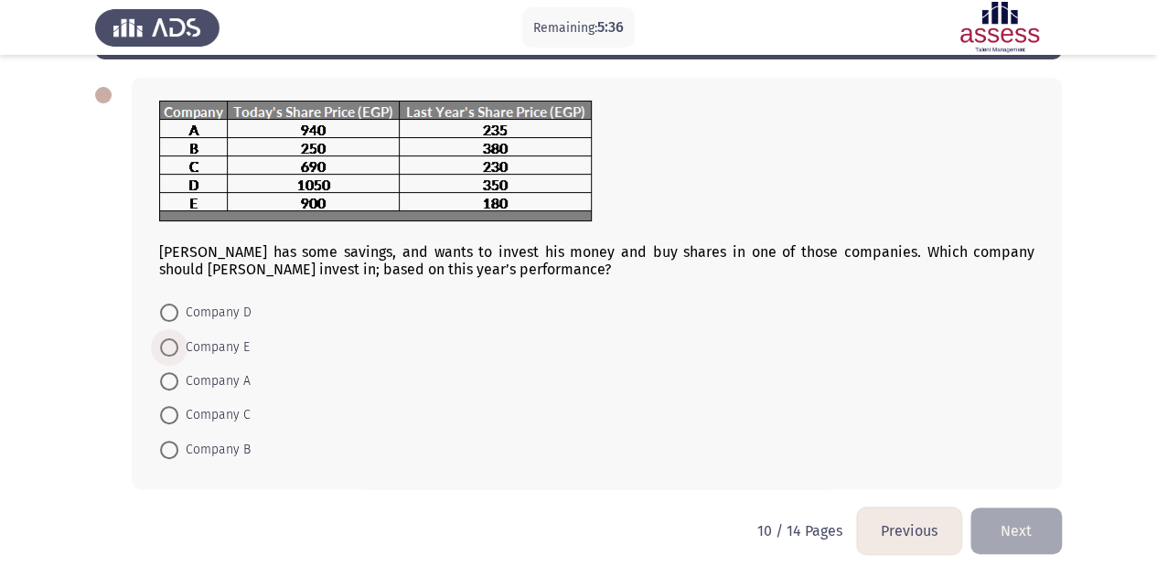
click at [170, 348] on span at bounding box center [169, 347] width 18 height 18
click at [170, 348] on input "Company E" at bounding box center [169, 347] width 18 height 18
radio input "true"
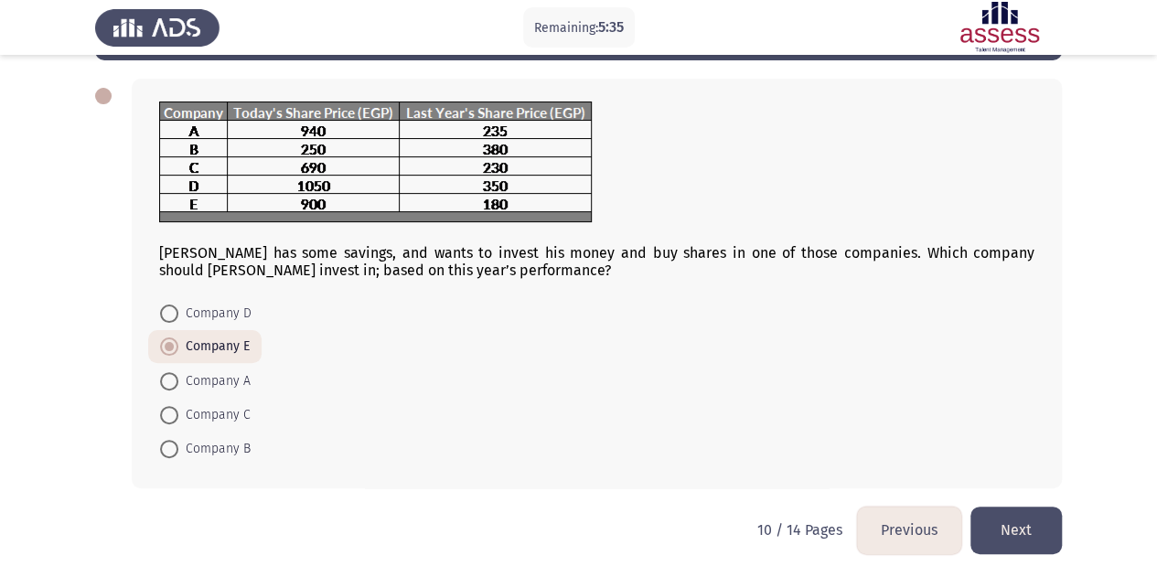
click at [1009, 525] on button "Next" at bounding box center [1016, 530] width 91 height 47
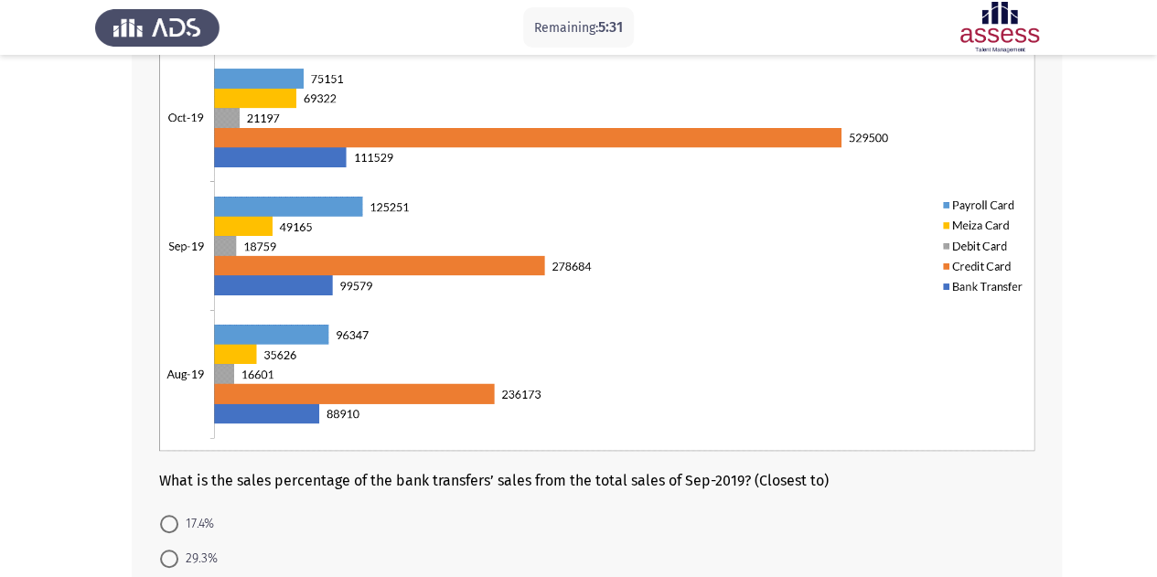
scroll to position [382, 0]
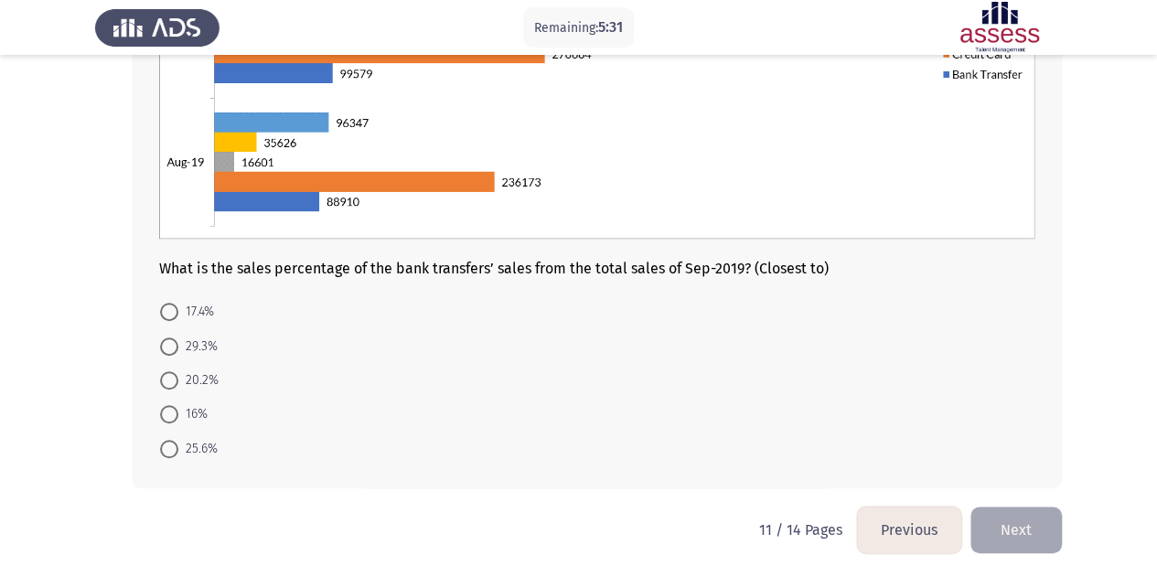
click at [884, 529] on button "Previous" at bounding box center [909, 530] width 104 height 47
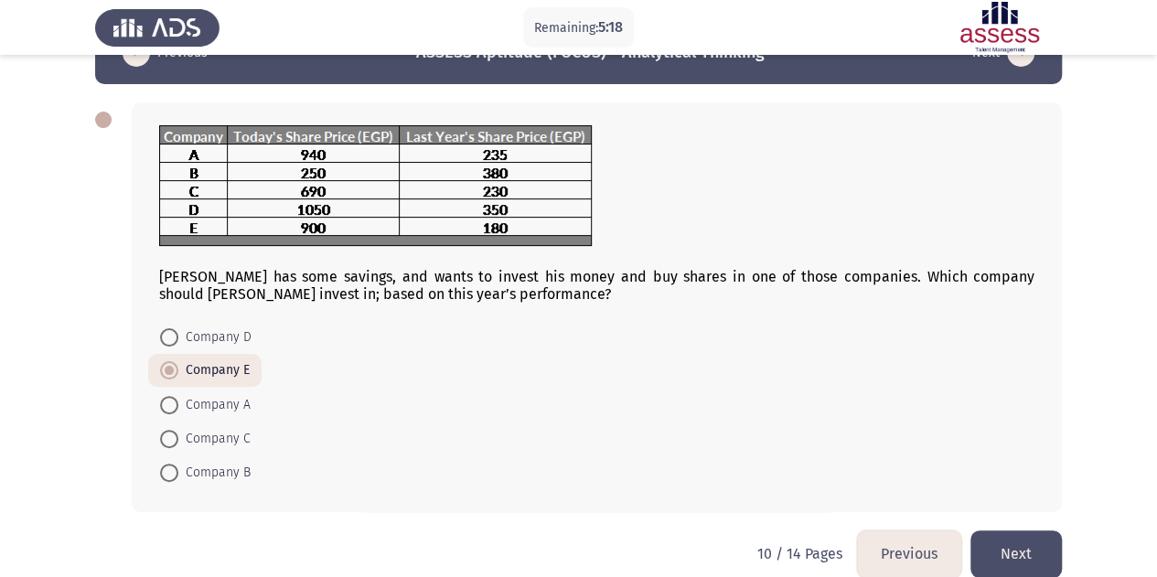
scroll to position [75, 0]
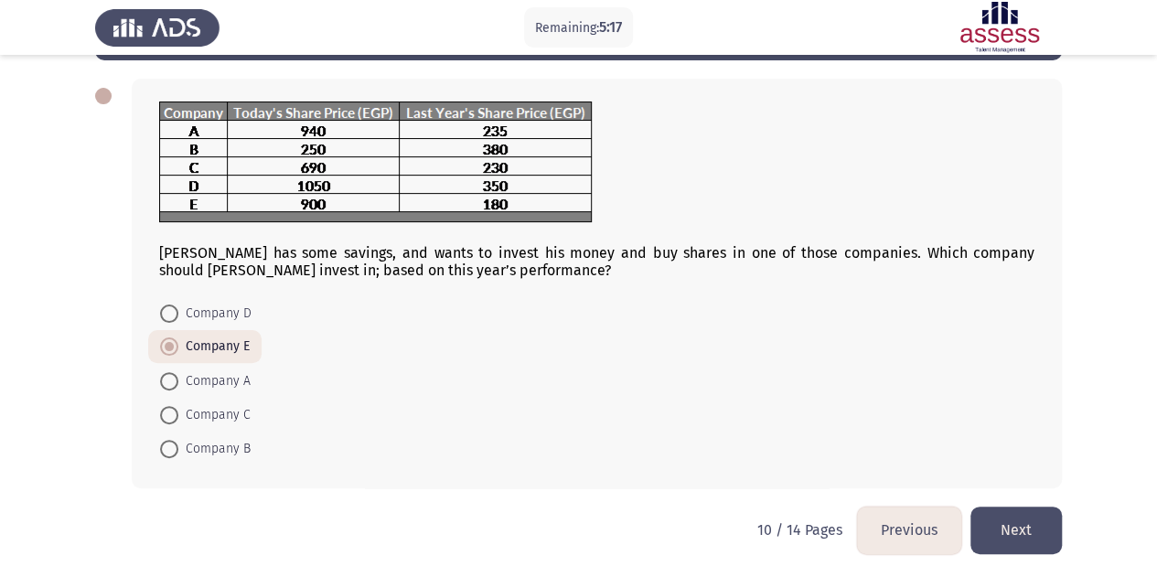
click at [1004, 520] on button "Next" at bounding box center [1016, 530] width 91 height 47
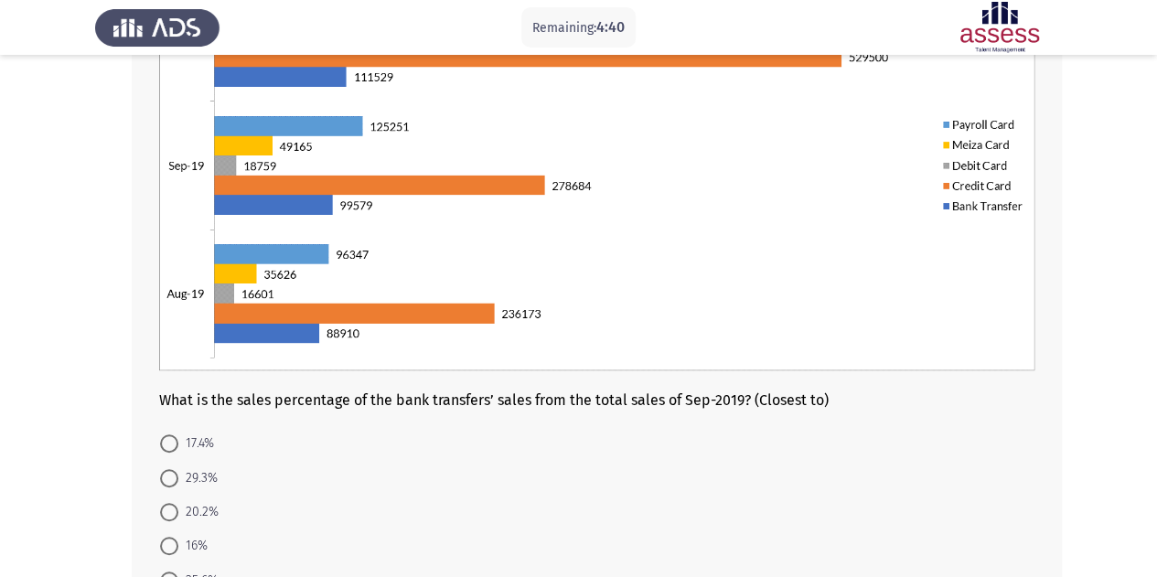
scroll to position [382, 0]
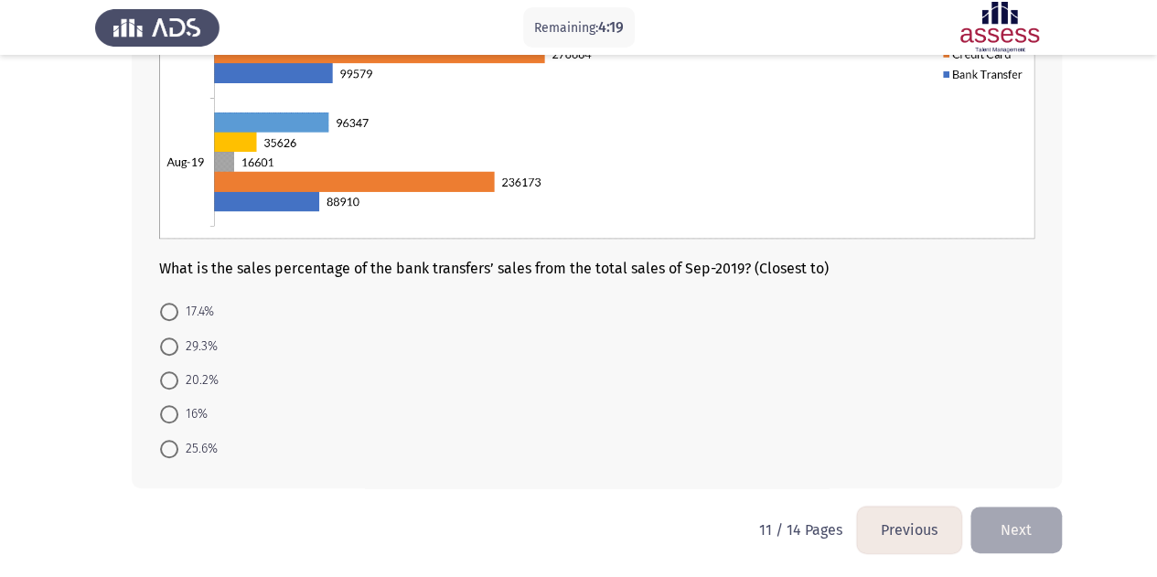
click at [185, 374] on span "20.2%" at bounding box center [198, 381] width 40 height 22
click at [178, 374] on input "20.2%" at bounding box center [169, 380] width 18 height 18
radio input "true"
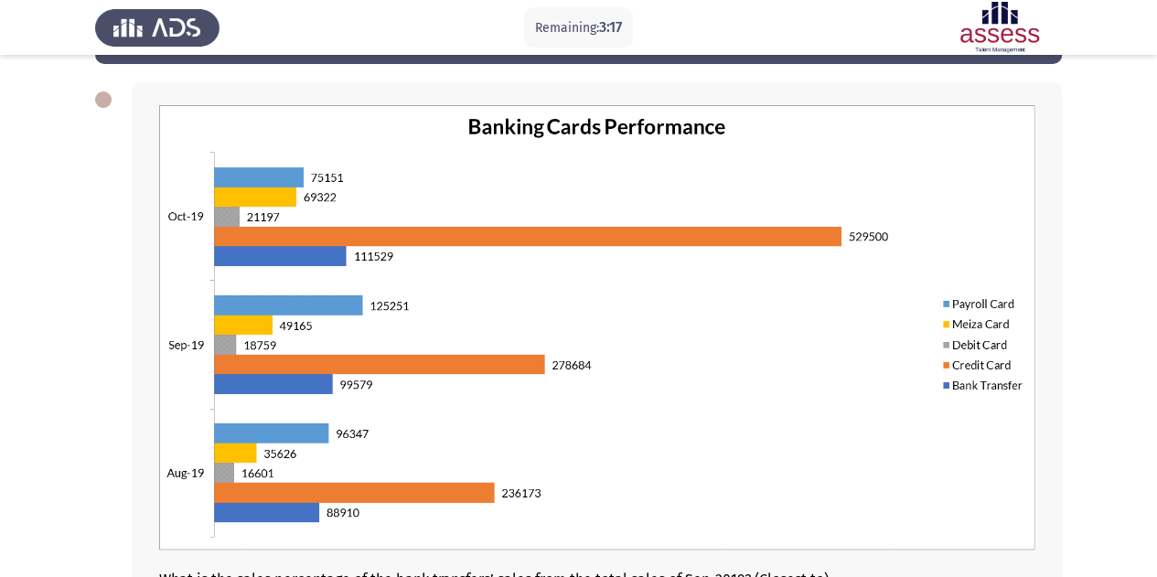
scroll to position [381, 0]
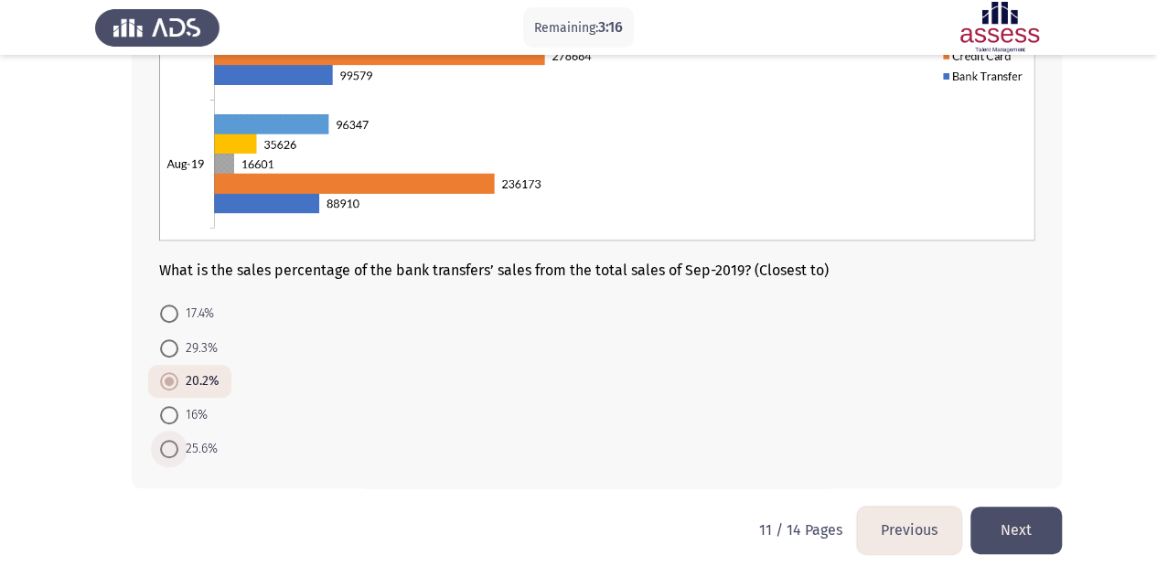
click at [208, 440] on span "25.6%" at bounding box center [197, 449] width 39 height 22
click at [178, 440] on input "25.6%" at bounding box center [169, 449] width 18 height 18
radio input "true"
click at [187, 308] on span "17.4%" at bounding box center [196, 314] width 36 height 22
click at [178, 308] on input "17.4%" at bounding box center [169, 314] width 18 height 18
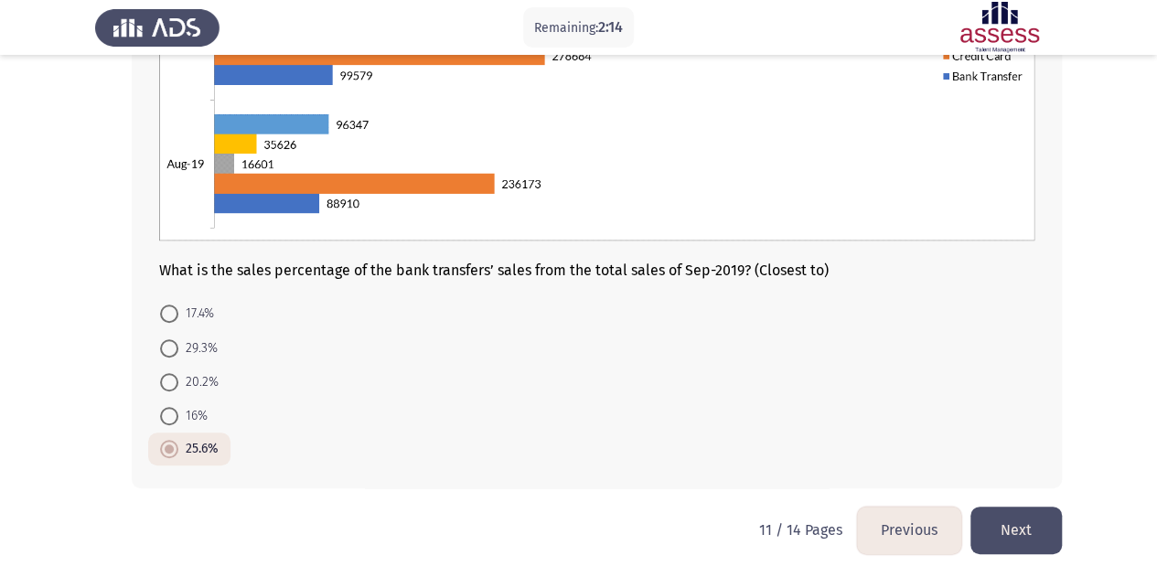
radio input "true"
click at [997, 524] on button "Next" at bounding box center [1016, 530] width 91 height 47
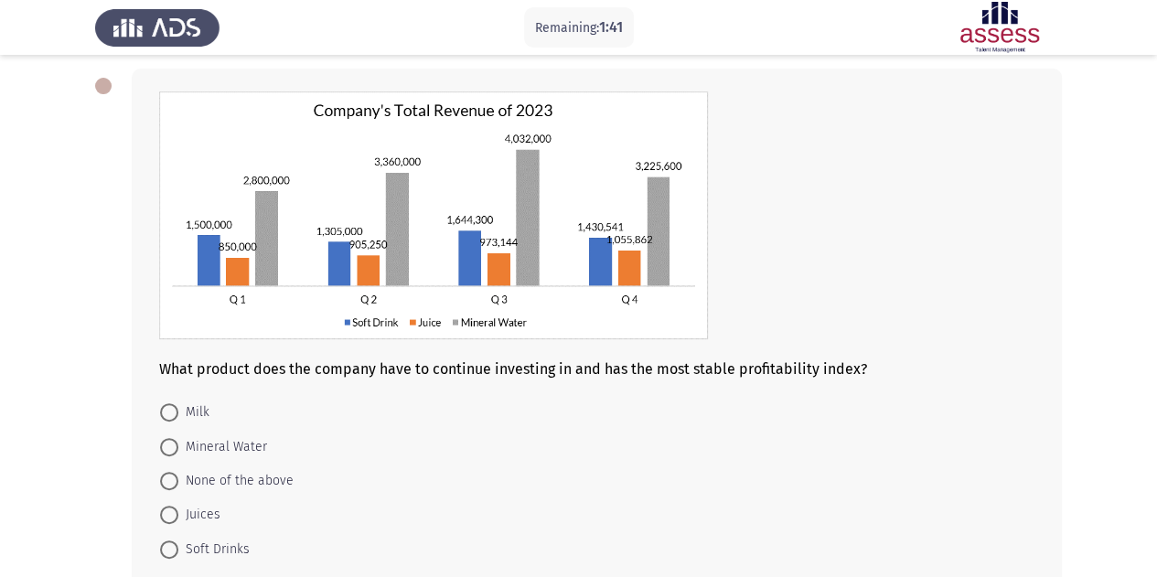
scroll to position [0, 0]
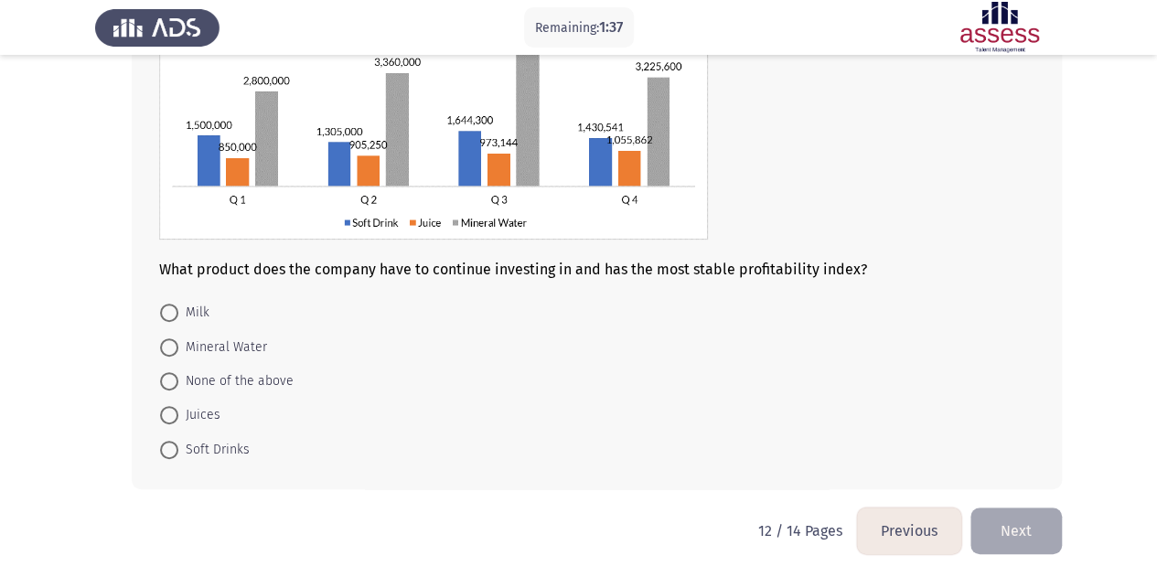
click at [221, 350] on span "Mineral Water" at bounding box center [222, 348] width 89 height 22
click at [178, 350] on input "Mineral Water" at bounding box center [169, 347] width 18 height 18
radio input "true"
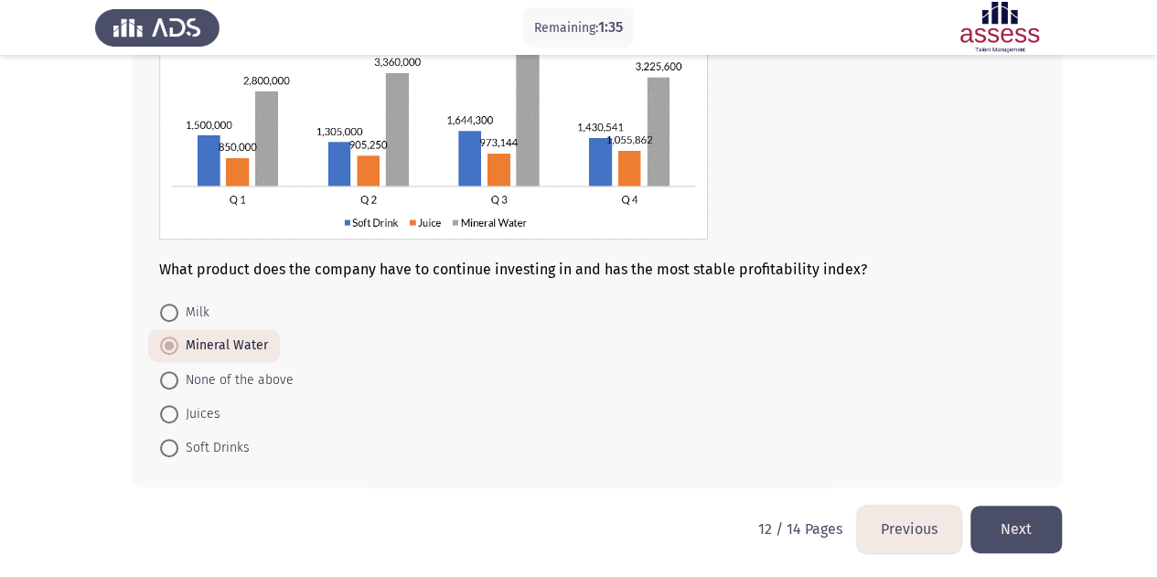
click at [1003, 533] on button "Next" at bounding box center [1016, 529] width 91 height 47
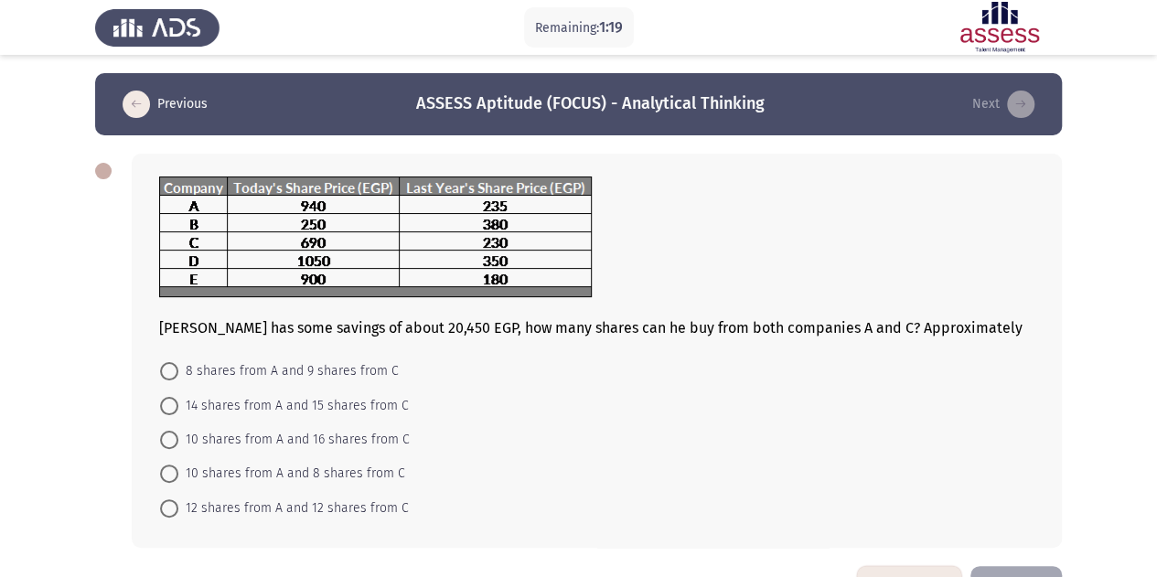
scroll to position [59, 0]
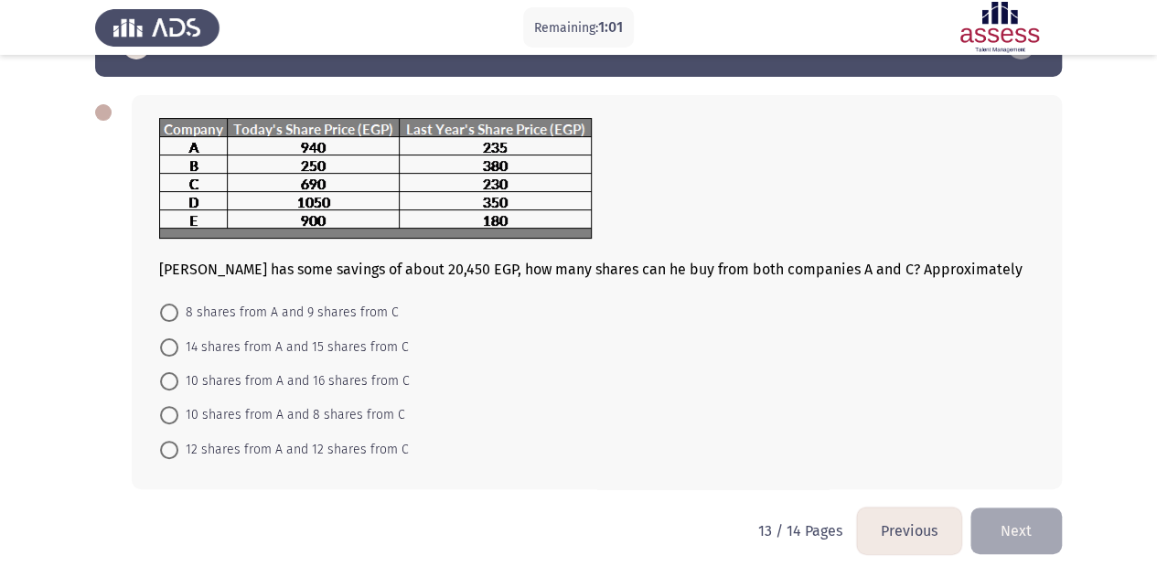
click at [237, 378] on span "10 shares from A and 16 shares from C" at bounding box center [293, 381] width 231 height 22
click at [178, 378] on input "10 shares from A and 16 shares from C" at bounding box center [169, 381] width 18 height 18
radio input "true"
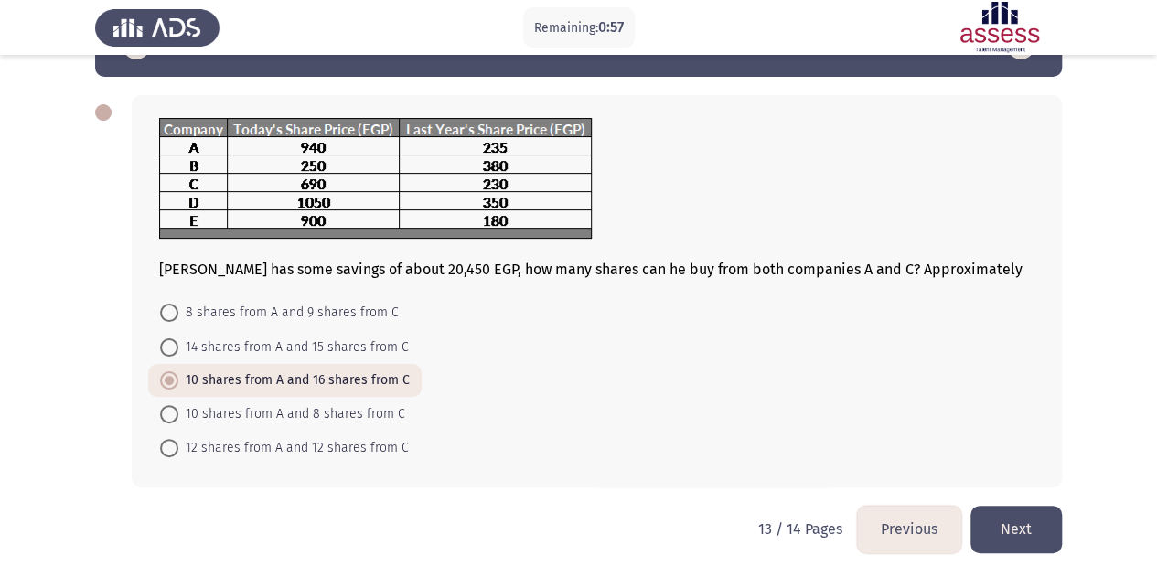
click at [990, 528] on button "Next" at bounding box center [1016, 529] width 91 height 47
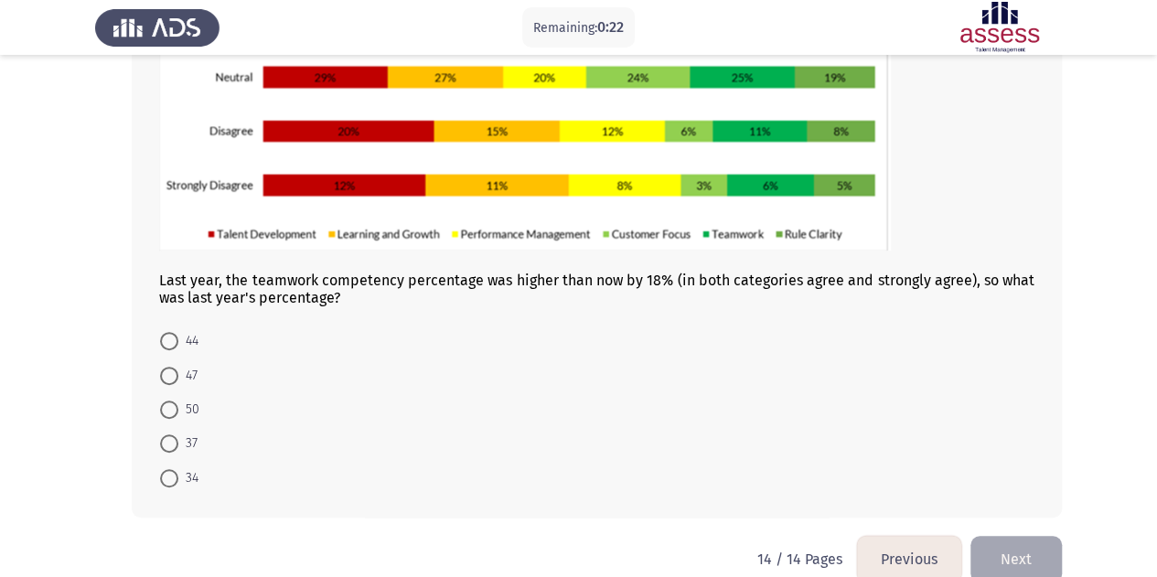
scroll to position [306, 0]
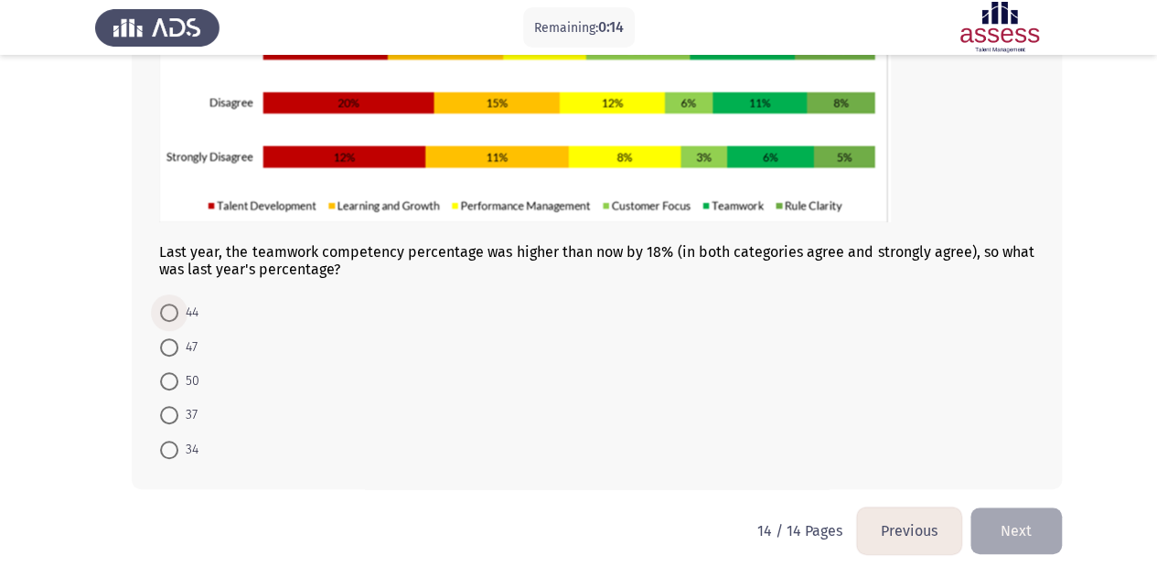
click at [188, 313] on span "44" at bounding box center [188, 313] width 20 height 22
click at [178, 313] on input "44" at bounding box center [169, 313] width 18 height 18
radio input "true"
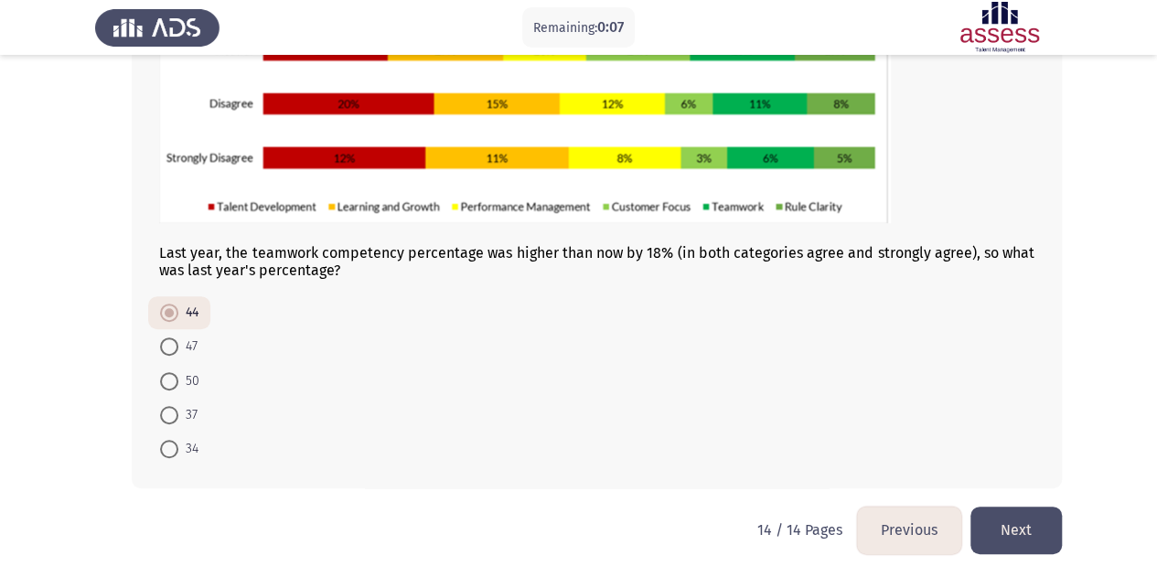
click at [1022, 540] on button "Next" at bounding box center [1016, 530] width 91 height 47
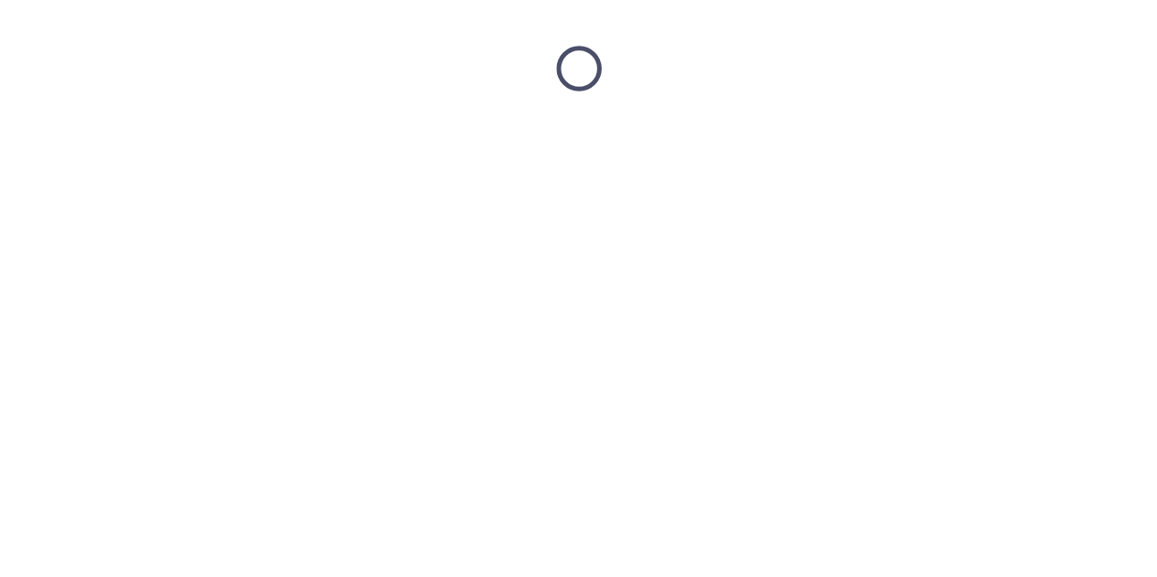
scroll to position [0, 0]
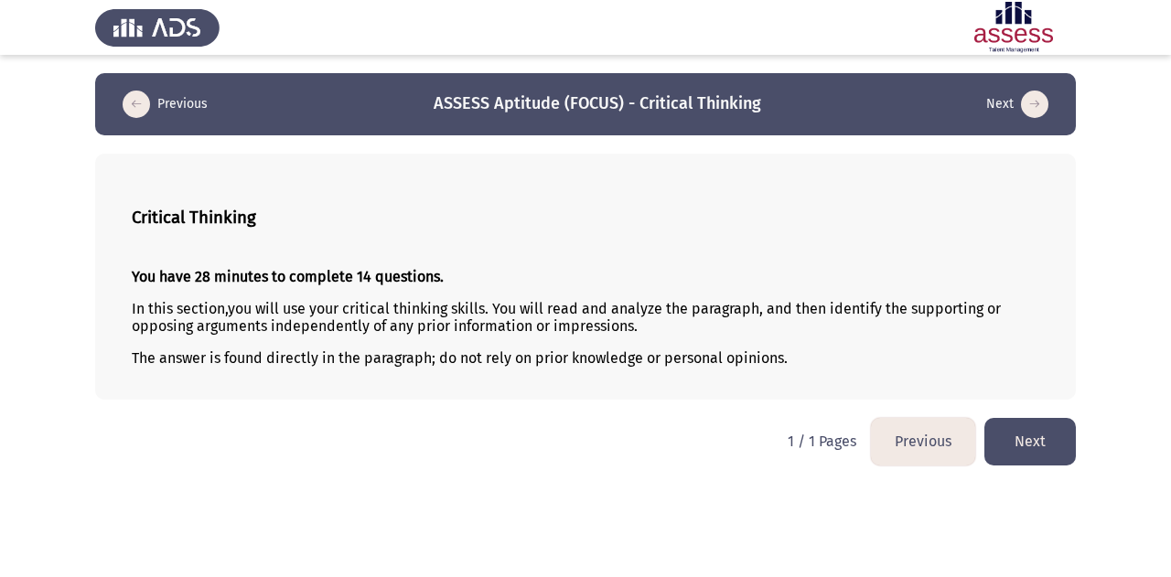
click at [1037, 444] on button "Next" at bounding box center [1029, 441] width 91 height 47
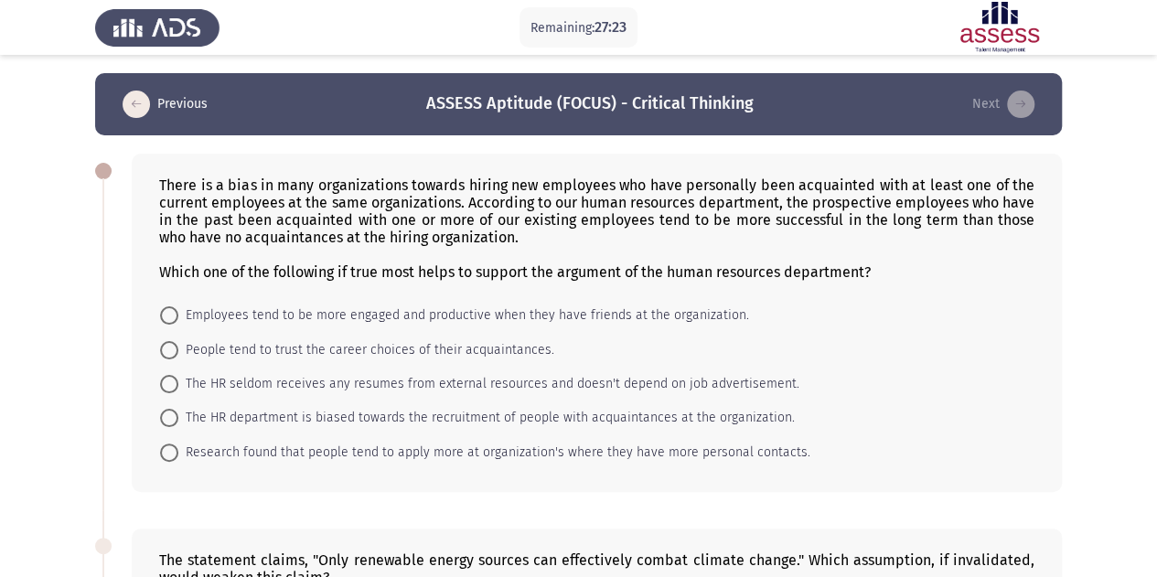
click at [223, 319] on span "Employees tend to be more engaged and productive when they have friends at the …" at bounding box center [463, 316] width 571 height 22
click at [178, 319] on input "Employees tend to be more engaged and productive when they have friends at the …" at bounding box center [169, 315] width 18 height 18
radio input "true"
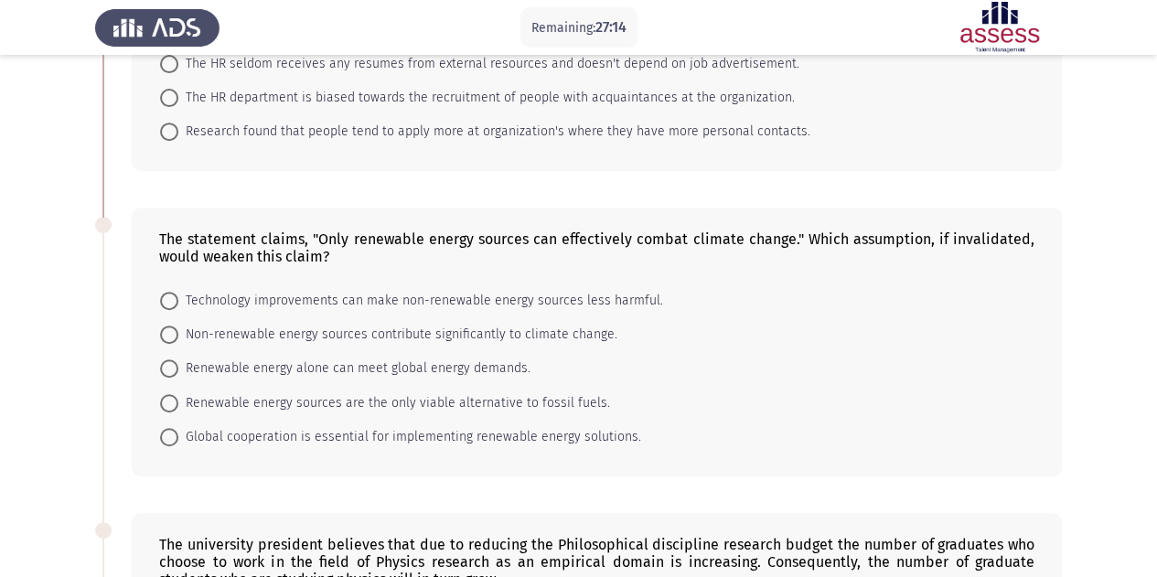
scroll to position [320, 0]
click at [281, 295] on span "Technology improvements can make non-renewable energy sources less harmful." at bounding box center [420, 300] width 485 height 22
click at [178, 295] on input "Technology improvements can make non-renewable energy sources less harmful." at bounding box center [169, 300] width 18 height 18
radio input "true"
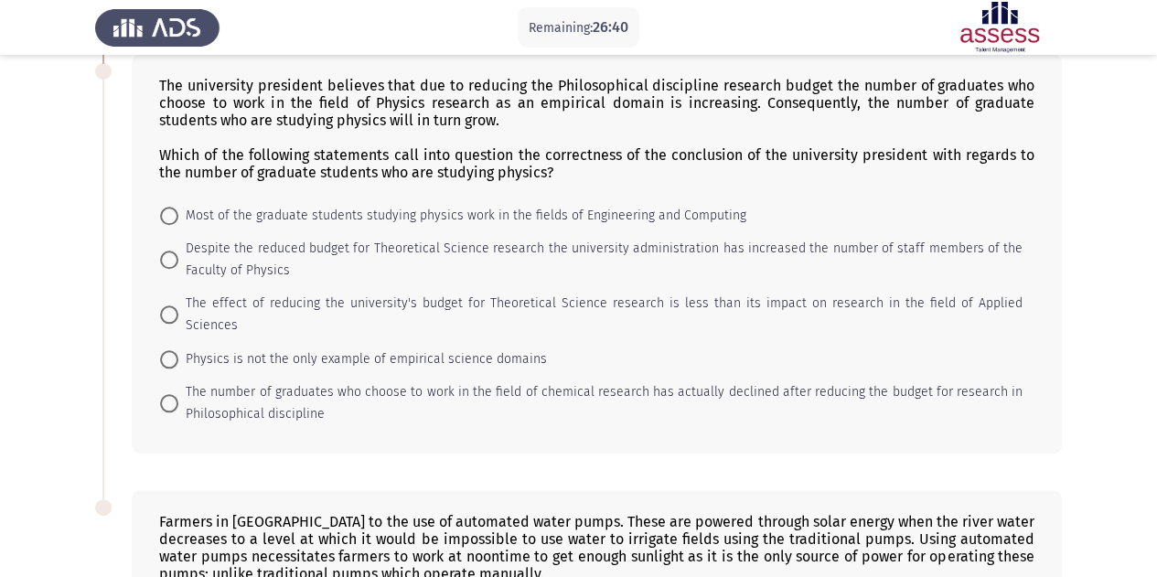
scroll to position [686, 0]
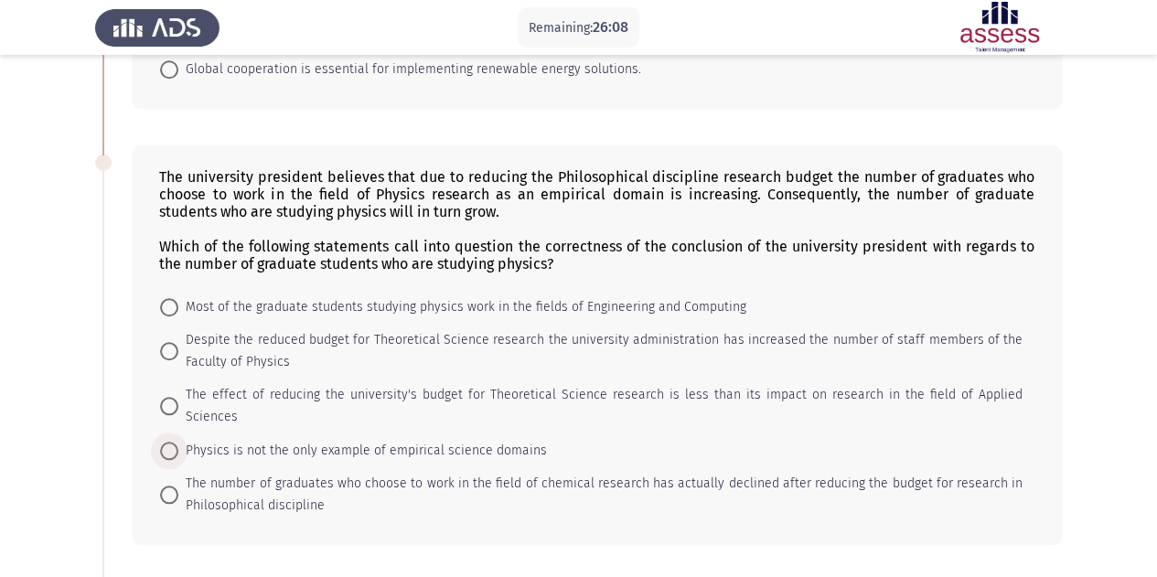
click at [229, 440] on span "Physics is not the only example of empirical science domains" at bounding box center [362, 451] width 369 height 22
click at [178, 442] on input "Physics is not the only example of empirical science domains" at bounding box center [169, 451] width 18 height 18
radio input "true"
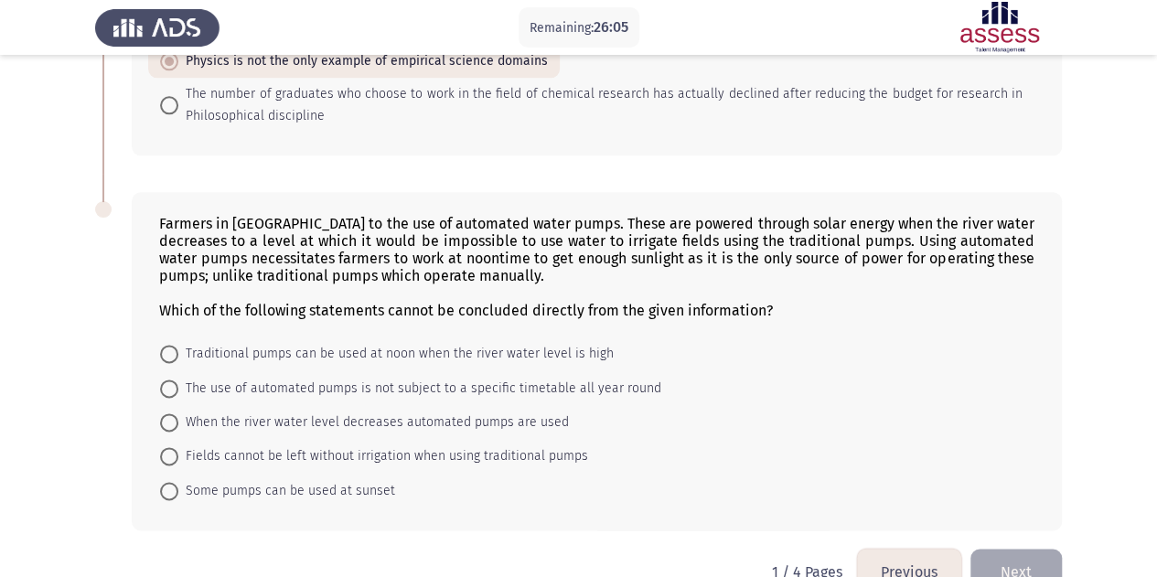
scroll to position [1087, 0]
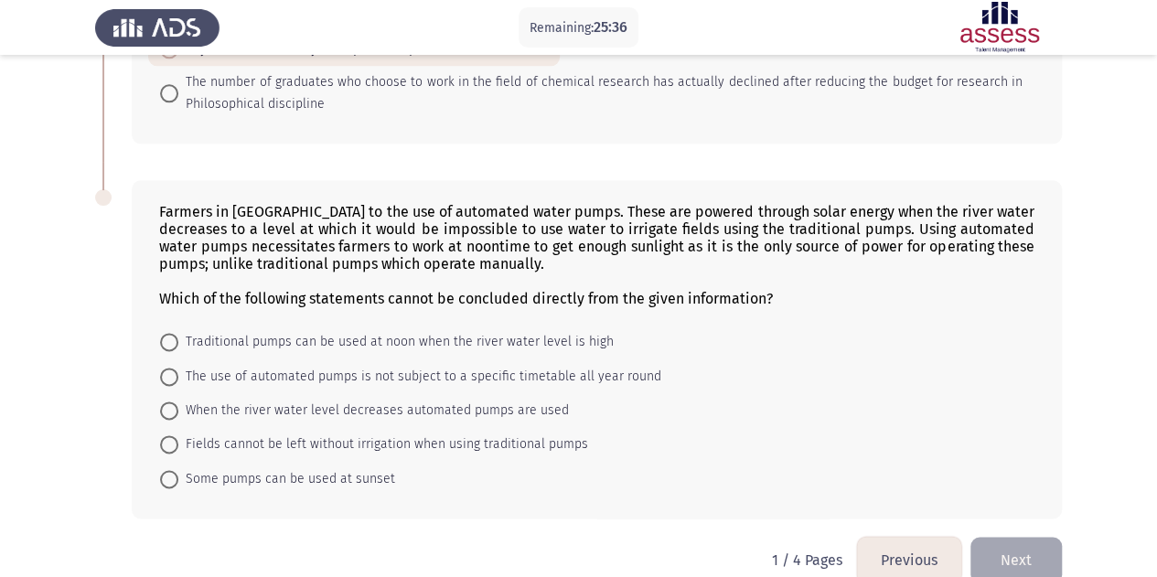
click at [307, 331] on span "Traditional pumps can be used at noon when the river water level is high" at bounding box center [395, 342] width 435 height 22
click at [178, 333] on input "Traditional pumps can be used at noon when the river water level is high" at bounding box center [169, 342] width 18 height 18
radio input "true"
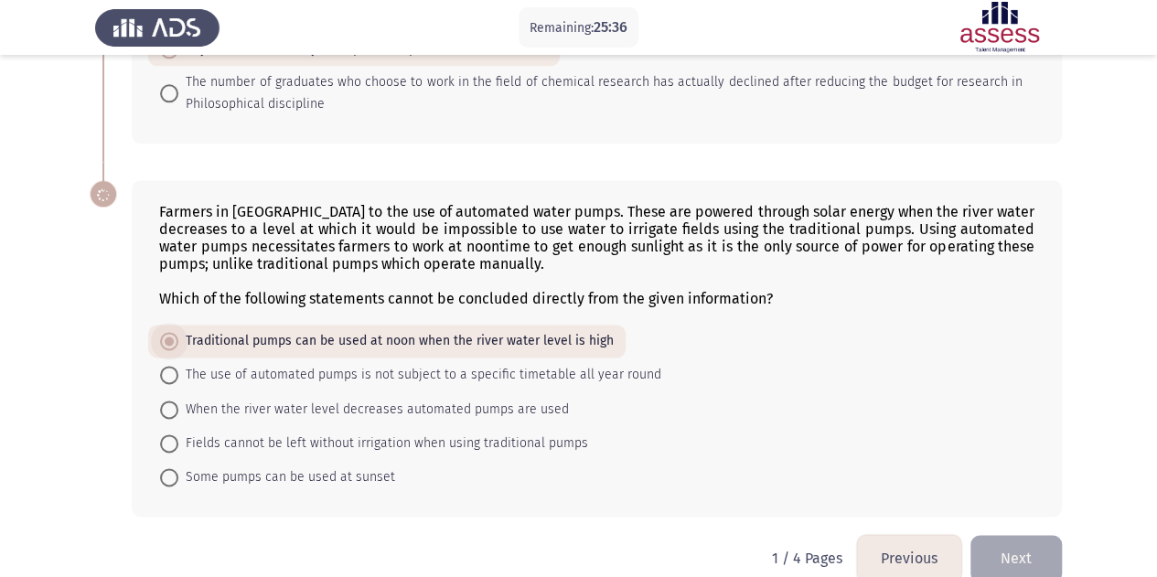
scroll to position [1086, 0]
click at [378, 365] on span "The use of automated pumps is not subject to a specific timetable all year round" at bounding box center [419, 376] width 483 height 22
click at [178, 367] on input "The use of automated pumps is not subject to a specific timetable all year round" at bounding box center [169, 376] width 18 height 18
radio input "true"
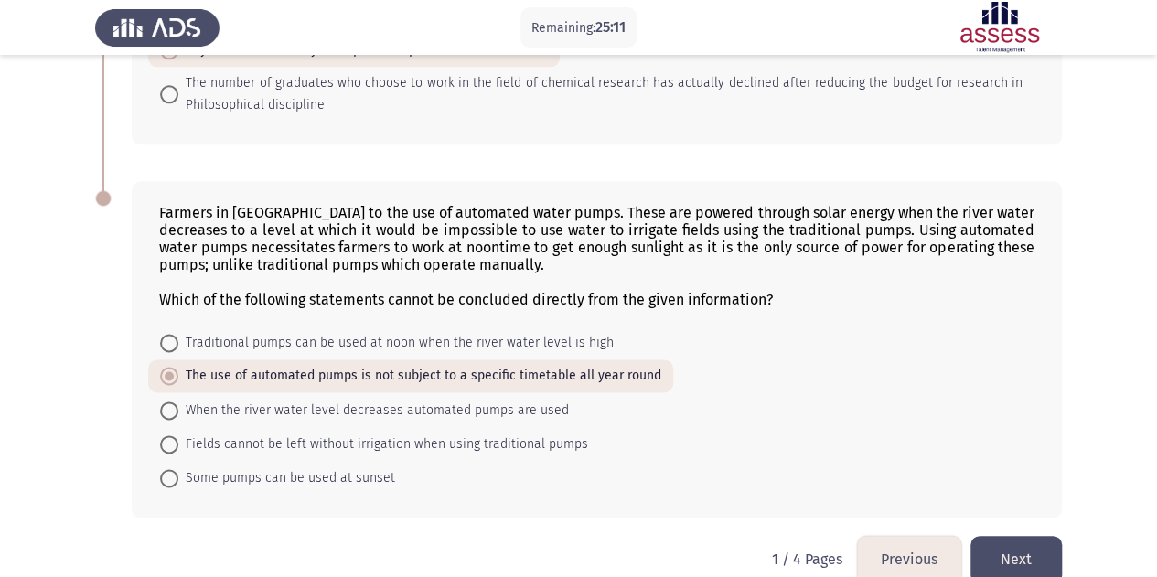
click at [1040, 536] on button "Next" at bounding box center [1016, 559] width 91 height 47
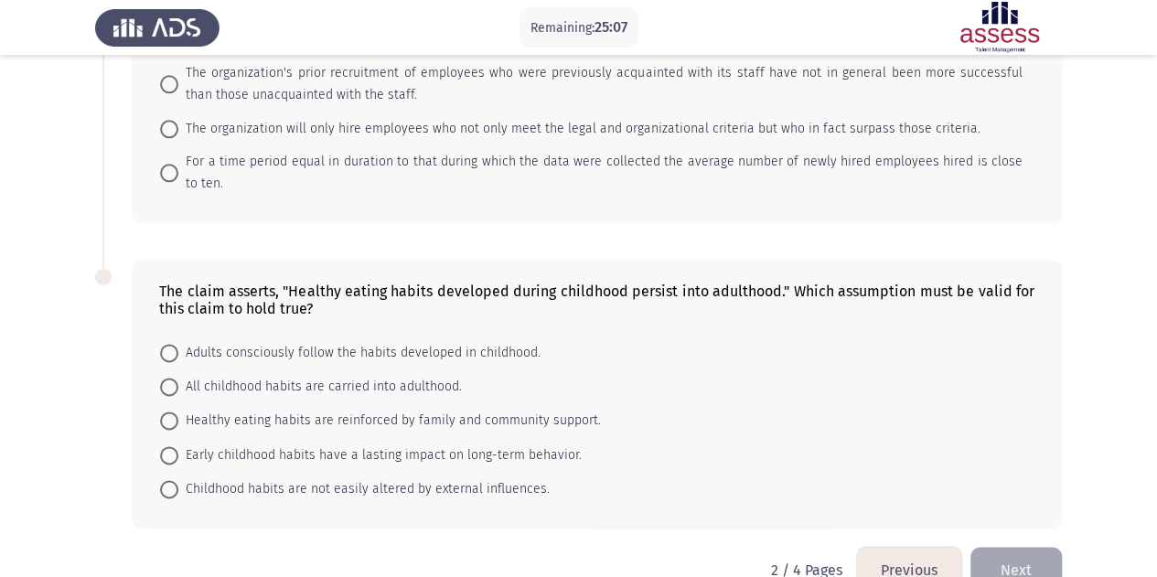
scroll to position [1119, 0]
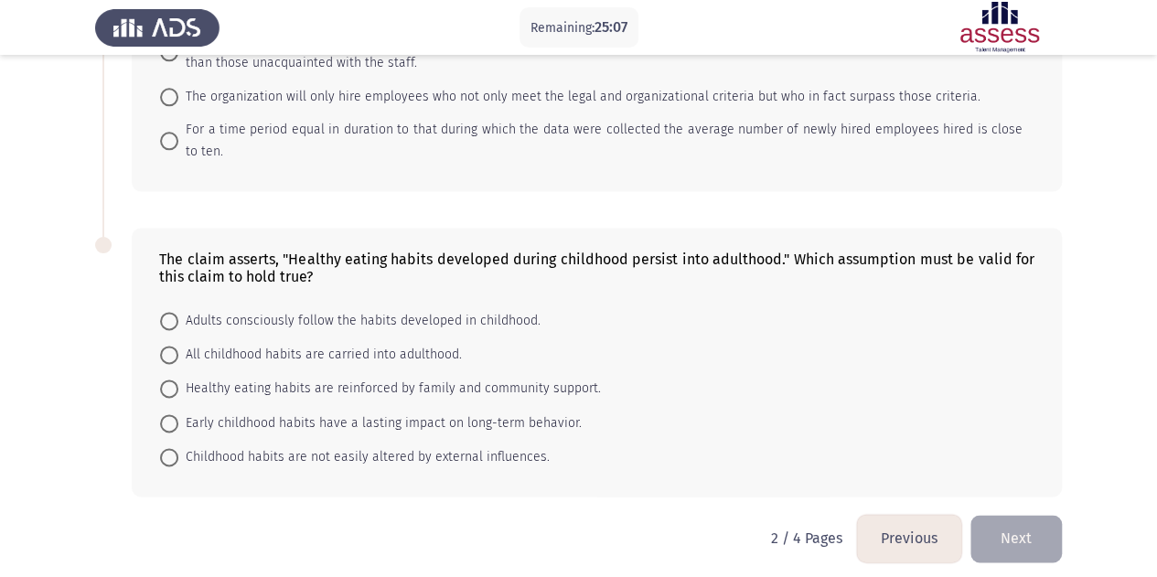
click at [891, 521] on button "Previous" at bounding box center [909, 538] width 104 height 47
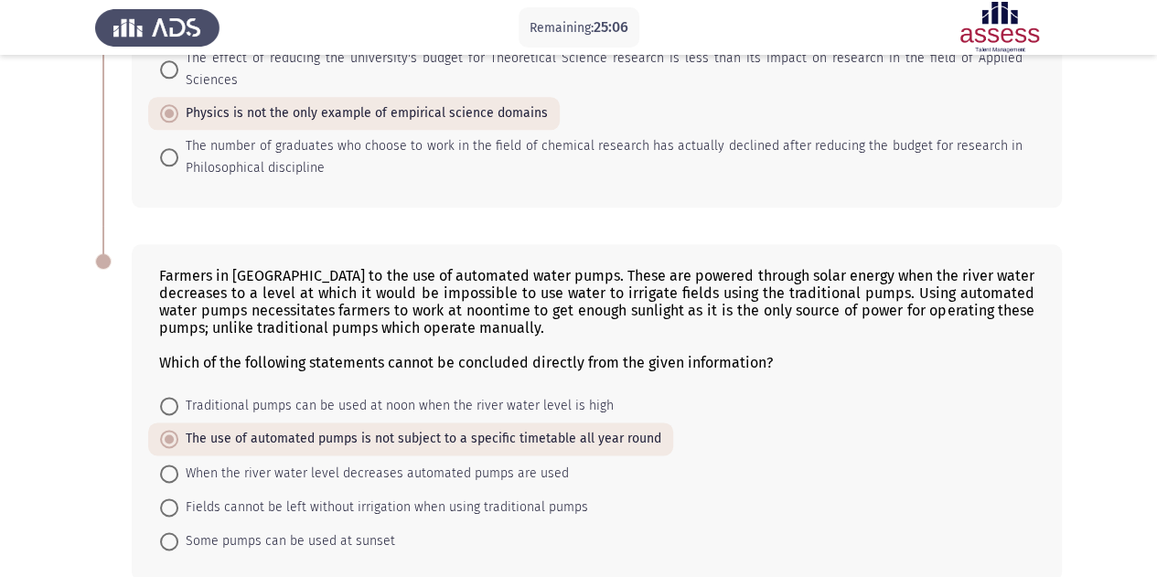
scroll to position [1086, 0]
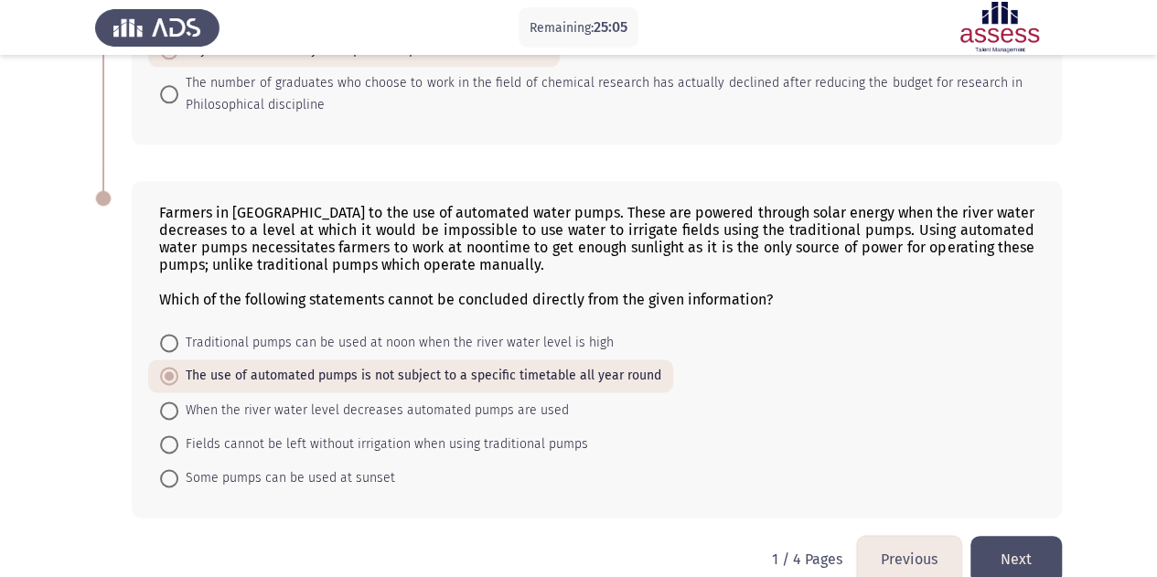
click at [1000, 536] on button "Next" at bounding box center [1016, 559] width 91 height 47
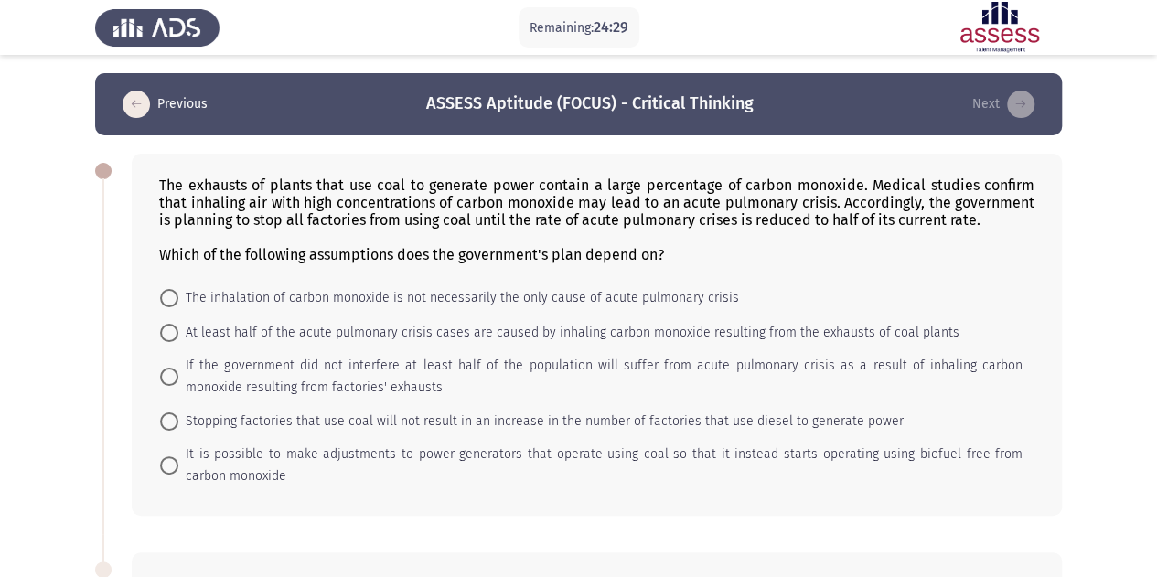
click at [306, 326] on span "At least half of the acute pulmonary crisis cases are caused by inhaling carbon…" at bounding box center [568, 333] width 781 height 22
click at [178, 326] on input "At least half of the acute pulmonary crisis cases are caused by inhaling carbon…" at bounding box center [169, 333] width 18 height 18
radio input "true"
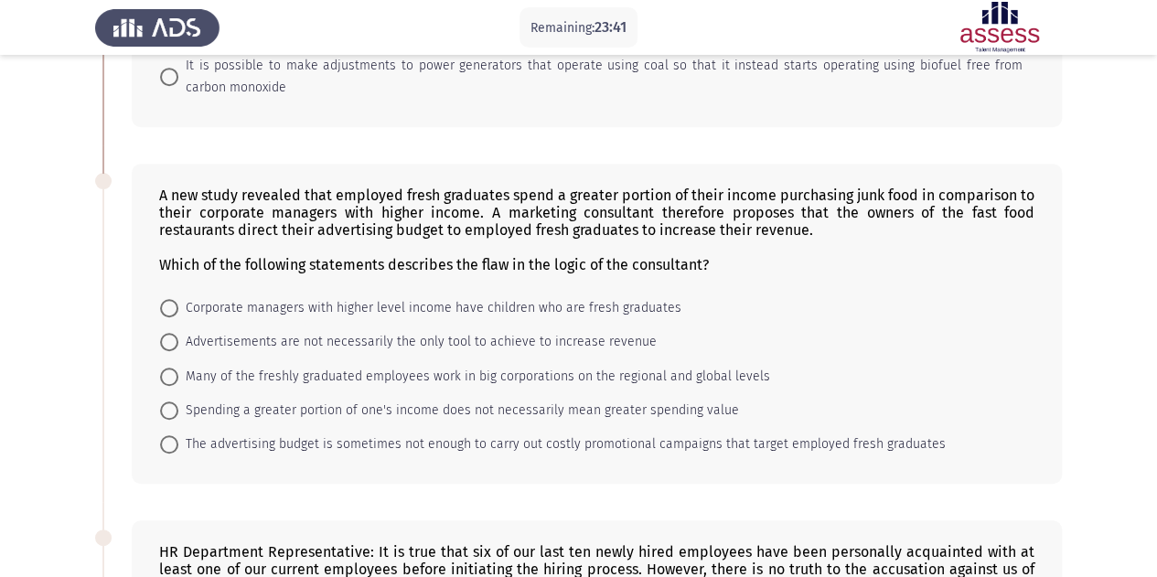
scroll to position [478, 0]
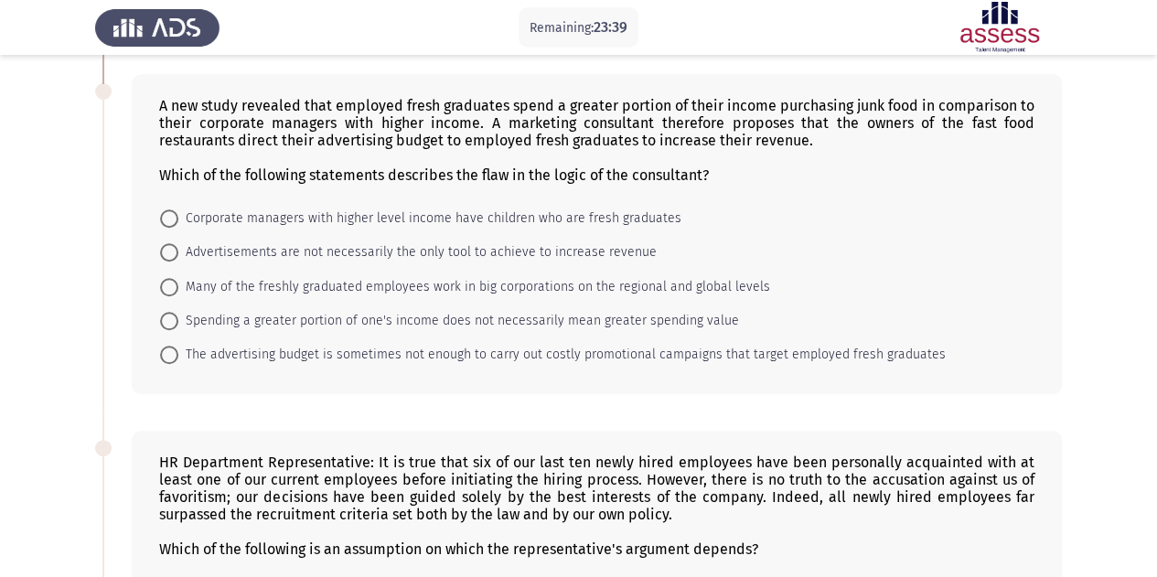
click at [251, 318] on span "Spending a greater portion of one's income does not necessarily mean greater sp…" at bounding box center [458, 321] width 561 height 22
click at [178, 318] on input "Spending a greater portion of one's income does not necessarily mean greater sp…" at bounding box center [169, 321] width 18 height 18
radio input "true"
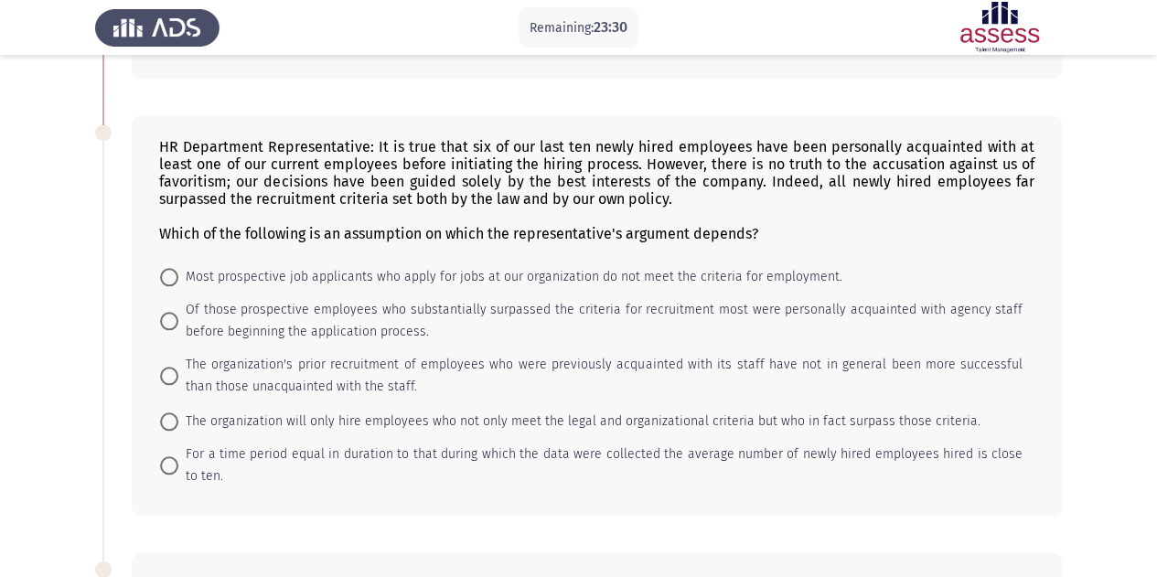
scroll to position [798, 0]
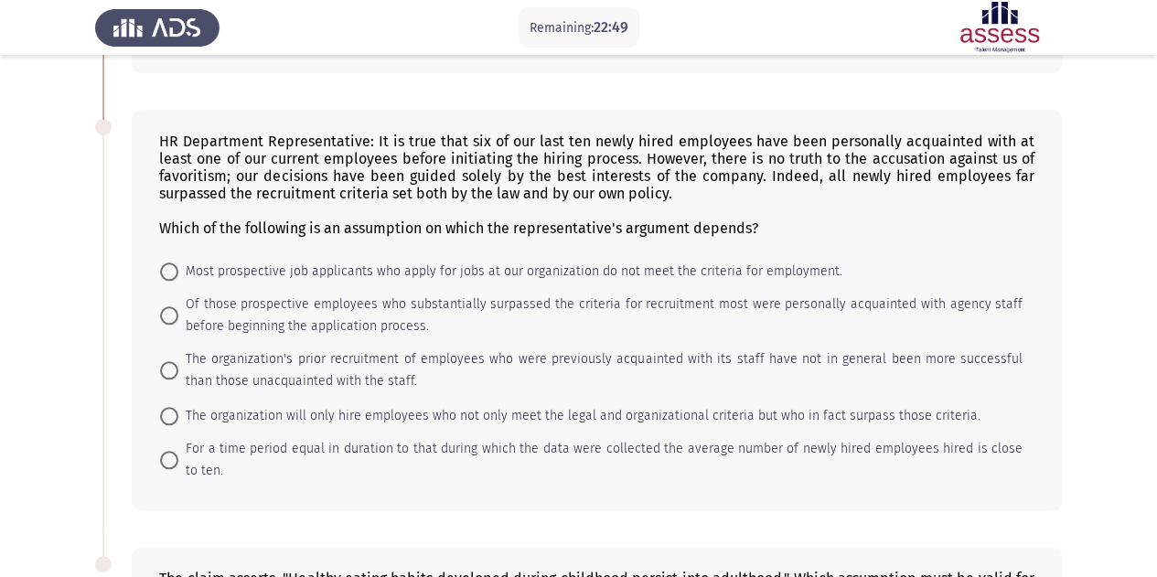
click at [395, 410] on span "The organization will only hire employees who not only meet the legal and organ…" at bounding box center [579, 416] width 802 height 22
click at [178, 410] on input "The organization will only hire employees who not only meet the legal and organ…" at bounding box center [169, 416] width 18 height 18
radio input "true"
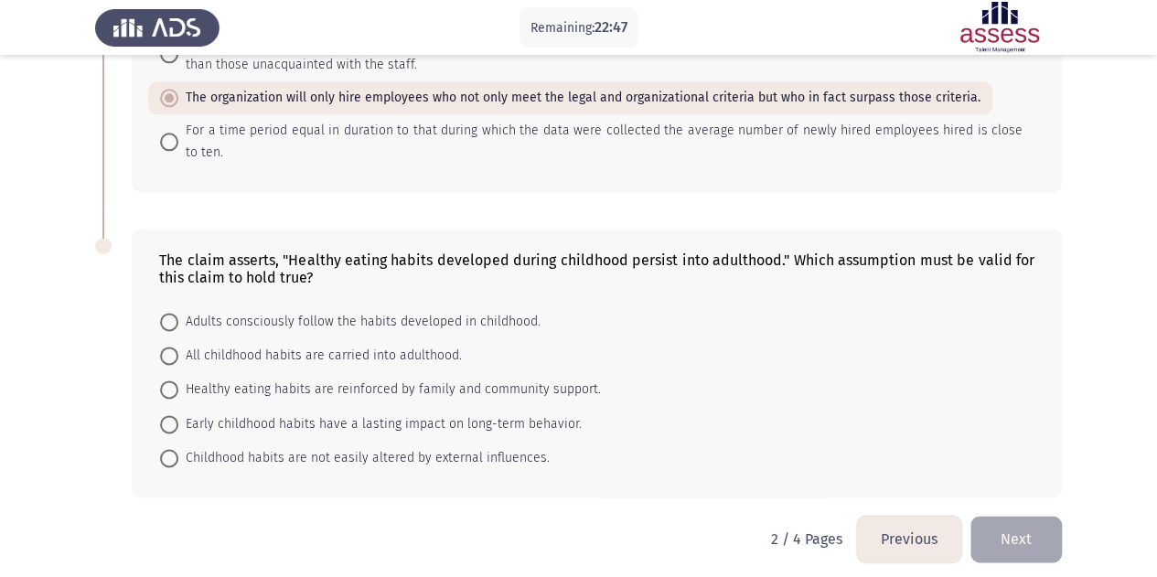
scroll to position [1116, 0]
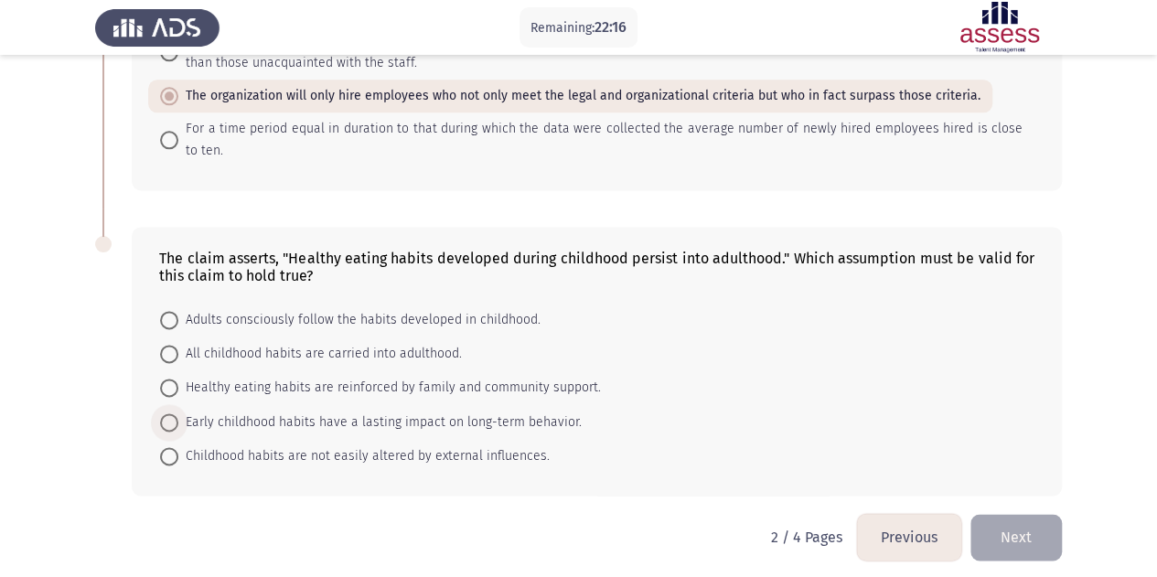
click at [234, 412] on span "Early childhood habits have a lasting impact on long-term behavior." at bounding box center [379, 423] width 403 height 22
click at [178, 413] on input "Early childhood habits have a lasting impact on long-term behavior." at bounding box center [169, 422] width 18 height 18
radio input "true"
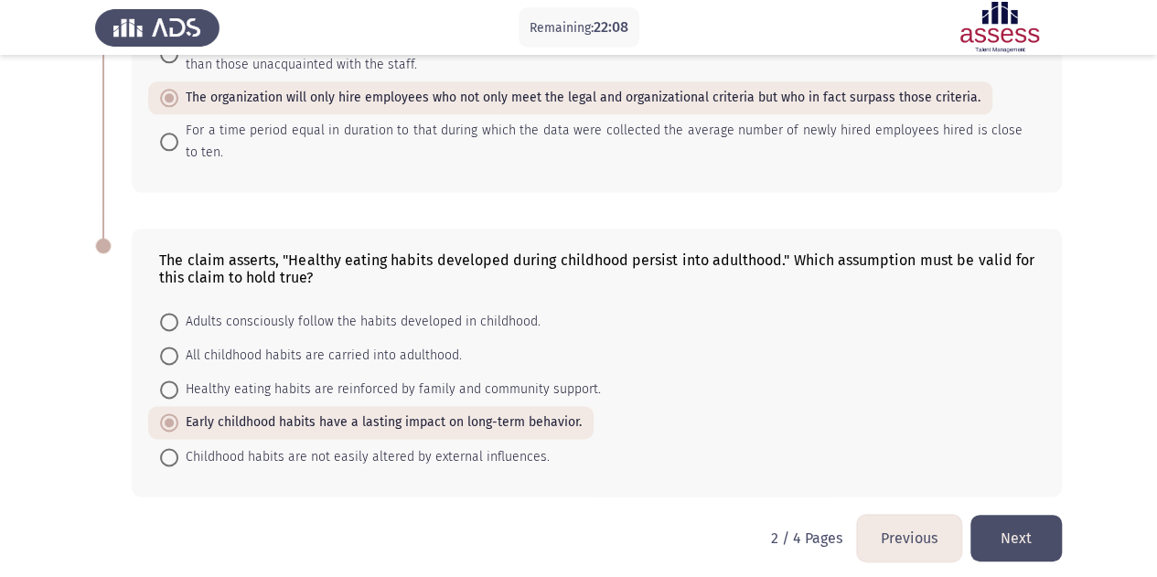
click at [1023, 522] on button "Next" at bounding box center [1016, 538] width 91 height 47
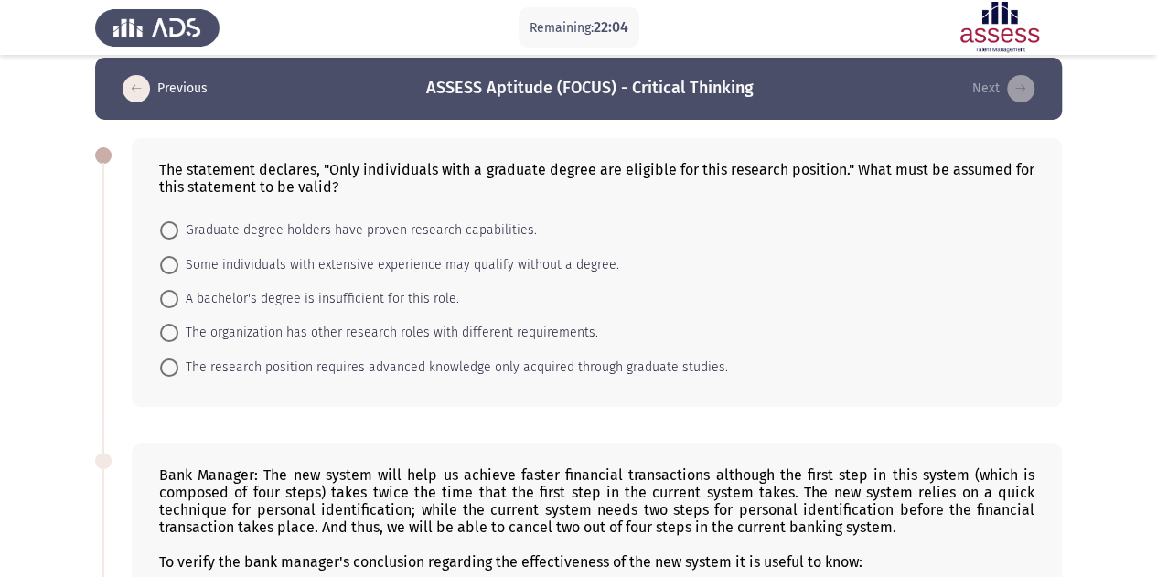
scroll to position [0, 0]
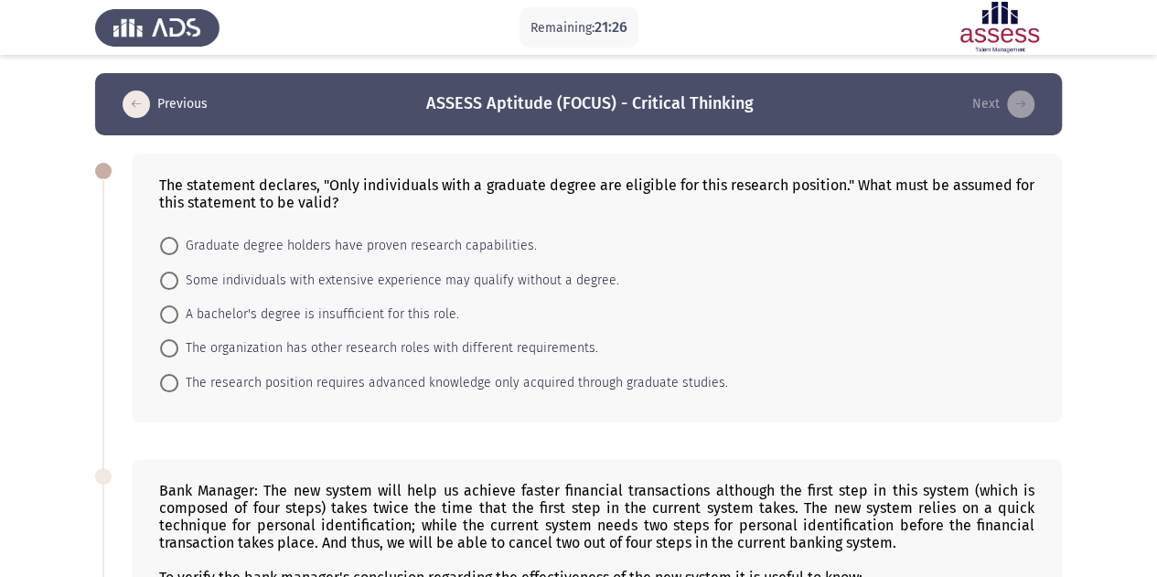
click at [241, 314] on span "A bachelor's degree is insufficient for this role." at bounding box center [318, 315] width 281 height 22
click at [178, 314] on input "A bachelor's degree is insufficient for this role." at bounding box center [169, 315] width 18 height 18
radio input "true"
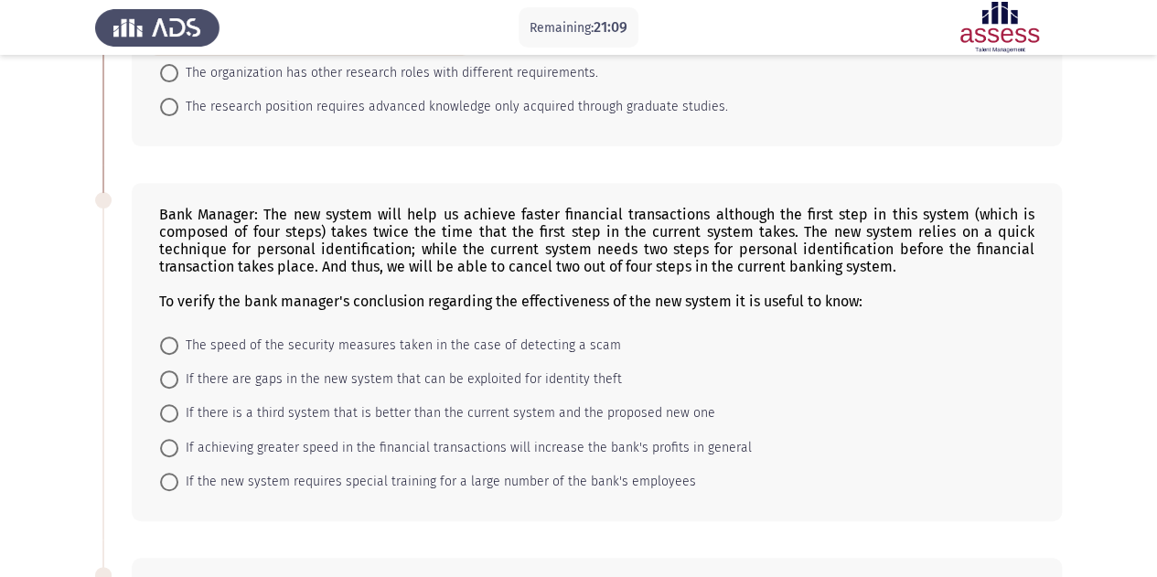
scroll to position [285, 0]
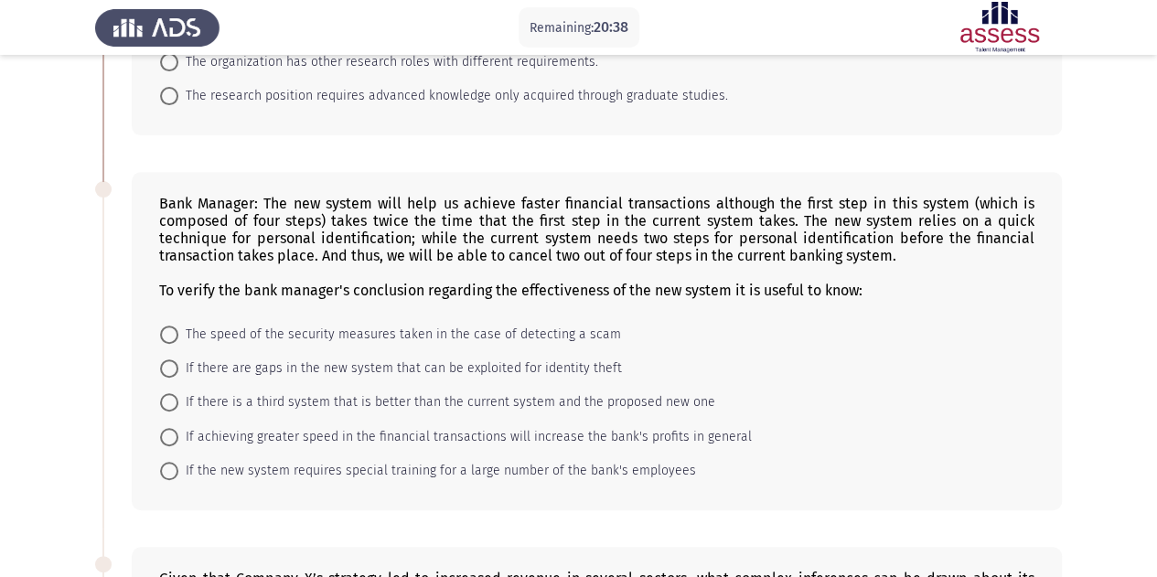
click at [412, 470] on span "If the new system requires special training for a large number of the bank's em…" at bounding box center [437, 471] width 518 height 22
click at [178, 470] on input "If the new system requires special training for a large number of the bank's em…" at bounding box center [169, 471] width 18 height 18
radio input "true"
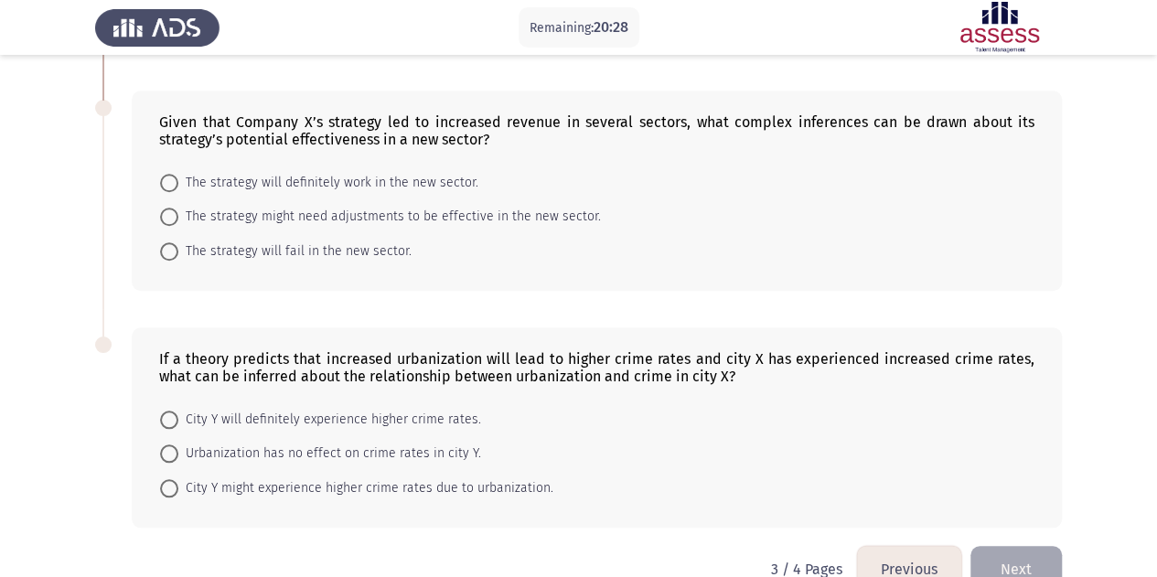
scroll to position [745, 0]
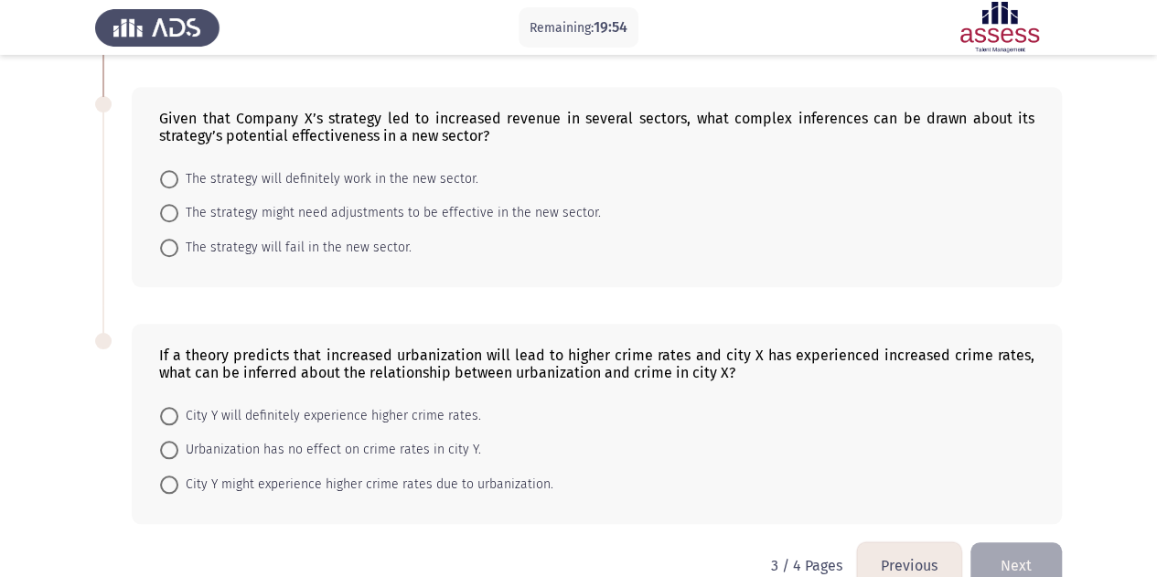
click at [292, 213] on span "The strategy might need adjustments to be effective in the new sector." at bounding box center [389, 213] width 423 height 22
click at [178, 213] on input "The strategy might need adjustments to be effective in the new sector." at bounding box center [169, 213] width 18 height 18
radio input "true"
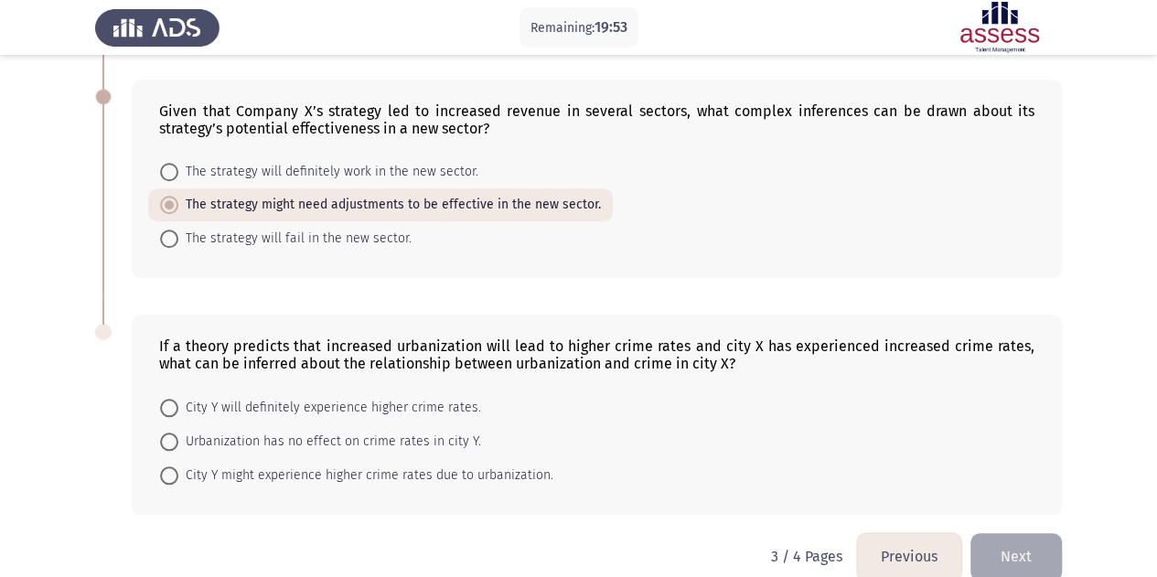
scroll to position [773, 0]
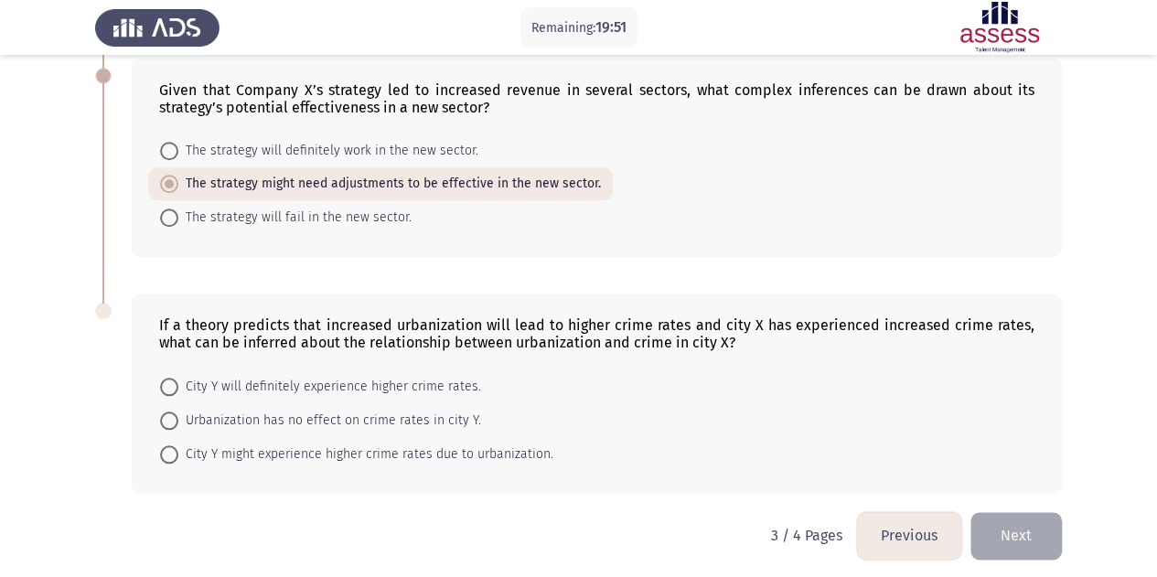
click at [326, 447] on span "City Y might experience higher crime rates due to urbanization." at bounding box center [365, 455] width 375 height 22
click at [178, 447] on input "City Y might experience higher crime rates due to urbanization." at bounding box center [169, 454] width 18 height 18
radio input "true"
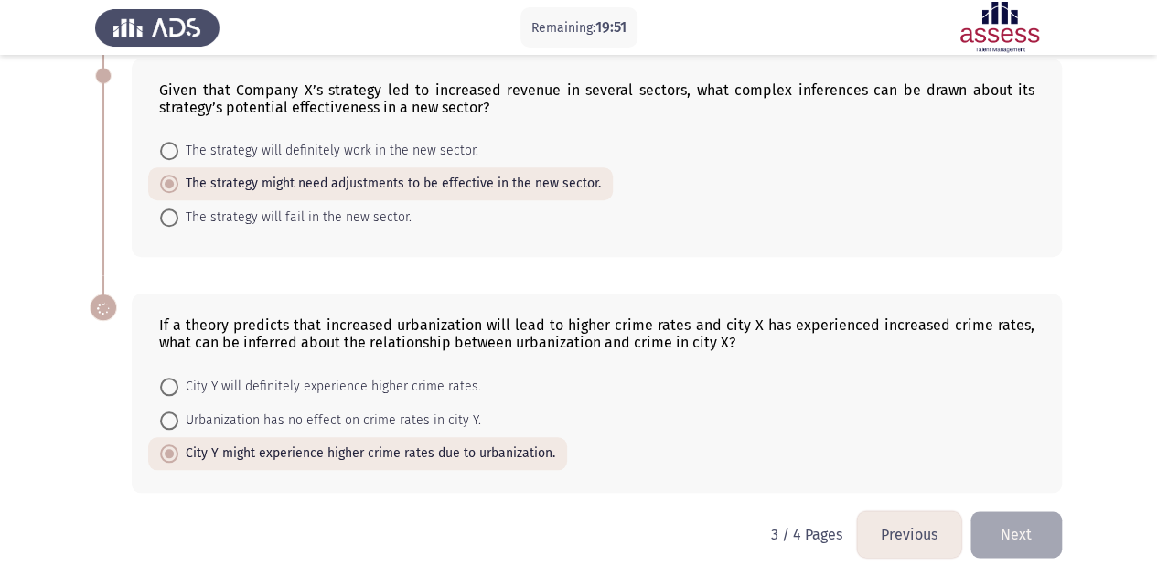
scroll to position [772, 0]
click at [1004, 516] on button "Next" at bounding box center [1016, 535] width 91 height 47
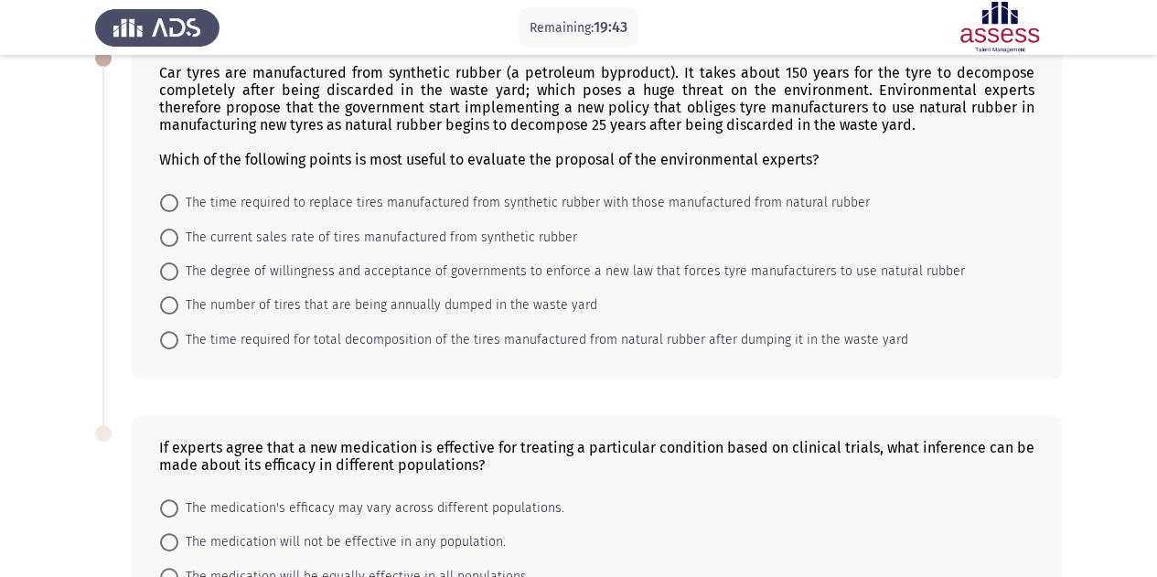
scroll to position [111, 0]
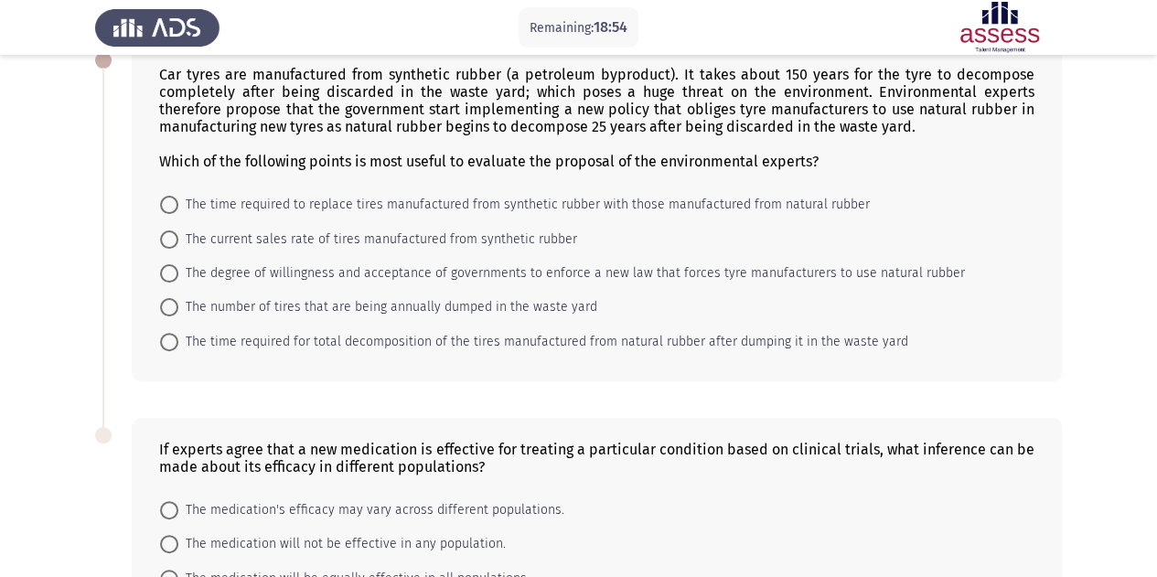
click at [366, 331] on span "The time required for total decomposition of the tires manufactured from natura…" at bounding box center [543, 342] width 730 height 22
click at [178, 333] on input "The time required for total decomposition of the tires manufactured from natura…" at bounding box center [169, 342] width 18 height 18
radio input "true"
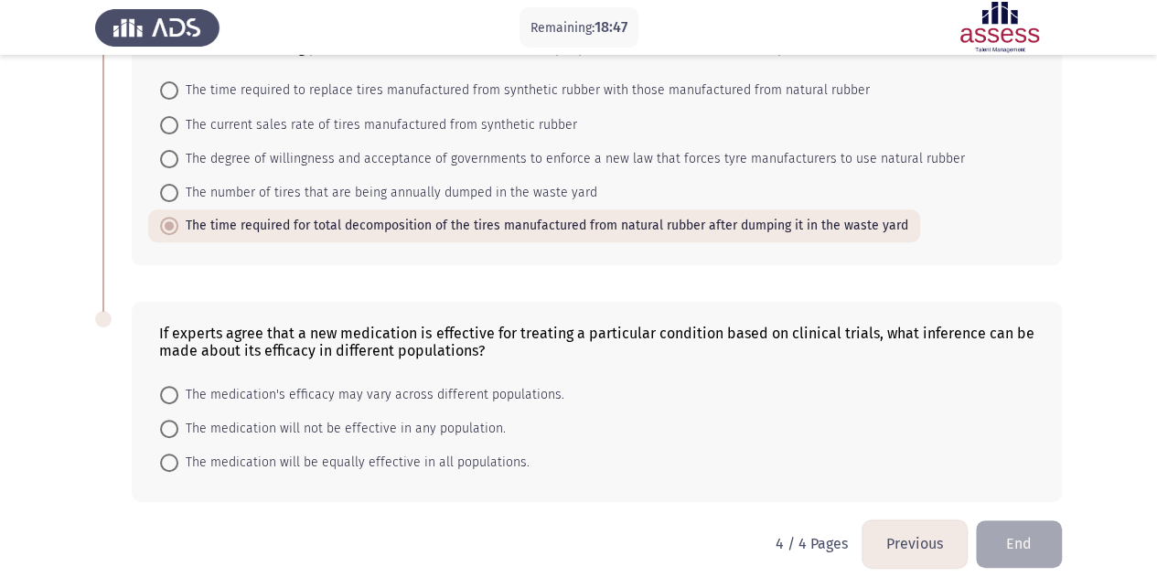
scroll to position [236, 0]
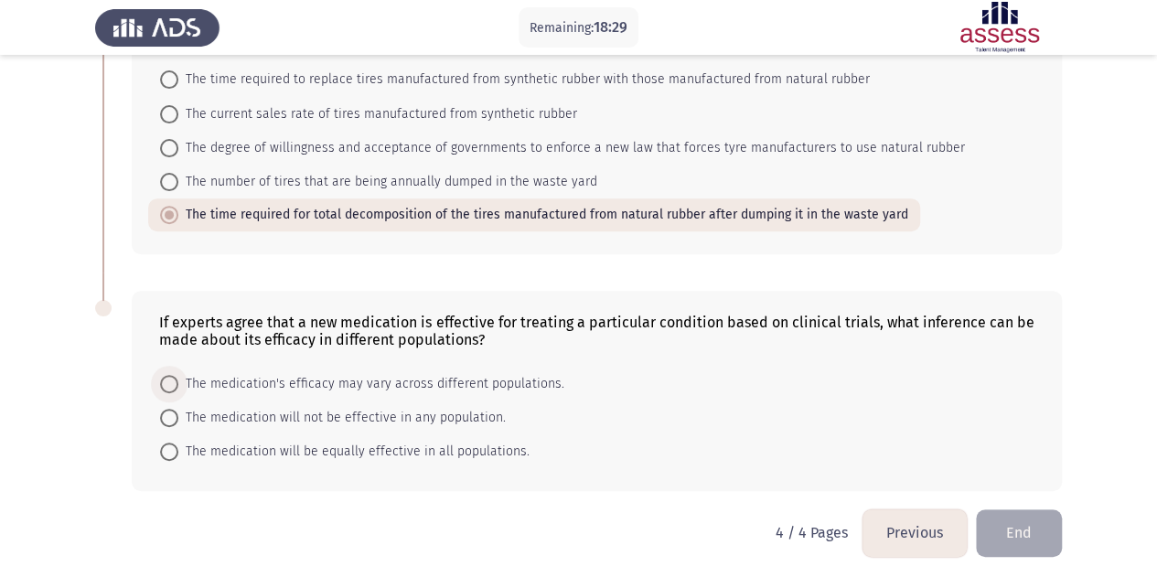
click at [358, 373] on span "The medication's efficacy may vary across different populations." at bounding box center [371, 384] width 386 height 22
click at [178, 375] on input "The medication's efficacy may vary across different populations." at bounding box center [169, 384] width 18 height 18
radio input "true"
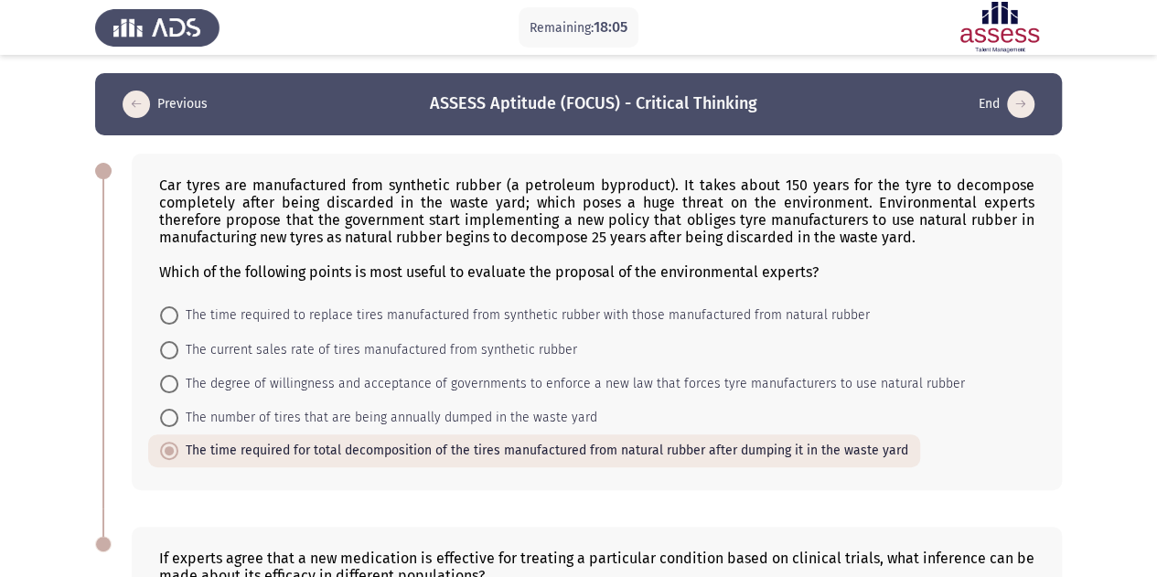
scroll to position [235, 0]
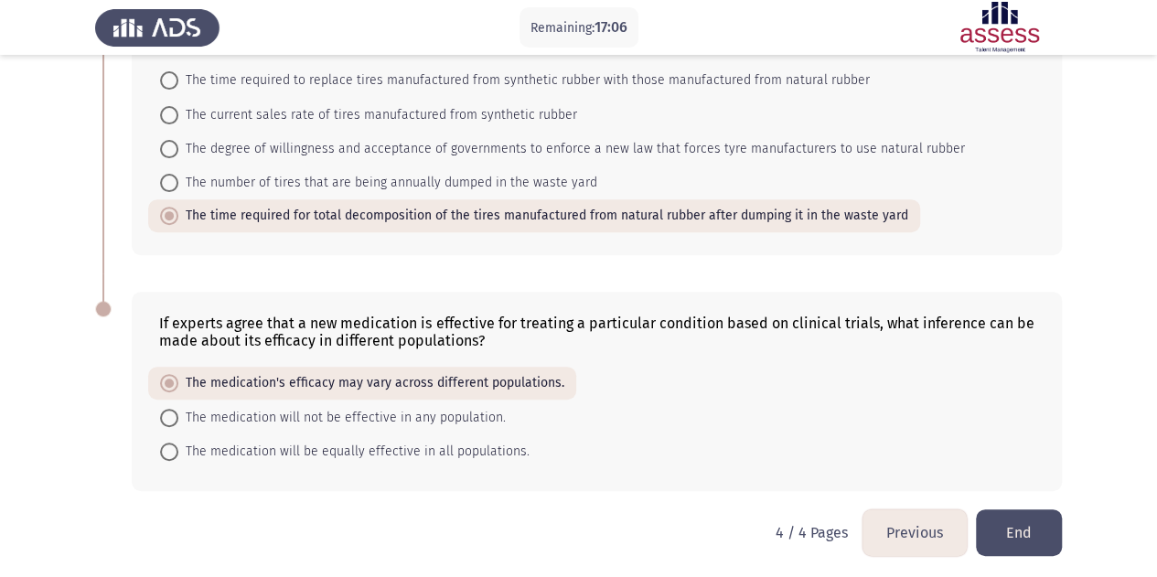
click at [911, 530] on button "Previous" at bounding box center [915, 533] width 104 height 47
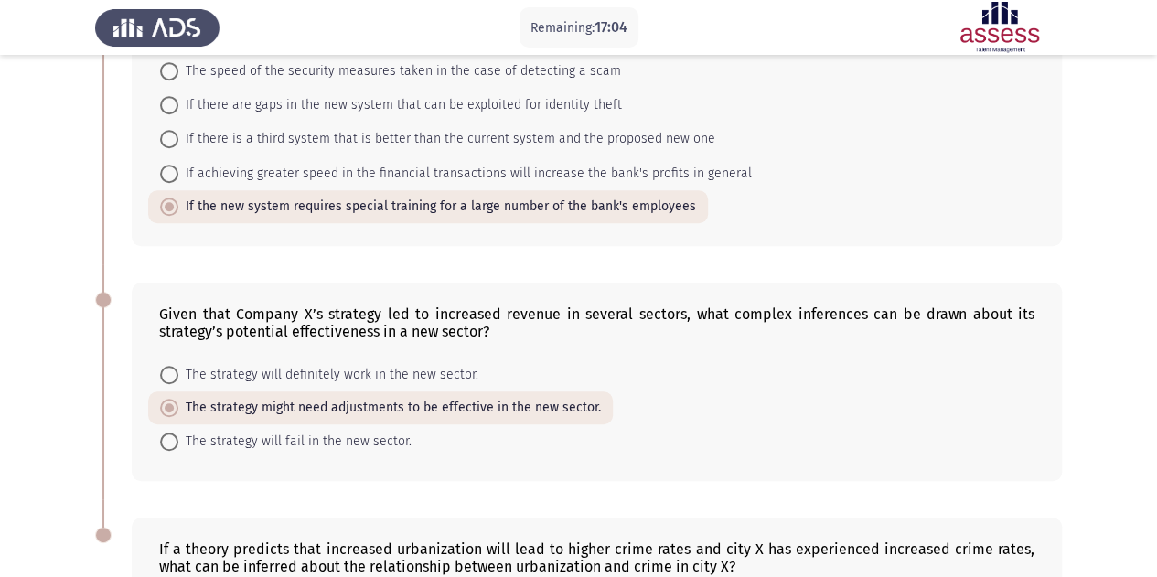
scroll to position [772, 0]
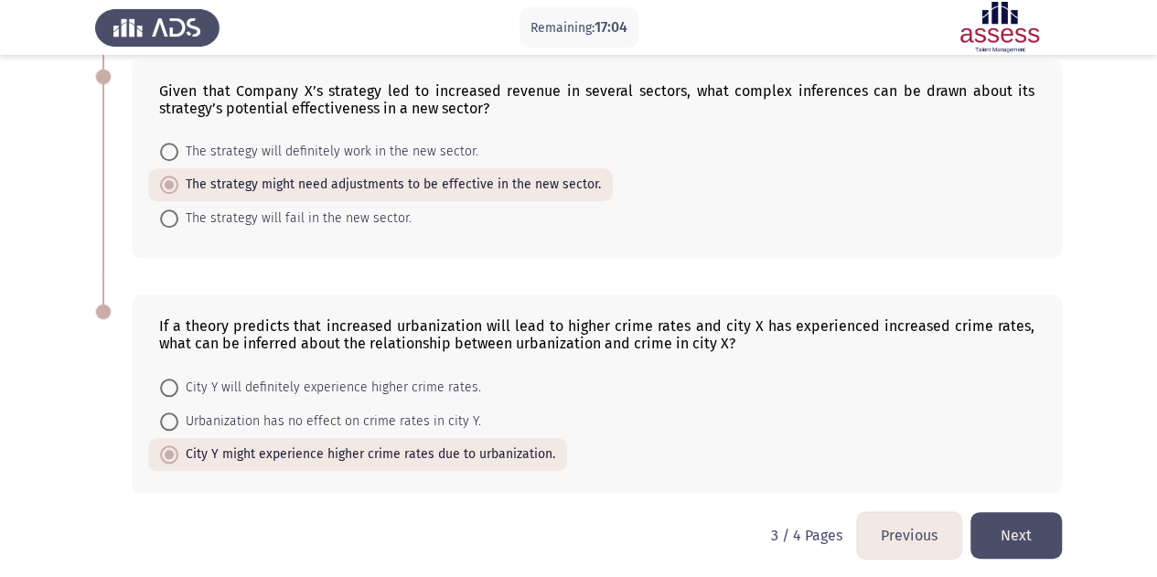
click at [900, 520] on button "Previous" at bounding box center [909, 535] width 104 height 47
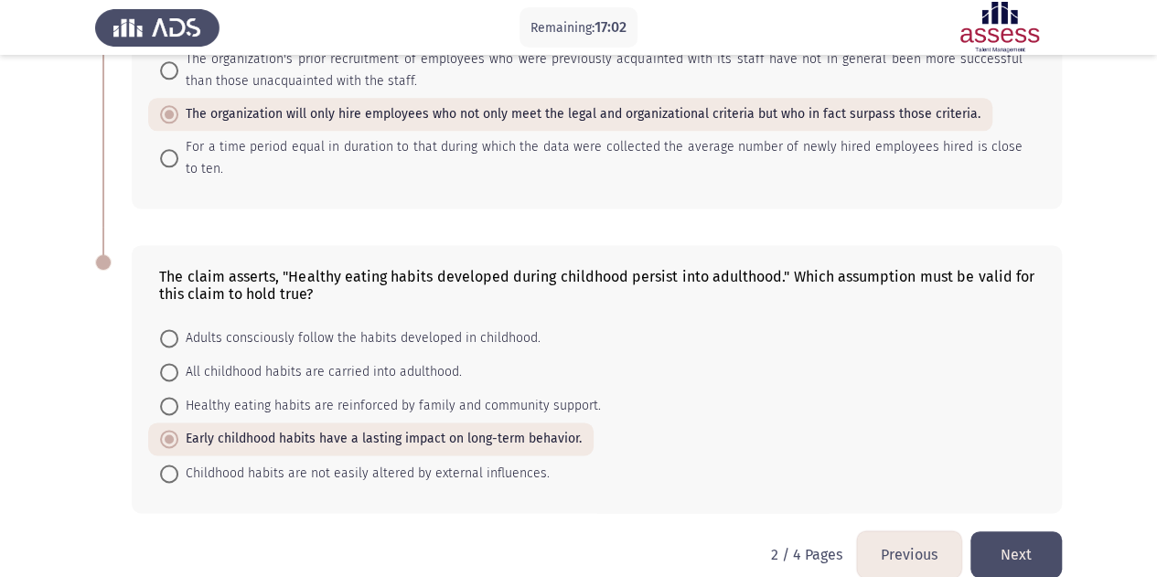
scroll to position [1114, 0]
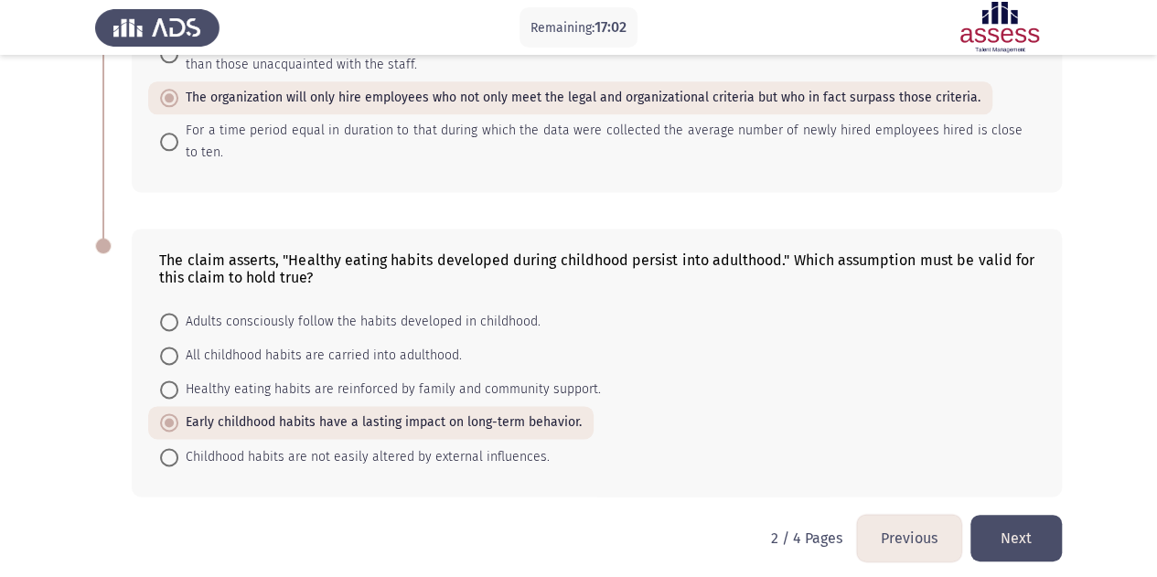
click at [896, 520] on button "Previous" at bounding box center [909, 538] width 104 height 47
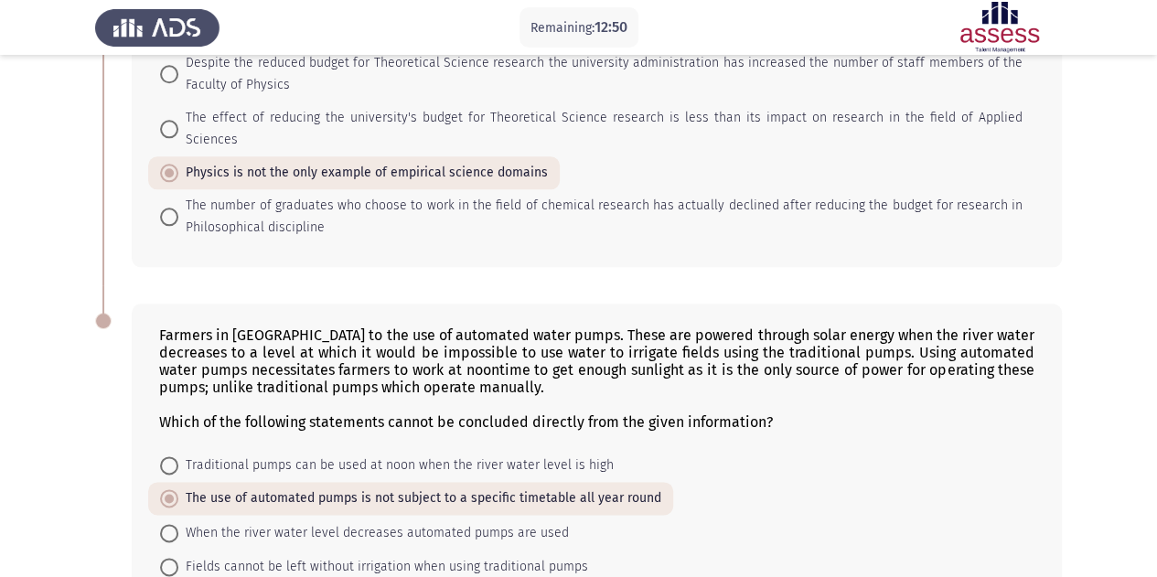
scroll to position [1086, 0]
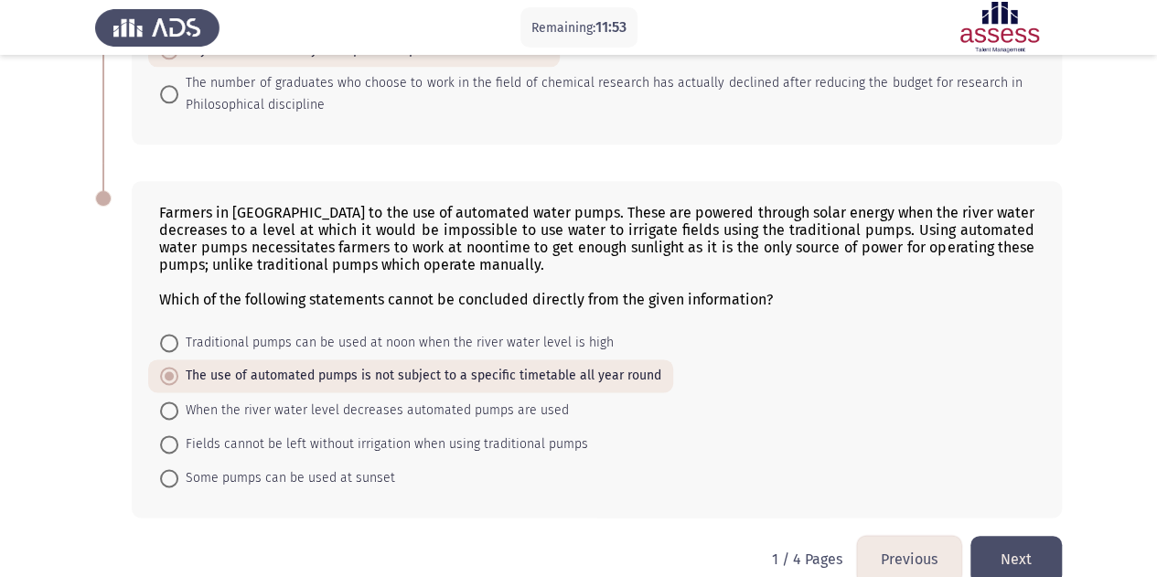
click at [990, 536] on button "Next" at bounding box center [1016, 559] width 91 height 47
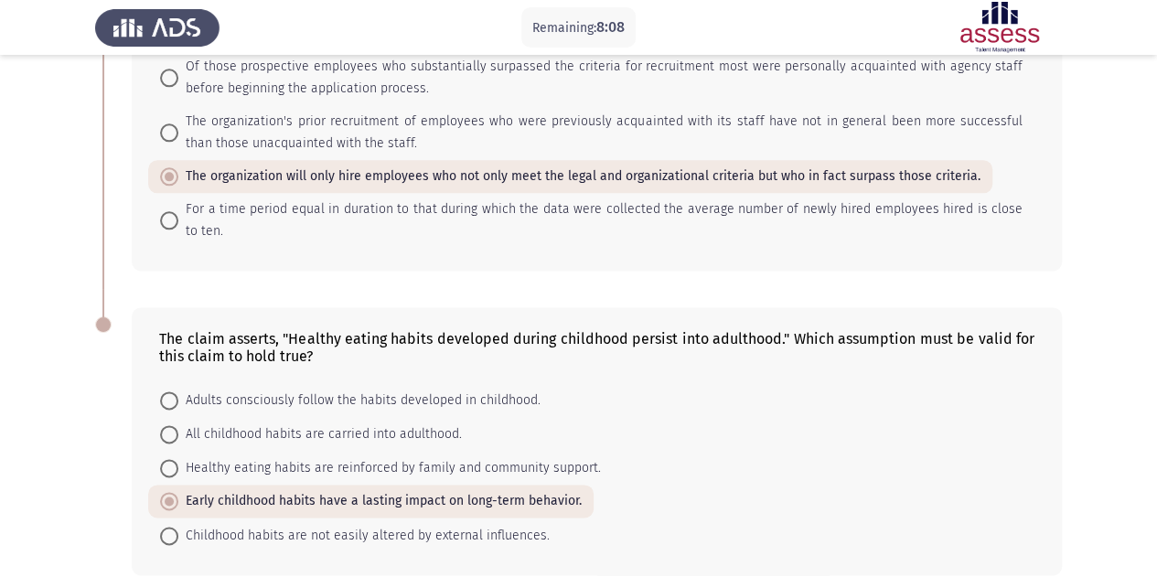
scroll to position [1114, 0]
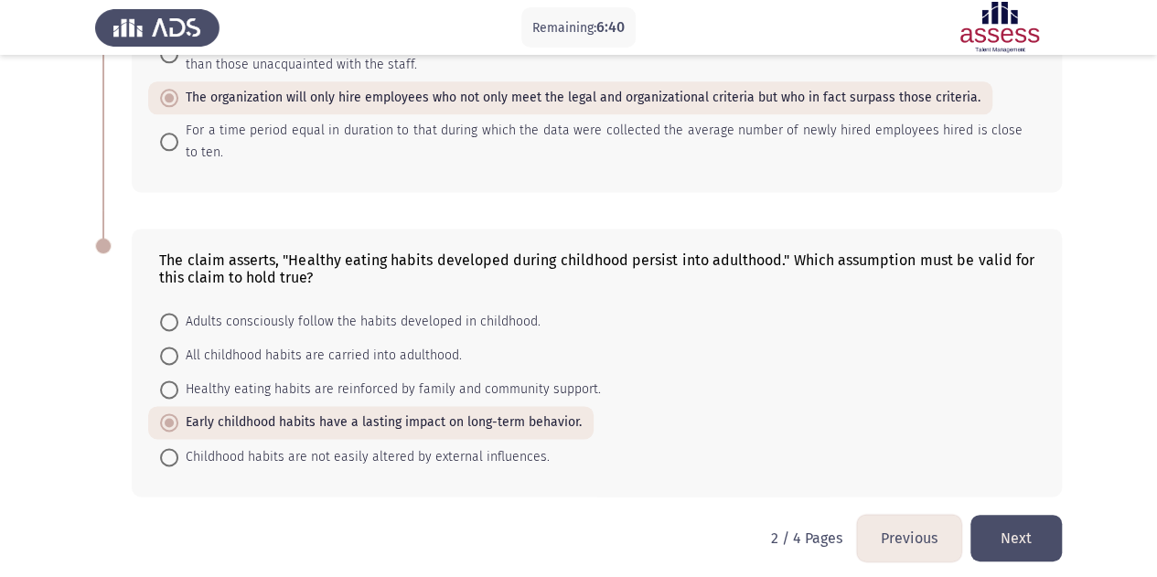
click at [1030, 528] on button "Next" at bounding box center [1016, 538] width 91 height 47
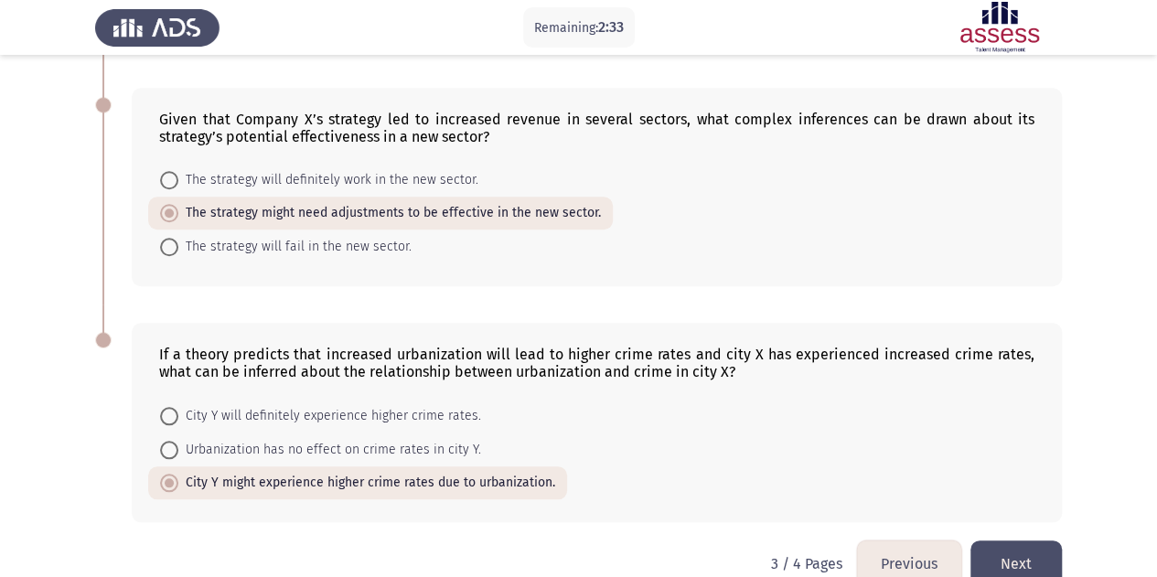
scroll to position [772, 0]
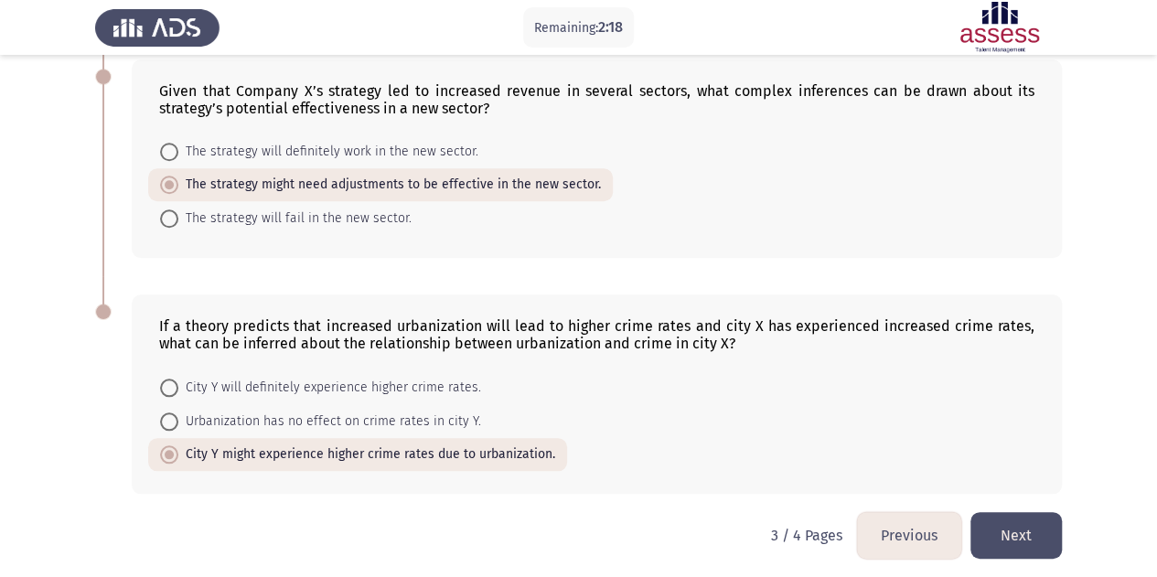
click at [1032, 526] on button "Next" at bounding box center [1016, 535] width 91 height 47
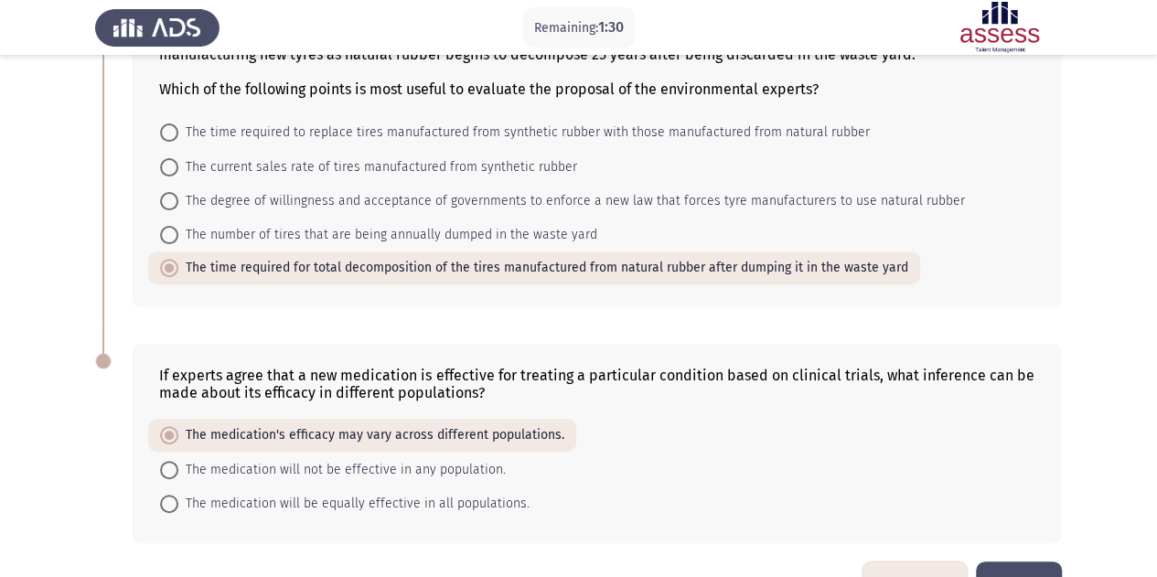
scroll to position [235, 0]
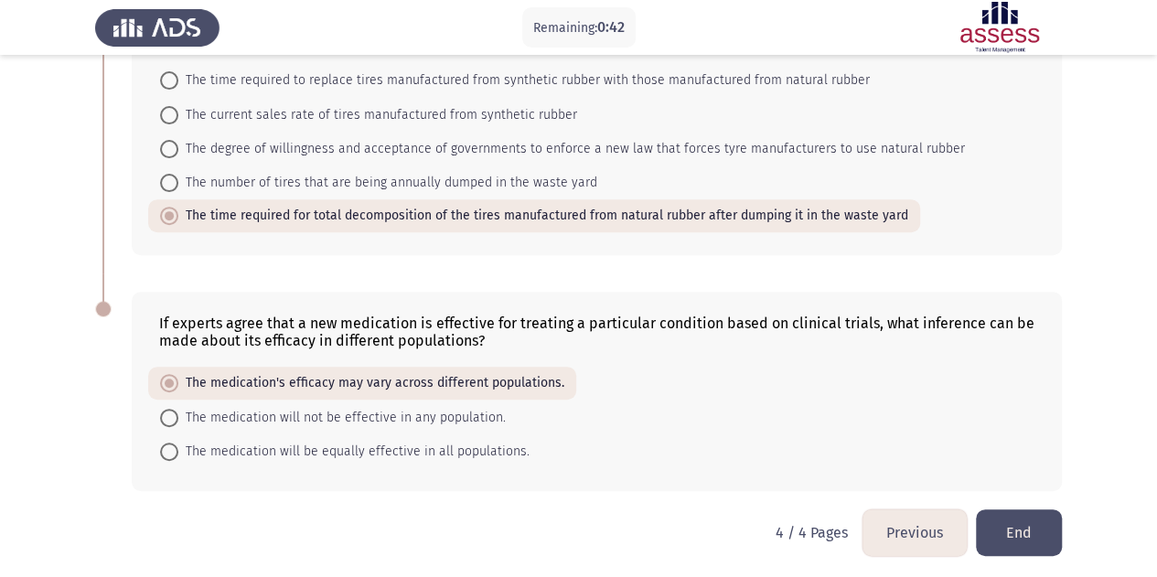
click at [1030, 526] on button "End" at bounding box center [1019, 533] width 86 height 47
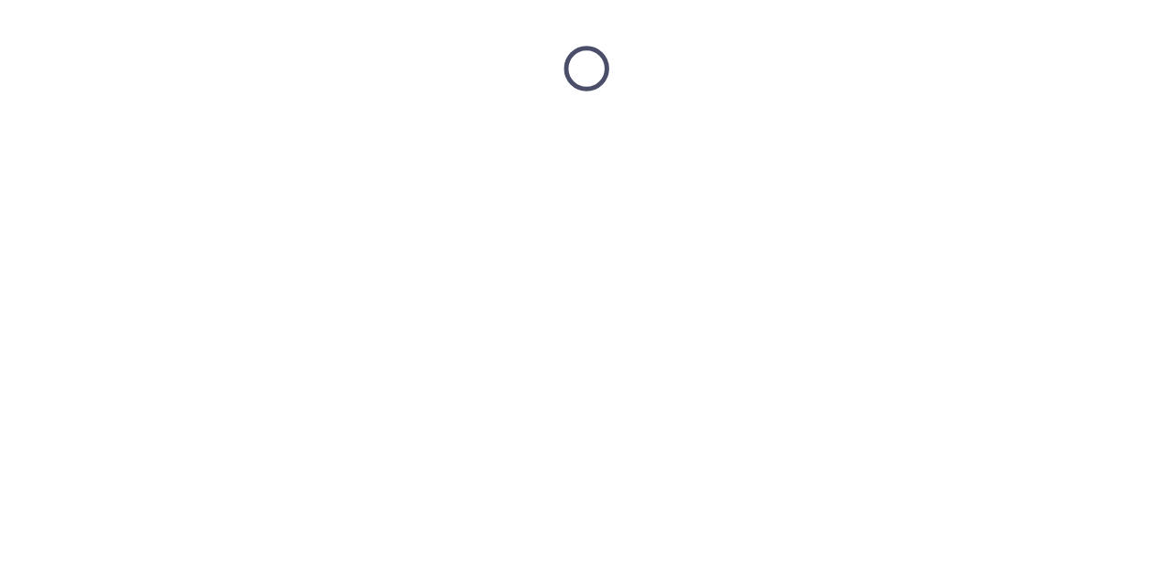
scroll to position [0, 0]
